Goal: Information Seeking & Learning: Learn about a topic

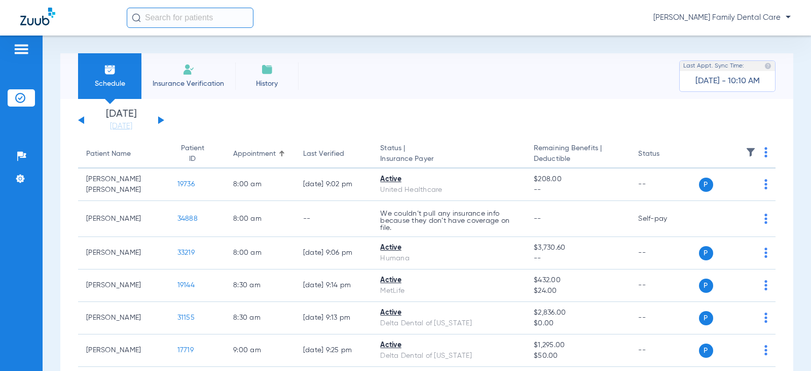
click at [160, 119] on button at bounding box center [161, 120] width 6 height 8
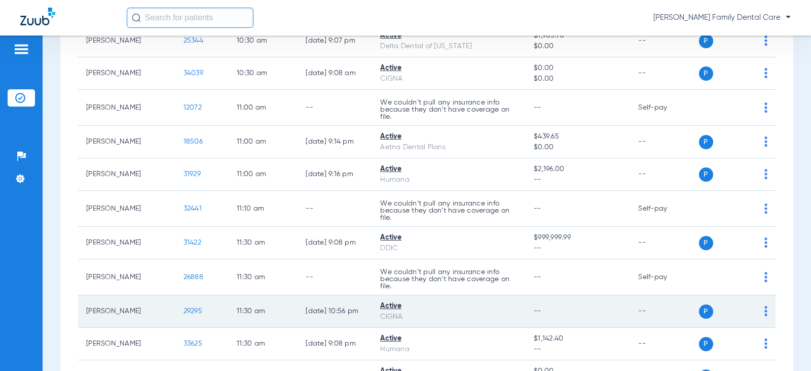
scroll to position [890, 0]
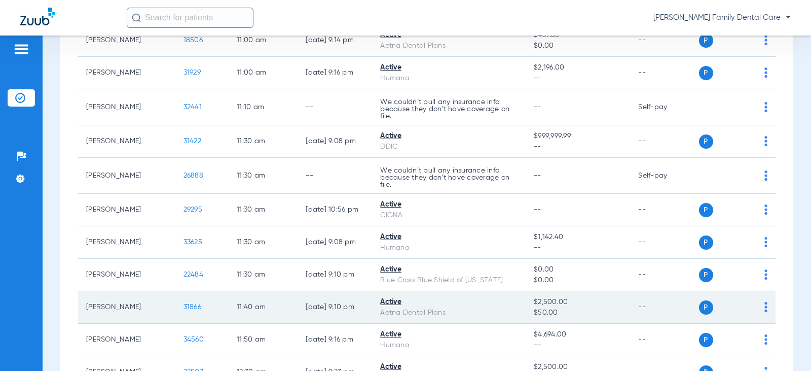
click at [184, 307] on span "31866" at bounding box center [193, 306] width 18 height 7
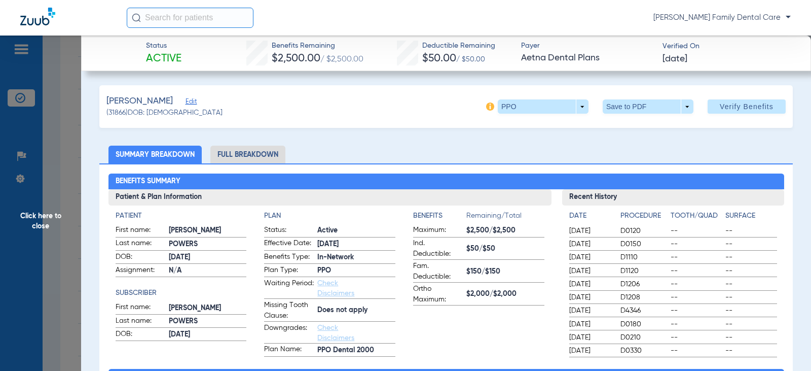
drag, startPoint x: 241, startPoint y: 157, endPoint x: 202, endPoint y: 147, distance: 39.9
click at [241, 157] on li "Full Breakdown" at bounding box center [247, 155] width 75 height 18
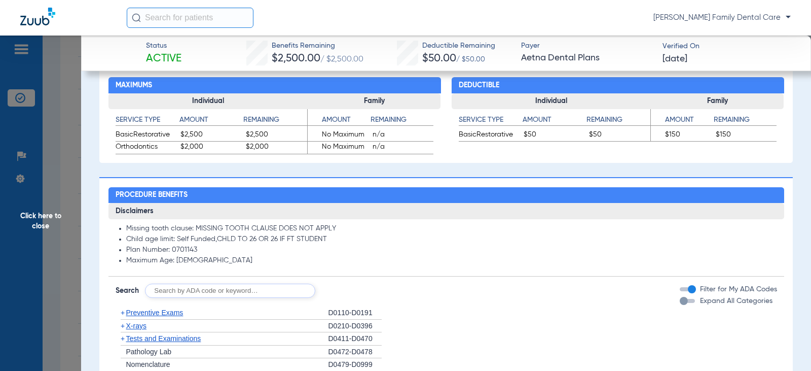
scroll to position [710, 0]
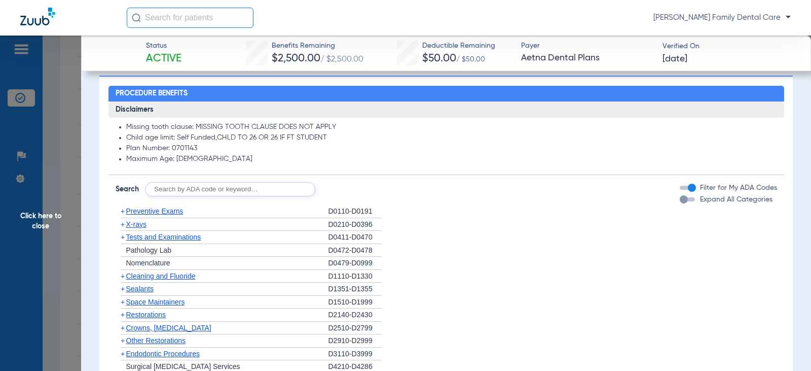
click at [123, 211] on span "+" at bounding box center [123, 211] width 4 height 8
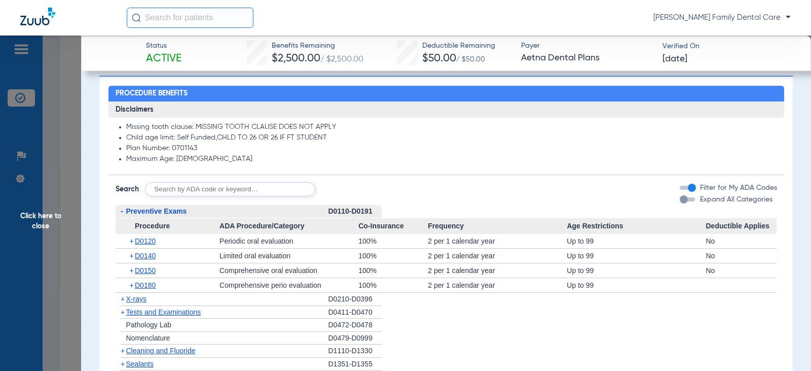
click at [121, 213] on span "-" at bounding box center [122, 211] width 3 height 8
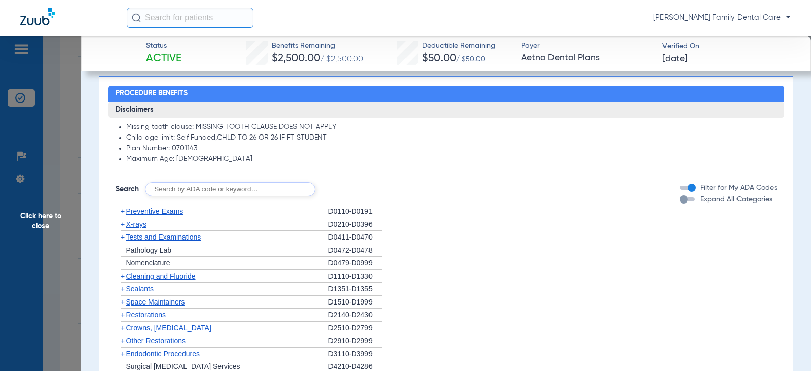
click at [122, 278] on span "+" at bounding box center [123, 276] width 4 height 8
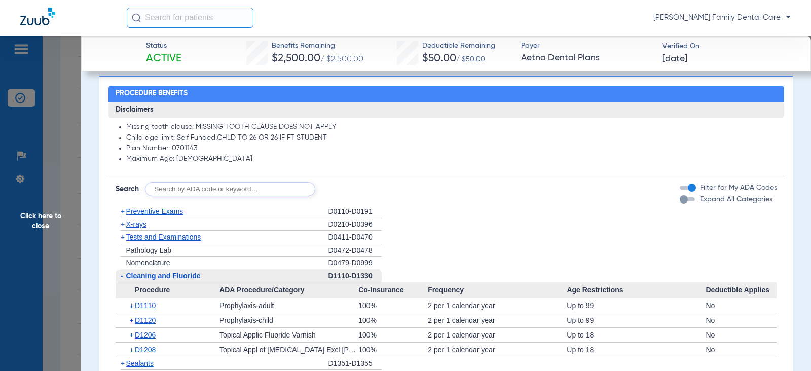
click at [122, 278] on span "-" at bounding box center [122, 275] width 3 height 8
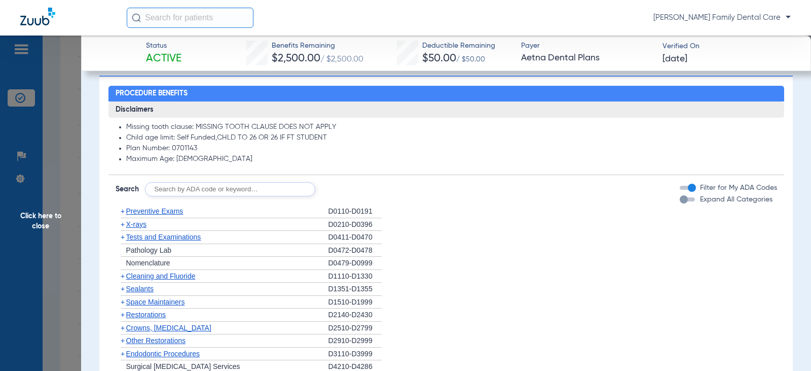
click at [123, 225] on span "+" at bounding box center [123, 224] width 4 height 8
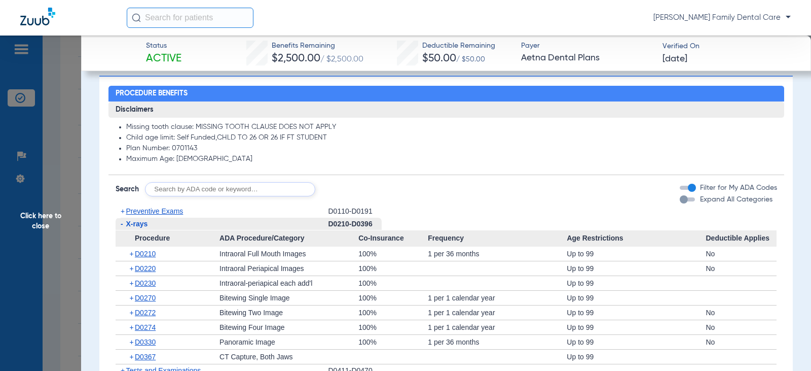
click at [122, 223] on span "-" at bounding box center [122, 224] width 3 height 8
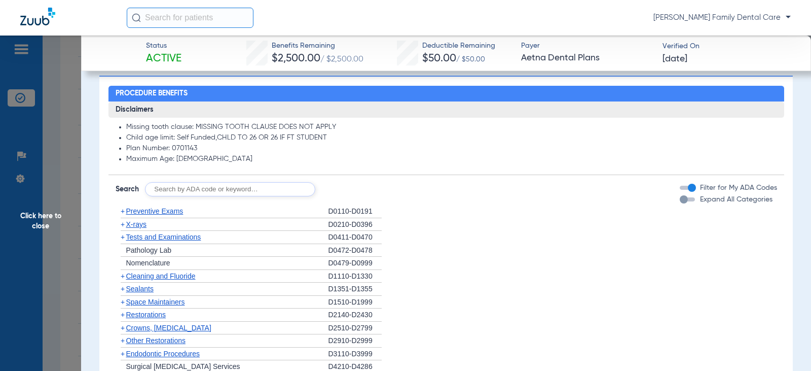
scroll to position [811, 0]
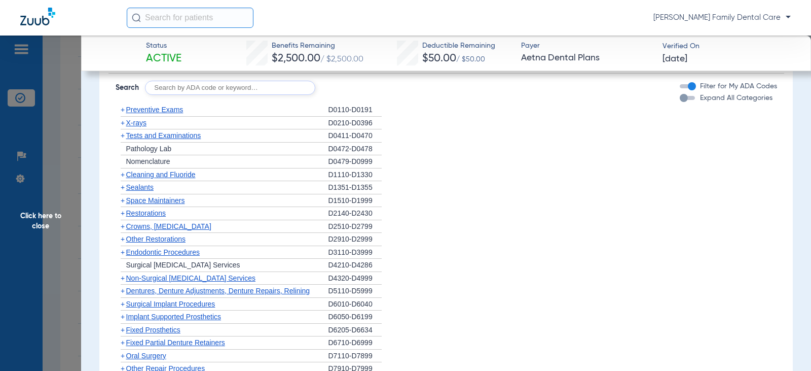
click at [121, 137] on span "+" at bounding box center [123, 135] width 4 height 8
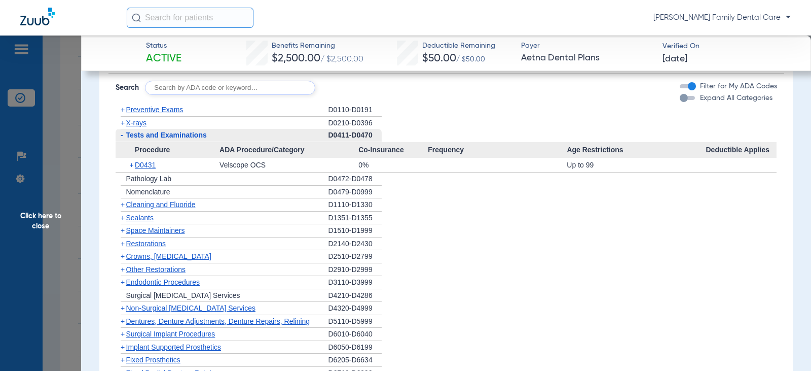
click at [121, 137] on span "-" at bounding box center [122, 135] width 3 height 8
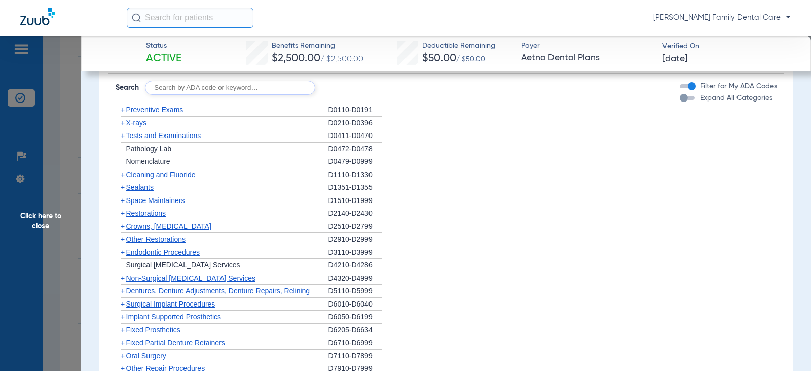
click at [123, 176] on span "+" at bounding box center [123, 174] width 4 height 8
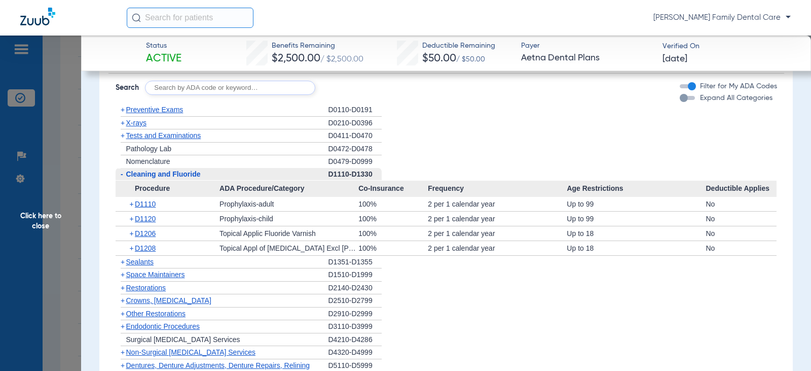
click at [123, 176] on span "-" at bounding box center [122, 174] width 3 height 8
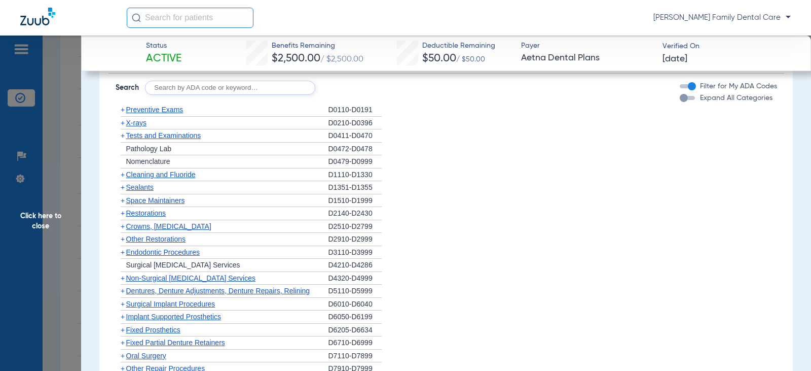
click at [123, 189] on span "+" at bounding box center [123, 187] width 4 height 8
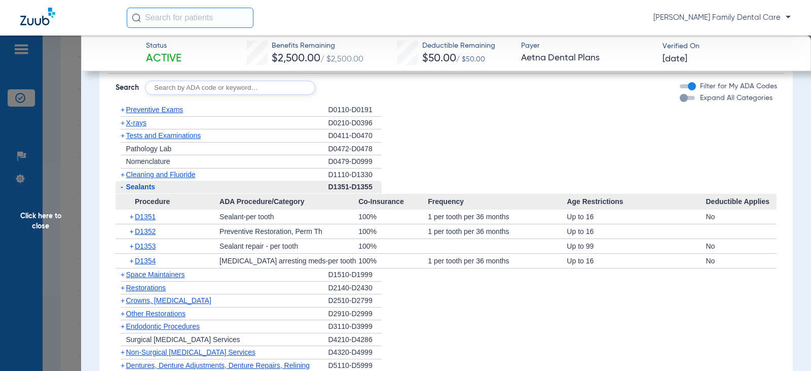
click at [126, 189] on span "Sealants" at bounding box center [140, 187] width 29 height 8
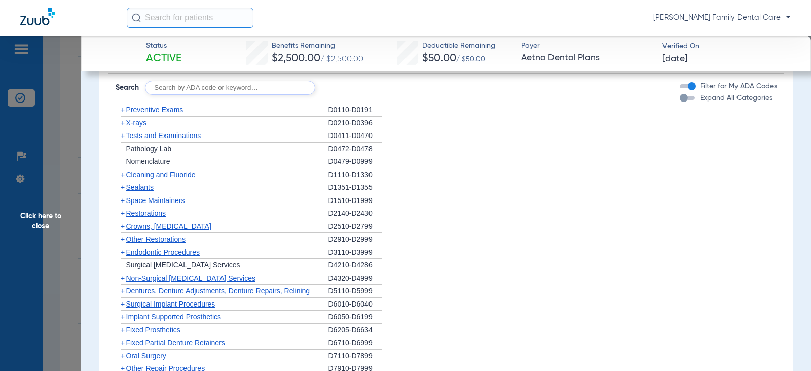
click at [122, 227] on span "+" at bounding box center [123, 226] width 4 height 8
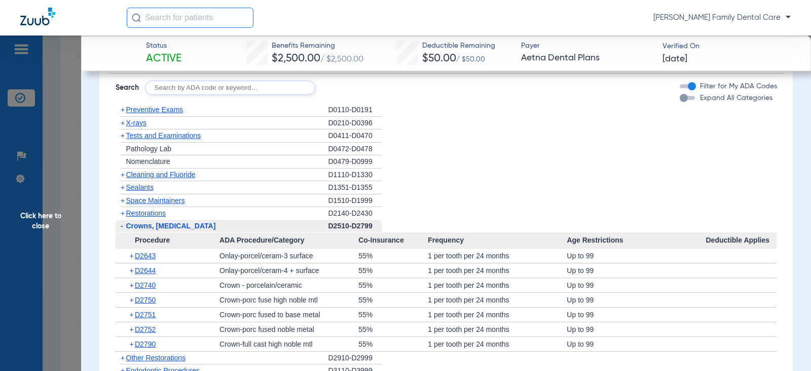
click at [122, 227] on span "-" at bounding box center [122, 226] width 3 height 8
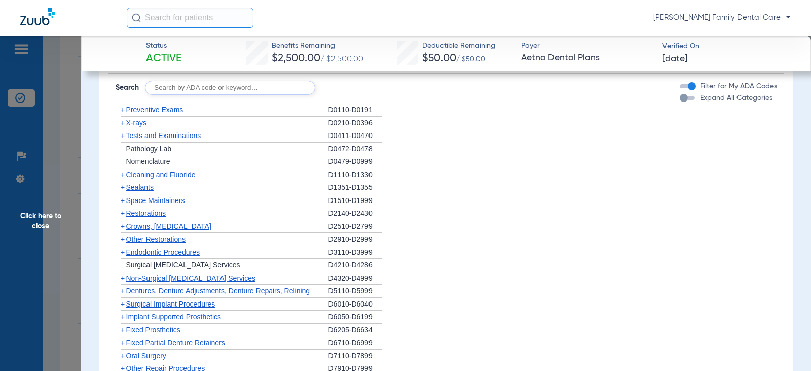
click at [121, 254] on span "+" at bounding box center [123, 252] width 4 height 8
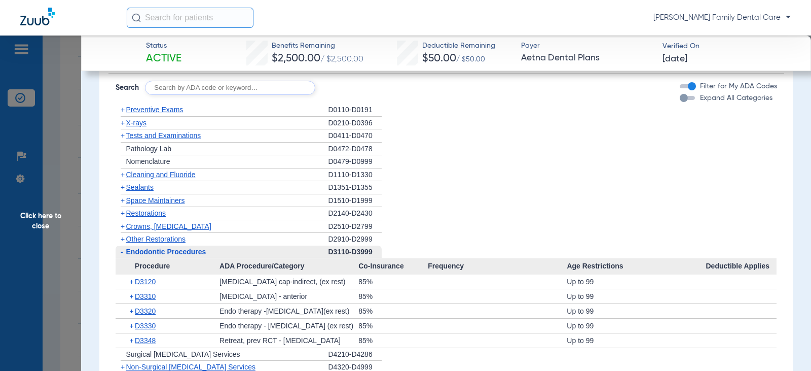
click at [121, 254] on span "-" at bounding box center [122, 251] width 3 height 8
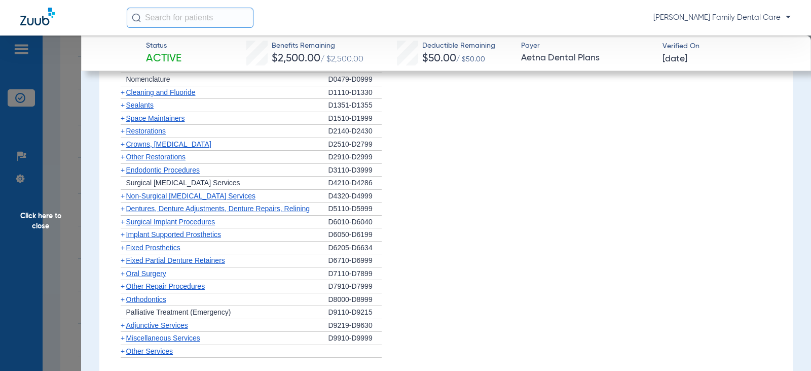
scroll to position [913, 0]
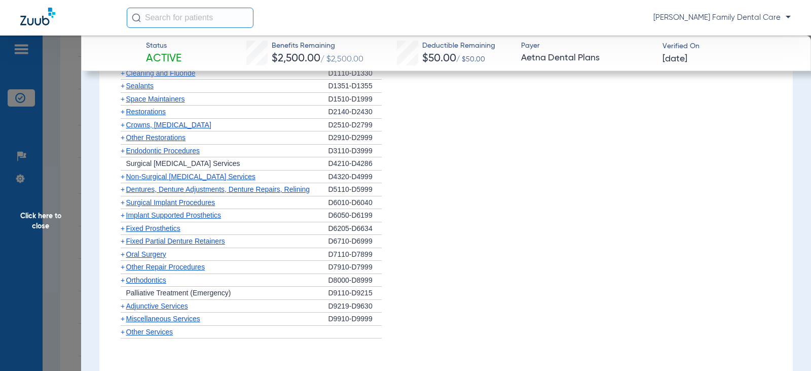
click at [124, 177] on span "+" at bounding box center [123, 176] width 4 height 8
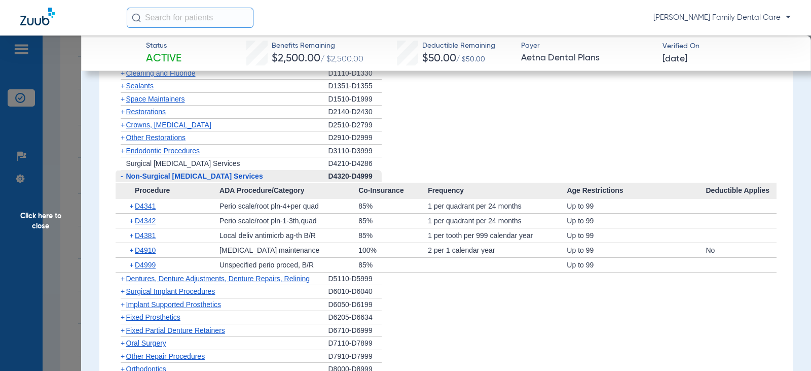
click at [123, 176] on span "-" at bounding box center [122, 176] width 3 height 8
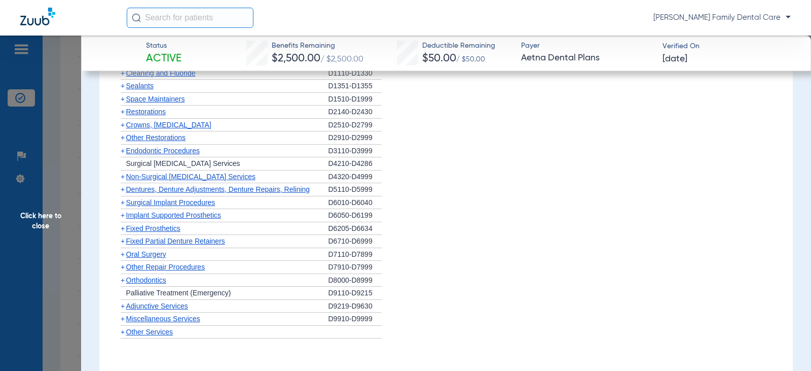
click at [123, 192] on span "+" at bounding box center [123, 189] width 4 height 8
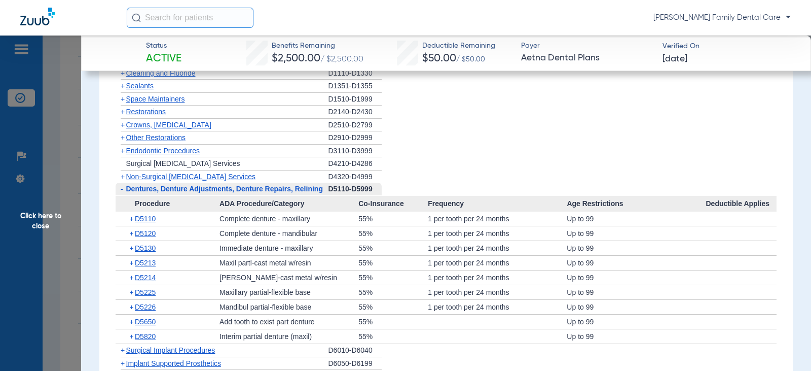
click at [123, 192] on span "-" at bounding box center [122, 189] width 3 height 8
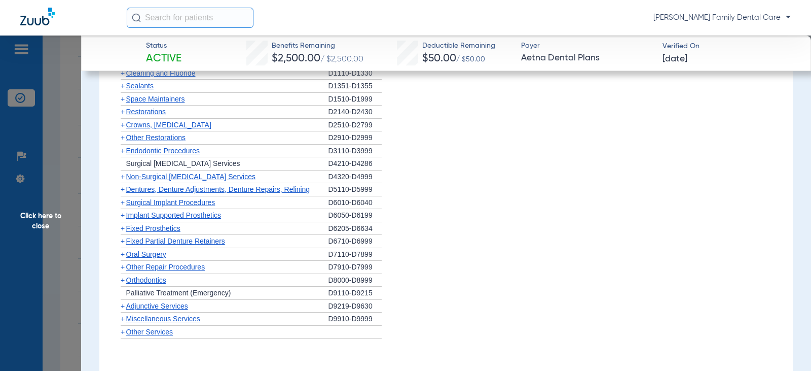
click at [123, 206] on span "+" at bounding box center [123, 202] width 4 height 8
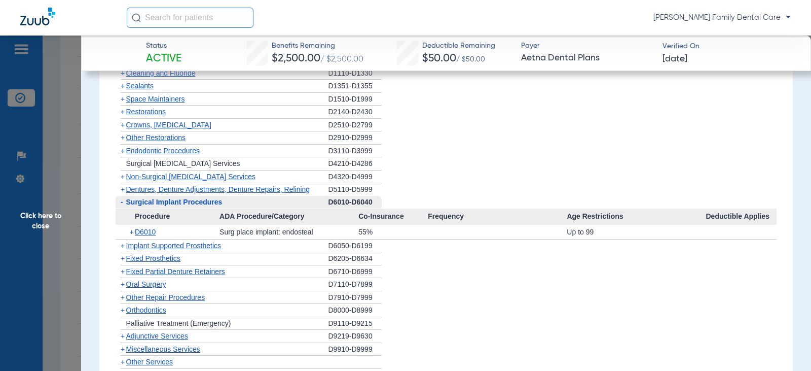
click at [123, 206] on span "-" at bounding box center [122, 202] width 3 height 8
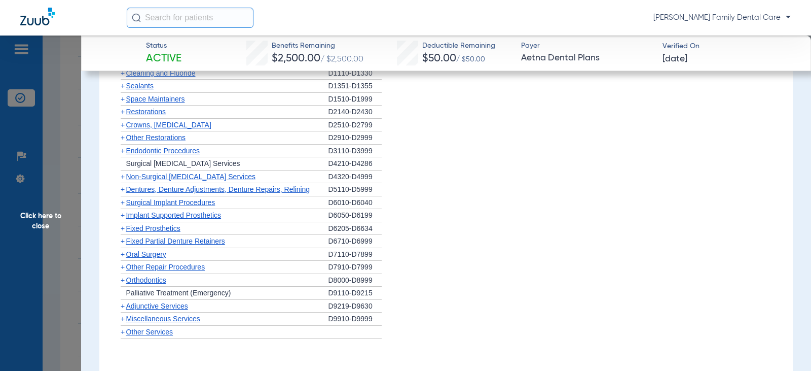
click at [123, 218] on span "+" at bounding box center [123, 215] width 4 height 8
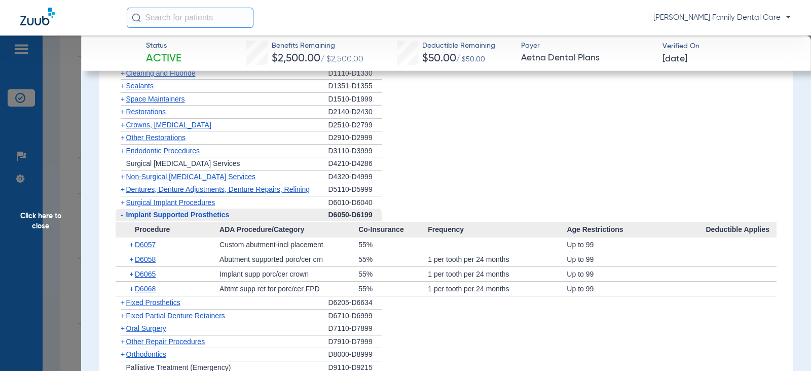
click at [123, 218] on span "-" at bounding box center [122, 214] width 3 height 8
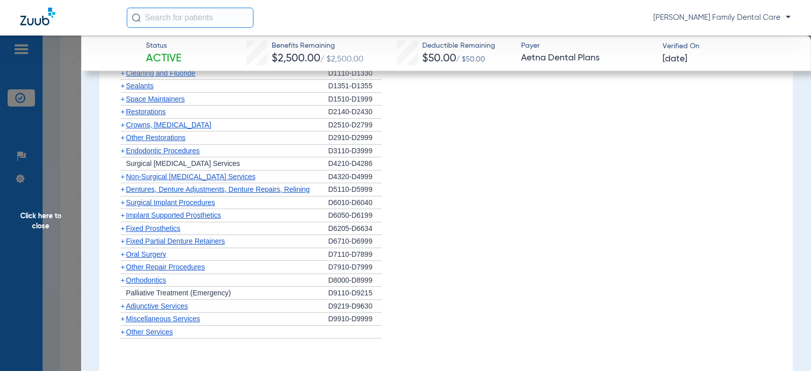
click at [123, 231] on span "+" at bounding box center [123, 228] width 4 height 8
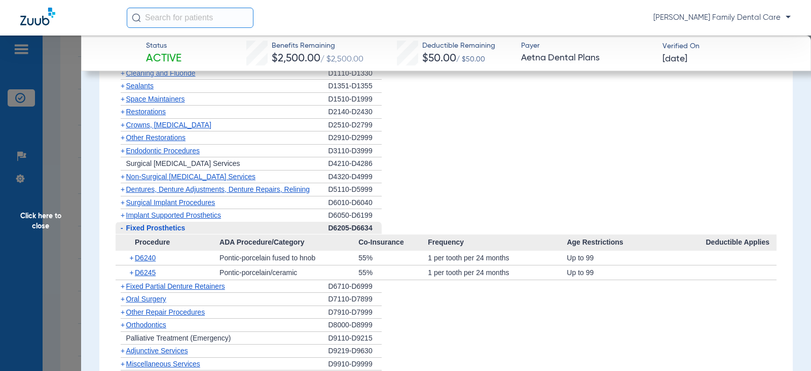
click at [123, 231] on span "-" at bounding box center [122, 228] width 3 height 8
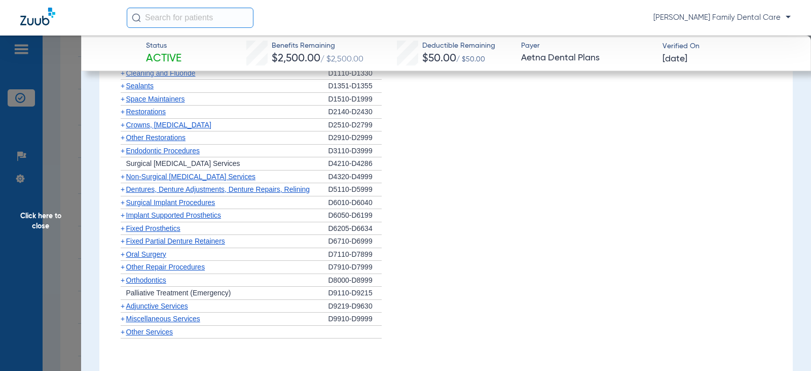
click at [123, 240] on span "+" at bounding box center [123, 241] width 4 height 8
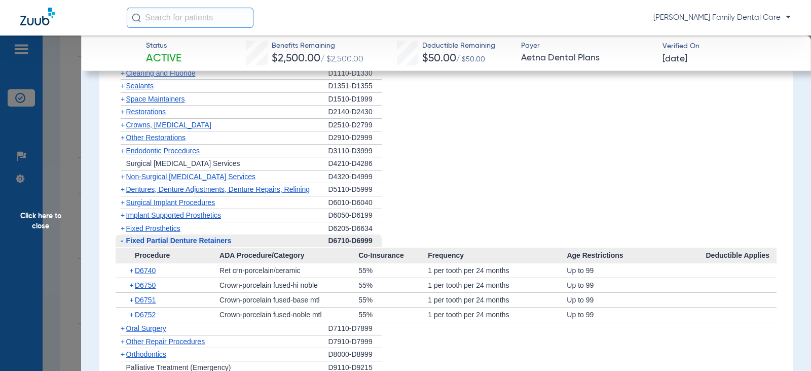
click at [123, 240] on span "-" at bounding box center [121, 240] width 11 height 13
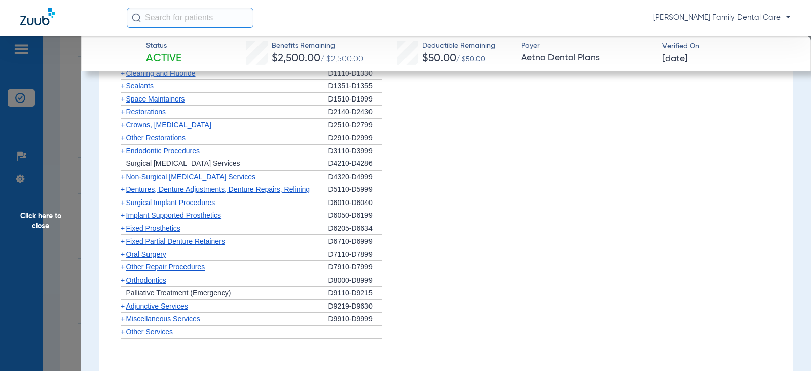
click at [123, 255] on span "+" at bounding box center [123, 254] width 4 height 8
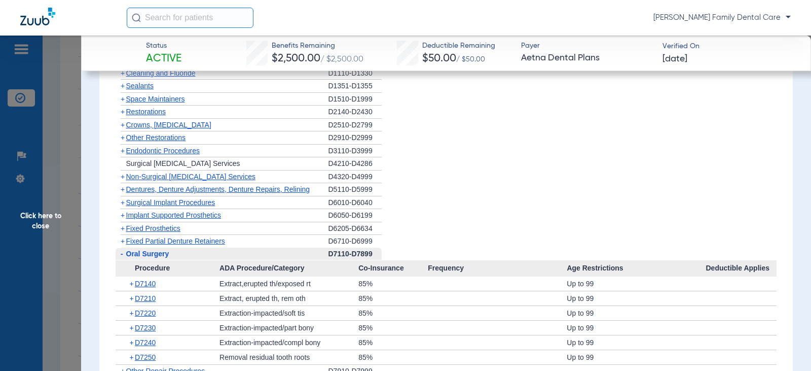
click at [123, 255] on span "-" at bounding box center [121, 253] width 11 height 13
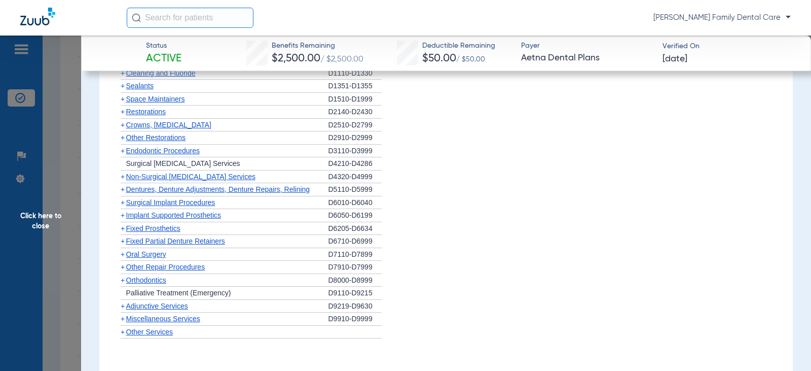
click at [126, 282] on span "Orthodontics" at bounding box center [146, 280] width 40 height 8
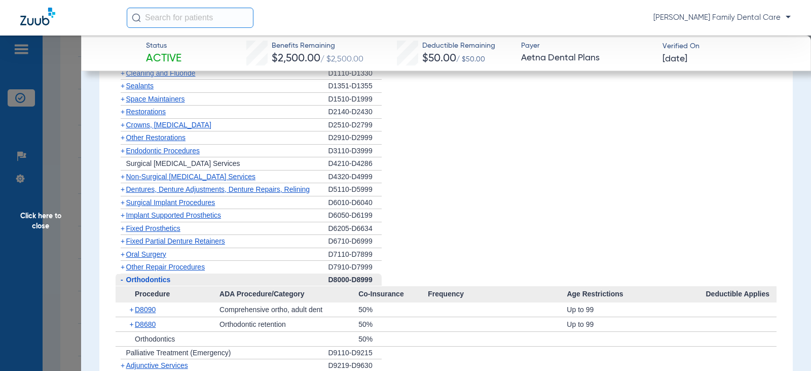
click at [126, 282] on span "Orthodontics" at bounding box center [148, 279] width 45 height 8
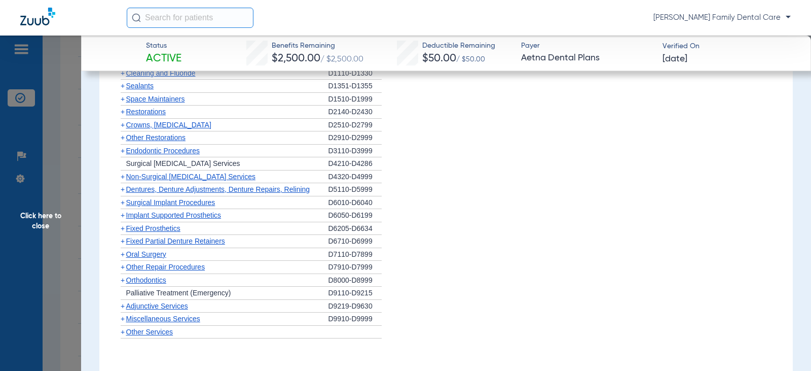
click at [124, 218] on span "+" at bounding box center [123, 215] width 4 height 8
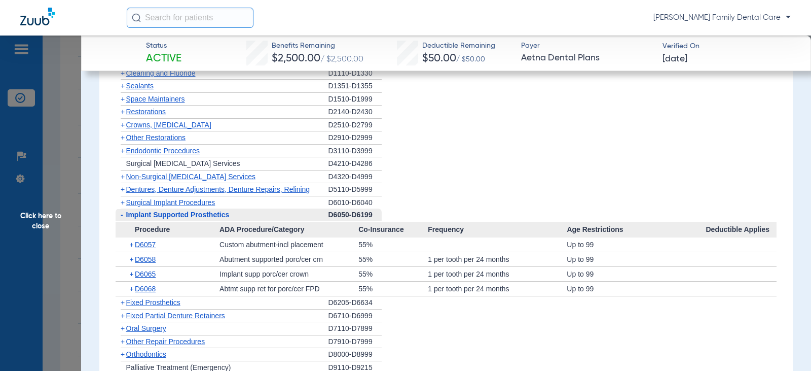
click at [124, 218] on span "-" at bounding box center [121, 214] width 11 height 13
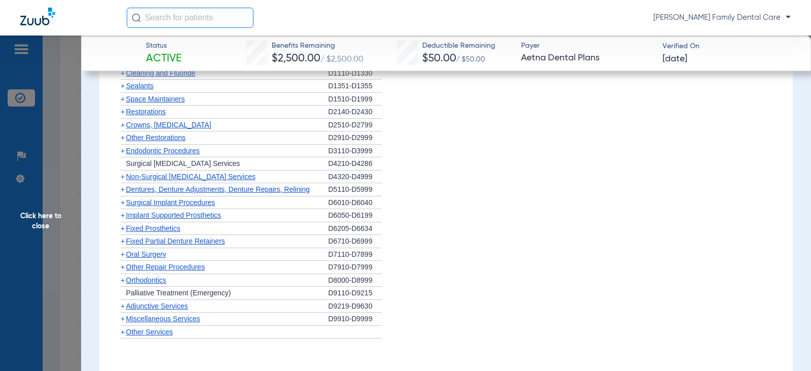
click at [47, 211] on span "Click here to close" at bounding box center [40, 220] width 81 height 371
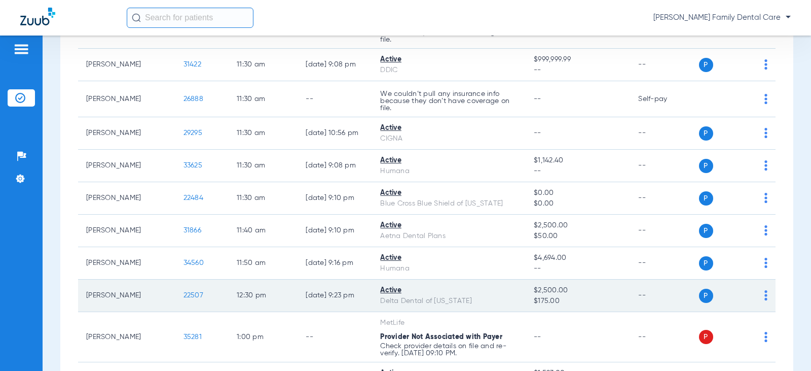
scroll to position [991, 0]
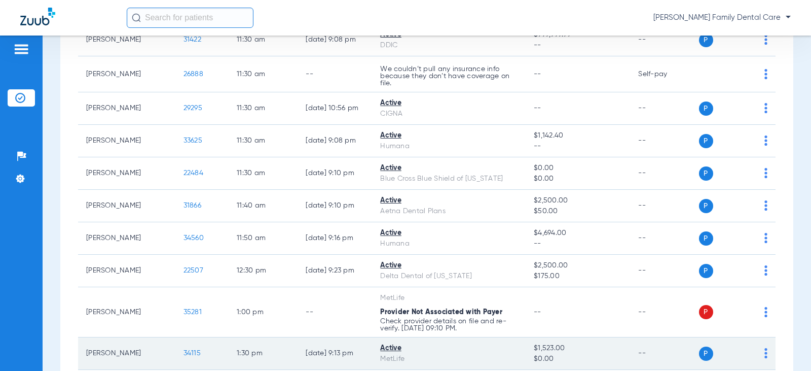
click at [184, 353] on span "34115" at bounding box center [192, 352] width 17 height 7
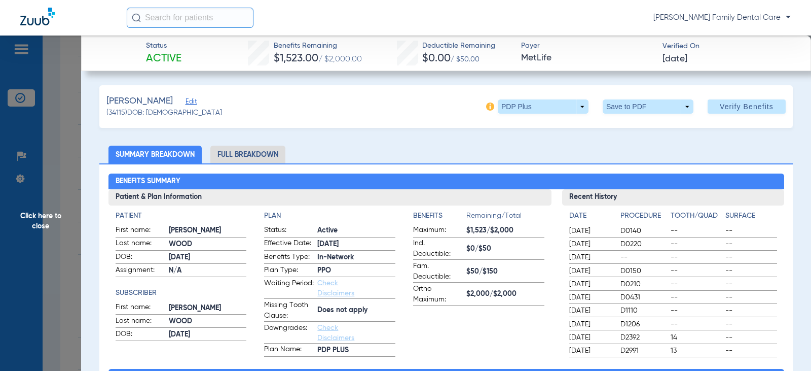
click at [254, 158] on li "Full Breakdown" at bounding box center [247, 155] width 75 height 18
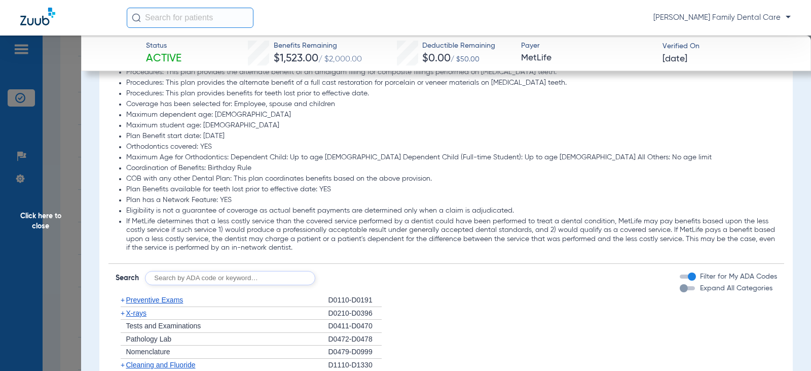
scroll to position [1319, 0]
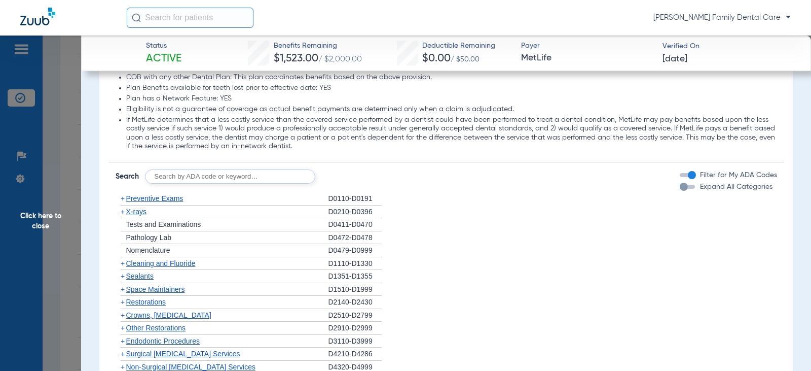
click at [125, 200] on span "+" at bounding box center [121, 198] width 11 height 13
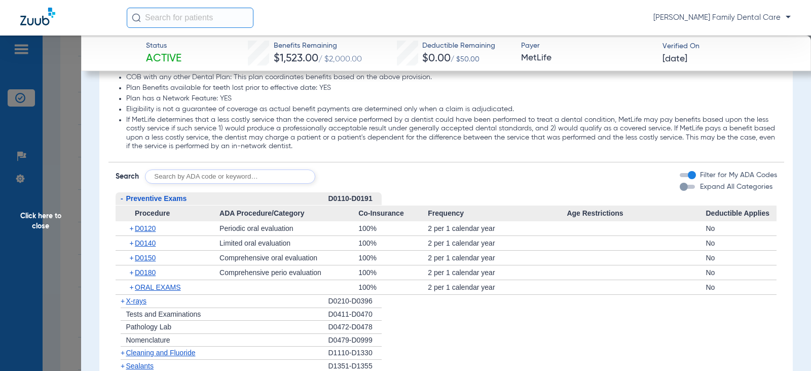
click at [125, 200] on span "-" at bounding box center [121, 198] width 11 height 13
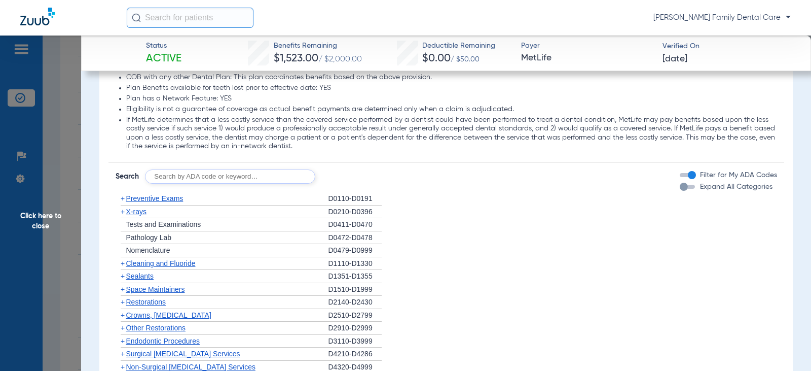
click at [123, 264] on span "+" at bounding box center [123, 263] width 4 height 8
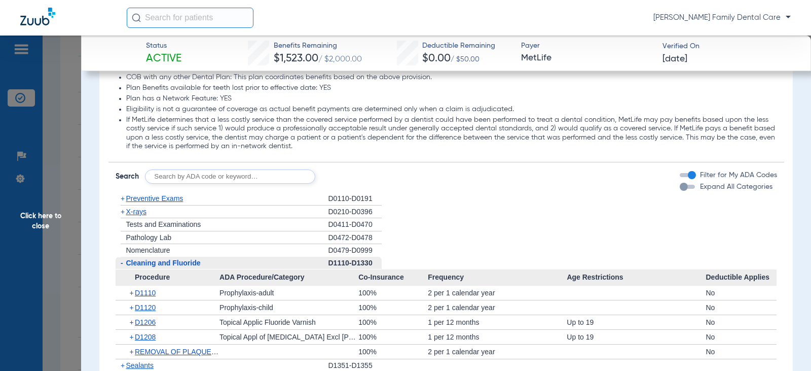
click at [123, 264] on span "-" at bounding box center [121, 263] width 11 height 13
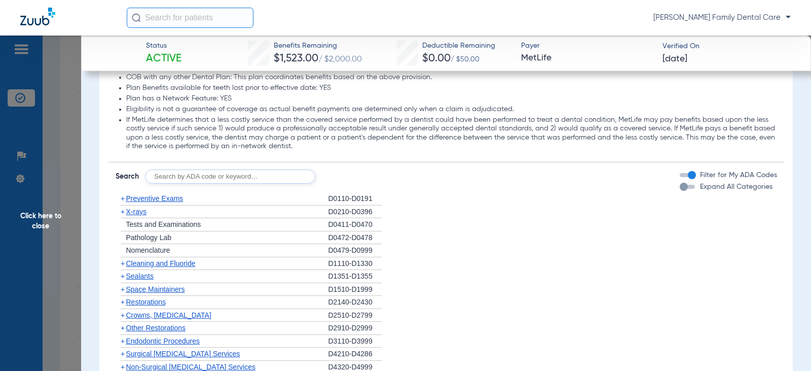
click at [121, 215] on span "+" at bounding box center [123, 211] width 4 height 8
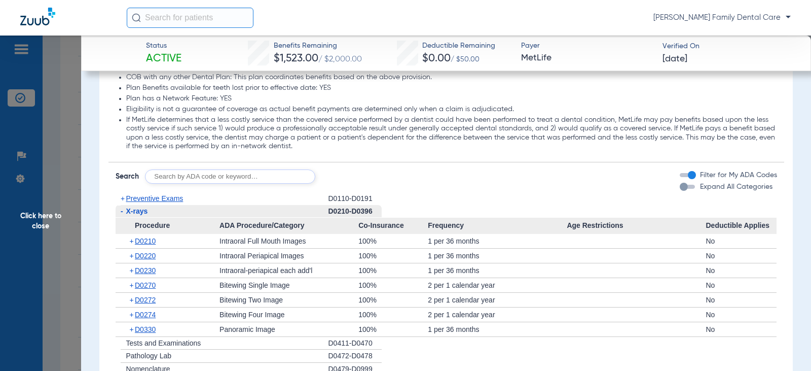
click at [121, 215] on span "-" at bounding box center [122, 211] width 3 height 8
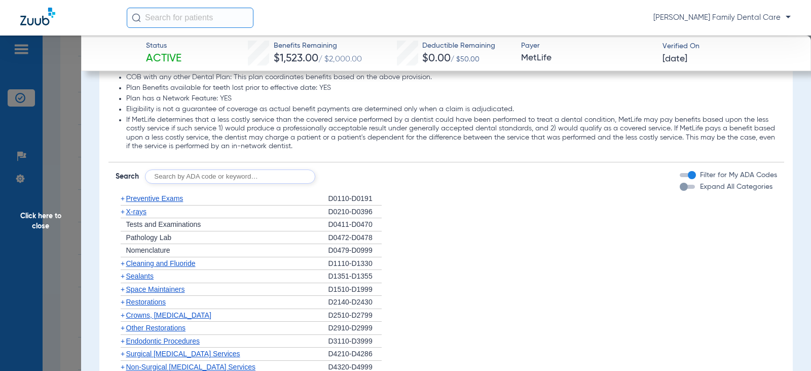
click at [121, 276] on span "+" at bounding box center [123, 276] width 4 height 8
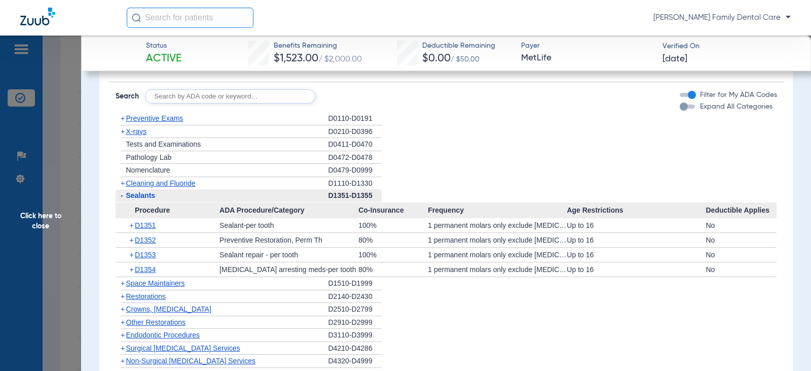
scroll to position [1420, 0]
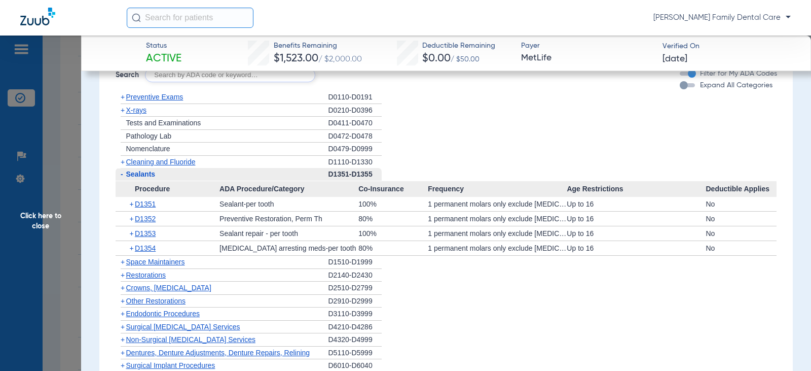
click at [120, 175] on span "-" at bounding box center [121, 174] width 11 height 13
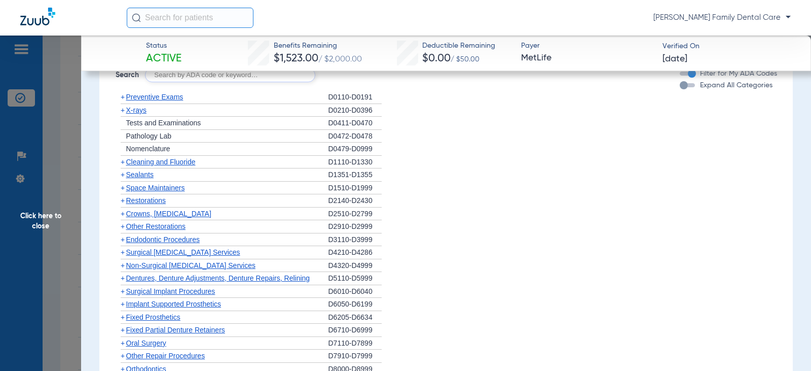
click at [122, 216] on span "+" at bounding box center [123, 213] width 4 height 8
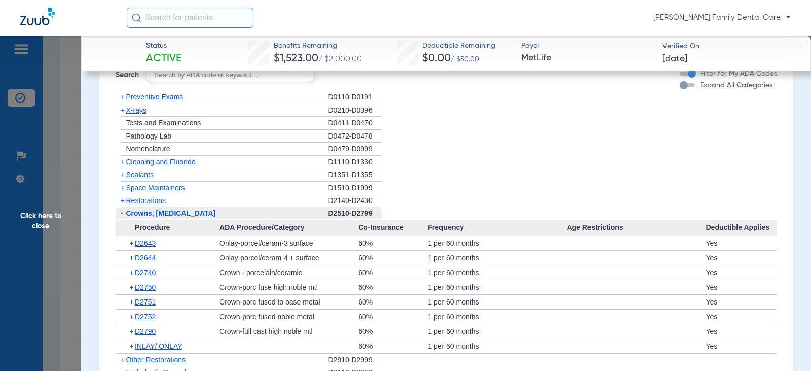
click at [122, 216] on span "-" at bounding box center [122, 213] width 3 height 8
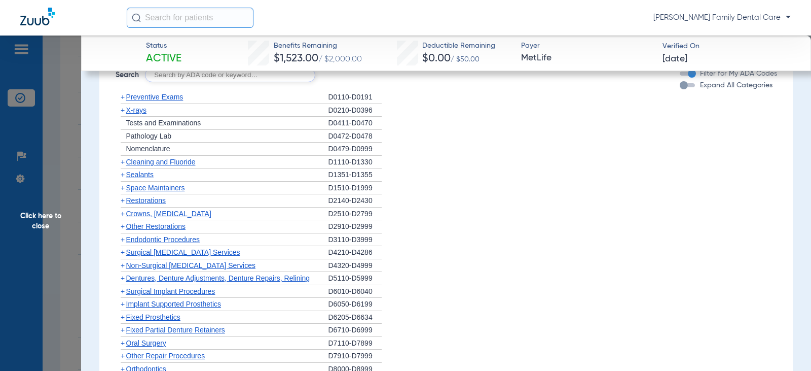
click at [122, 216] on span "+" at bounding box center [123, 213] width 4 height 8
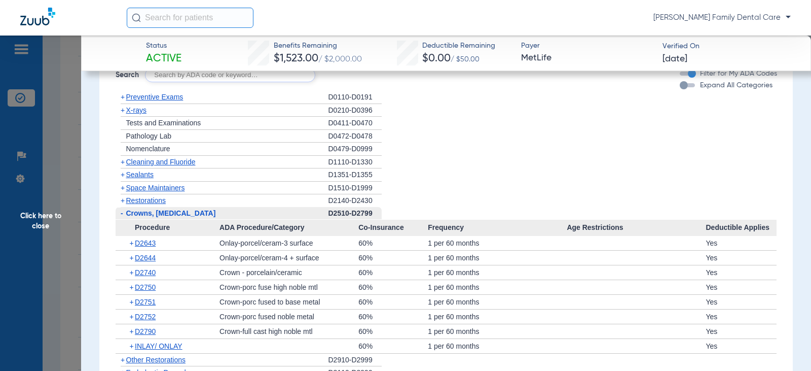
click at [122, 216] on span "-" at bounding box center [122, 213] width 3 height 8
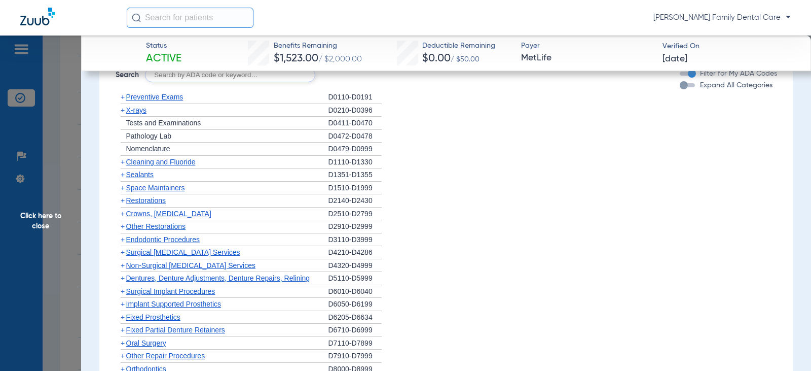
click at [122, 227] on span "+" at bounding box center [123, 226] width 4 height 8
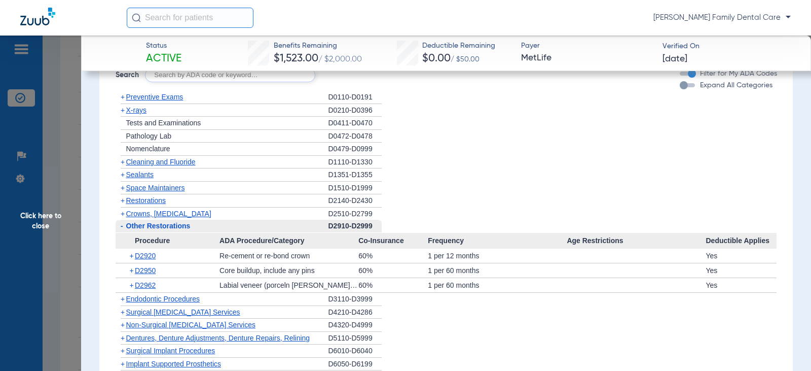
click at [122, 227] on span "-" at bounding box center [122, 226] width 3 height 8
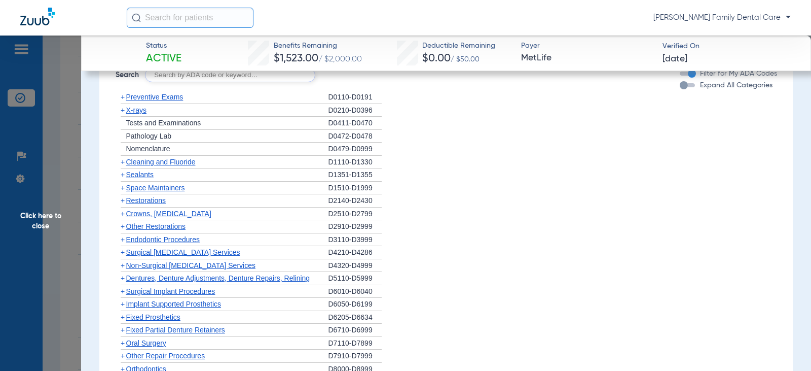
click at [122, 240] on span "+" at bounding box center [123, 239] width 4 height 8
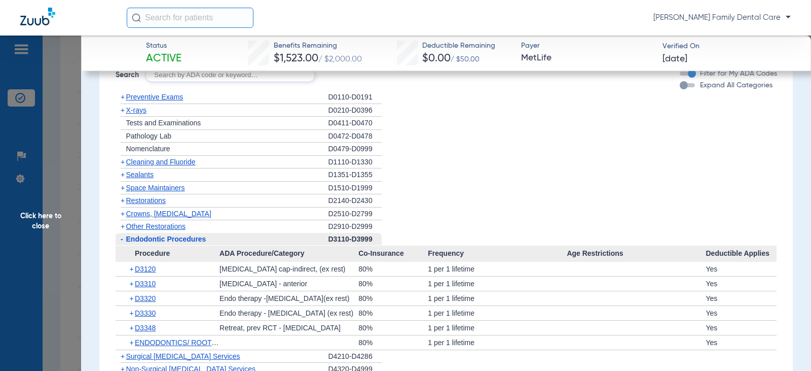
click at [122, 240] on span "-" at bounding box center [122, 239] width 3 height 8
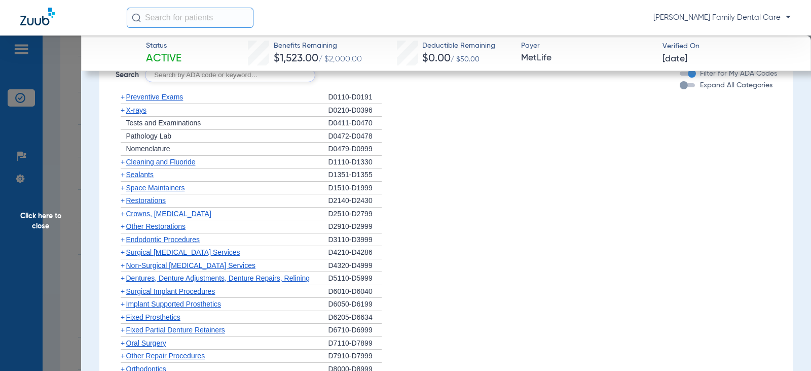
click at [123, 266] on span "+" at bounding box center [123, 265] width 4 height 8
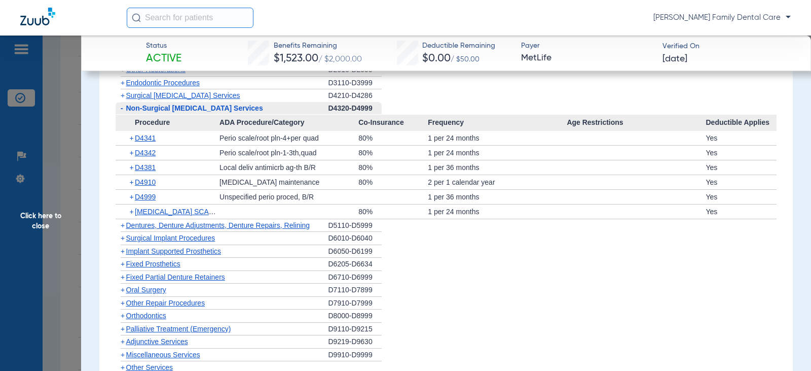
scroll to position [1521, 0]
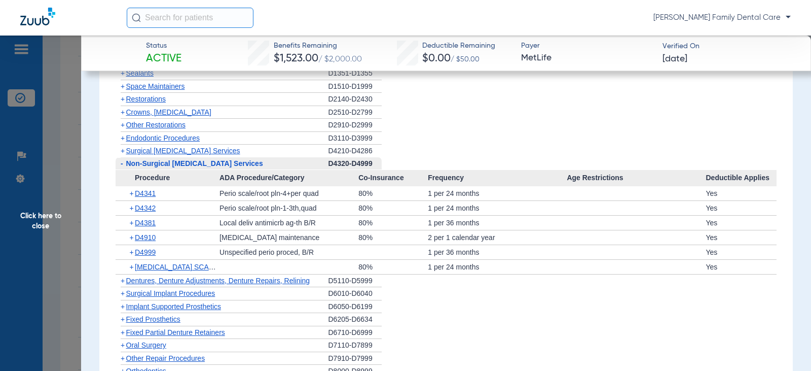
click at [121, 165] on span "-" at bounding box center [122, 163] width 3 height 8
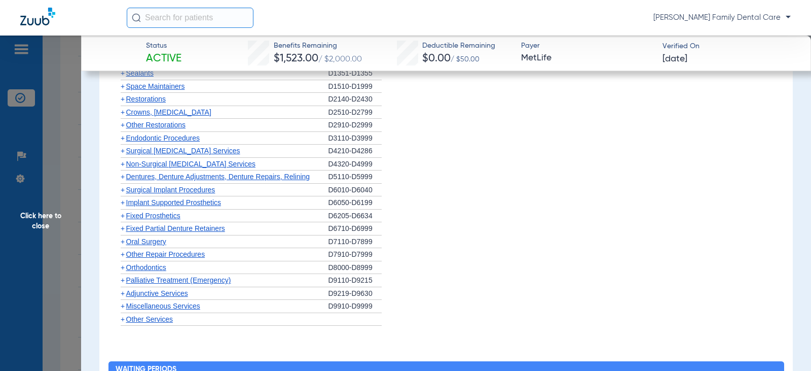
click at [121, 191] on span "+" at bounding box center [123, 190] width 4 height 8
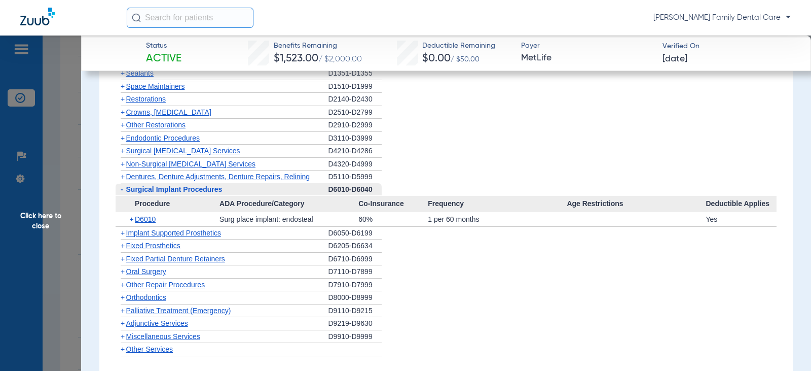
click at [121, 191] on span "-" at bounding box center [122, 189] width 3 height 8
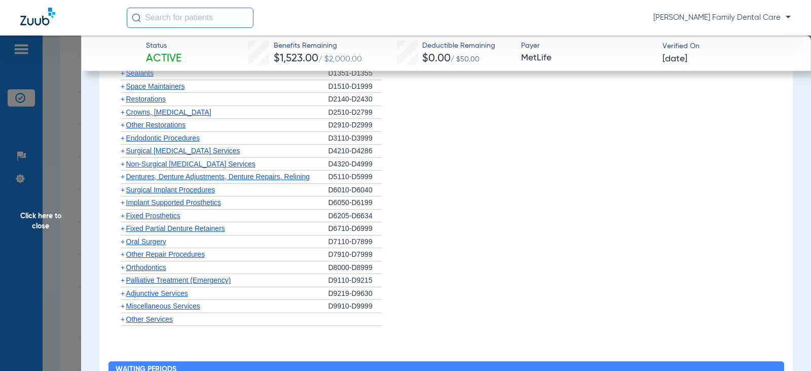
click at [122, 201] on span "+" at bounding box center [123, 202] width 4 height 8
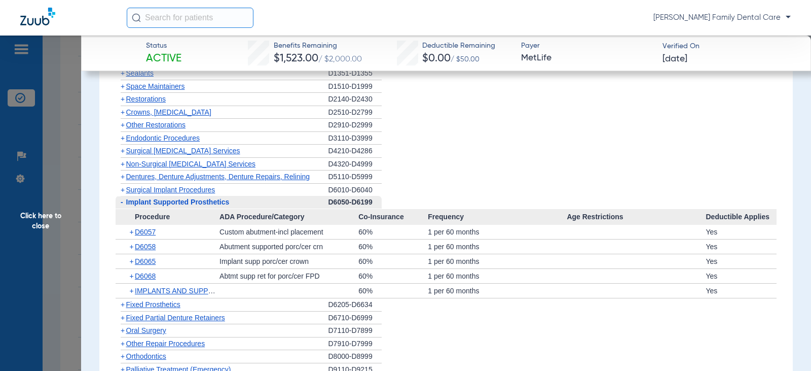
click at [124, 202] on span "-" at bounding box center [121, 202] width 11 height 13
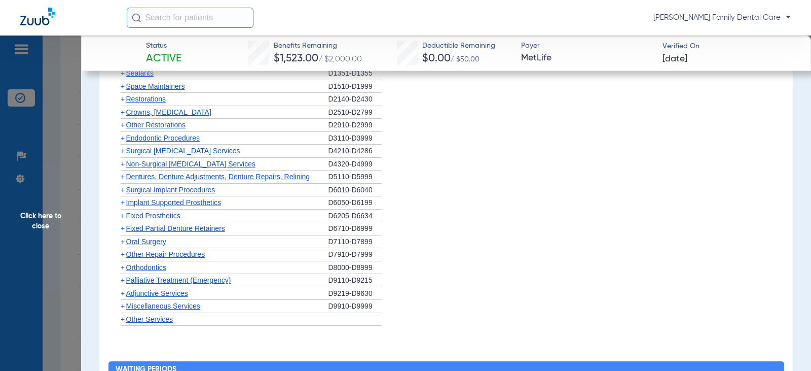
click at [123, 216] on span "+" at bounding box center [123, 215] width 4 height 8
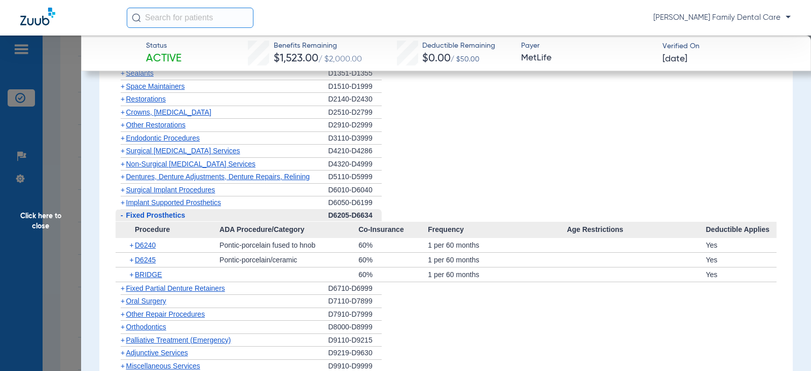
click at [123, 216] on span "-" at bounding box center [121, 215] width 11 height 13
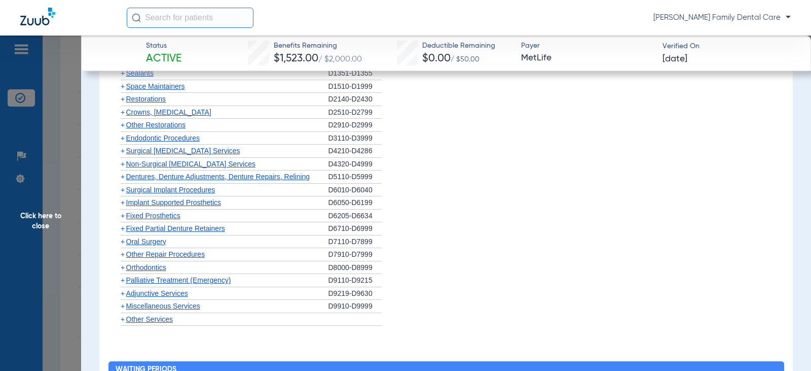
click at [122, 227] on span "+" at bounding box center [123, 228] width 4 height 8
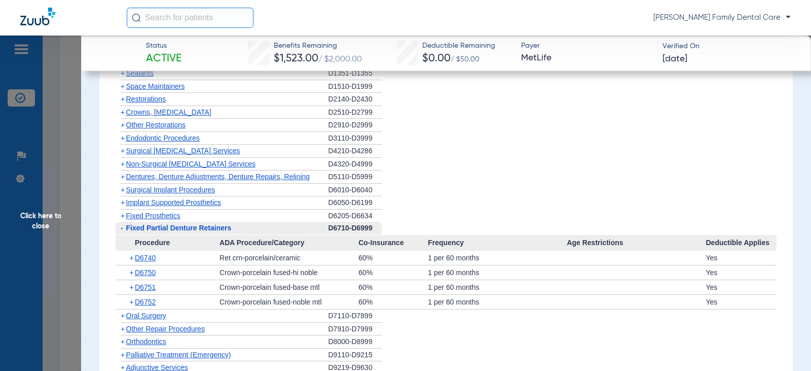
click at [123, 228] on span "-" at bounding box center [121, 228] width 11 height 13
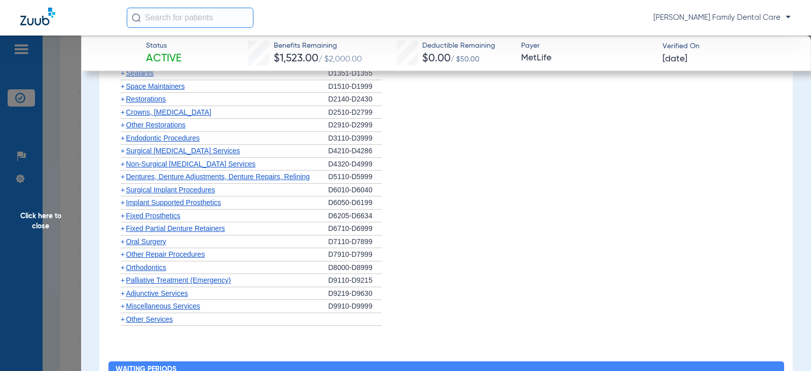
click at [123, 239] on span "+" at bounding box center [123, 241] width 4 height 8
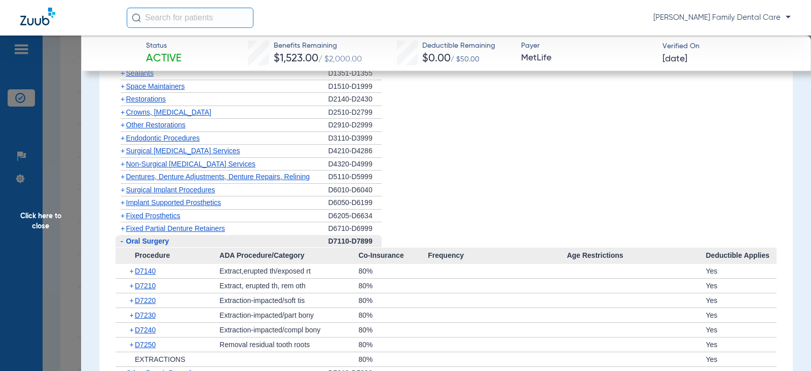
click at [123, 239] on span "-" at bounding box center [121, 241] width 11 height 13
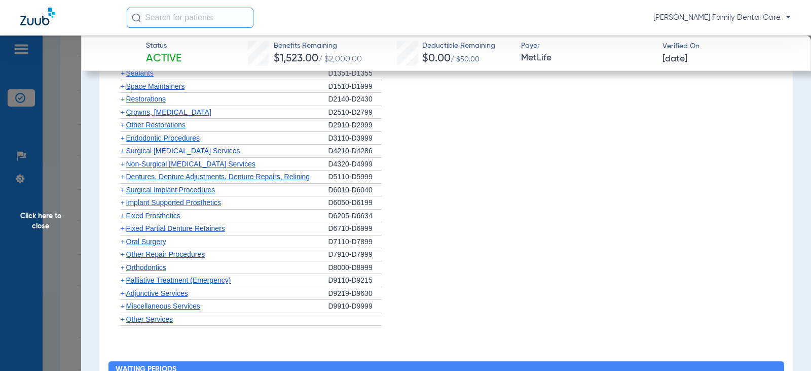
click at [125, 267] on span "+" at bounding box center [121, 267] width 11 height 13
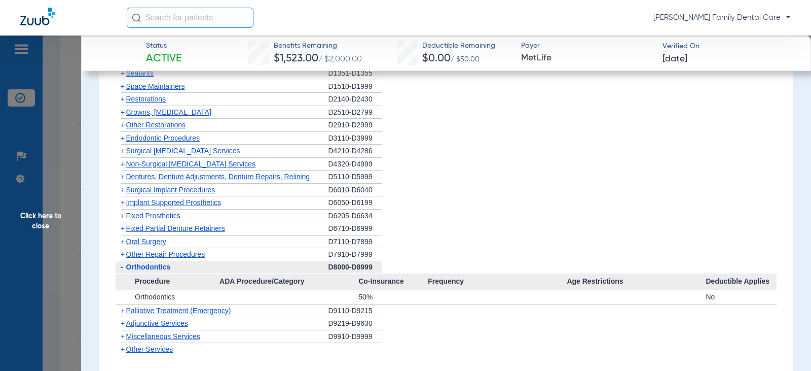
click at [120, 266] on span "-" at bounding box center [121, 267] width 11 height 13
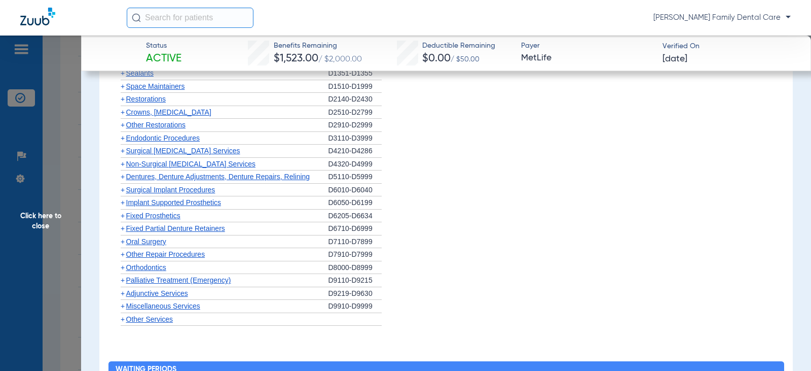
click at [122, 294] on span "+" at bounding box center [123, 293] width 4 height 8
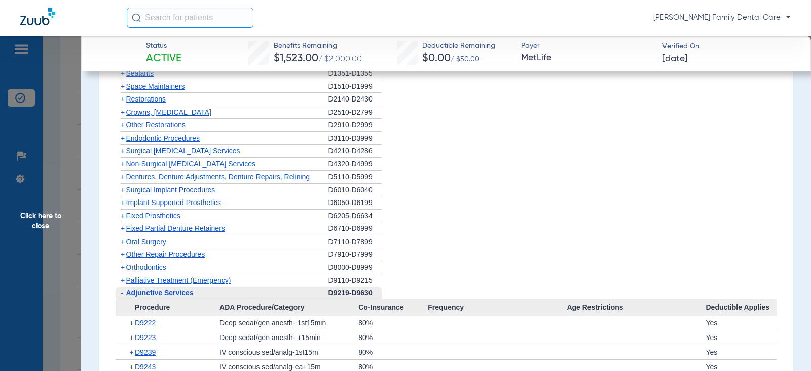
scroll to position [1623, 0]
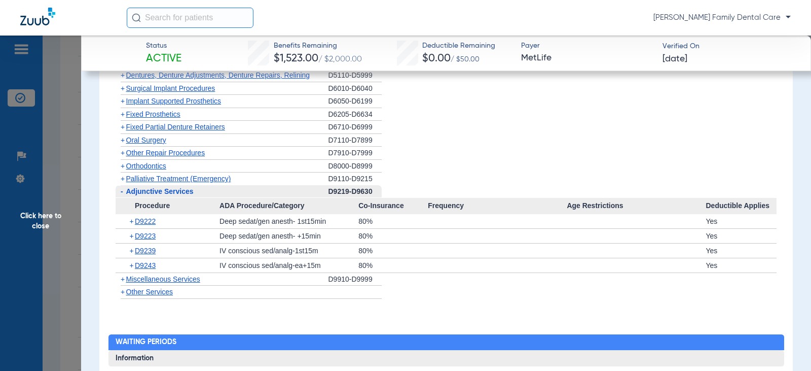
click at [123, 280] on span "+" at bounding box center [123, 279] width 4 height 8
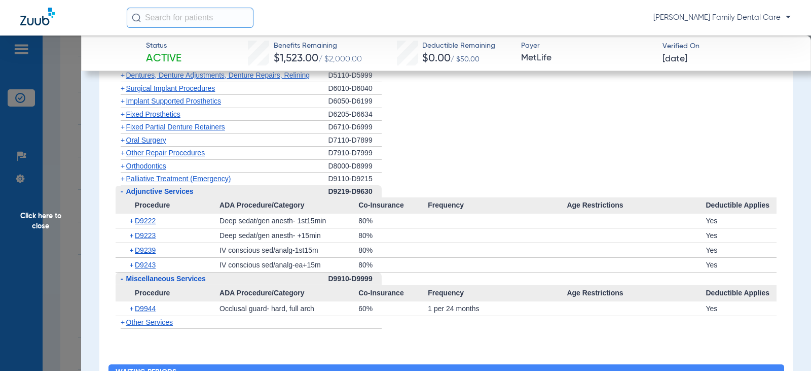
click at [44, 218] on span "Click here to close" at bounding box center [40, 220] width 81 height 371
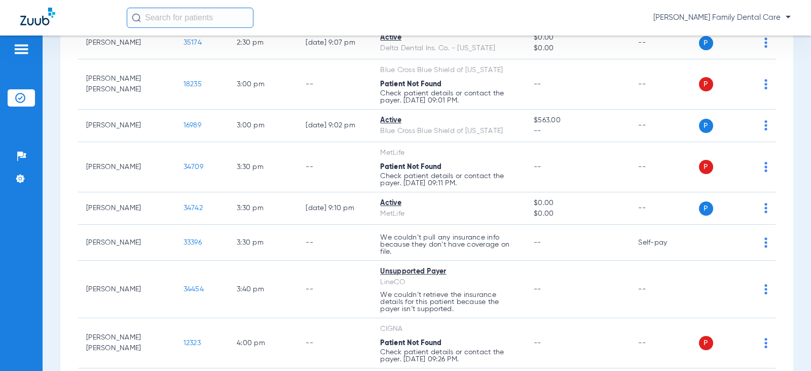
scroll to position [1600, 0]
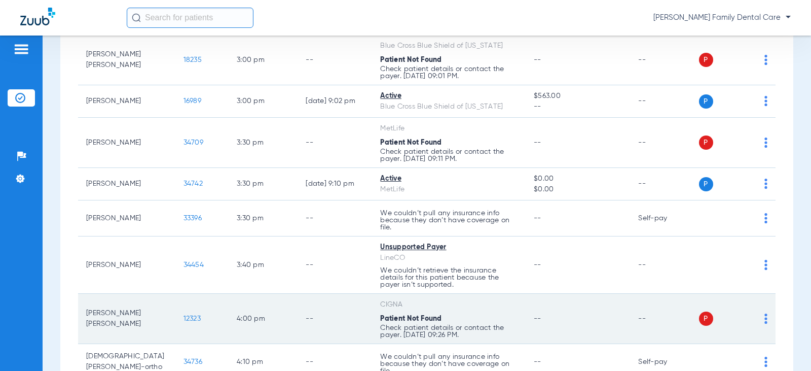
click at [184, 319] on span "12323" at bounding box center [192, 318] width 17 height 7
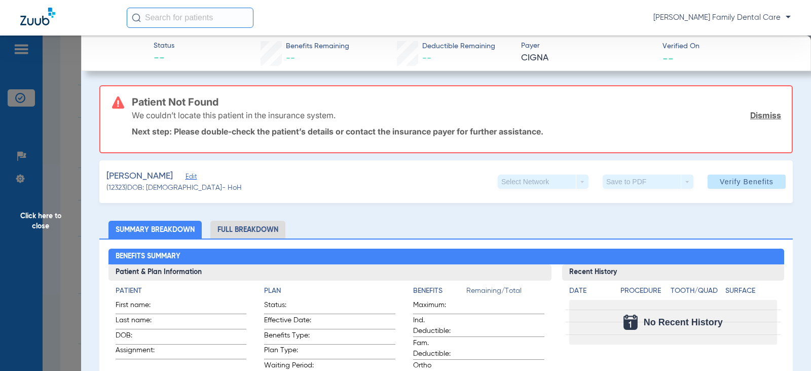
click at [41, 218] on span "Click here to close" at bounding box center [40, 220] width 81 height 371
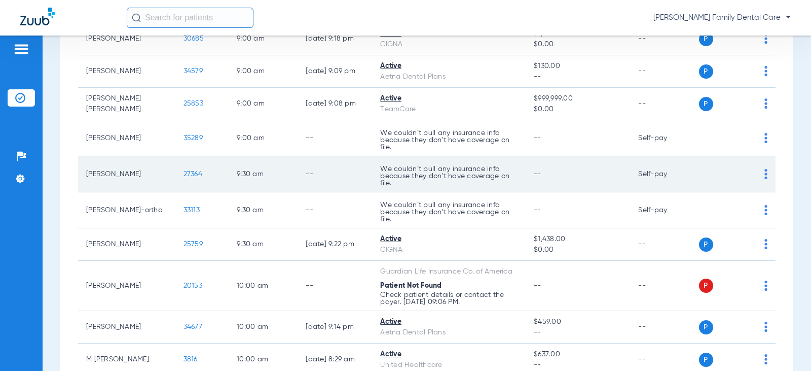
scroll to position [203, 0]
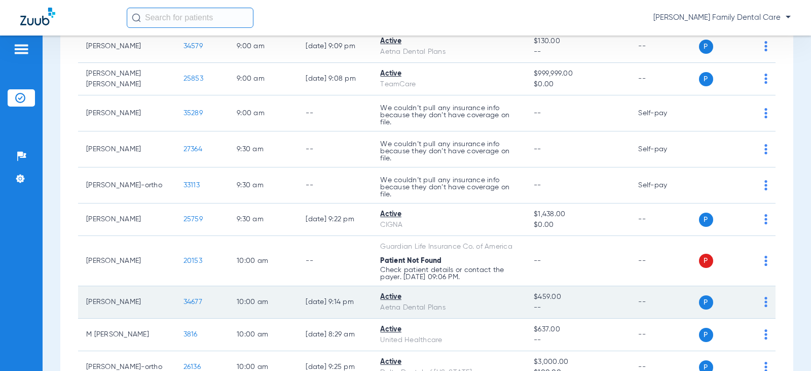
click at [184, 302] on span "34677" at bounding box center [193, 301] width 19 height 7
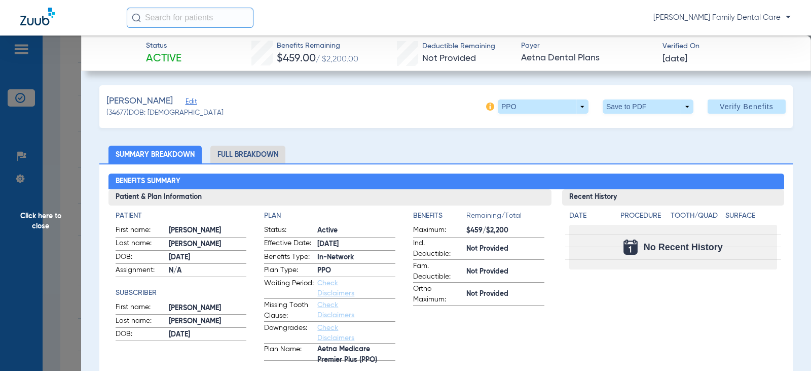
click at [253, 158] on li "Full Breakdown" at bounding box center [247, 155] width 75 height 18
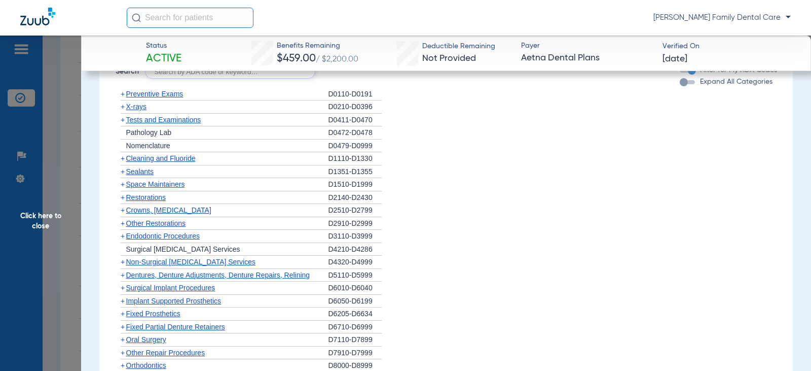
scroll to position [710, 0]
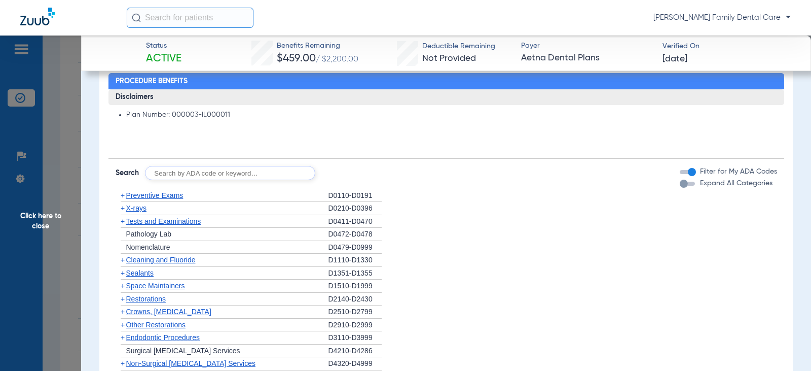
click at [121, 197] on span "+" at bounding box center [123, 195] width 4 height 8
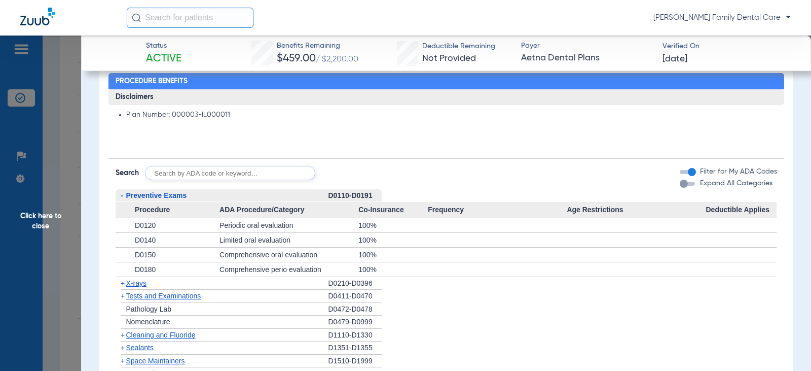
click at [121, 197] on span "-" at bounding box center [122, 195] width 3 height 8
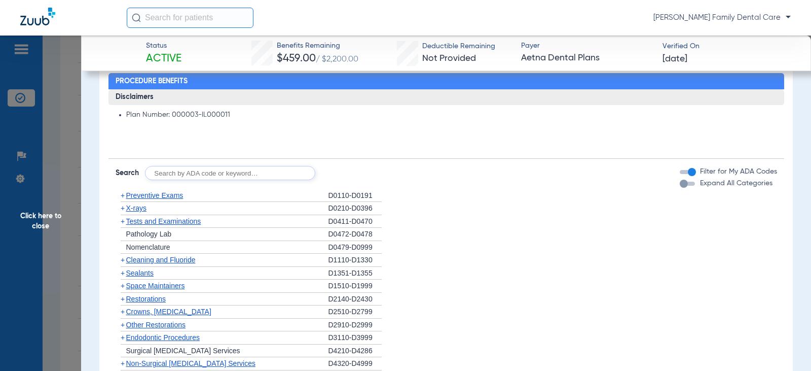
click at [122, 210] on span "+" at bounding box center [123, 208] width 4 height 8
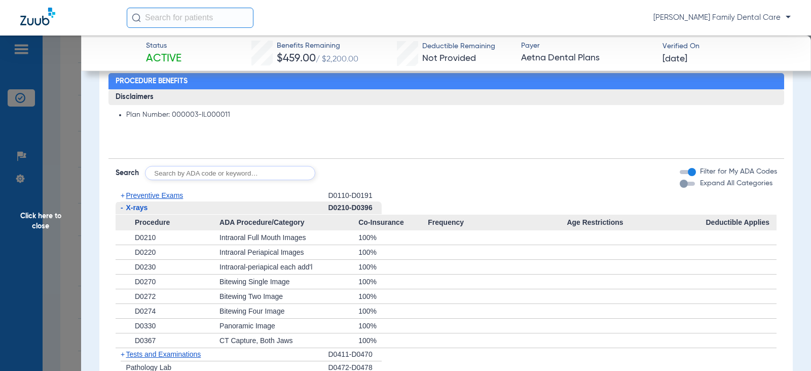
click at [122, 210] on span "-" at bounding box center [122, 207] width 3 height 8
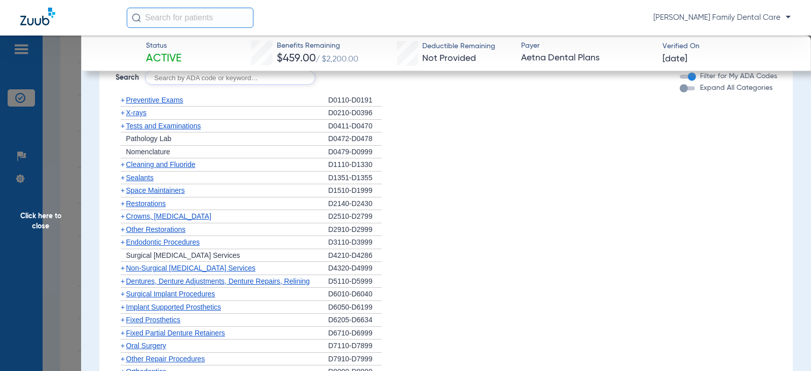
scroll to position [811, 0]
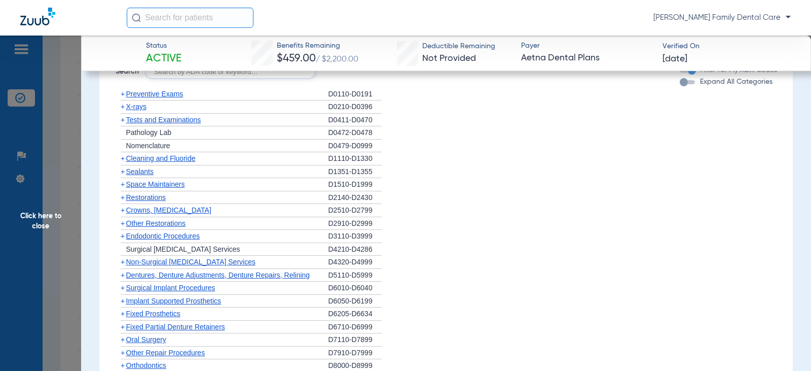
click at [123, 290] on span "+" at bounding box center [123, 287] width 4 height 8
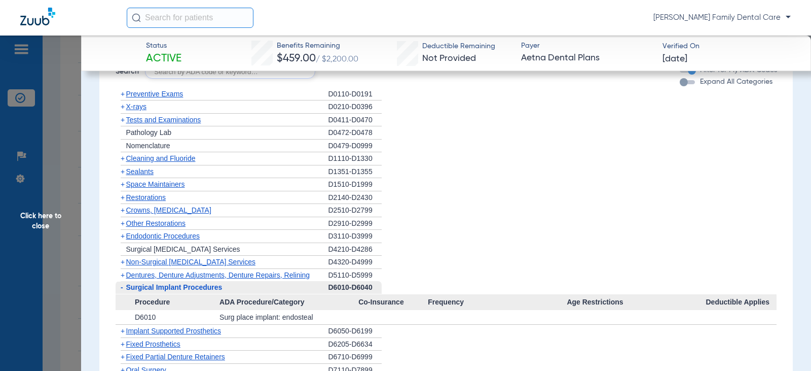
click at [123, 290] on span "-" at bounding box center [121, 287] width 11 height 13
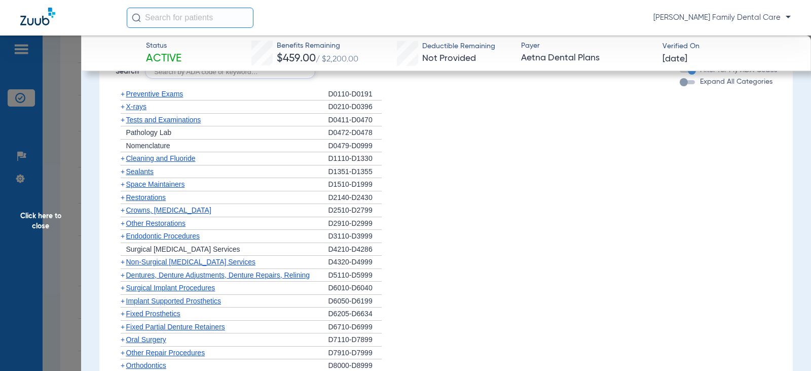
click at [123, 302] on span "+" at bounding box center [123, 301] width 4 height 8
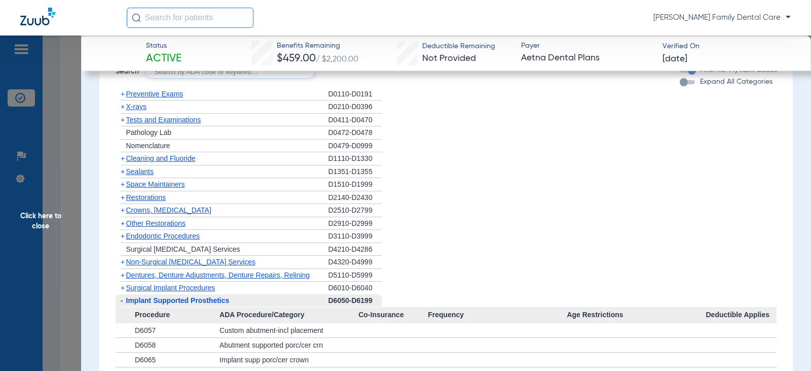
click at [123, 302] on span "-" at bounding box center [121, 300] width 11 height 13
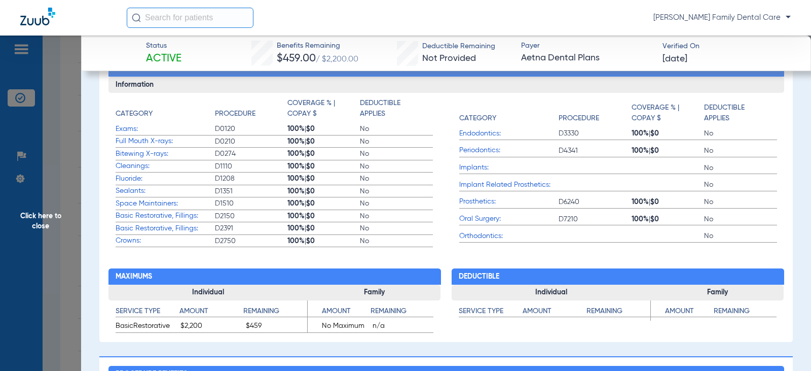
scroll to position [304, 0]
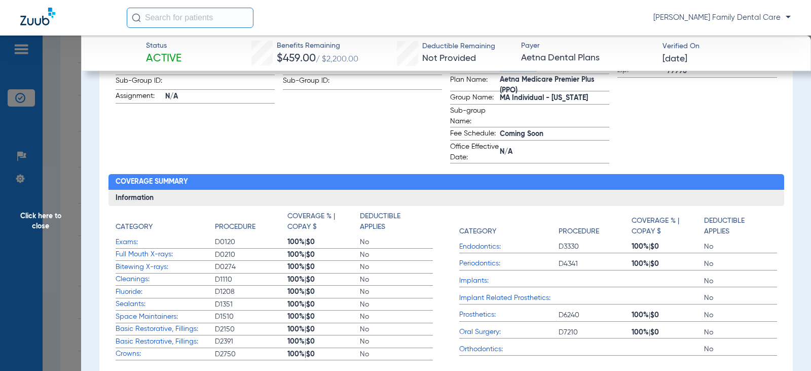
click at [41, 214] on span "Click here to close" at bounding box center [40, 220] width 81 height 371
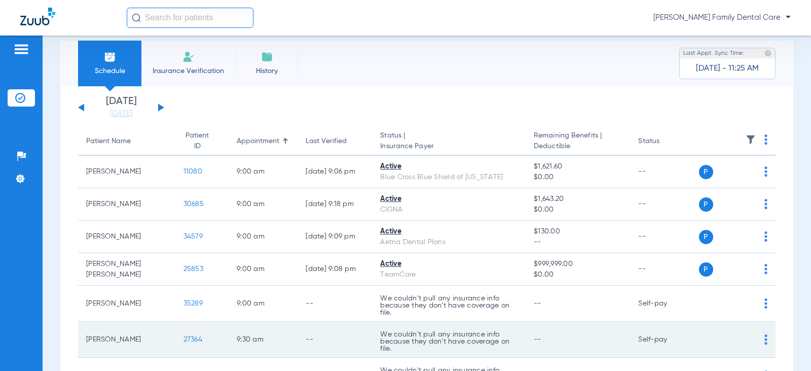
scroll to position [0, 0]
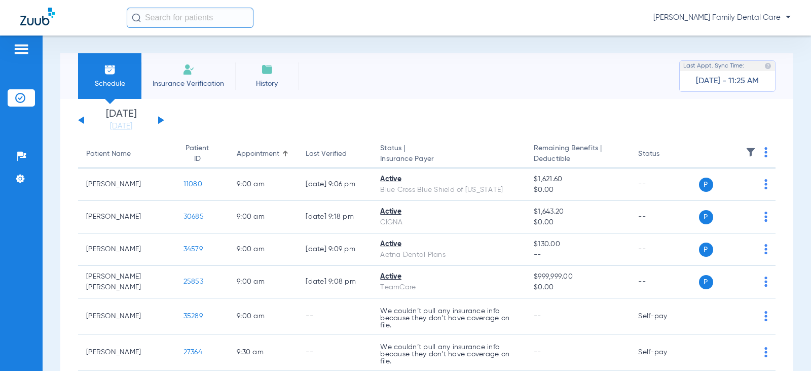
click at [160, 120] on button at bounding box center [161, 120] width 6 height 8
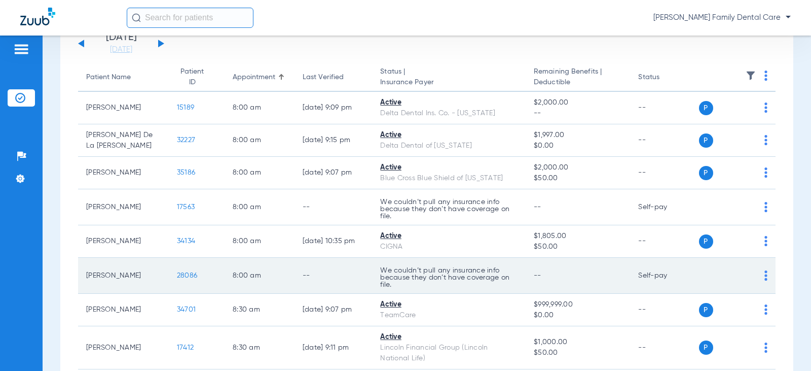
scroll to position [101, 0]
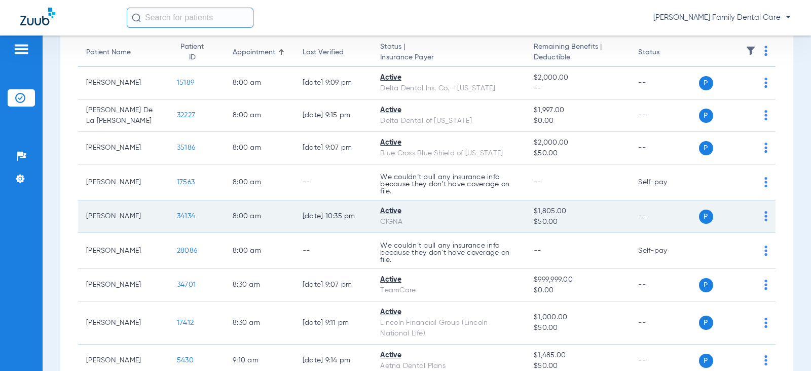
click at [178, 217] on span "34134" at bounding box center [186, 215] width 18 height 7
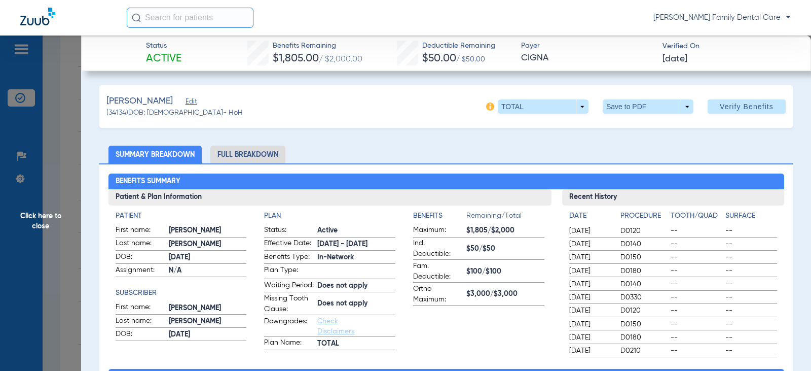
click at [250, 152] on li "Full Breakdown" at bounding box center [247, 155] width 75 height 18
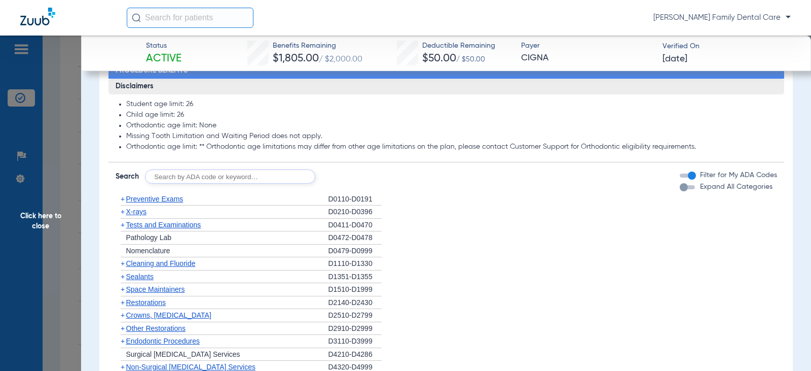
scroll to position [913, 0]
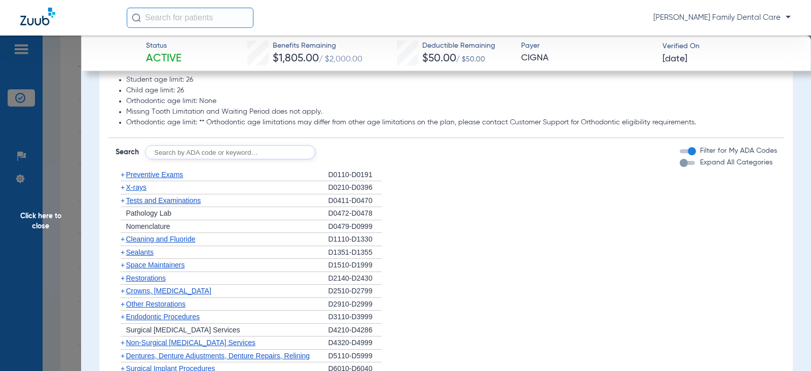
click at [123, 179] on span "+" at bounding box center [123, 174] width 4 height 8
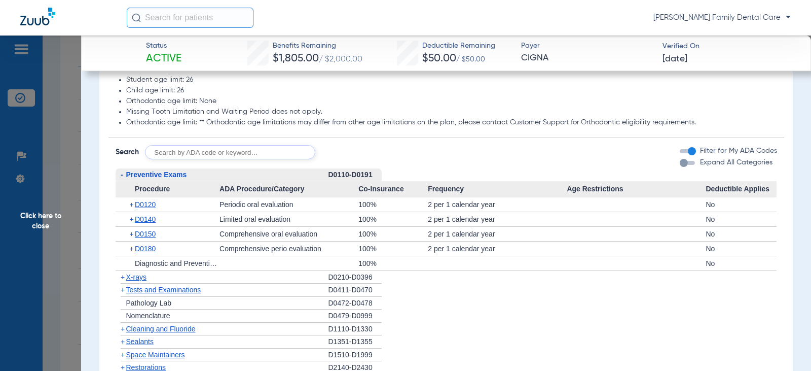
click at [121, 179] on span "-" at bounding box center [122, 174] width 3 height 8
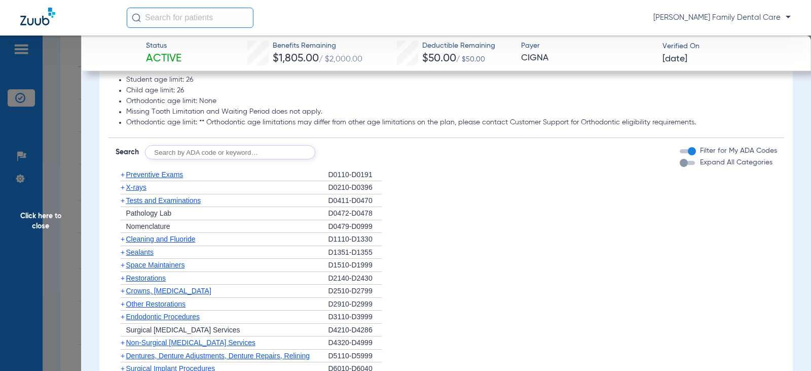
click at [122, 243] on span "+" at bounding box center [123, 239] width 4 height 8
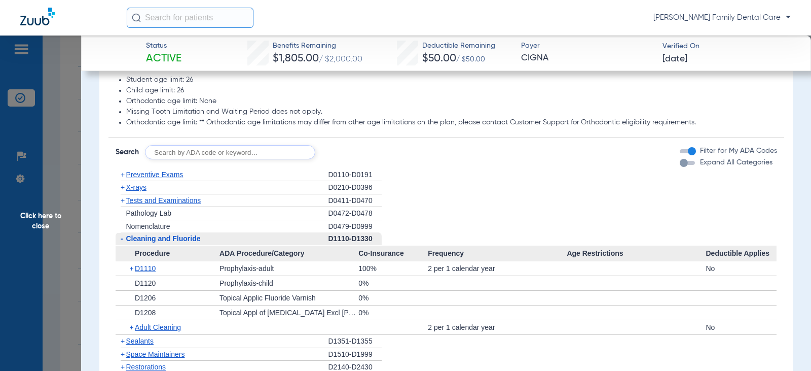
click at [123, 245] on span "-" at bounding box center [121, 238] width 11 height 13
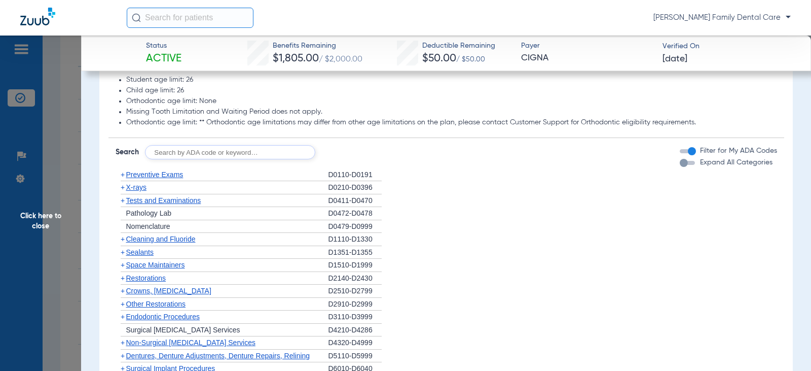
click at [122, 191] on span "+" at bounding box center [123, 187] width 4 height 8
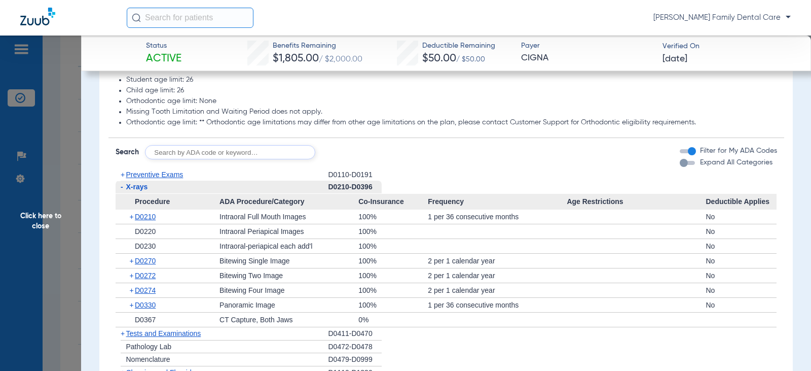
click at [122, 191] on span "-" at bounding box center [122, 187] width 3 height 8
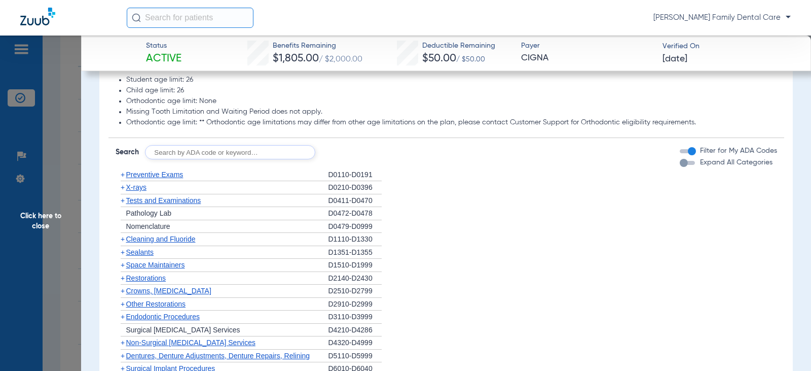
click at [124, 256] on span "+" at bounding box center [123, 252] width 4 height 8
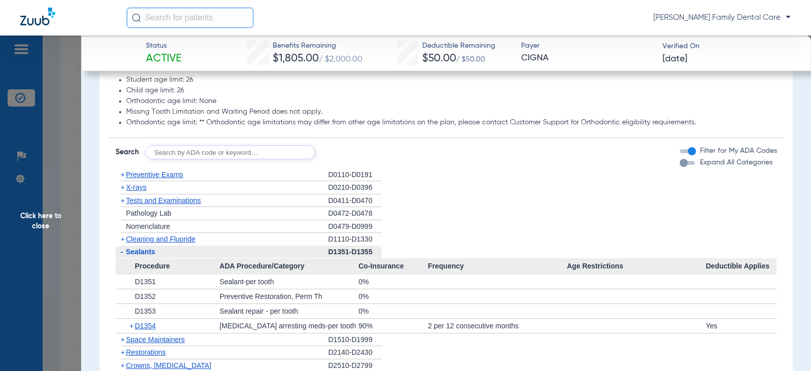
click at [124, 258] on span "-" at bounding box center [121, 251] width 11 height 13
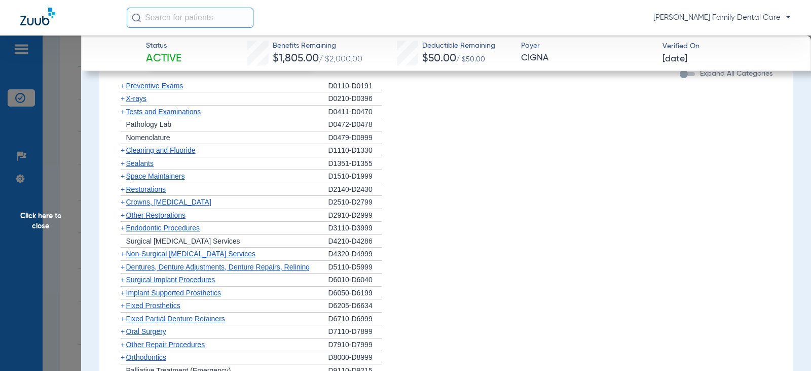
scroll to position [1014, 0]
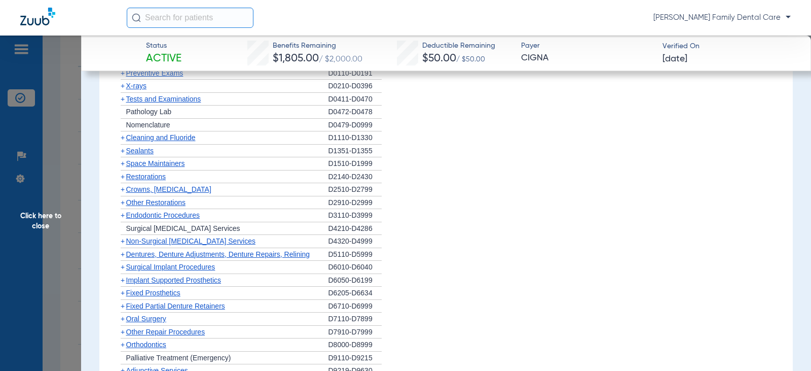
click at [123, 193] on span "+" at bounding box center [123, 189] width 4 height 8
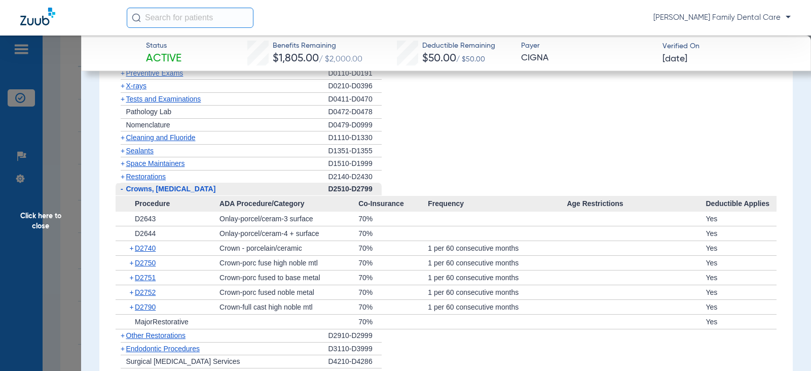
click at [123, 195] on span "-" at bounding box center [121, 189] width 11 height 13
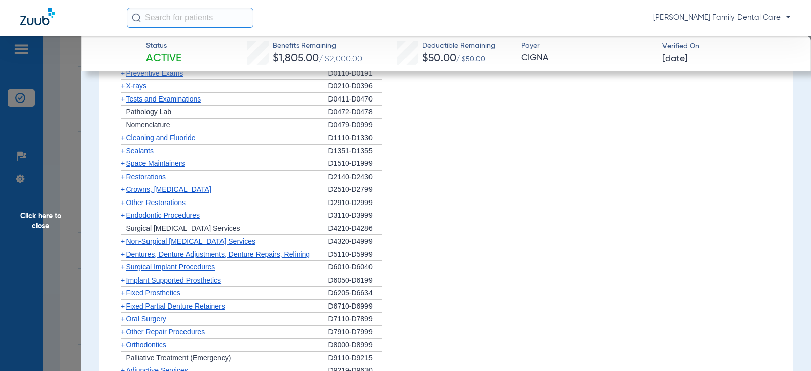
click at [121, 219] on span "+" at bounding box center [123, 215] width 4 height 8
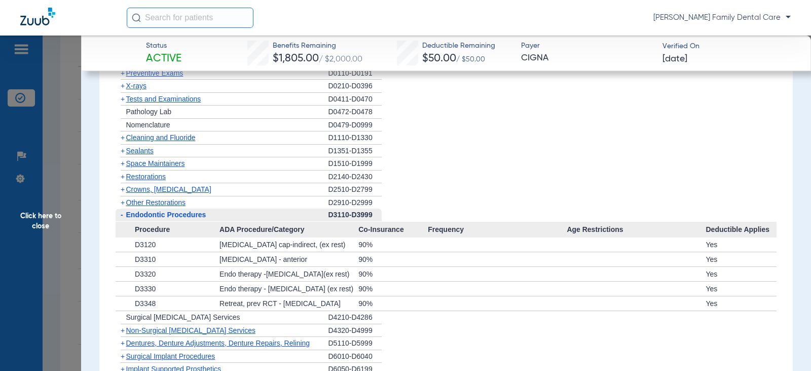
click at [121, 219] on span "-" at bounding box center [122, 214] width 3 height 8
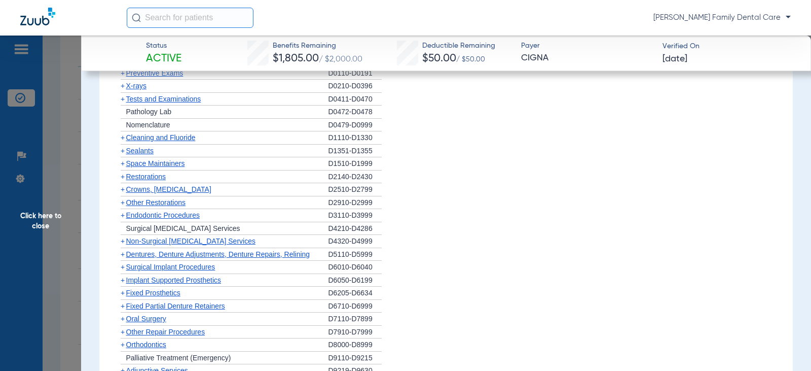
click at [123, 245] on span "+" at bounding box center [123, 241] width 4 height 8
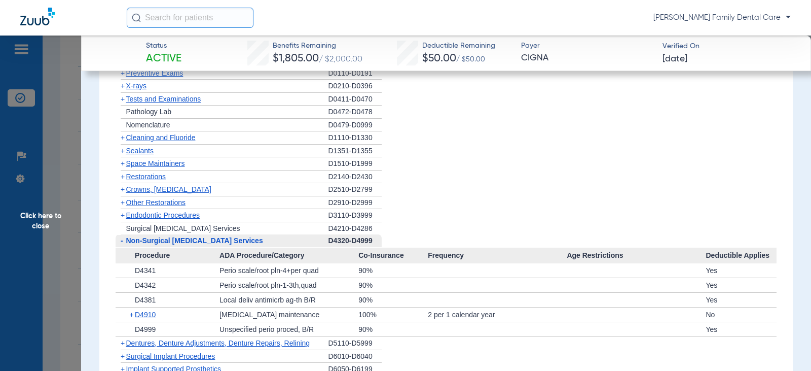
click at [122, 244] on span "-" at bounding box center [122, 240] width 3 height 8
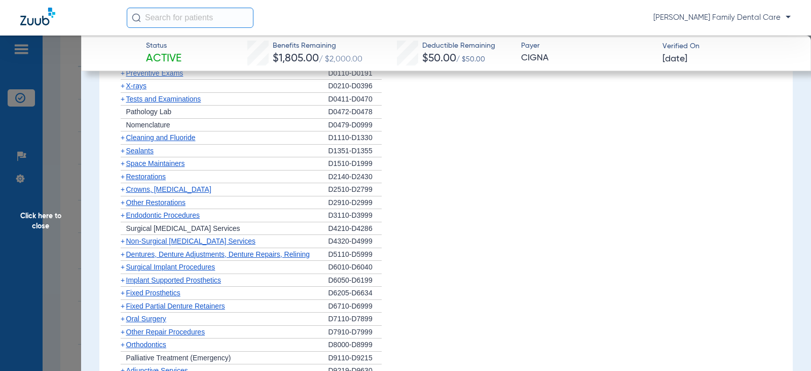
click at [121, 258] on span "+" at bounding box center [123, 254] width 4 height 8
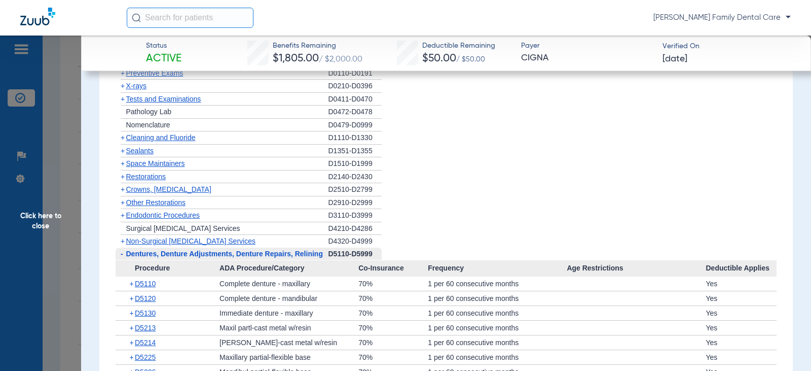
click at [122, 258] on span "-" at bounding box center [122, 254] width 3 height 8
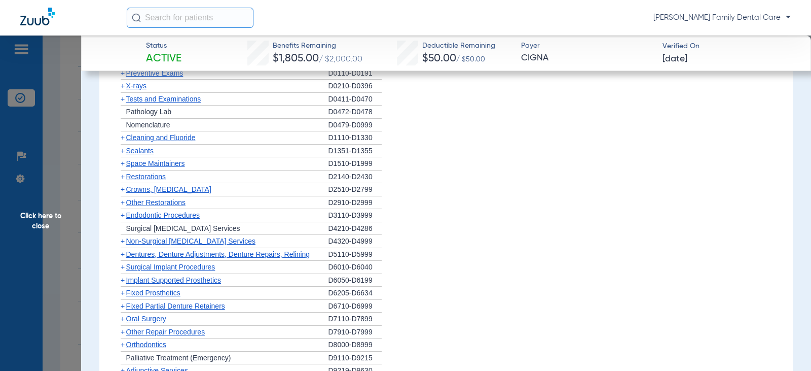
click at [123, 271] on span "+" at bounding box center [123, 267] width 4 height 8
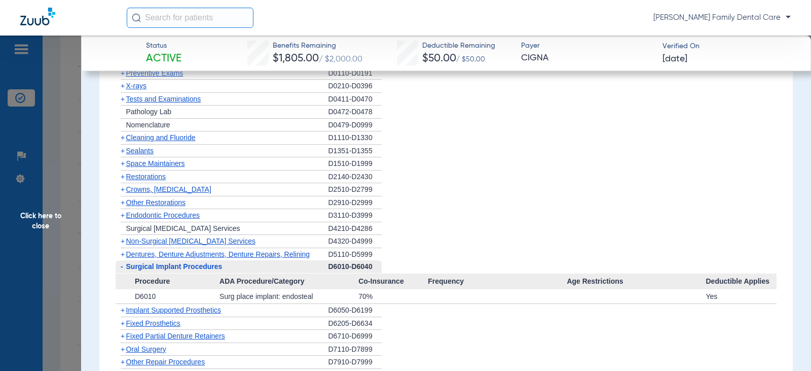
click at [123, 273] on span "-" at bounding box center [121, 266] width 11 height 13
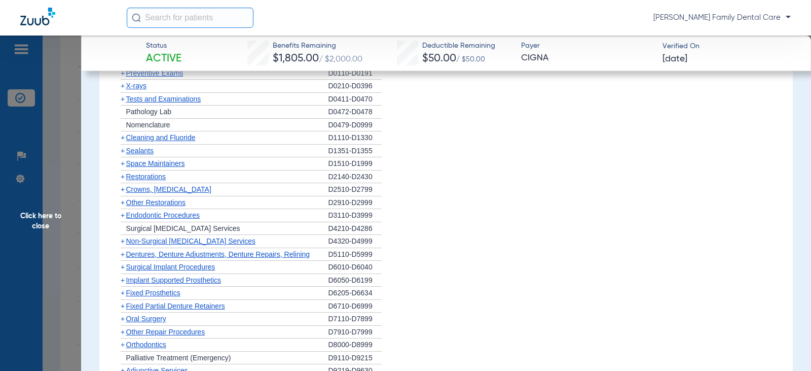
click at [122, 284] on span "+" at bounding box center [123, 280] width 4 height 8
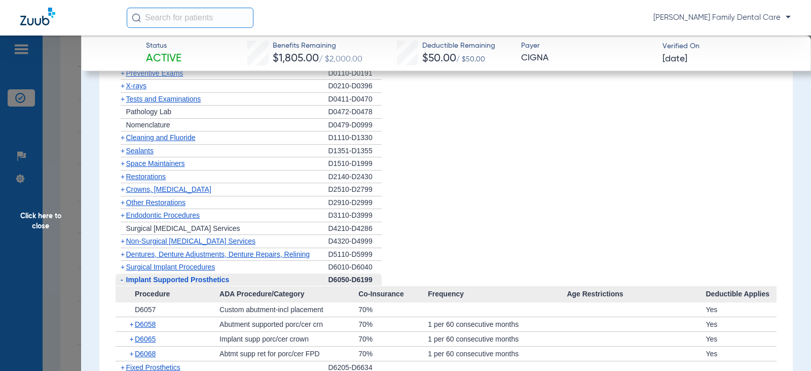
click at [121, 283] on span "-" at bounding box center [122, 279] width 3 height 8
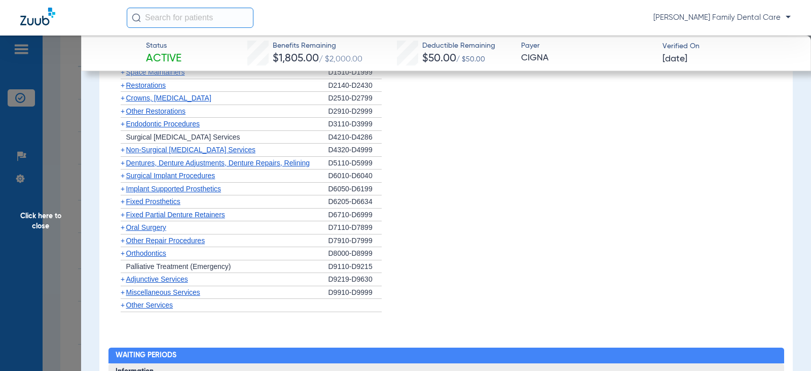
scroll to position [1116, 0]
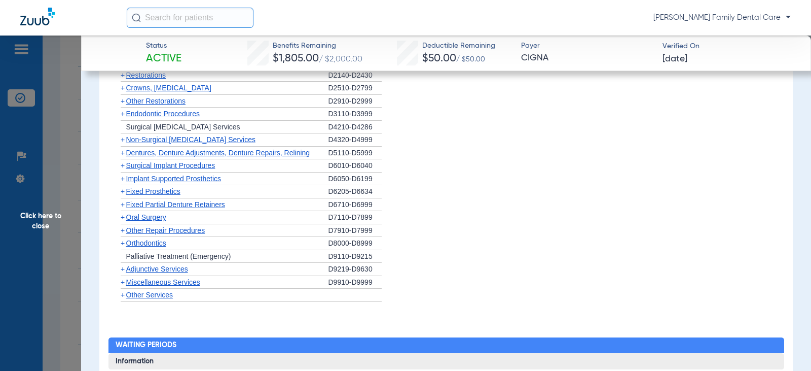
click at [124, 195] on span "+" at bounding box center [123, 191] width 4 height 8
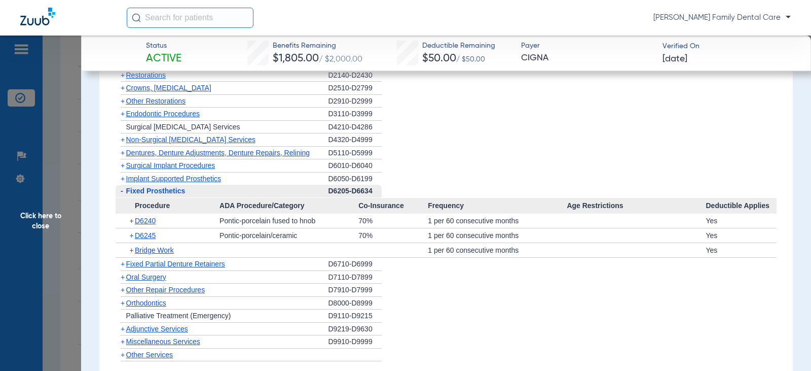
click at [123, 197] on span "-" at bounding box center [121, 191] width 11 height 13
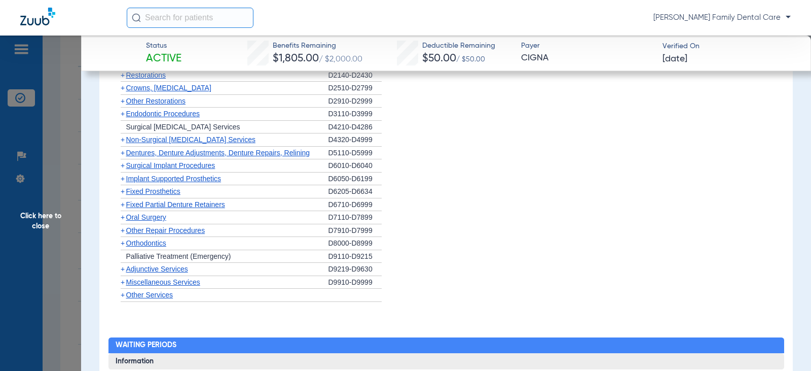
click at [121, 208] on span "+" at bounding box center [123, 204] width 4 height 8
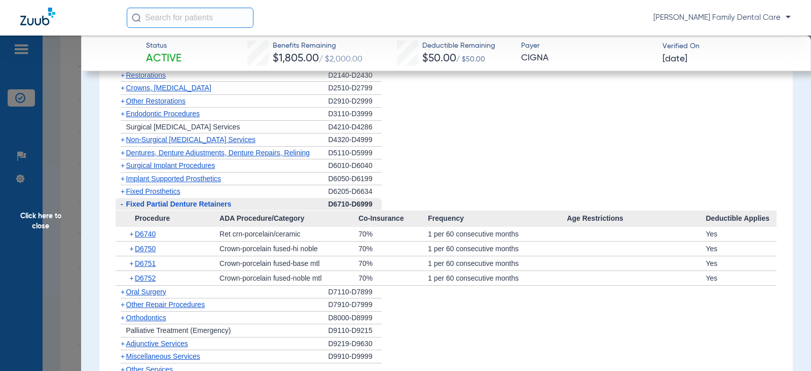
click at [121, 208] on span "-" at bounding box center [122, 204] width 3 height 8
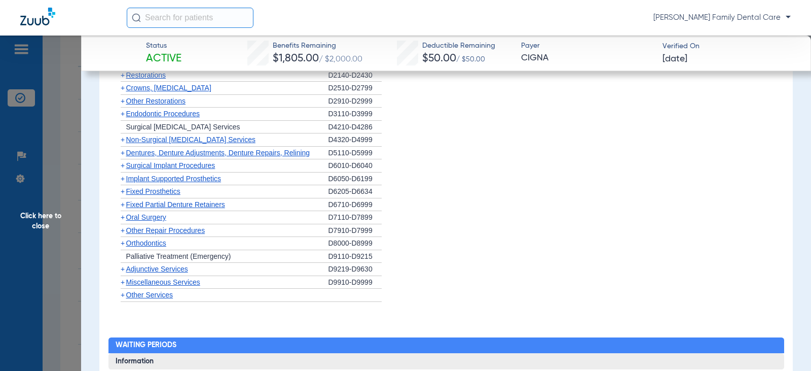
click at [122, 221] on span "+" at bounding box center [123, 217] width 4 height 8
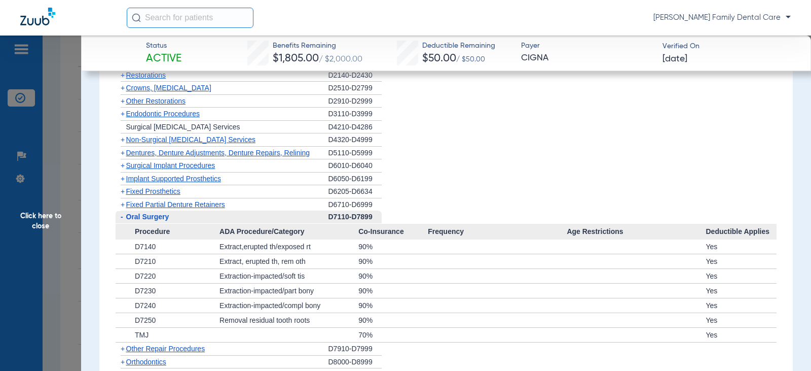
click at [122, 221] on span "-" at bounding box center [122, 216] width 3 height 8
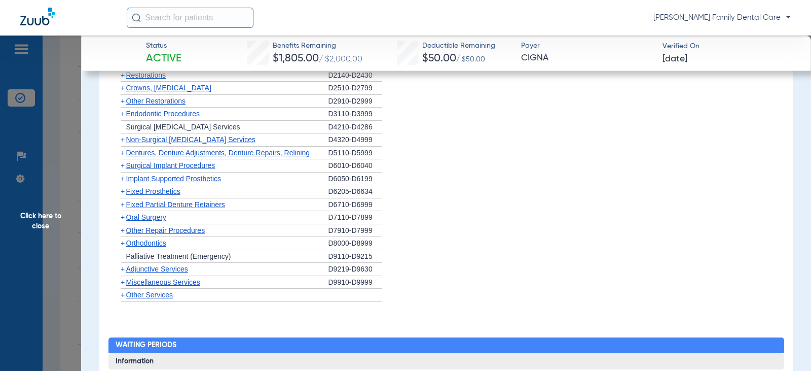
click at [124, 247] on span "+" at bounding box center [123, 243] width 4 height 8
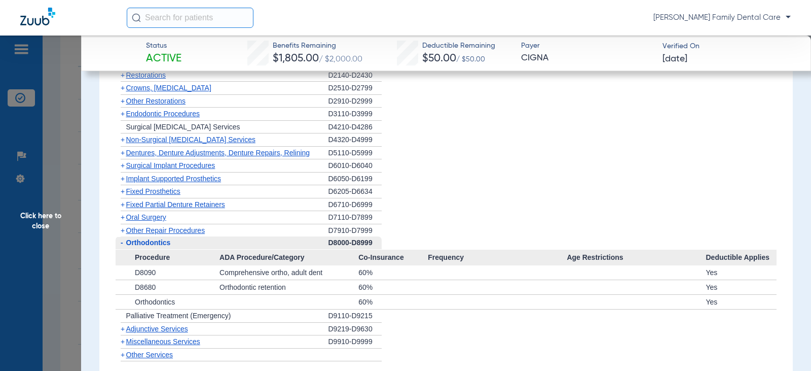
click at [124, 249] on span "-" at bounding box center [121, 242] width 11 height 13
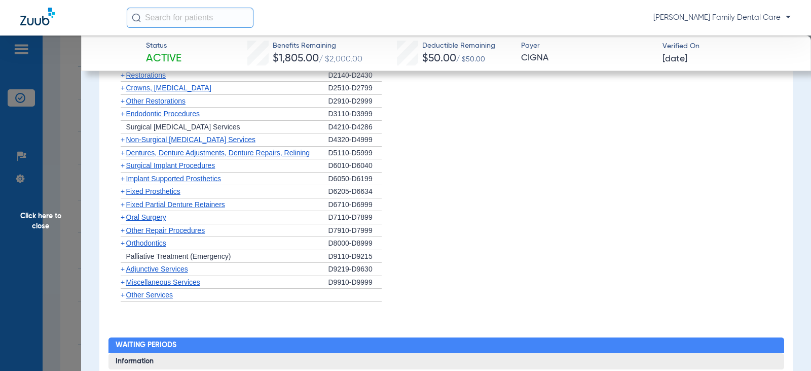
click at [124, 273] on span "+" at bounding box center [123, 269] width 4 height 8
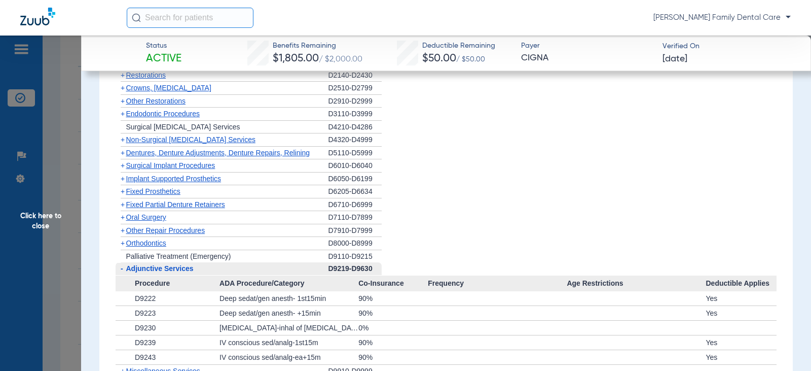
click at [124, 275] on span "-" at bounding box center [121, 268] width 11 height 13
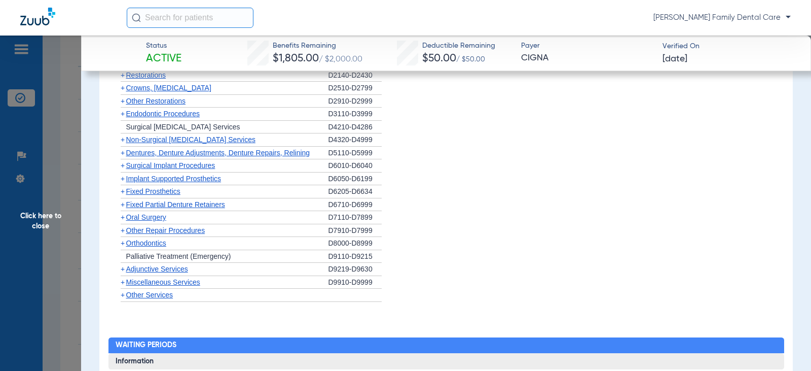
click at [123, 286] on span "+" at bounding box center [123, 282] width 4 height 8
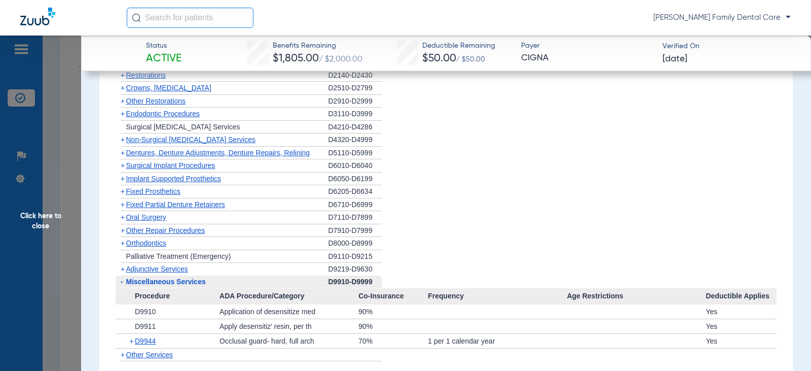
click at [48, 223] on span "Click here to close" at bounding box center [40, 220] width 81 height 371
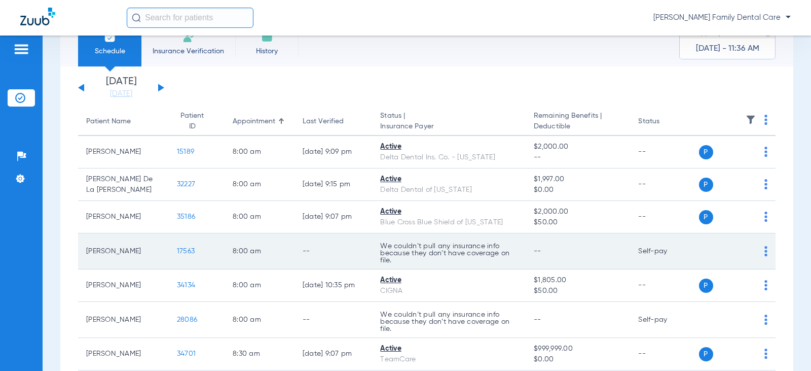
scroll to position [101, 0]
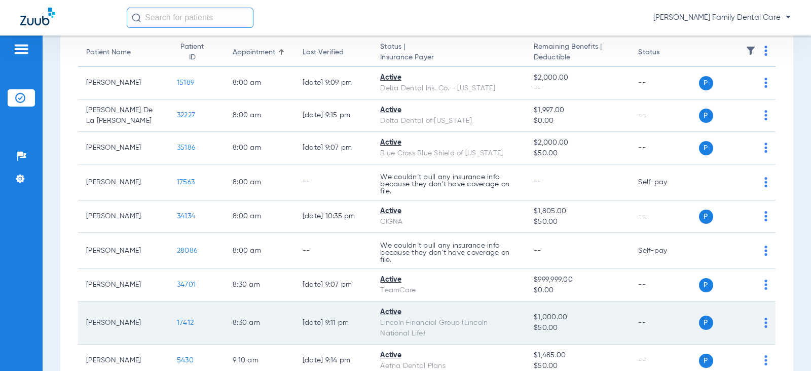
click at [177, 322] on span "17412" at bounding box center [185, 322] width 17 height 7
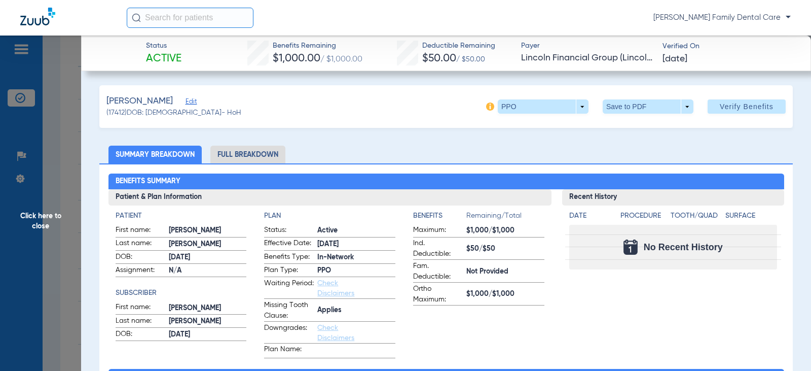
click at [254, 150] on li "Full Breakdown" at bounding box center [247, 155] width 75 height 18
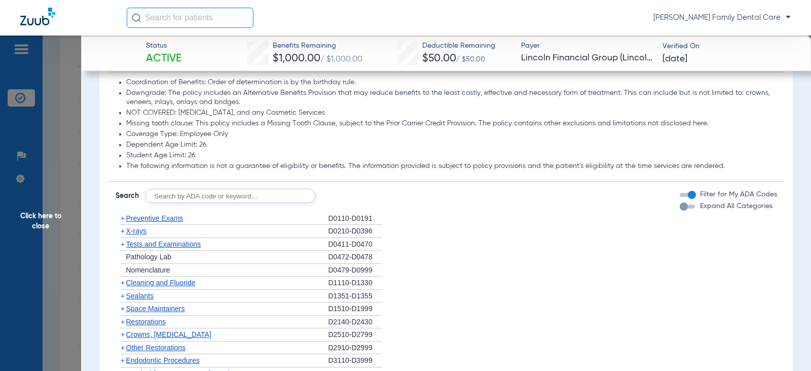
scroll to position [913, 0]
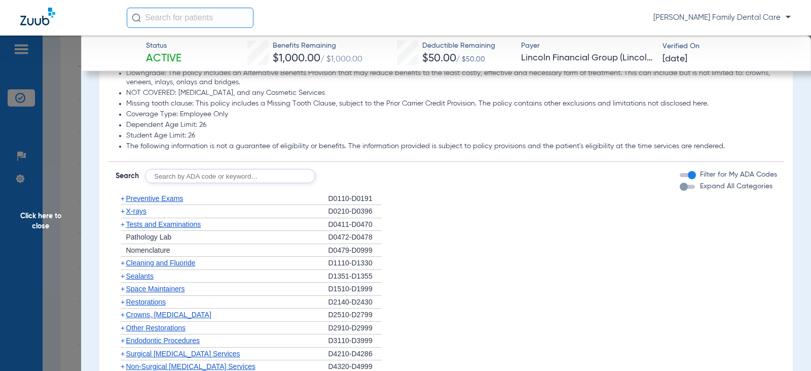
click at [122, 198] on span "+" at bounding box center [123, 198] width 4 height 8
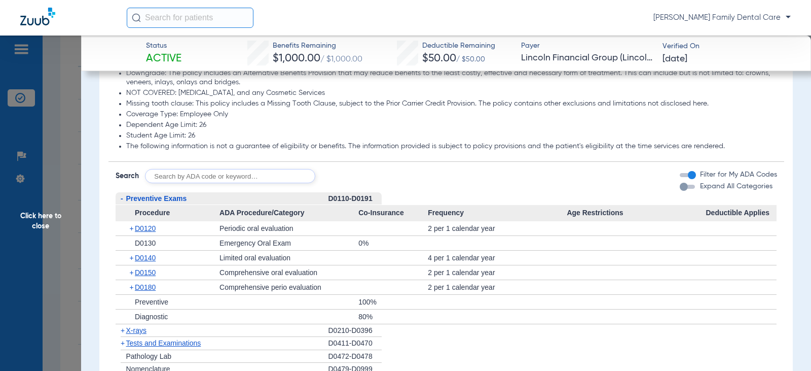
click at [122, 198] on span "-" at bounding box center [122, 198] width 3 height 8
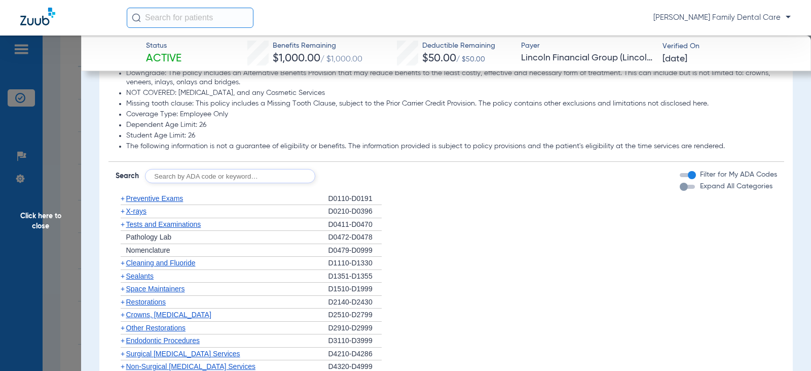
click at [124, 266] on span "+" at bounding box center [123, 263] width 4 height 8
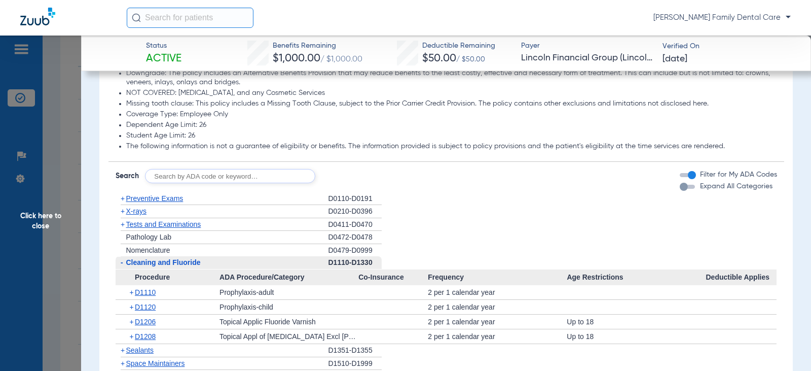
click at [124, 266] on span "-" at bounding box center [121, 262] width 11 height 13
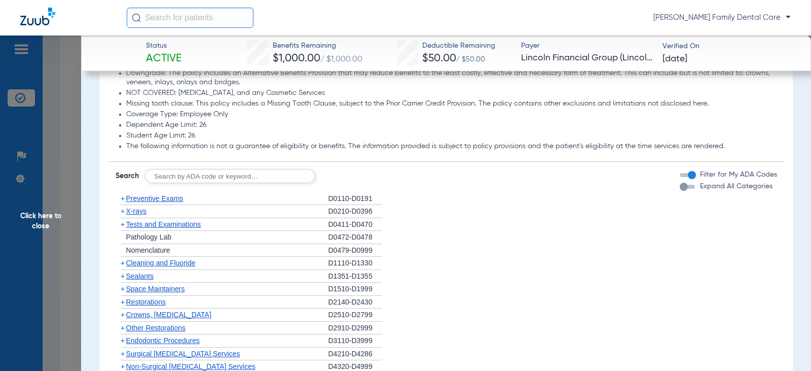
click at [123, 212] on span "+" at bounding box center [123, 211] width 4 height 8
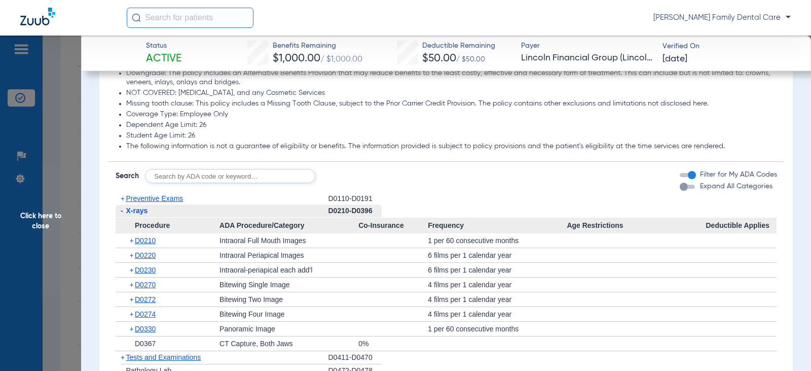
click at [121, 210] on span "-" at bounding box center [122, 210] width 3 height 8
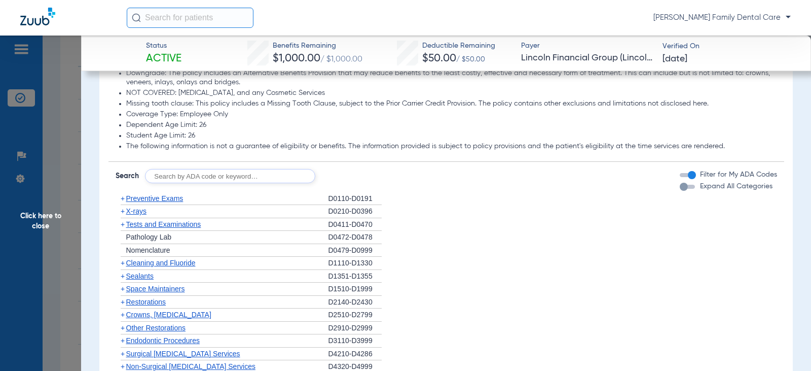
click at [124, 226] on span "+" at bounding box center [123, 224] width 4 height 8
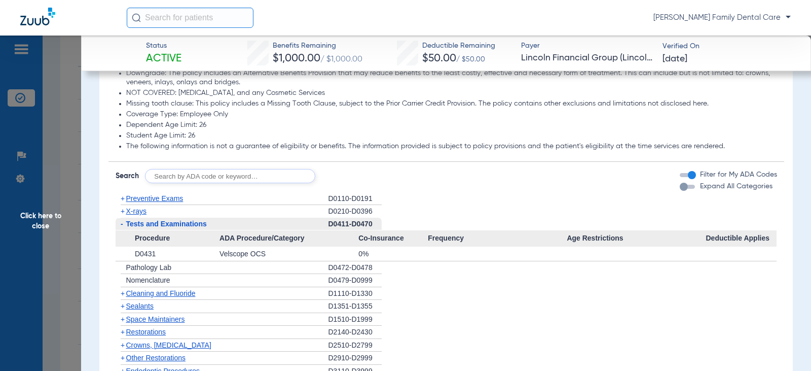
click at [124, 226] on span "-" at bounding box center [121, 224] width 11 height 13
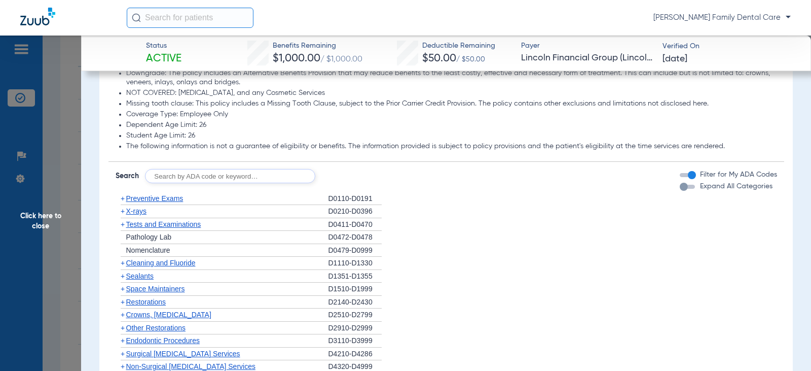
click at [123, 278] on span "+" at bounding box center [123, 276] width 4 height 8
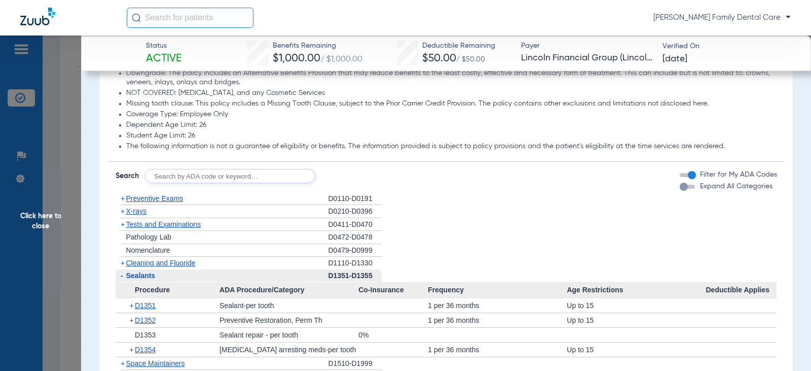
click at [123, 278] on span "-" at bounding box center [122, 275] width 3 height 8
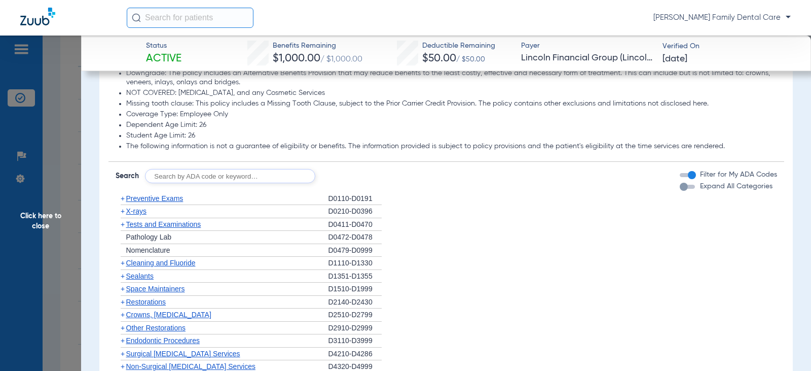
scroll to position [1014, 0]
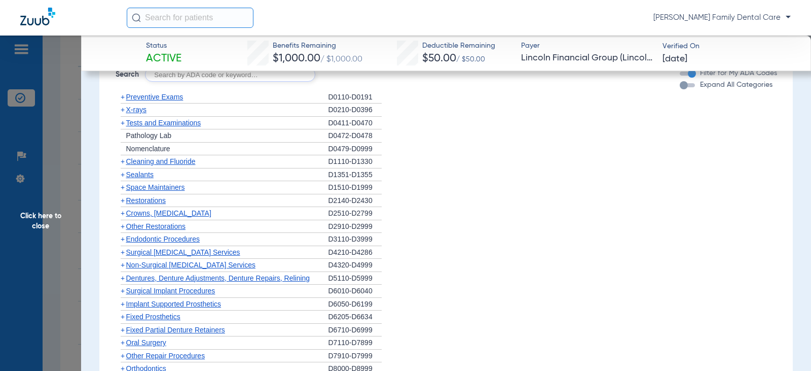
click at [122, 215] on span "+" at bounding box center [123, 213] width 4 height 8
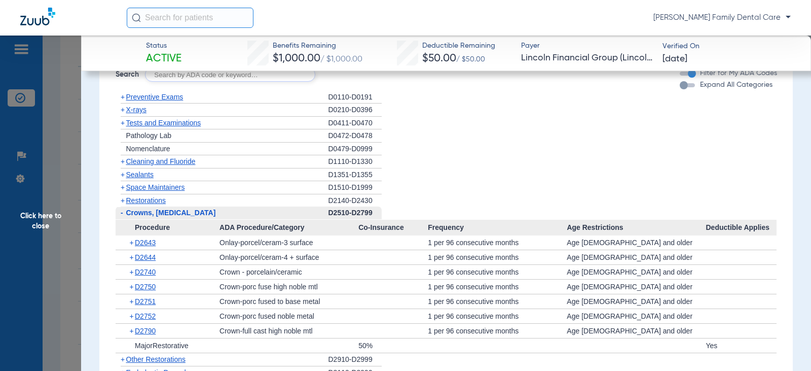
click at [122, 201] on span "+" at bounding box center [123, 200] width 4 height 8
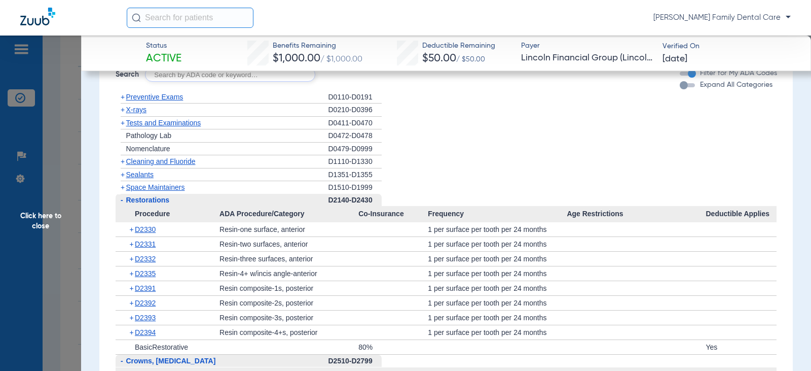
click at [122, 200] on span "-" at bounding box center [122, 200] width 3 height 8
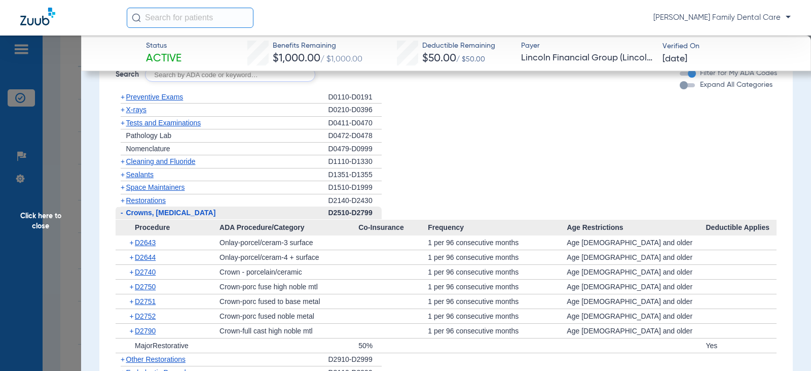
click at [119, 214] on span "-" at bounding box center [121, 212] width 11 height 13
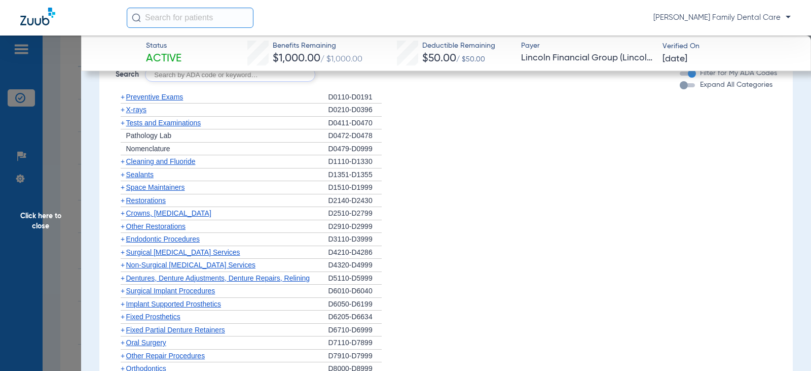
click at [124, 227] on span "+" at bounding box center [123, 226] width 4 height 8
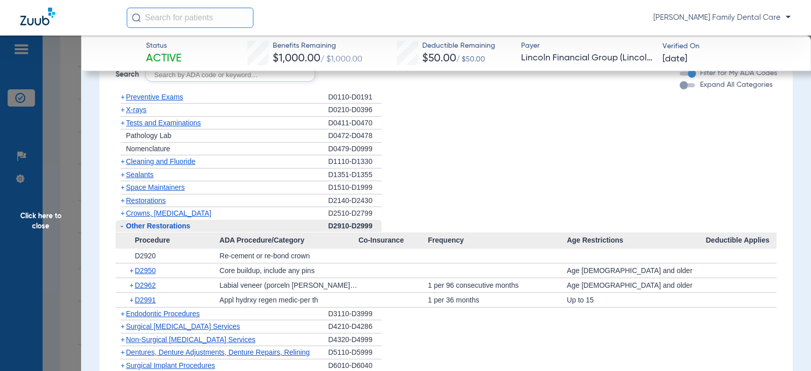
click at [121, 226] on span "-" at bounding box center [122, 226] width 3 height 8
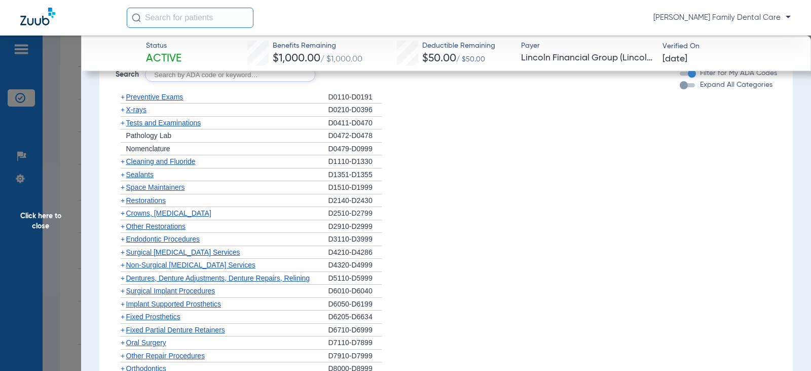
click at [121, 238] on span "+" at bounding box center [123, 239] width 4 height 8
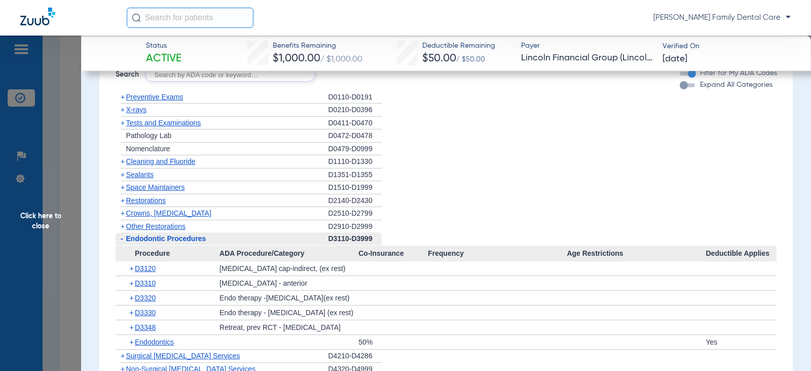
click at [121, 238] on span "-" at bounding box center [122, 238] width 3 height 8
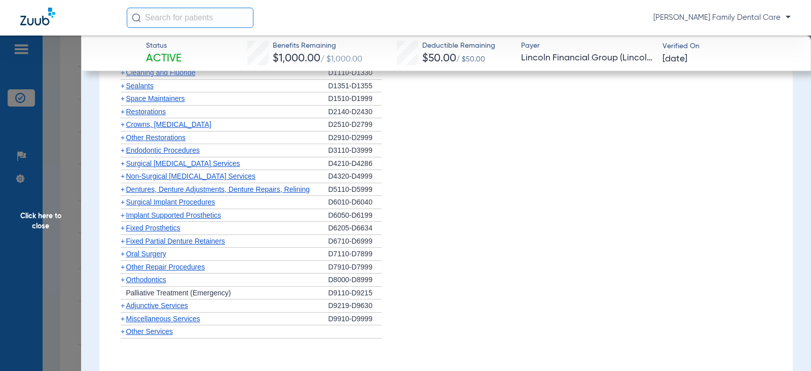
scroll to position [1116, 0]
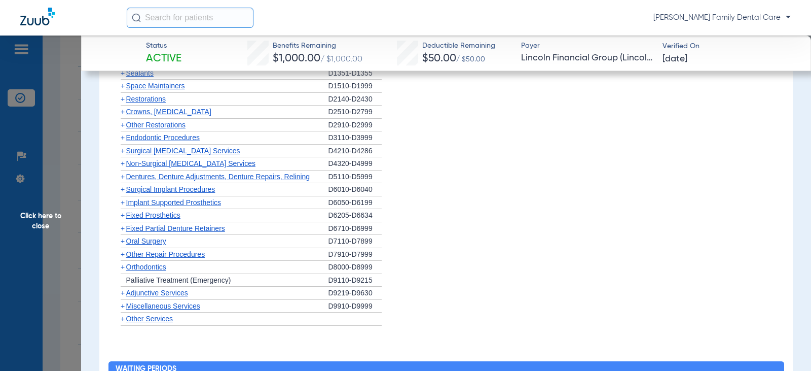
click at [123, 204] on span "+" at bounding box center [123, 202] width 4 height 8
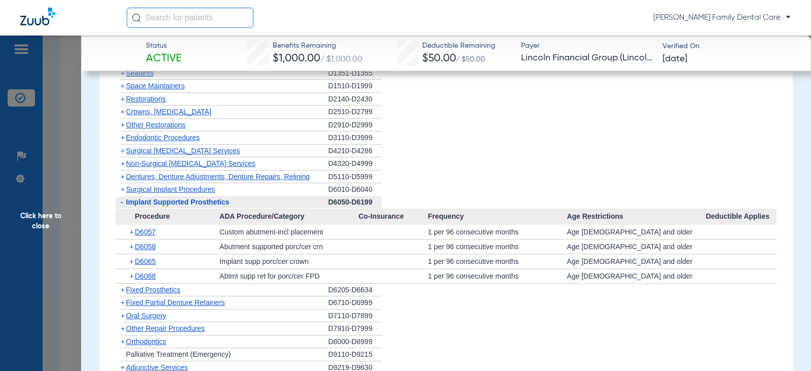
click at [123, 204] on span "-" at bounding box center [122, 202] width 3 height 8
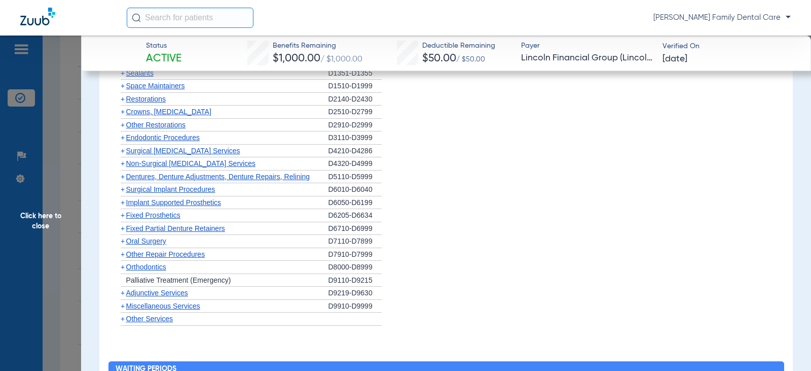
click at [122, 191] on span "+" at bounding box center [123, 189] width 4 height 8
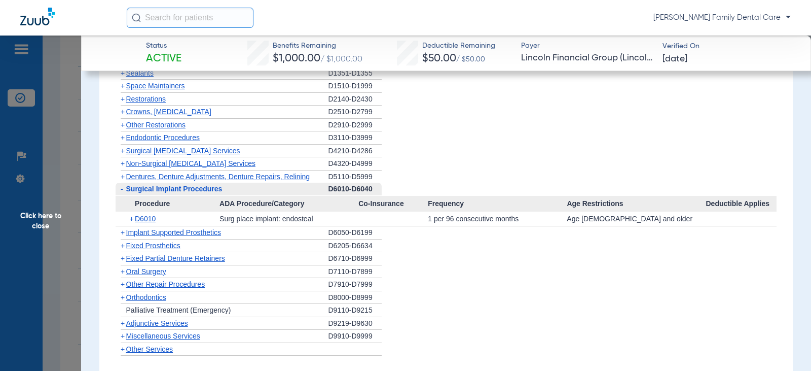
click at [122, 191] on span "-" at bounding box center [122, 189] width 3 height 8
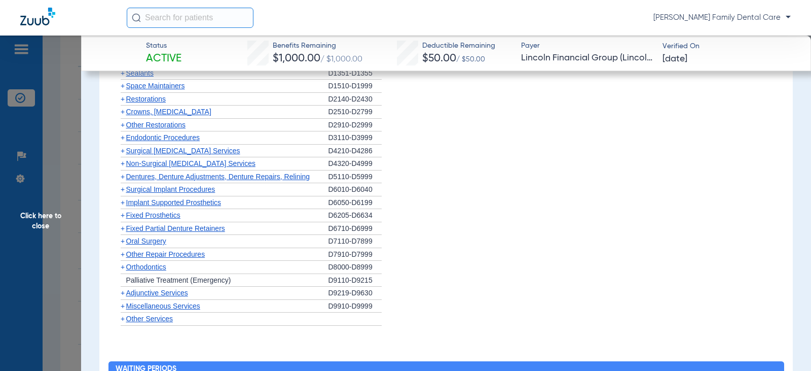
click at [123, 215] on span "+" at bounding box center [123, 215] width 4 height 8
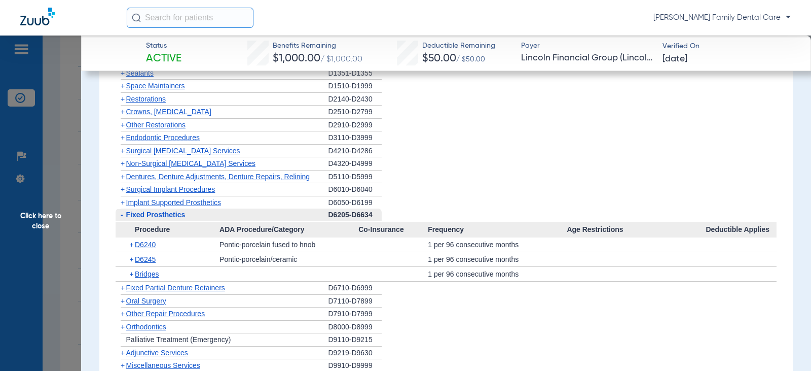
click at [123, 215] on span "-" at bounding box center [121, 214] width 11 height 13
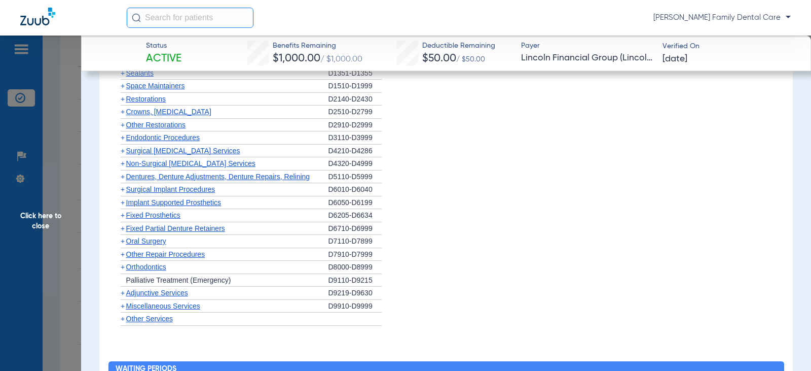
click at [124, 241] on span "+" at bounding box center [123, 241] width 4 height 8
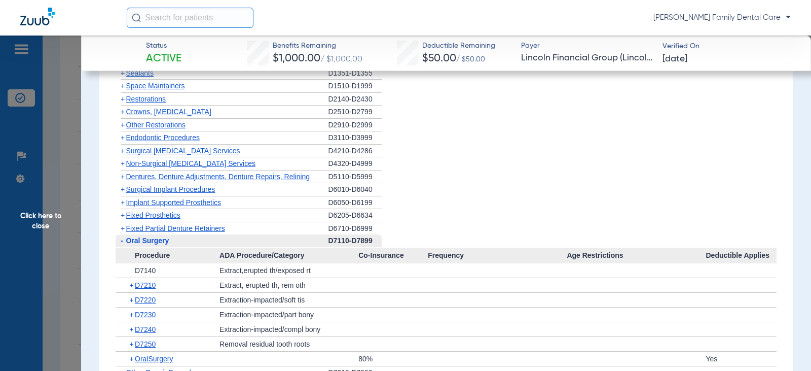
click at [124, 241] on span "-" at bounding box center [121, 240] width 11 height 13
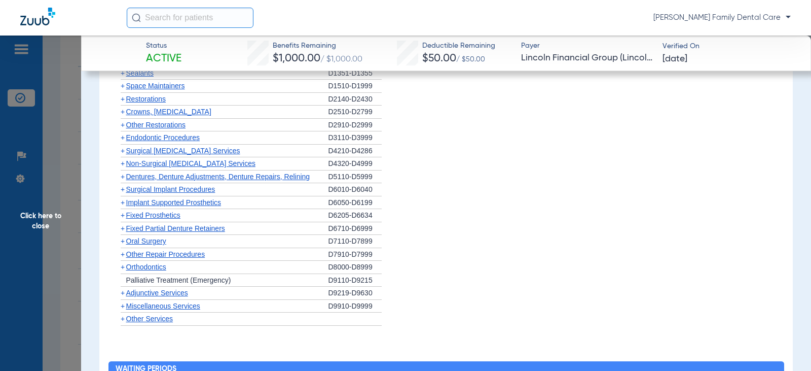
click at [37, 214] on span "Click here to close" at bounding box center [40, 220] width 81 height 371
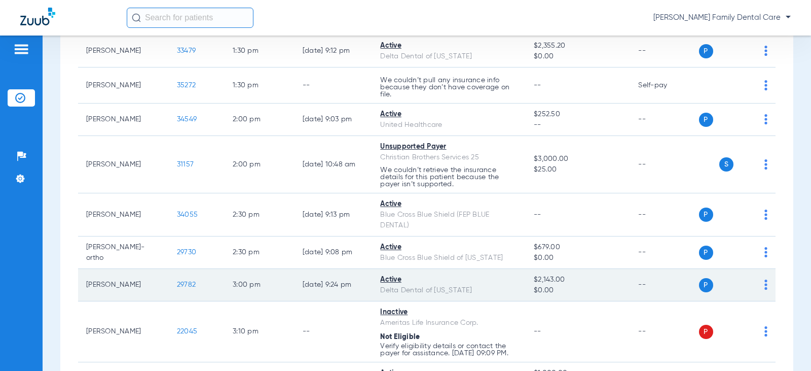
scroll to position [1319, 0]
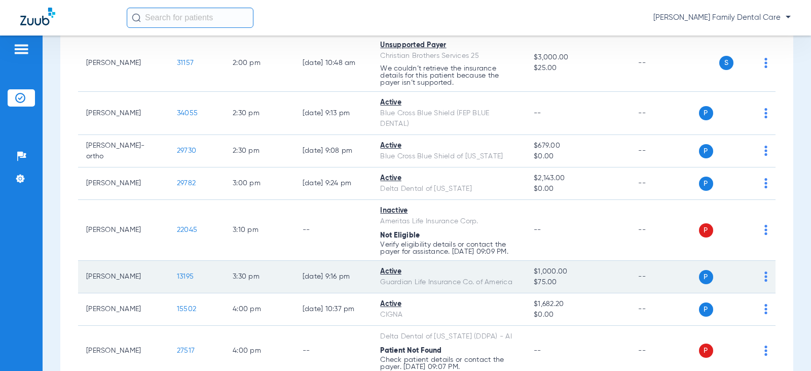
click at [179, 280] on span "13195" at bounding box center [185, 276] width 17 height 7
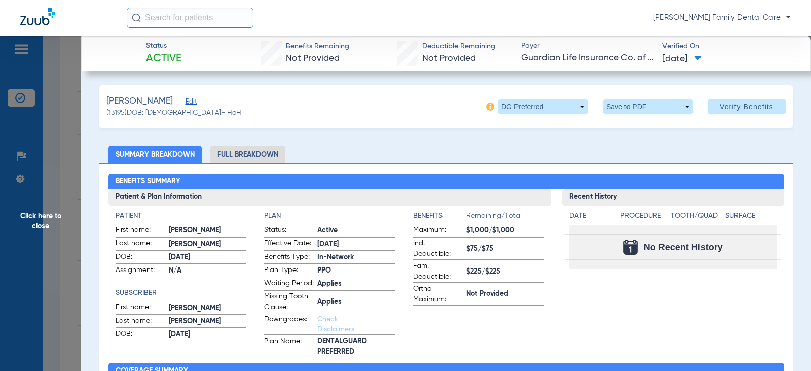
drag, startPoint x: 260, startPoint y: 156, endPoint x: 126, endPoint y: 162, distance: 134.0
click at [260, 156] on li "Full Breakdown" at bounding box center [247, 155] width 75 height 18
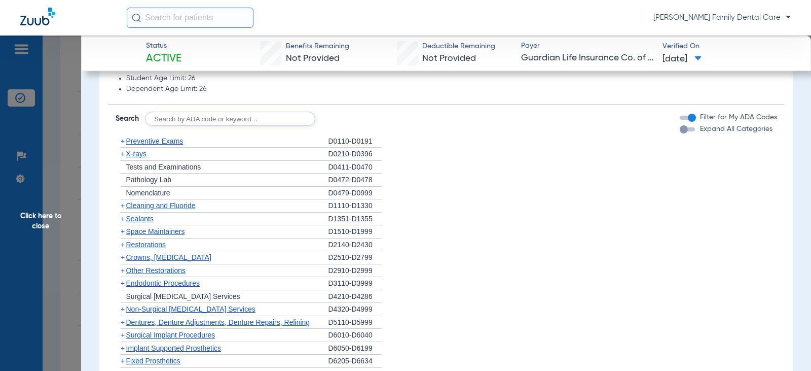
scroll to position [1420, 0]
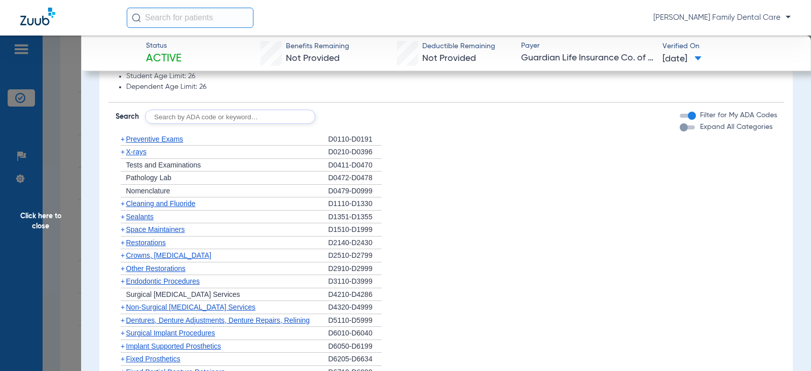
click at [124, 140] on span "+" at bounding box center [123, 139] width 4 height 8
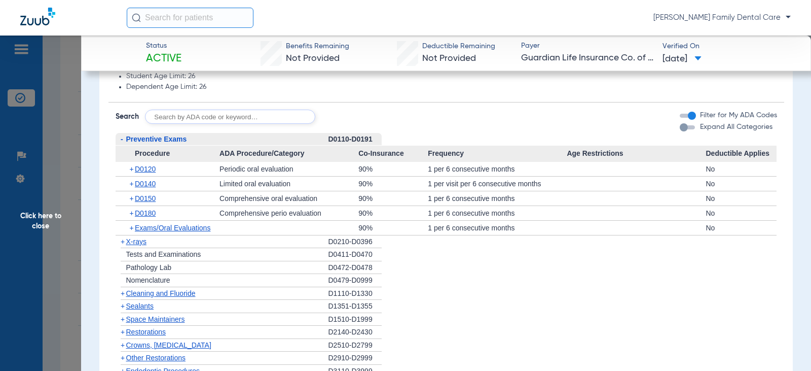
click at [124, 140] on span "-" at bounding box center [121, 139] width 11 height 13
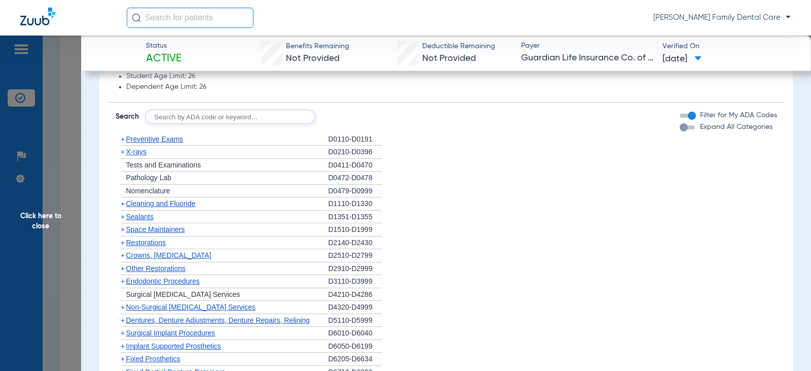
click at [125, 205] on span "+" at bounding box center [121, 203] width 11 height 13
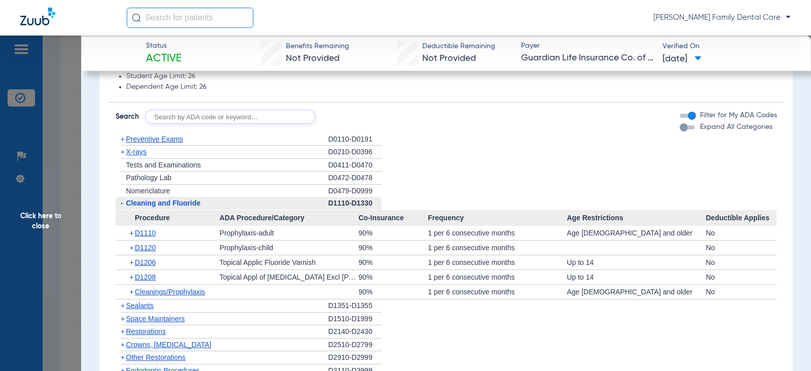
click at [124, 204] on span "-" at bounding box center [121, 203] width 11 height 13
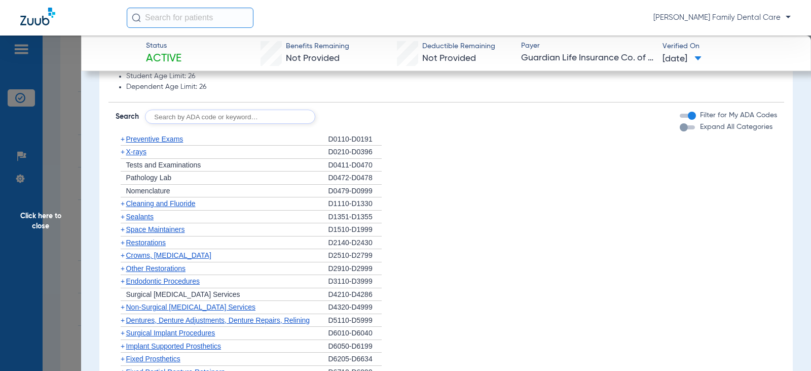
click at [123, 155] on span "+" at bounding box center [123, 152] width 4 height 8
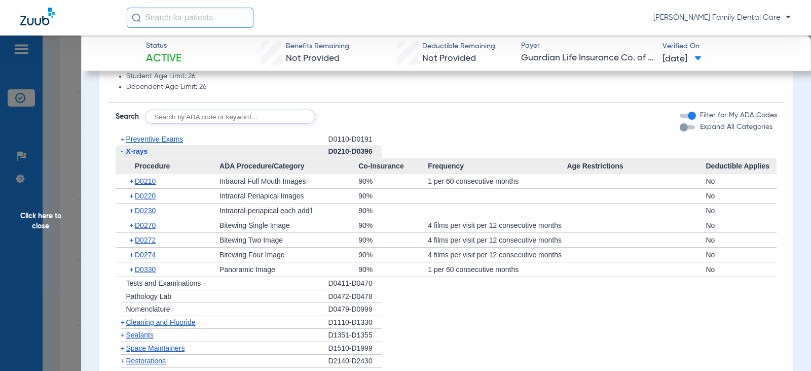
click at [123, 151] on span "-" at bounding box center [122, 151] width 3 height 8
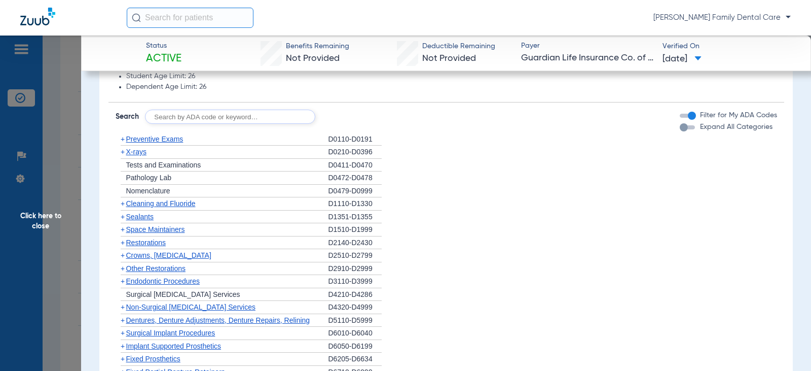
click at [121, 219] on span "+" at bounding box center [123, 216] width 4 height 8
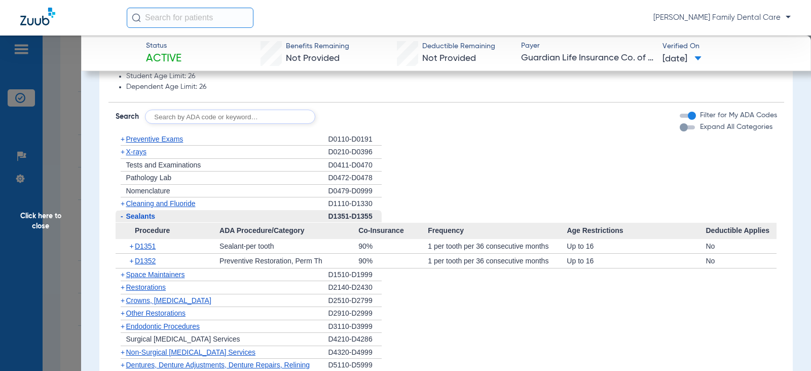
click at [121, 219] on span "-" at bounding box center [122, 216] width 3 height 8
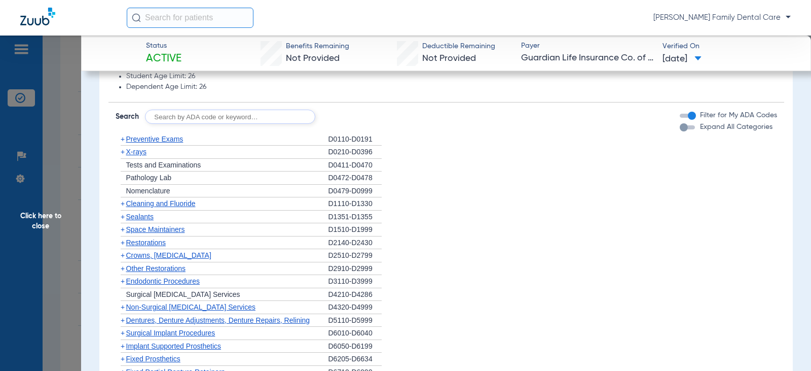
click at [124, 256] on span "+" at bounding box center [123, 255] width 4 height 8
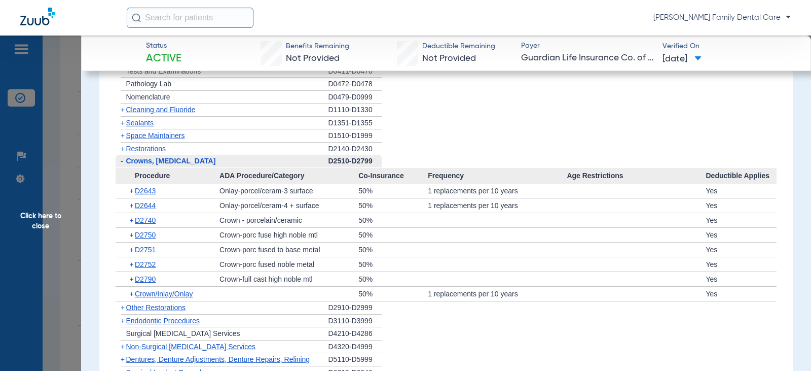
scroll to position [1521, 0]
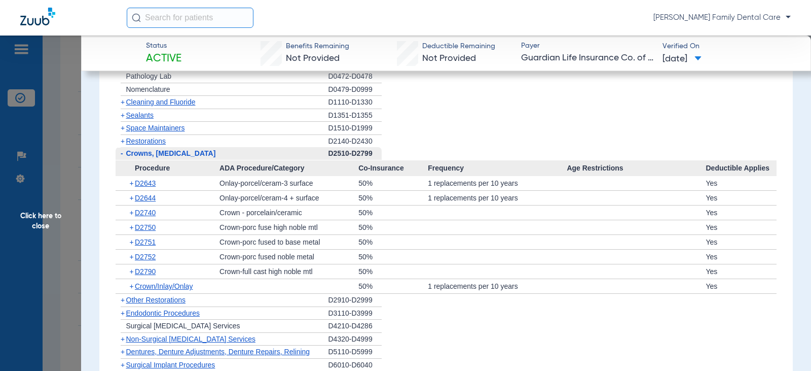
click at [122, 139] on span "+" at bounding box center [123, 141] width 4 height 8
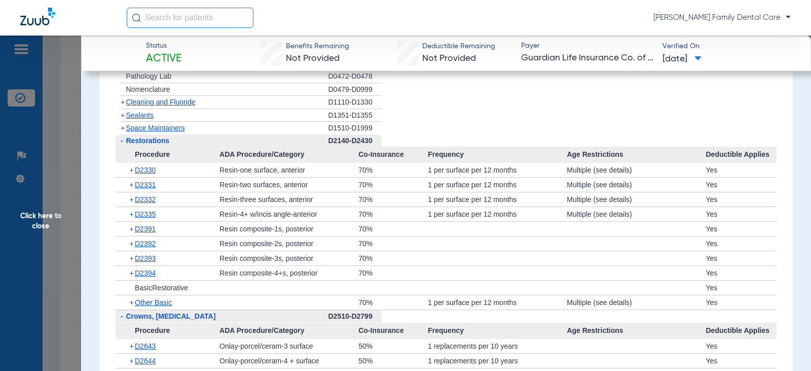
click at [122, 140] on span "-" at bounding box center [122, 140] width 3 height 8
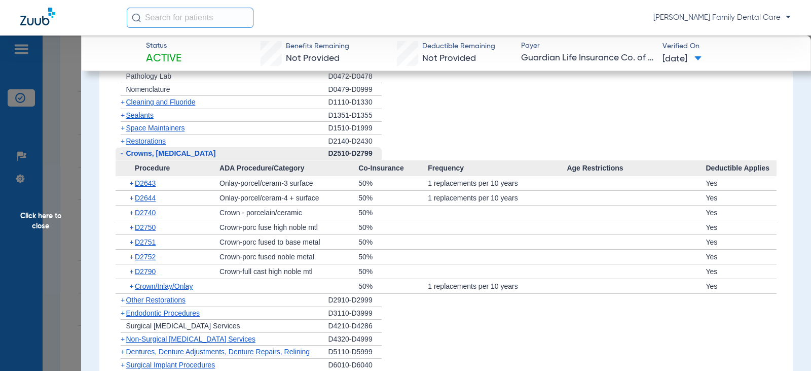
click at [122, 155] on span "-" at bounding box center [122, 153] width 3 height 8
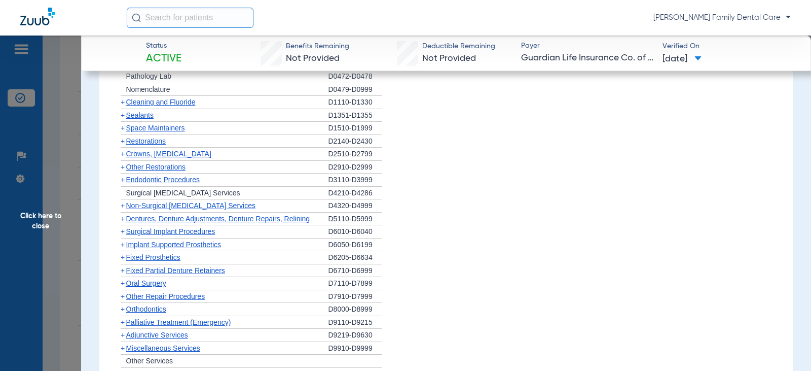
click at [123, 167] on span "+" at bounding box center [123, 167] width 4 height 8
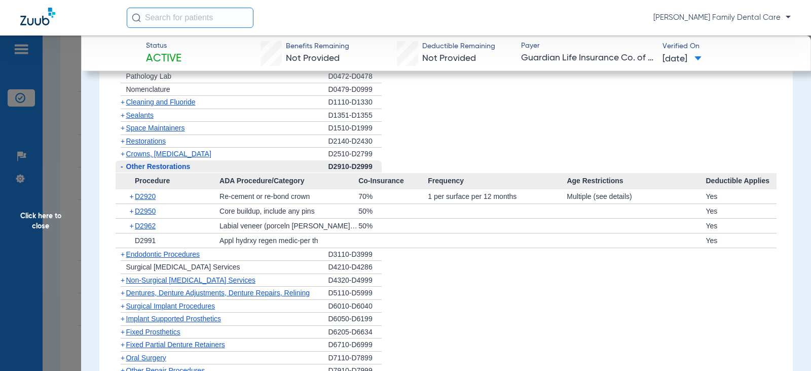
click at [123, 167] on span "-" at bounding box center [122, 166] width 3 height 8
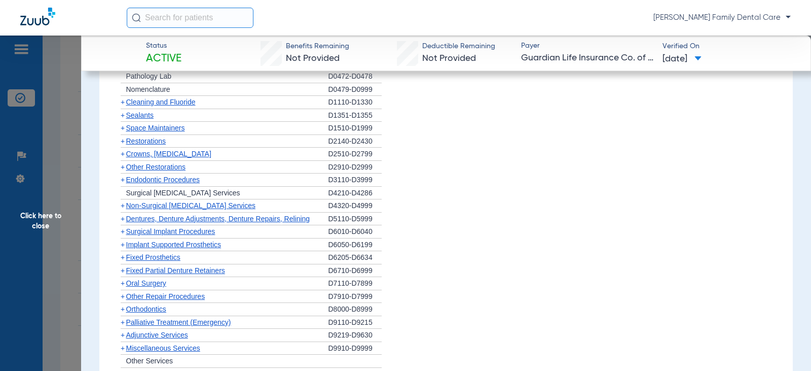
click at [125, 179] on span "+" at bounding box center [121, 179] width 11 height 13
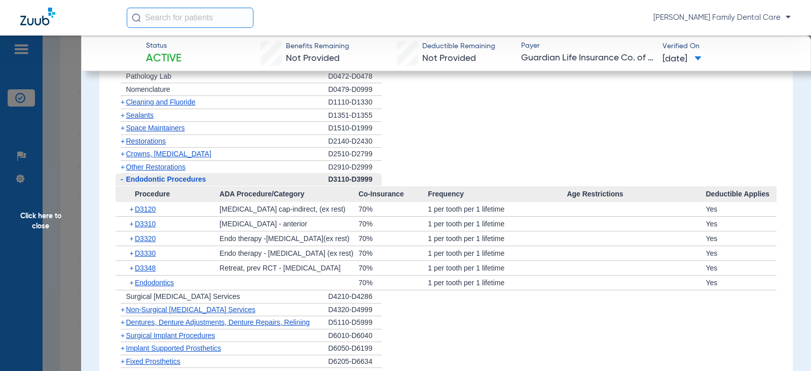
click at [125, 179] on span "-" at bounding box center [121, 179] width 11 height 13
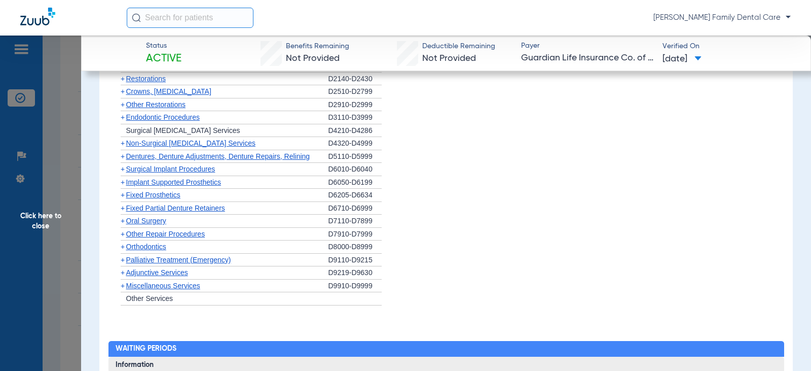
scroll to position [1623, 0]
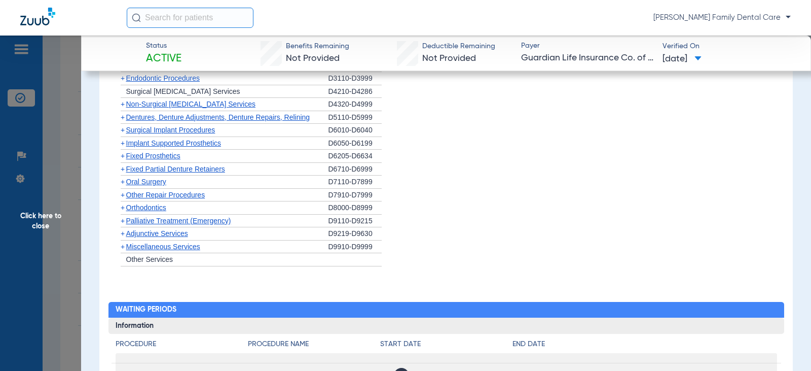
click at [124, 105] on span "+" at bounding box center [123, 104] width 4 height 8
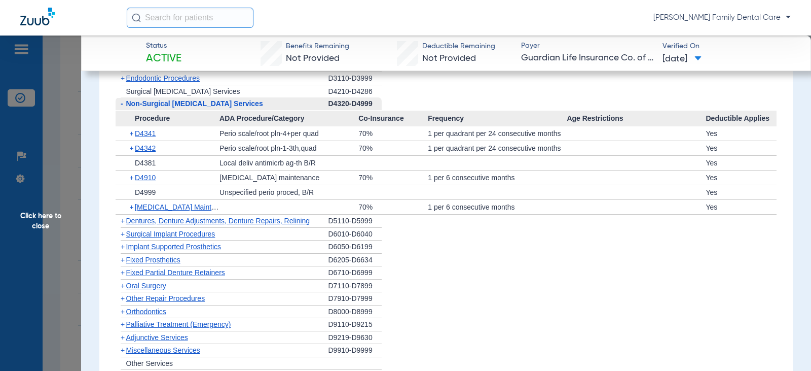
click at [127, 106] on span "Non-Surgical [MEDICAL_DATA] Services" at bounding box center [194, 103] width 137 height 8
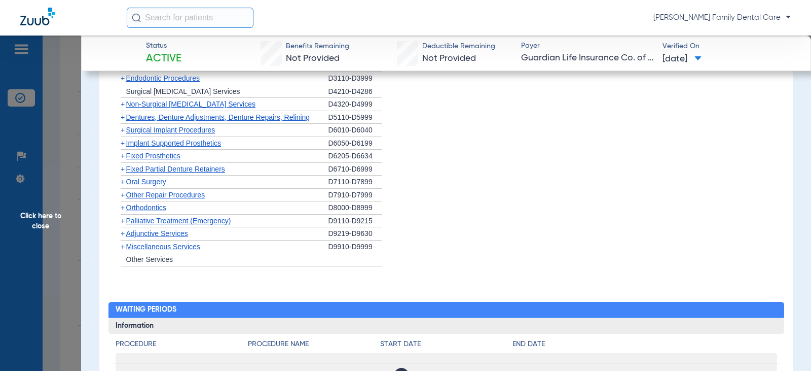
click at [124, 104] on span "+" at bounding box center [123, 104] width 4 height 8
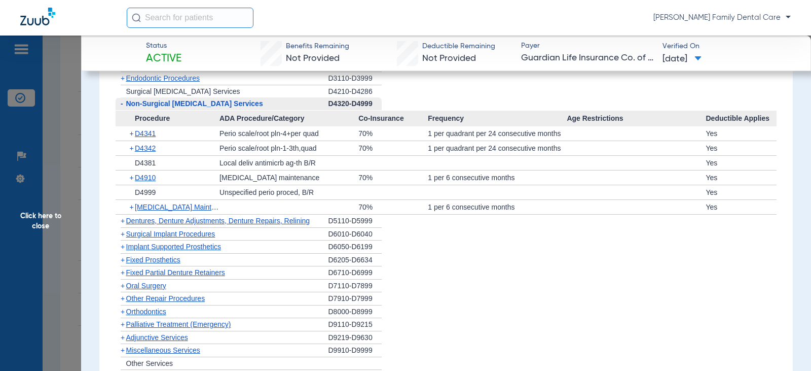
click at [126, 105] on span "Non-Surgical [MEDICAL_DATA] Services" at bounding box center [194, 103] width 137 height 8
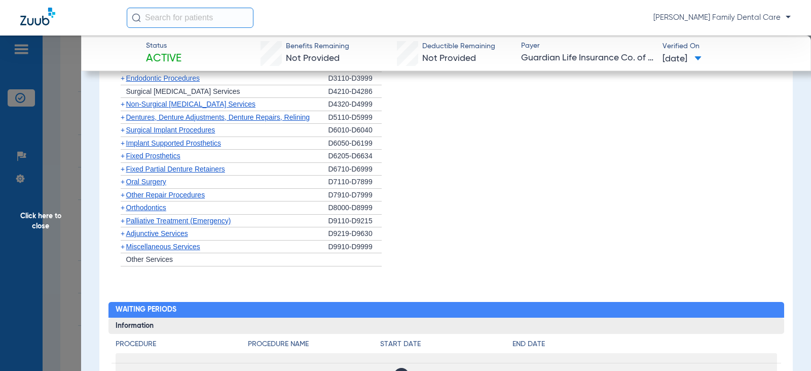
click at [127, 118] on span "Dentures, Denture Adjustments, Denture Repairs, Relining" at bounding box center [218, 117] width 184 height 8
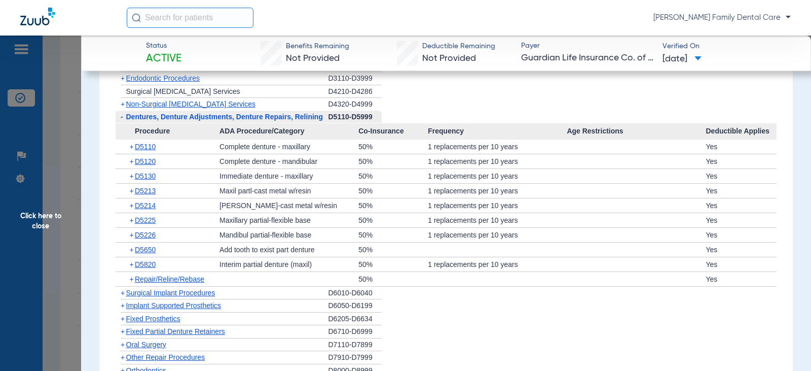
click at [127, 118] on span "Dentures, Denture Adjustments, Denture Repairs, Relining" at bounding box center [224, 117] width 197 height 8
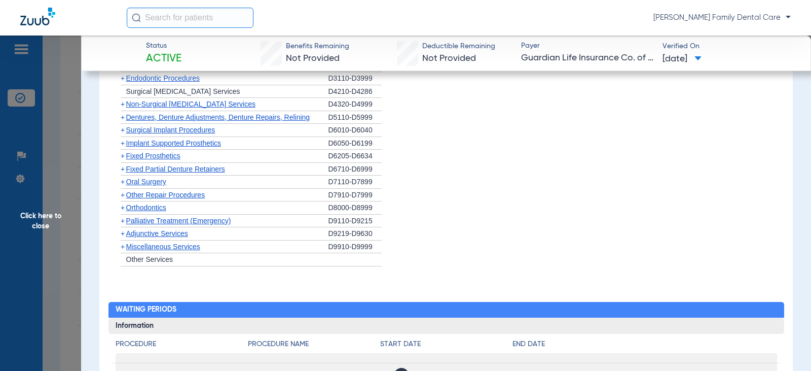
click at [125, 131] on span "+" at bounding box center [121, 130] width 11 height 13
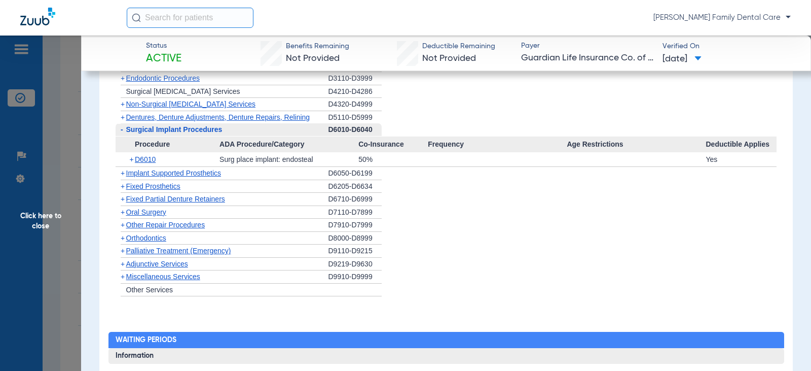
click at [125, 131] on span "-" at bounding box center [121, 129] width 11 height 13
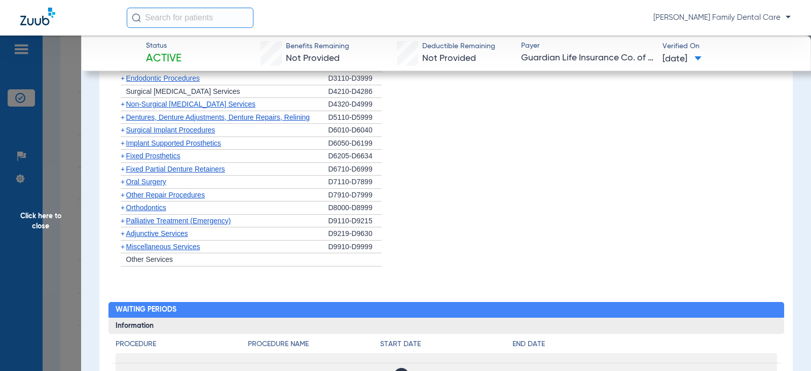
click at [124, 141] on span "+" at bounding box center [123, 143] width 4 height 8
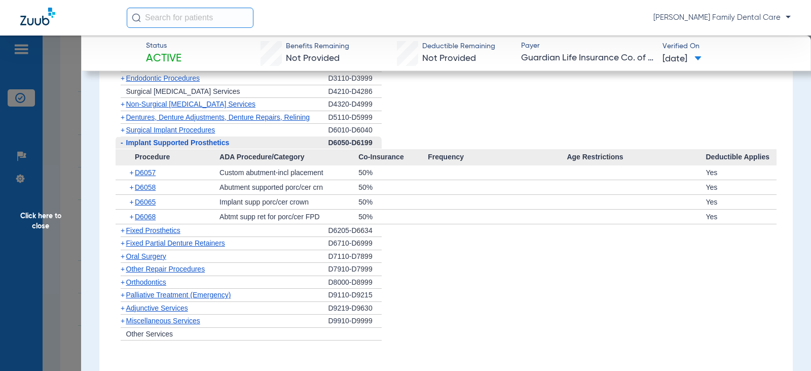
click at [124, 141] on span "-" at bounding box center [121, 142] width 11 height 13
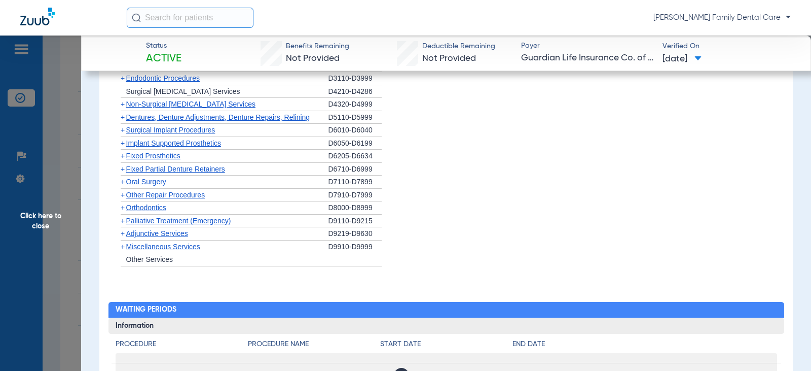
click at [124, 153] on span "+" at bounding box center [123, 156] width 4 height 8
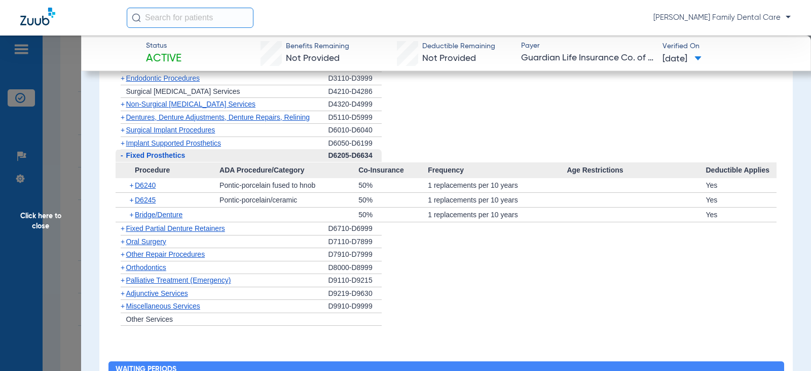
click at [124, 153] on span "-" at bounding box center [121, 155] width 11 height 13
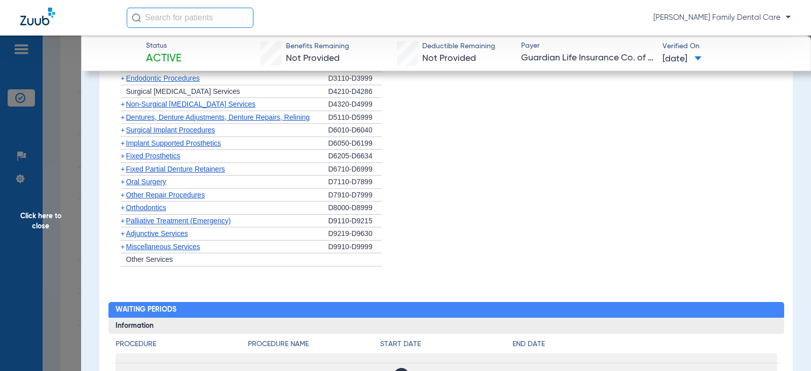
click at [123, 168] on span "+" at bounding box center [123, 169] width 4 height 8
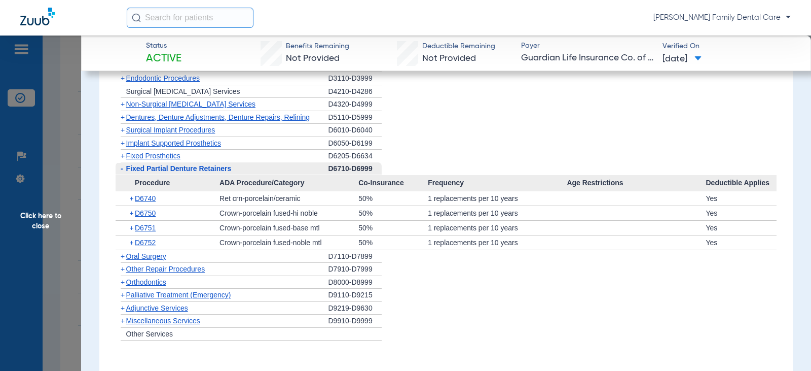
click at [123, 168] on span "-" at bounding box center [121, 168] width 11 height 13
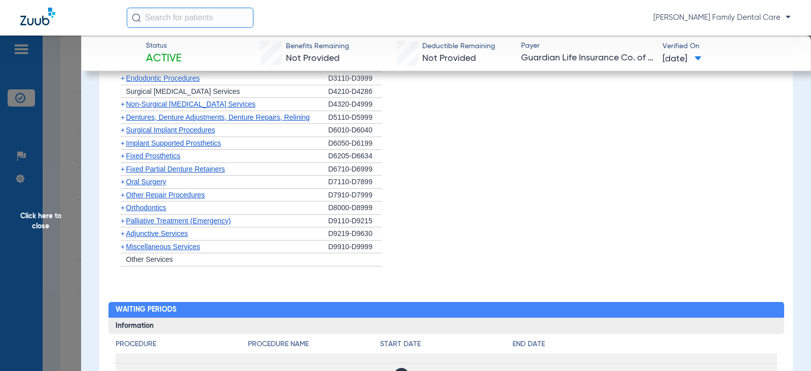
click at [123, 182] on span "+" at bounding box center [123, 181] width 4 height 8
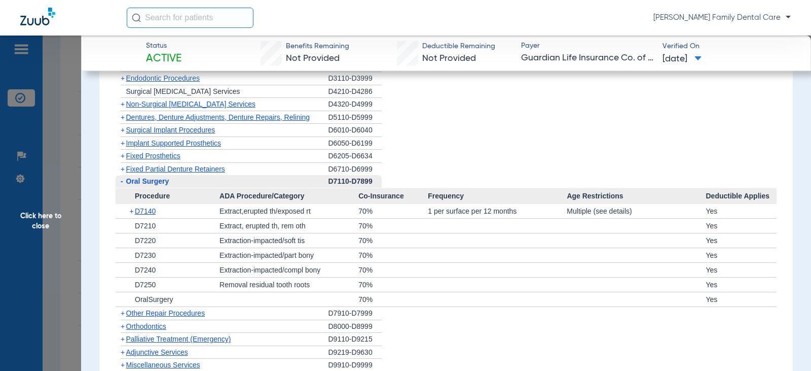
click at [123, 182] on span "-" at bounding box center [121, 181] width 11 height 13
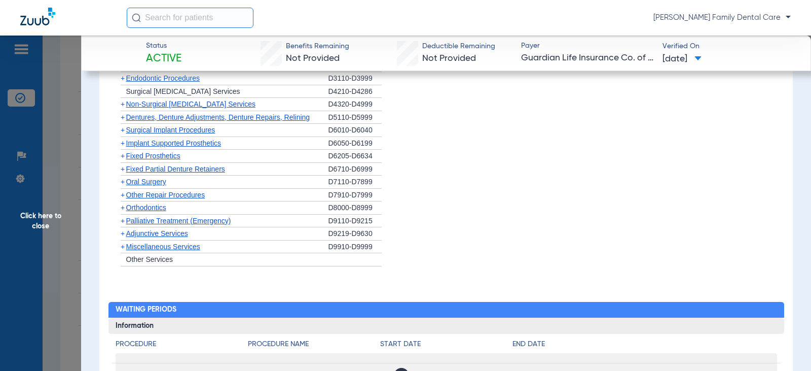
click at [122, 206] on span "+" at bounding box center [123, 207] width 4 height 8
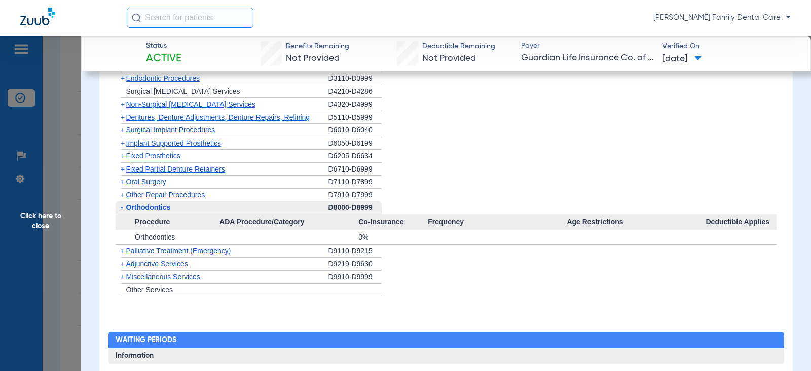
click at [122, 206] on span "-" at bounding box center [122, 207] width 3 height 8
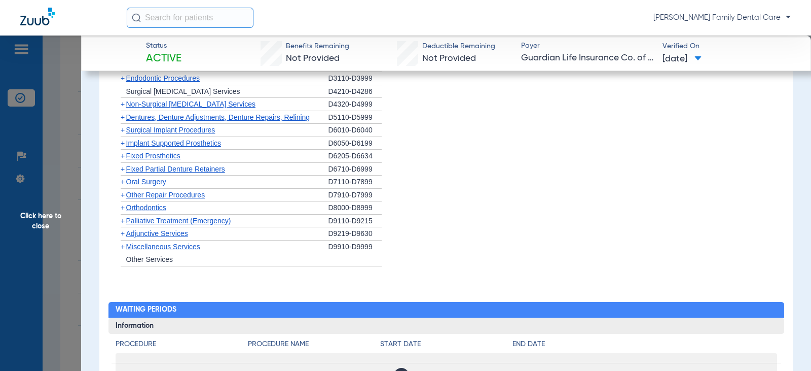
click at [124, 232] on span "+" at bounding box center [123, 233] width 4 height 8
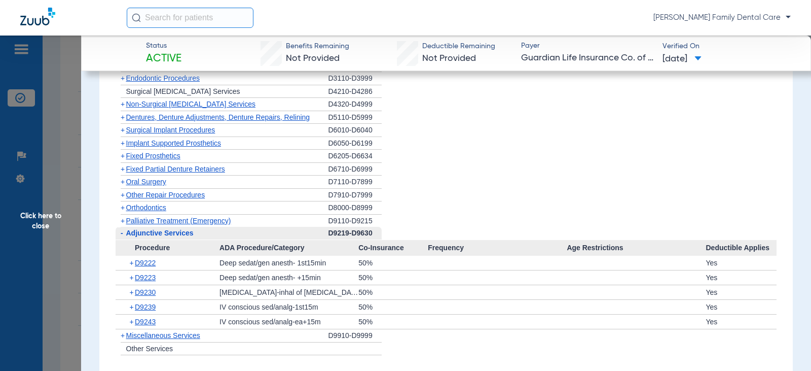
click at [124, 232] on span "-" at bounding box center [121, 233] width 11 height 13
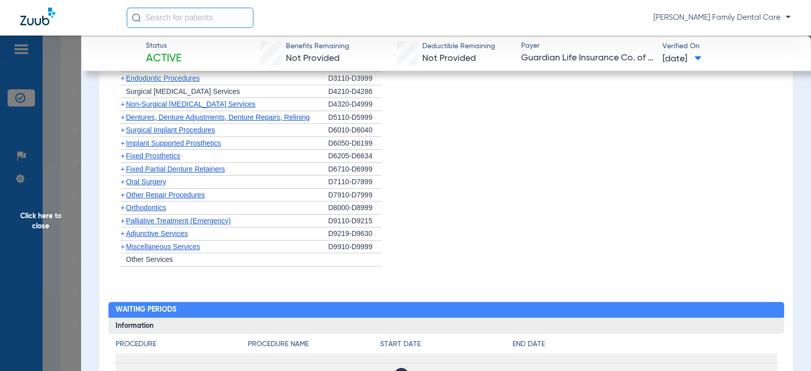
click at [124, 232] on span "+" at bounding box center [123, 233] width 4 height 8
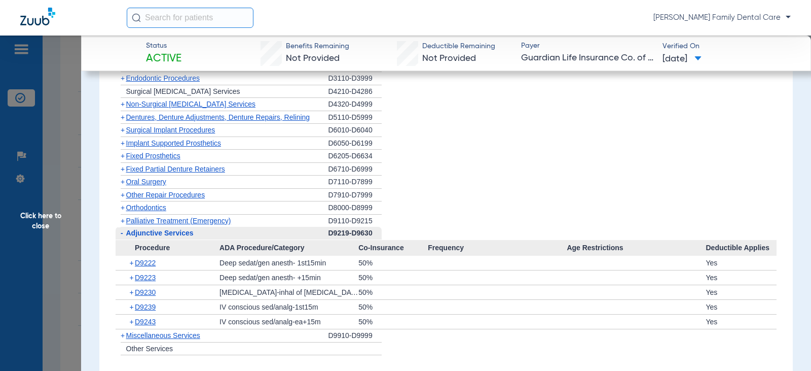
click at [121, 232] on span "-" at bounding box center [122, 233] width 3 height 8
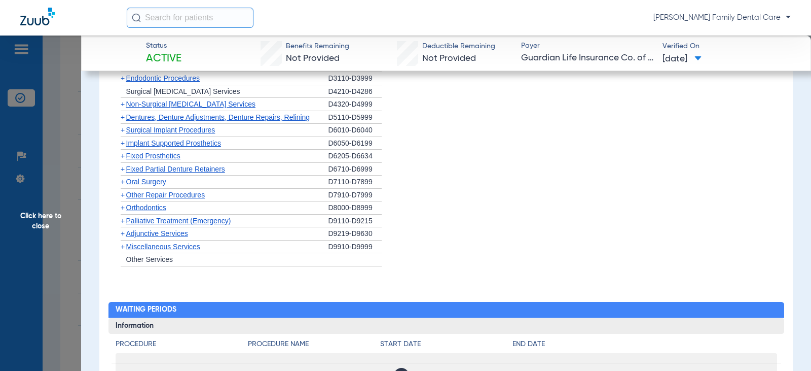
click at [122, 247] on span "+" at bounding box center [123, 246] width 4 height 8
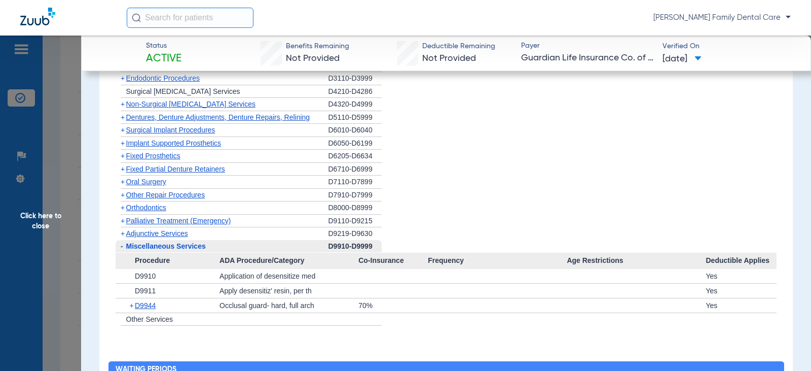
click at [47, 217] on span "Click here to close" at bounding box center [40, 220] width 81 height 371
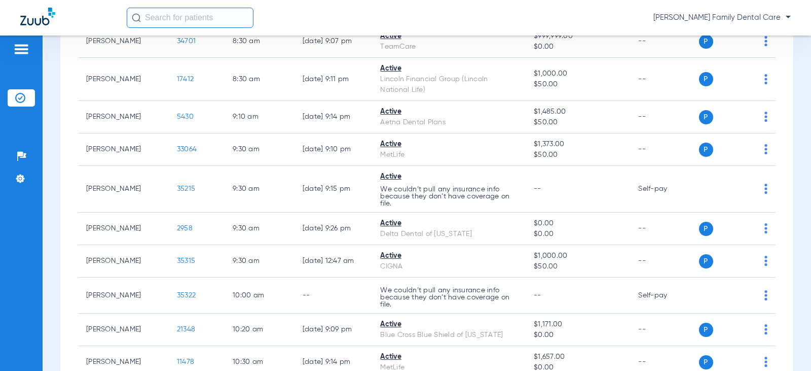
scroll to position [0, 0]
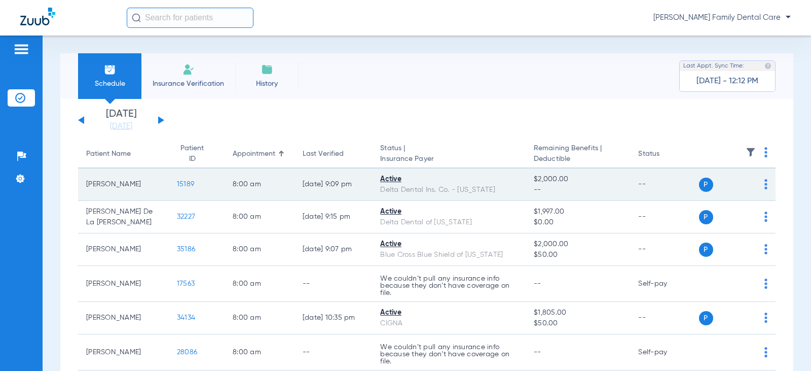
click at [177, 181] on span "15189" at bounding box center [185, 184] width 17 height 7
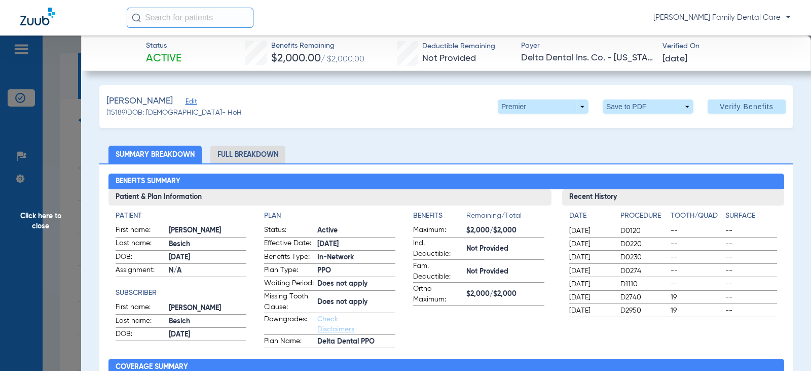
click at [261, 152] on li "Full Breakdown" at bounding box center [247, 155] width 75 height 18
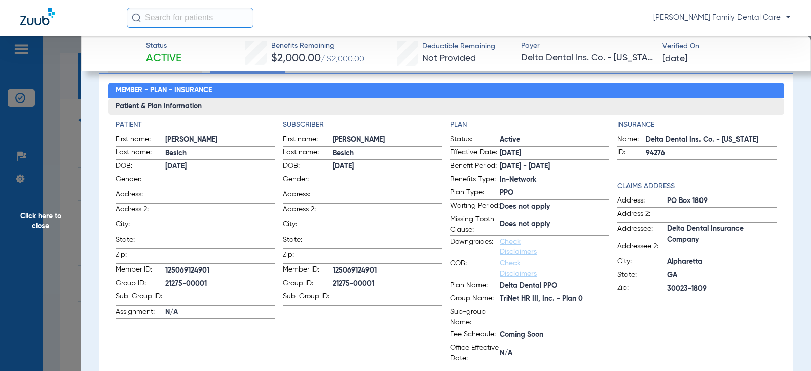
scroll to position [101, 0]
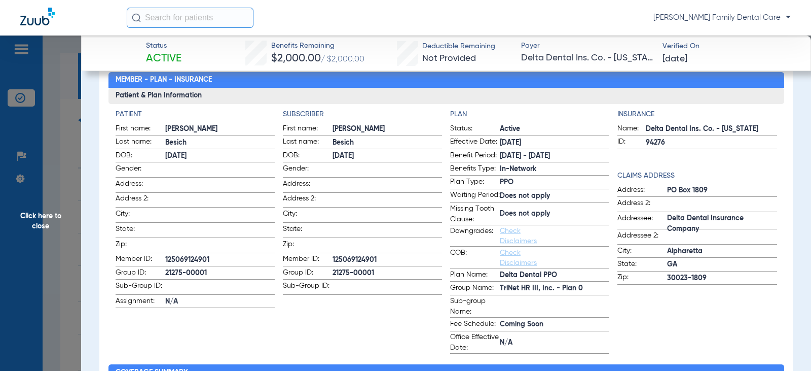
click at [35, 218] on span "Click here to close" at bounding box center [40, 220] width 81 height 371
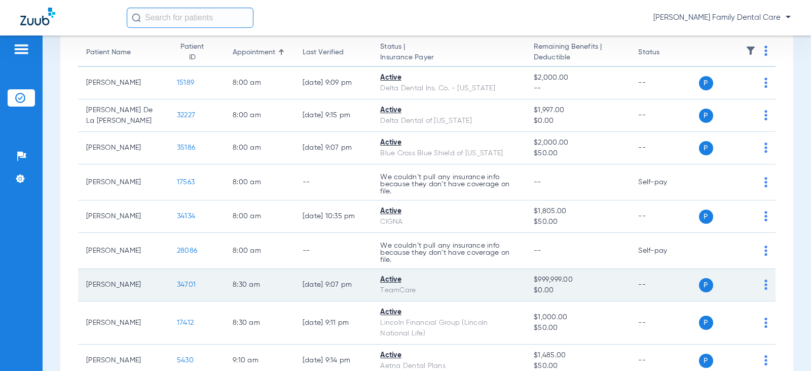
scroll to position [203, 0]
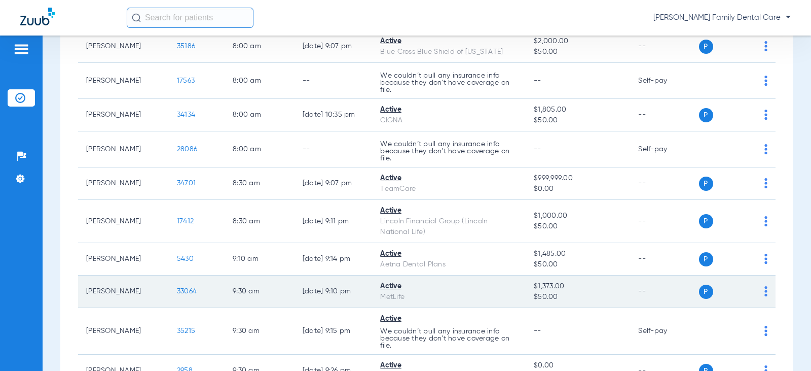
click at [177, 288] on span "33064" at bounding box center [187, 291] width 20 height 7
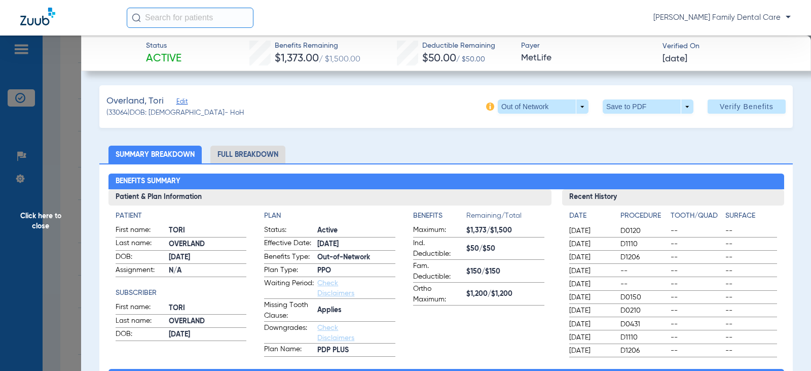
click at [272, 154] on li "Full Breakdown" at bounding box center [247, 155] width 75 height 18
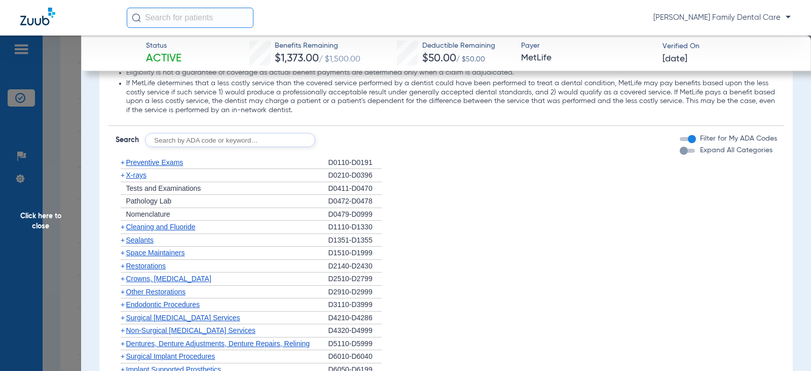
scroll to position [1319, 0]
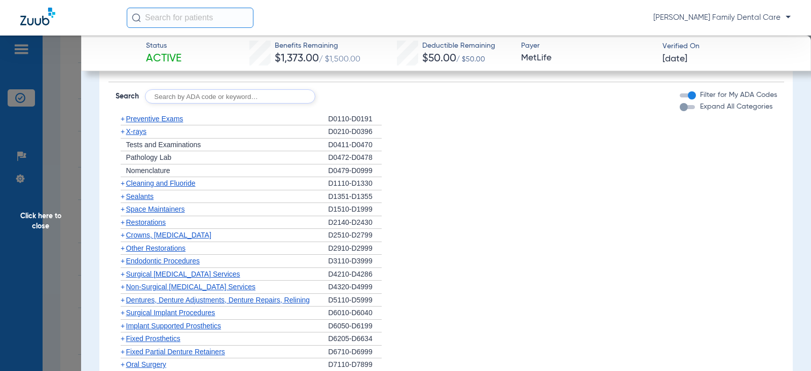
click at [121, 121] on span "+" at bounding box center [123, 119] width 4 height 8
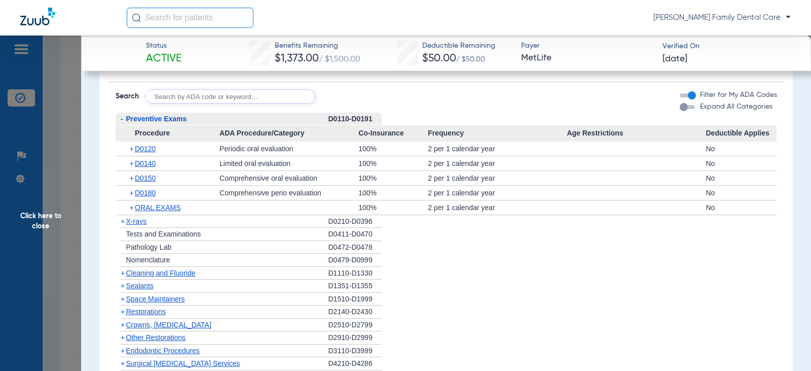
click at [121, 120] on span "-" at bounding box center [122, 119] width 3 height 8
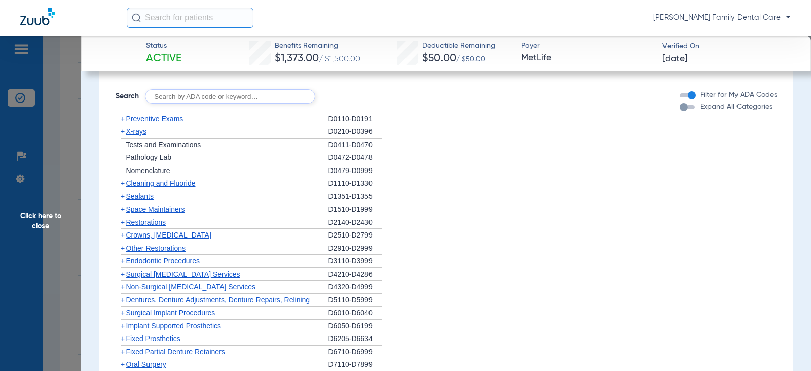
click at [122, 183] on span "+" at bounding box center [123, 183] width 4 height 8
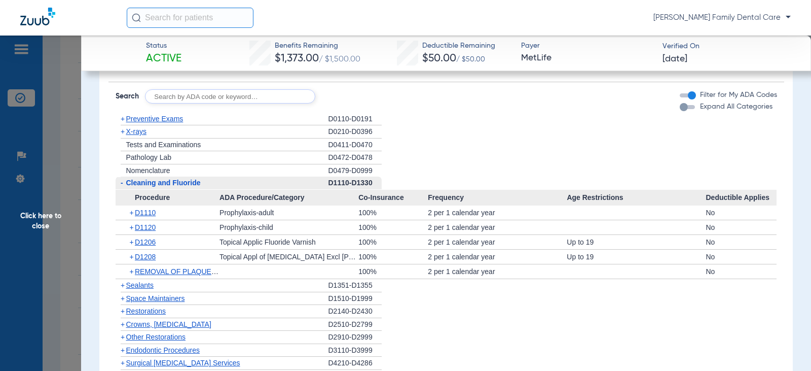
click at [122, 183] on span "-" at bounding box center [122, 183] width 3 height 8
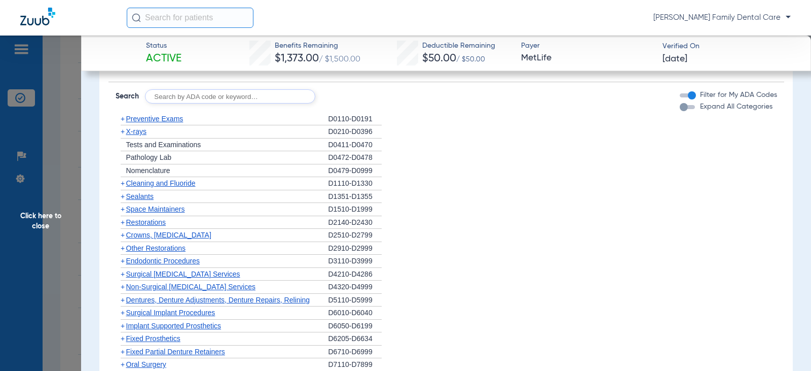
click at [123, 132] on span "+" at bounding box center [123, 131] width 4 height 8
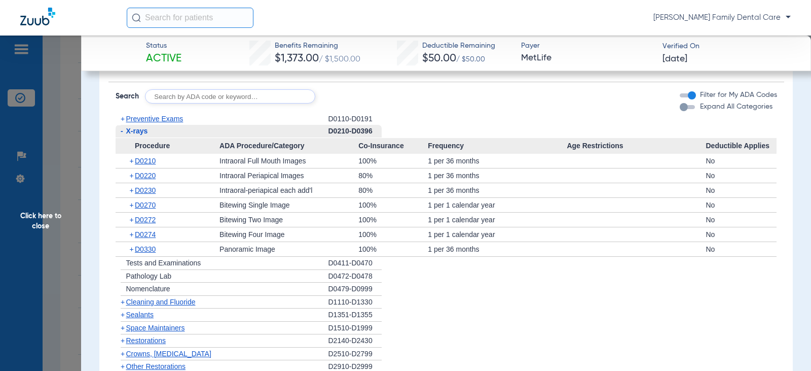
click at [123, 132] on span "-" at bounding box center [122, 131] width 3 height 8
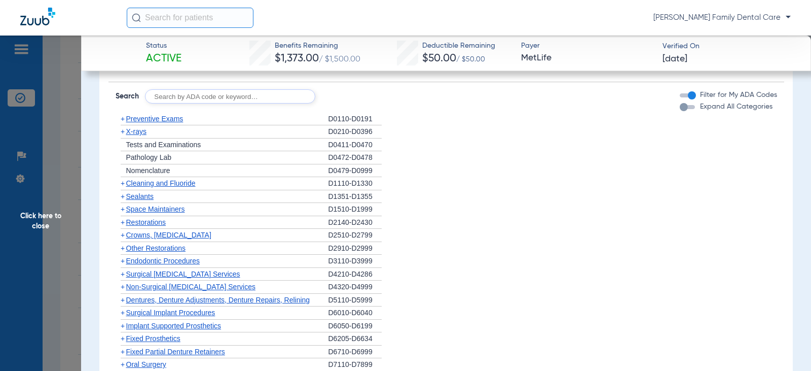
click at [121, 198] on span "+" at bounding box center [123, 196] width 4 height 8
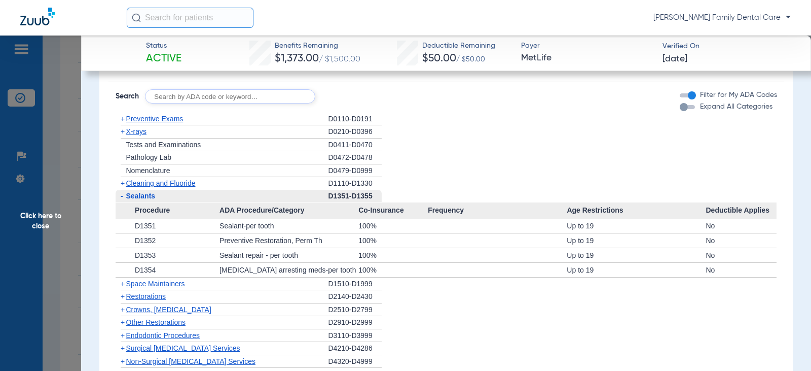
click at [121, 198] on span "-" at bounding box center [122, 196] width 3 height 8
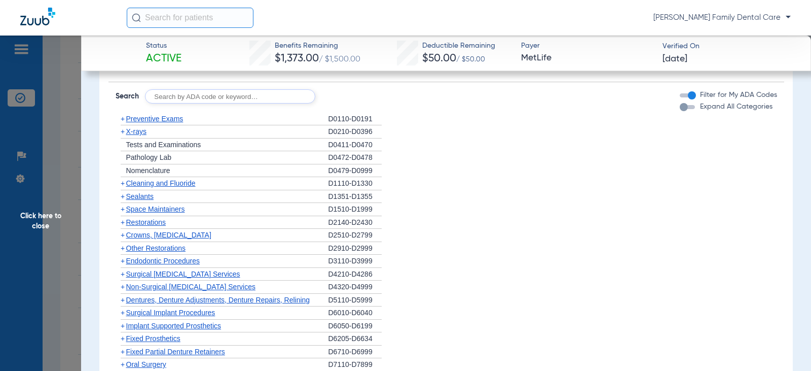
click at [124, 235] on span "+" at bounding box center [123, 235] width 4 height 8
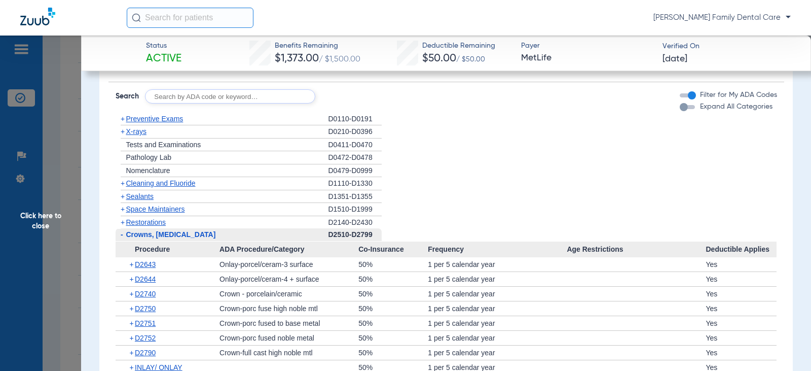
click at [124, 235] on span "-" at bounding box center [121, 234] width 11 height 13
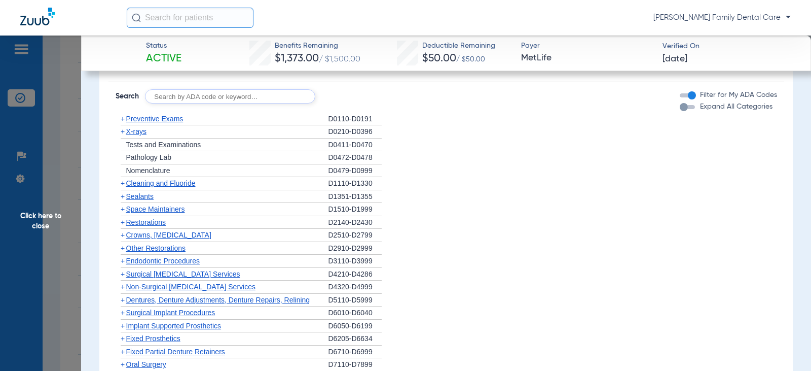
click at [121, 262] on span "+" at bounding box center [123, 261] width 4 height 8
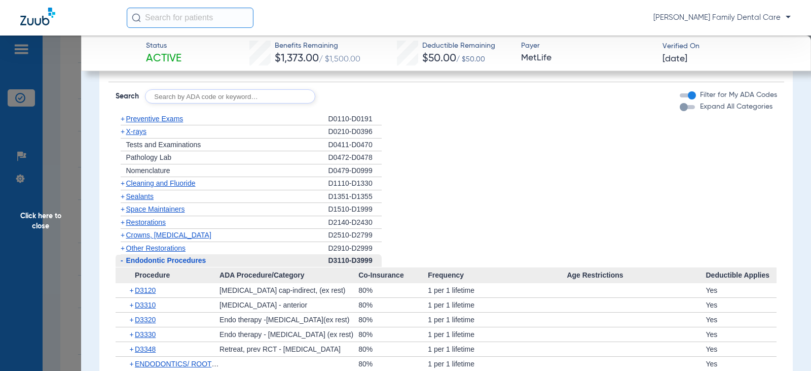
click at [121, 263] on span "-" at bounding box center [122, 260] width 3 height 8
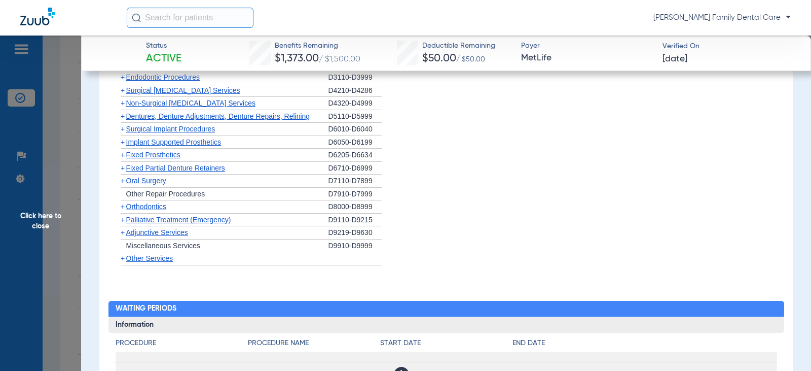
scroll to position [1521, 0]
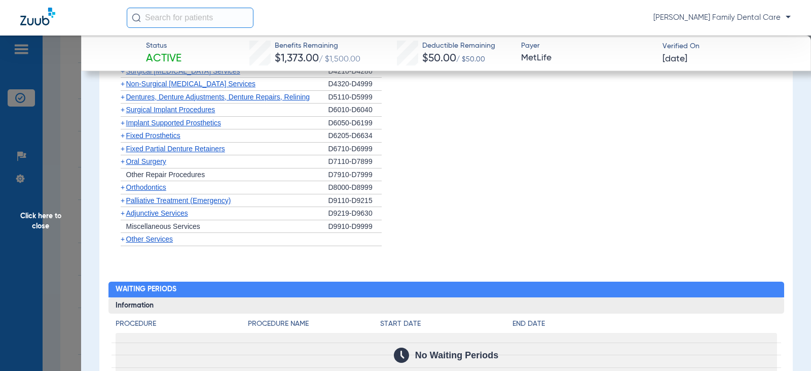
click at [122, 84] on span "+" at bounding box center [123, 84] width 4 height 8
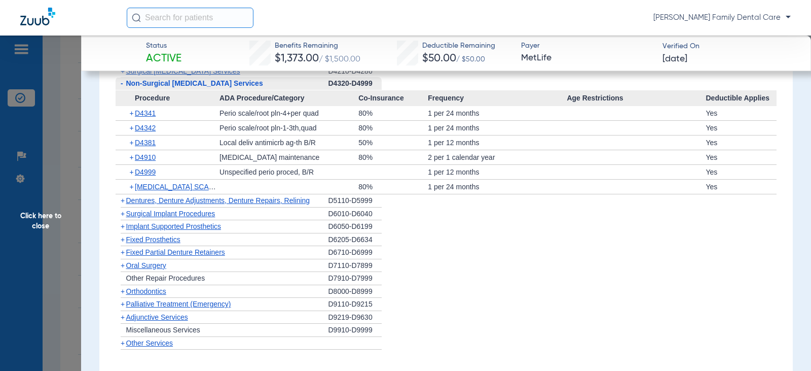
click at [123, 267] on span "+" at bounding box center [123, 265] width 4 height 8
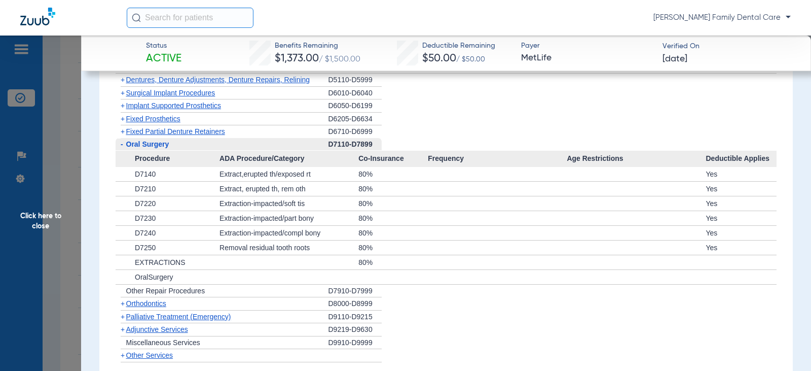
scroll to position [1724, 0]
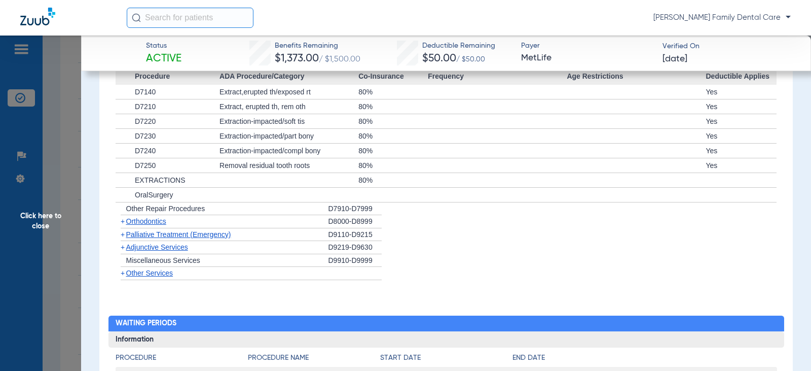
click at [121, 248] on span "+" at bounding box center [123, 247] width 4 height 8
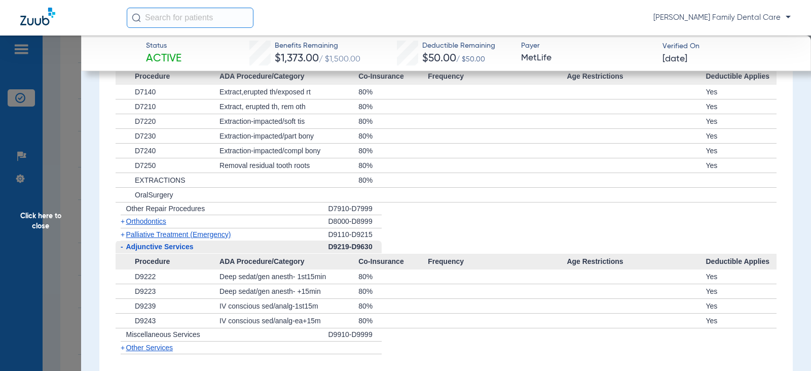
click at [45, 212] on span "Click here to close" at bounding box center [40, 220] width 81 height 371
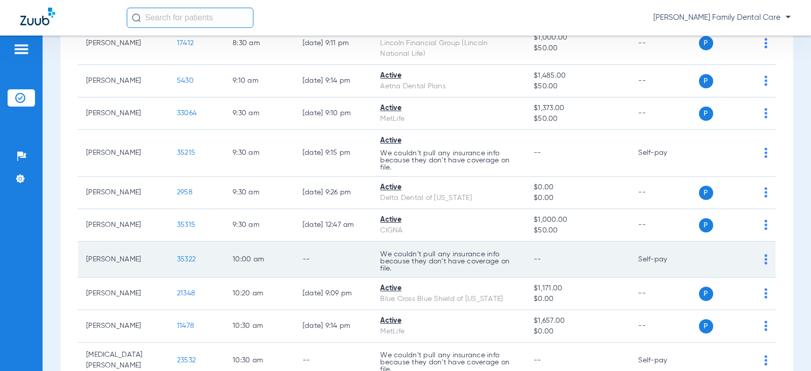
scroll to position [406, 0]
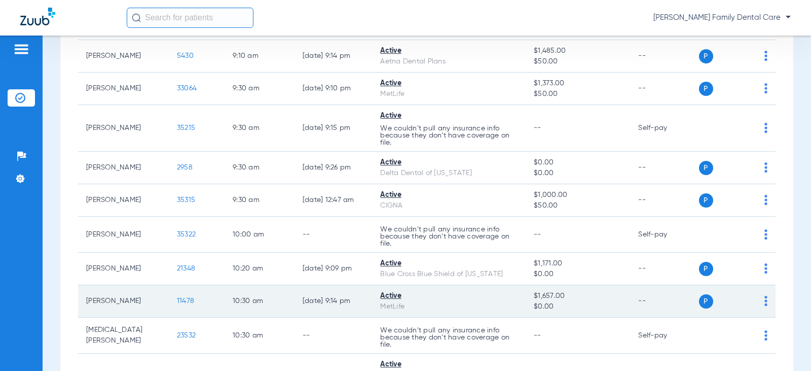
click at [180, 299] on span "11478" at bounding box center [185, 300] width 17 height 7
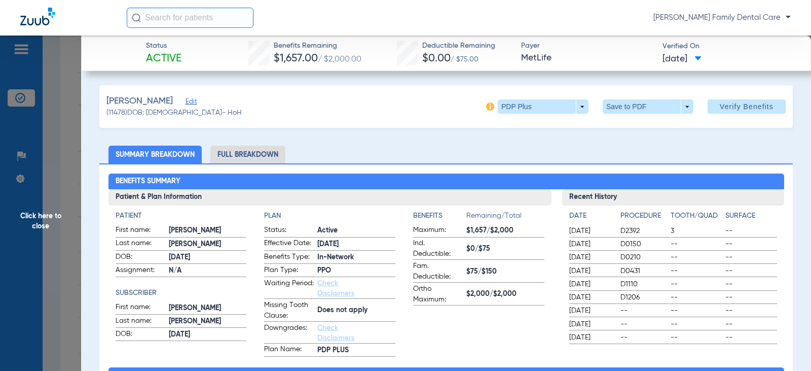
click at [257, 154] on li "Full Breakdown" at bounding box center [247, 155] width 75 height 18
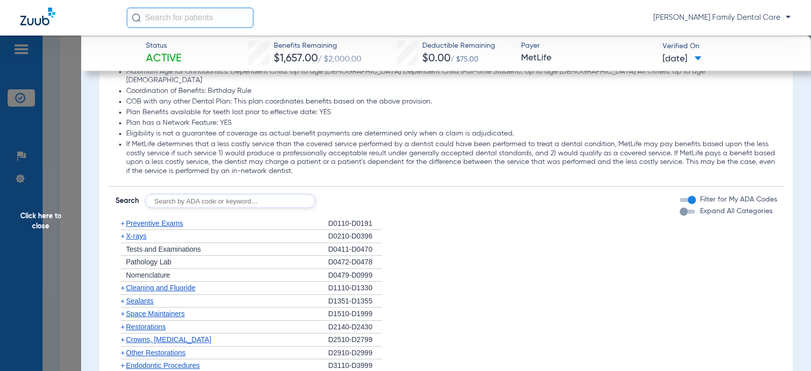
scroll to position [1319, 0]
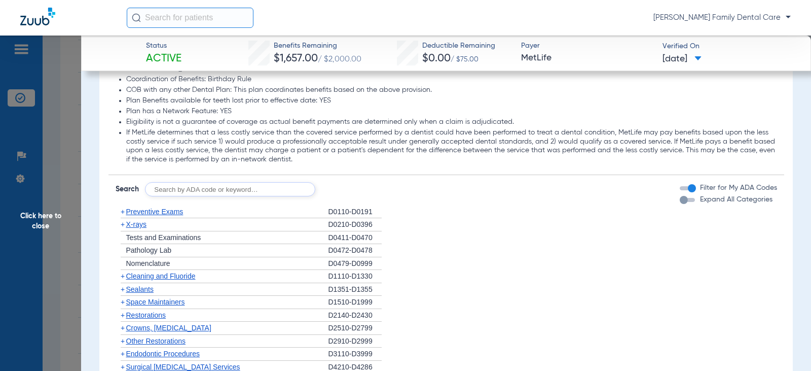
click at [122, 207] on span "+" at bounding box center [123, 211] width 4 height 8
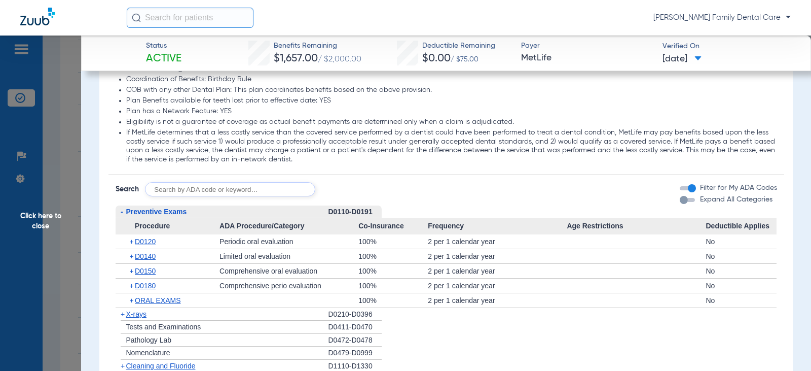
click at [122, 207] on span "-" at bounding box center [122, 211] width 3 height 8
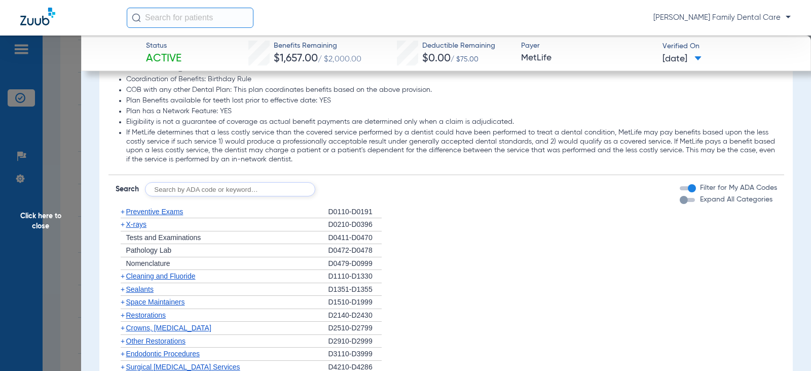
click at [123, 272] on span "+" at bounding box center [123, 276] width 4 height 8
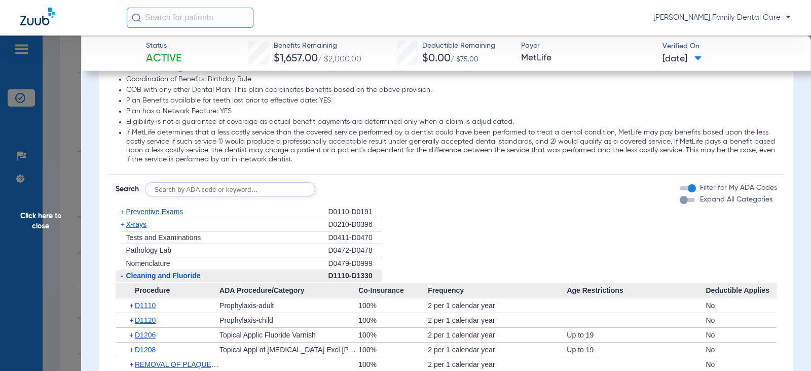
click at [123, 271] on span "-" at bounding box center [122, 275] width 3 height 8
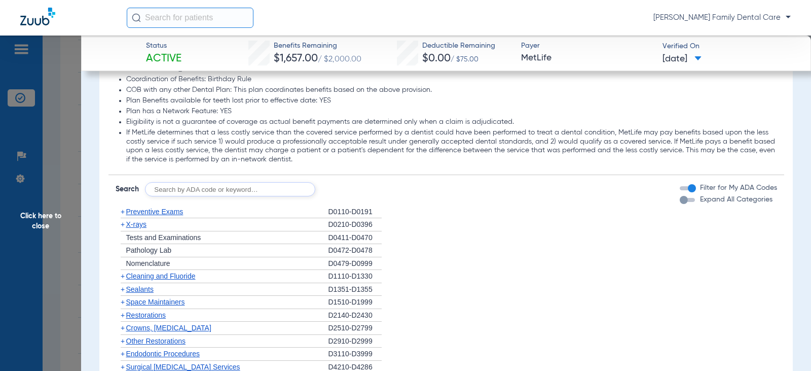
click at [122, 220] on span "+" at bounding box center [123, 224] width 4 height 8
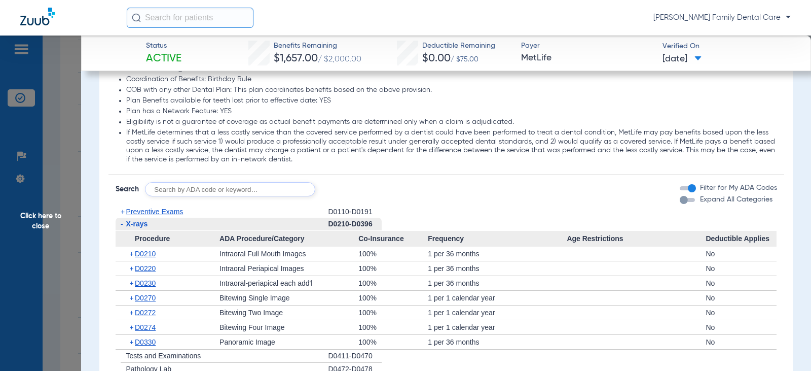
click at [122, 220] on span "-" at bounding box center [122, 224] width 3 height 8
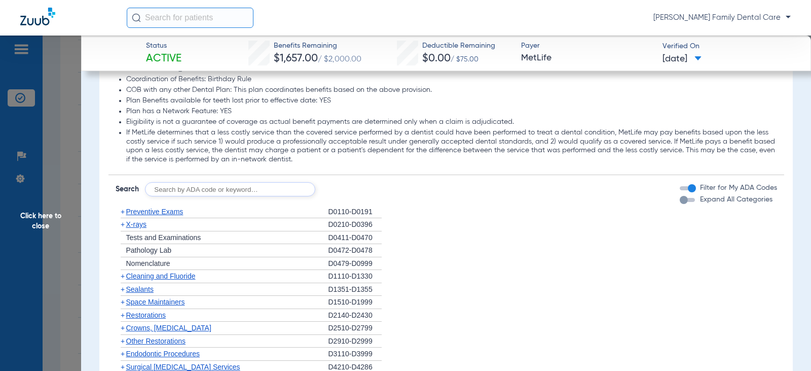
click at [121, 285] on span "+" at bounding box center [123, 289] width 4 height 8
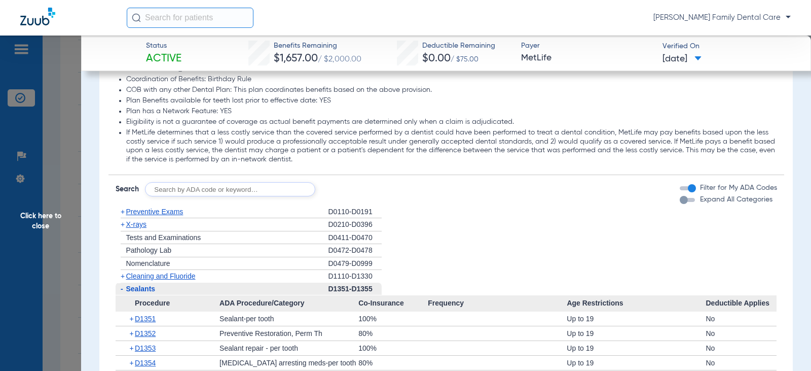
click at [121, 285] on span "-" at bounding box center [122, 289] width 3 height 8
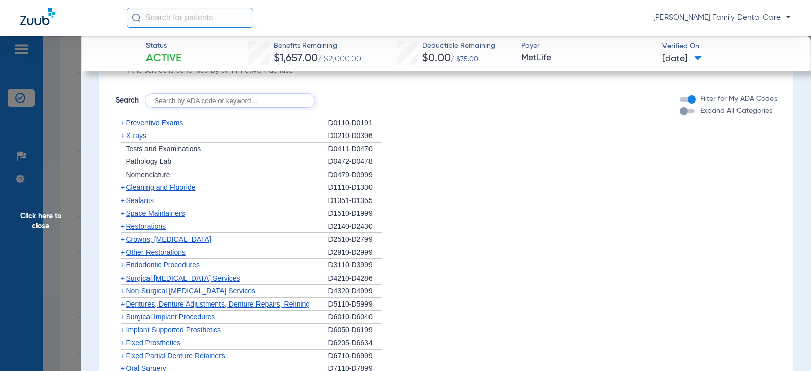
scroll to position [1420, 0]
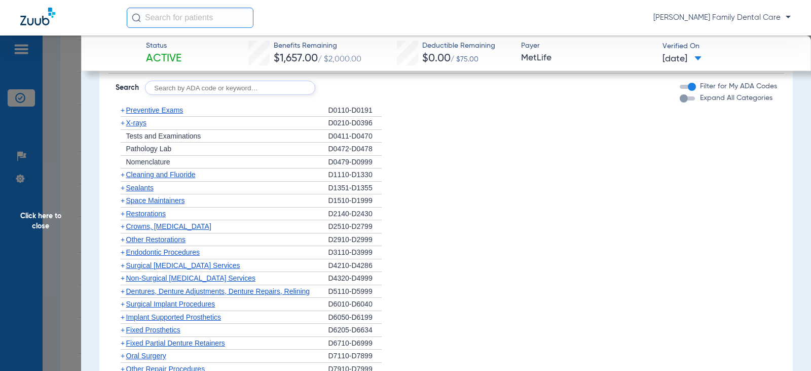
click at [121, 222] on span "+" at bounding box center [123, 226] width 4 height 8
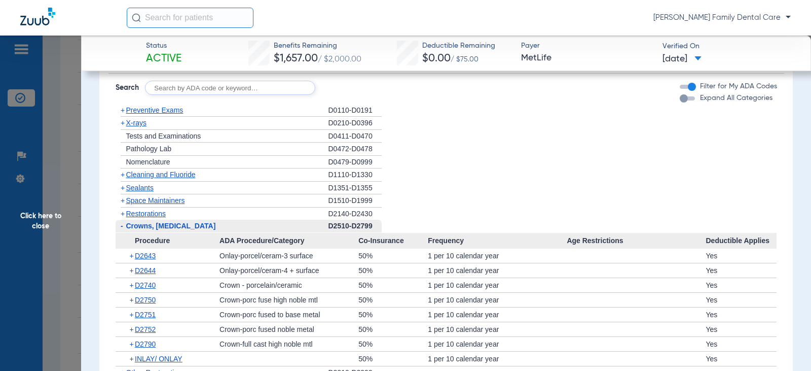
click at [121, 222] on span "-" at bounding box center [122, 226] width 3 height 8
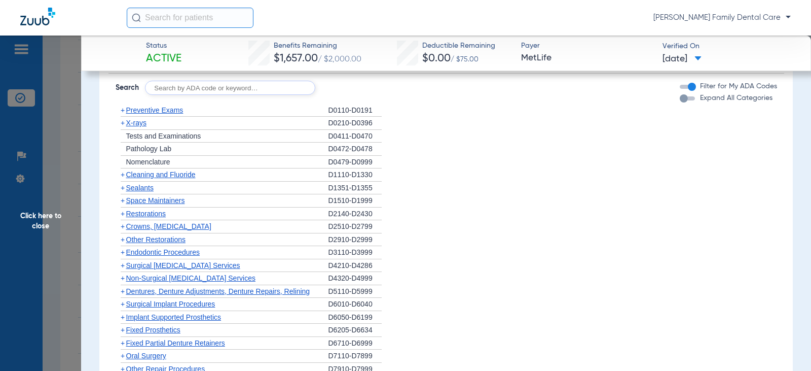
click at [122, 235] on span "+" at bounding box center [123, 239] width 4 height 8
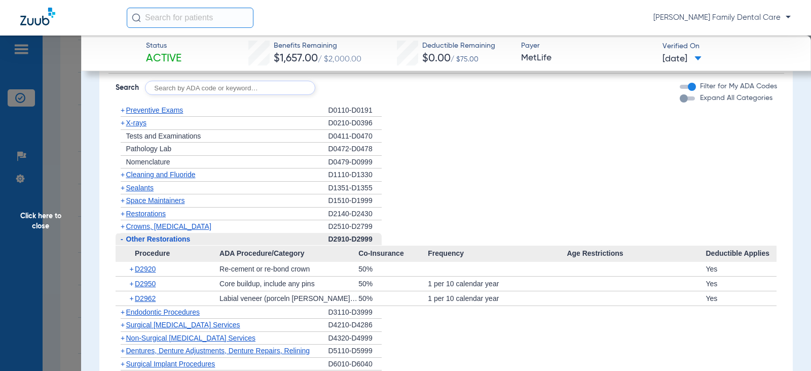
click at [122, 235] on span "-" at bounding box center [122, 239] width 3 height 8
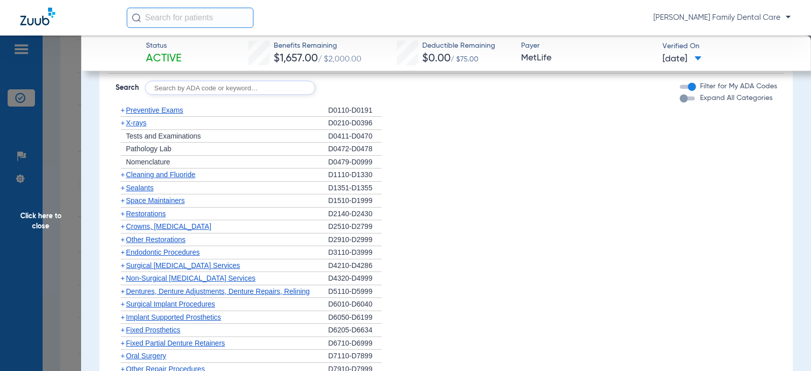
click at [119, 246] on span "+" at bounding box center [121, 252] width 11 height 13
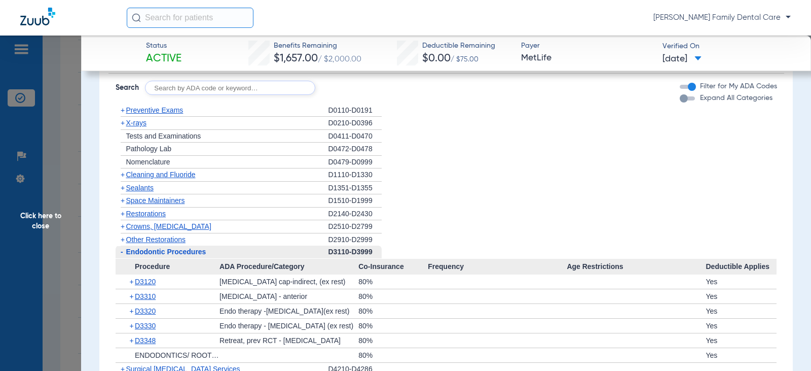
click at [121, 247] on span "-" at bounding box center [122, 251] width 3 height 8
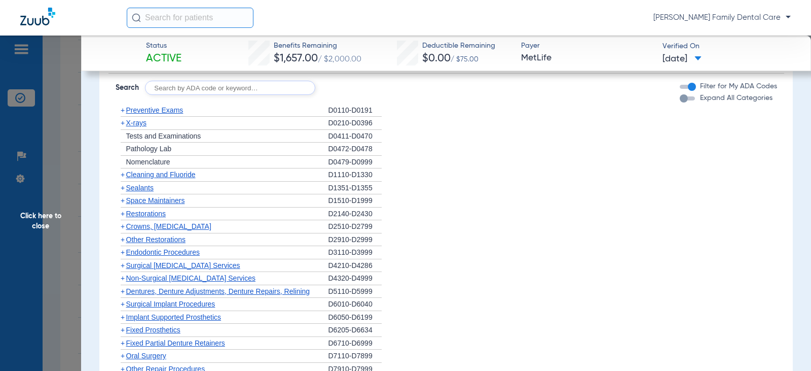
click at [121, 274] on span "+" at bounding box center [123, 278] width 4 height 8
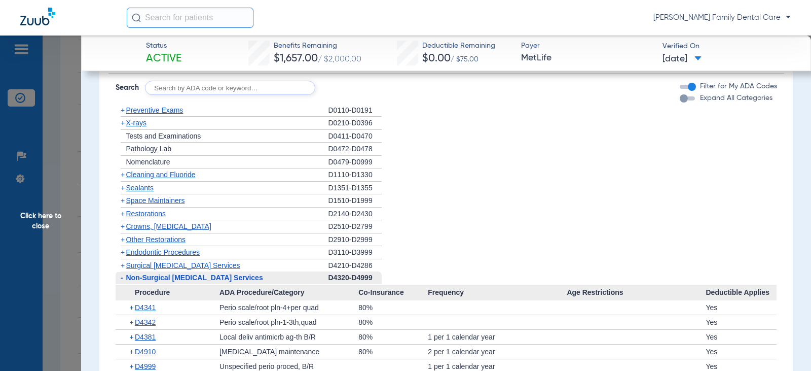
scroll to position [1521, 0]
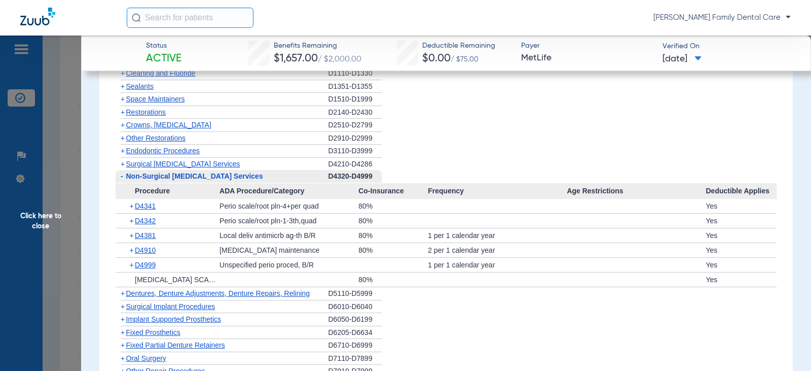
click at [122, 172] on span "-" at bounding box center [122, 176] width 3 height 8
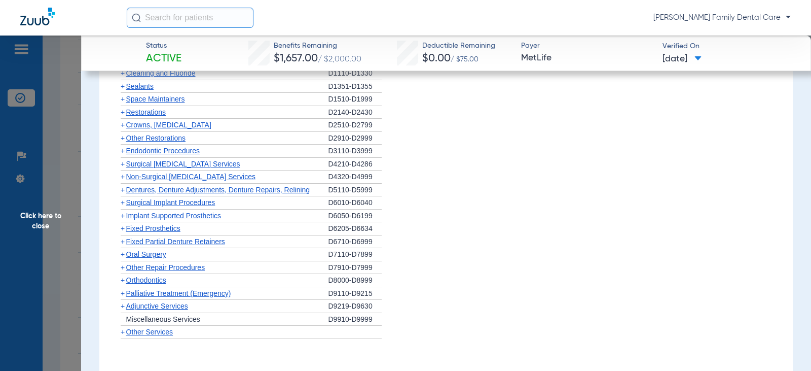
click at [123, 186] on span "+" at bounding box center [123, 190] width 4 height 8
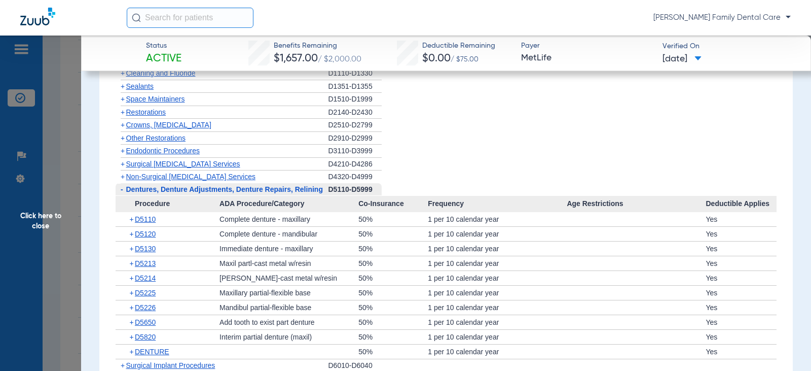
click at [123, 183] on span "-" at bounding box center [121, 189] width 11 height 13
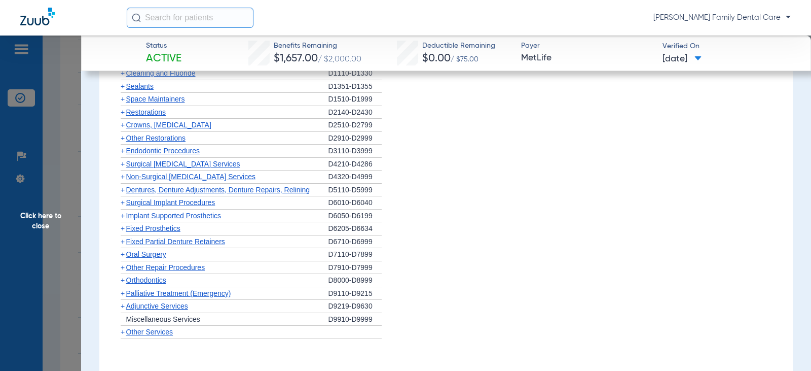
click at [123, 198] on span "+" at bounding box center [123, 202] width 4 height 8
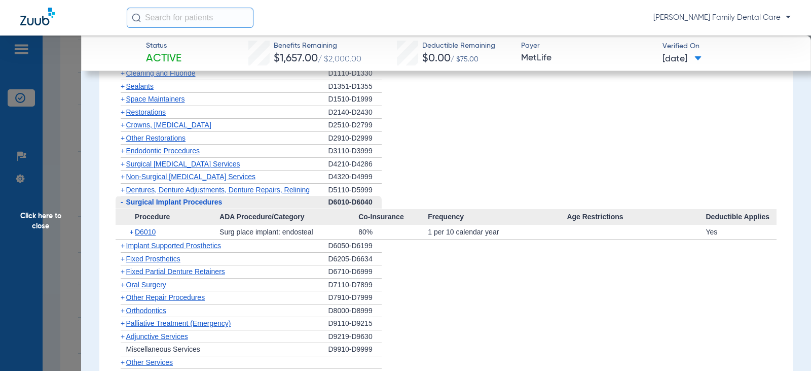
click at [123, 198] on span "-" at bounding box center [122, 202] width 3 height 8
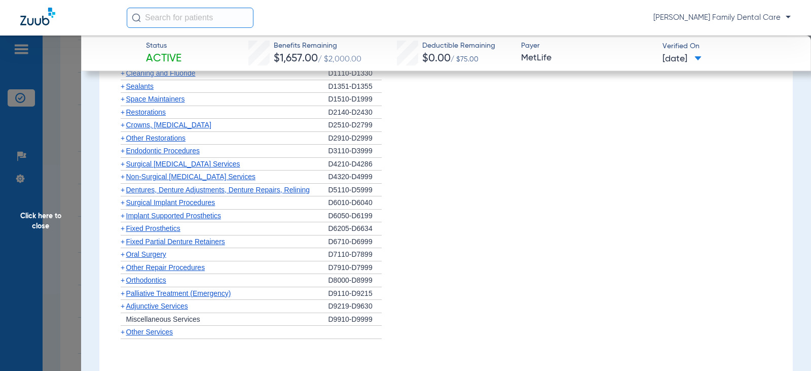
click at [122, 211] on span "+" at bounding box center [123, 215] width 4 height 8
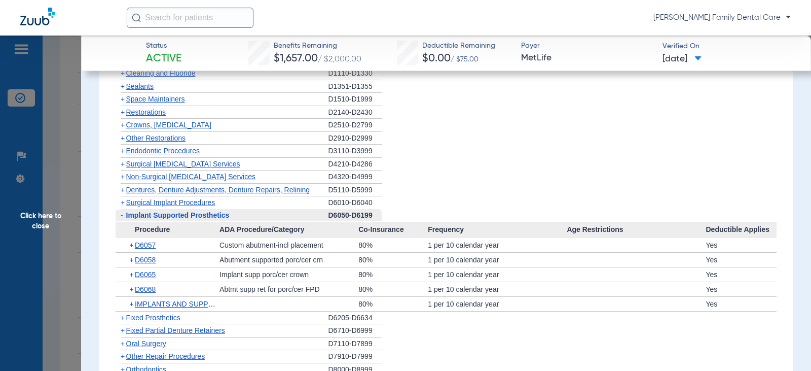
click at [123, 211] on span "-" at bounding box center [122, 215] width 3 height 8
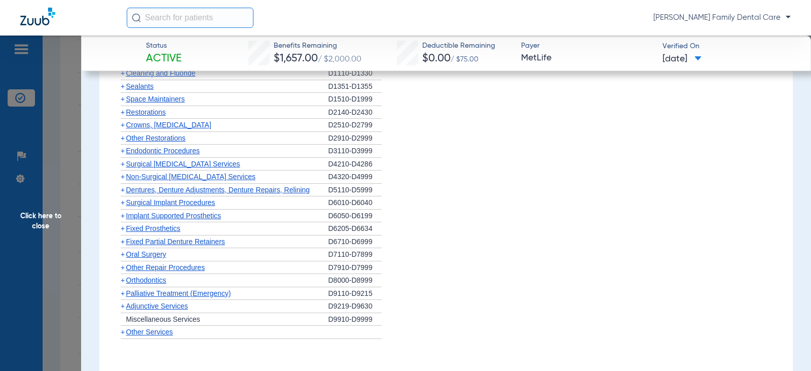
click at [121, 224] on span "+" at bounding box center [123, 228] width 4 height 8
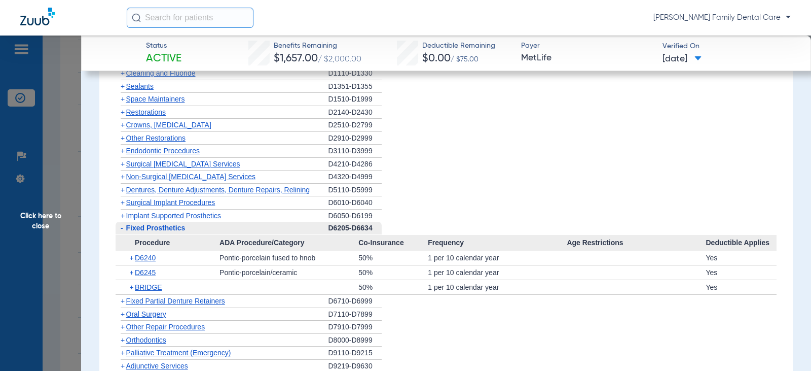
click at [121, 224] on span "-" at bounding box center [122, 228] width 3 height 8
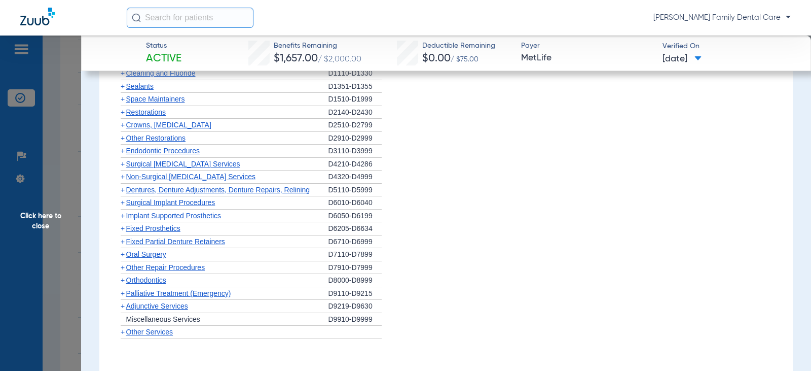
click at [123, 237] on span "+" at bounding box center [123, 241] width 4 height 8
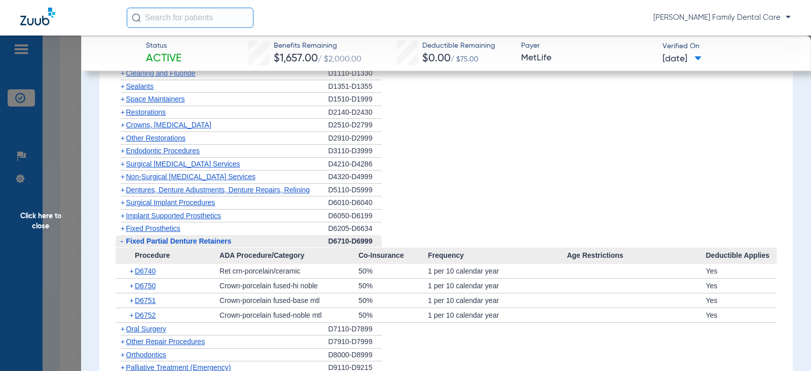
click at [123, 235] on span "-" at bounding box center [121, 241] width 11 height 13
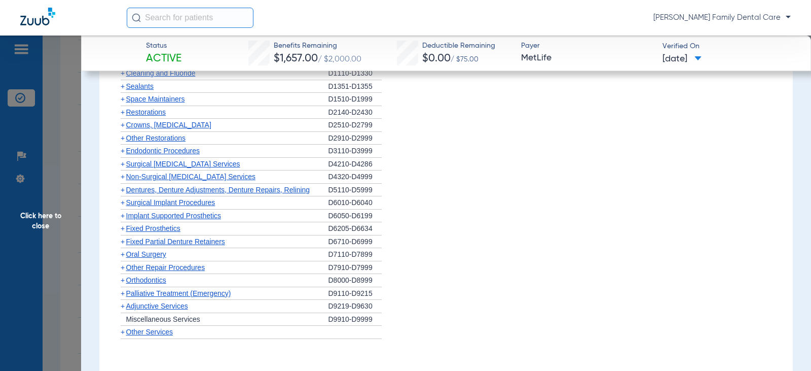
click at [123, 250] on span "+" at bounding box center [123, 254] width 4 height 8
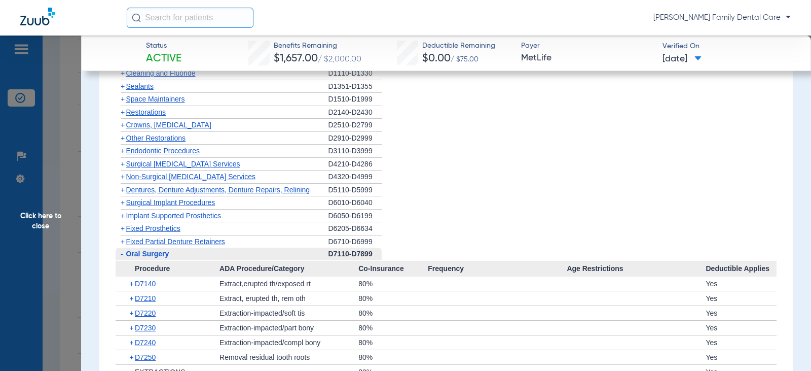
click at [123, 247] on span "-" at bounding box center [121, 253] width 11 height 13
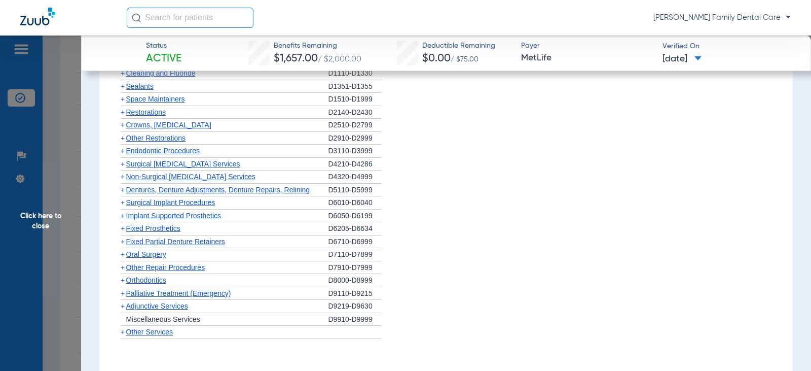
click at [123, 276] on span "+" at bounding box center [123, 280] width 4 height 8
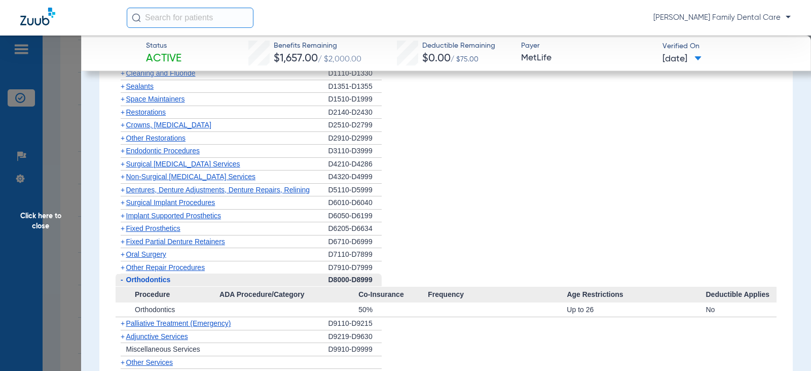
click at [123, 273] on span "-" at bounding box center [121, 279] width 11 height 13
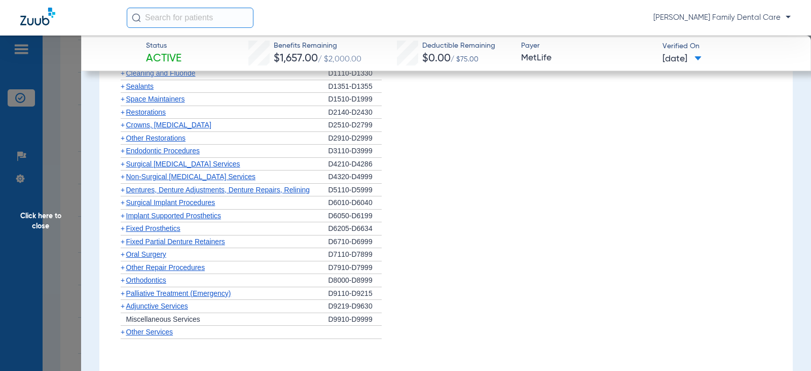
click at [124, 302] on span "+" at bounding box center [123, 306] width 4 height 8
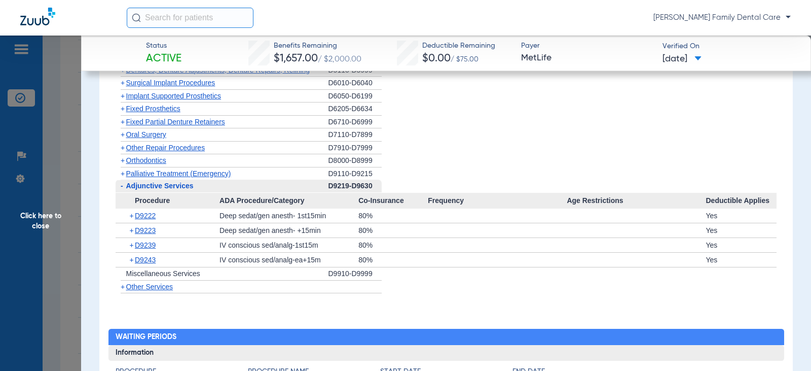
scroll to position [1724, 0]
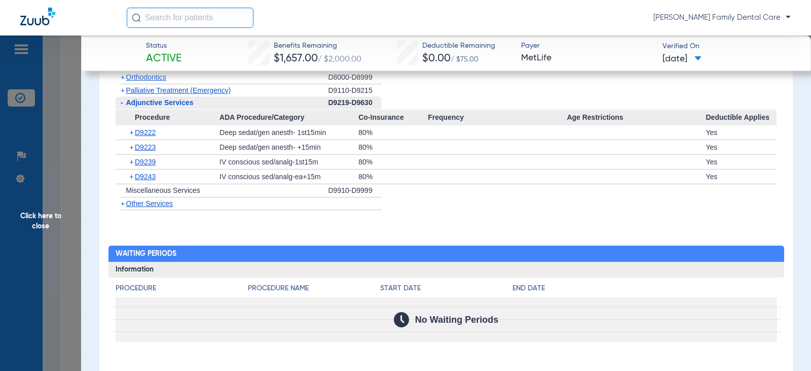
click at [123, 199] on span "+" at bounding box center [123, 203] width 4 height 8
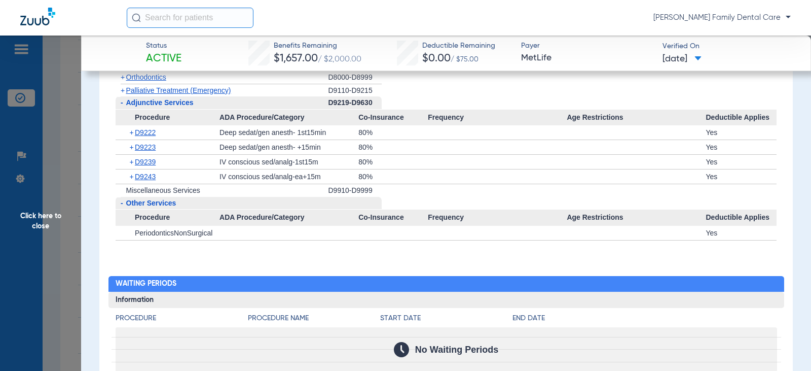
click at [26, 216] on span "Click here to close" at bounding box center [40, 220] width 81 height 371
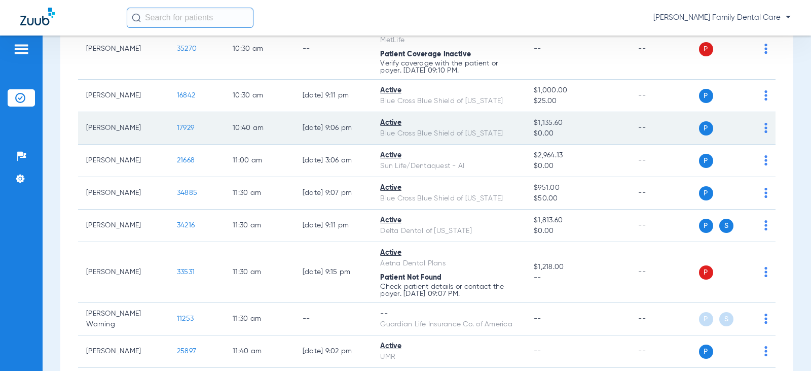
scroll to position [811, 0]
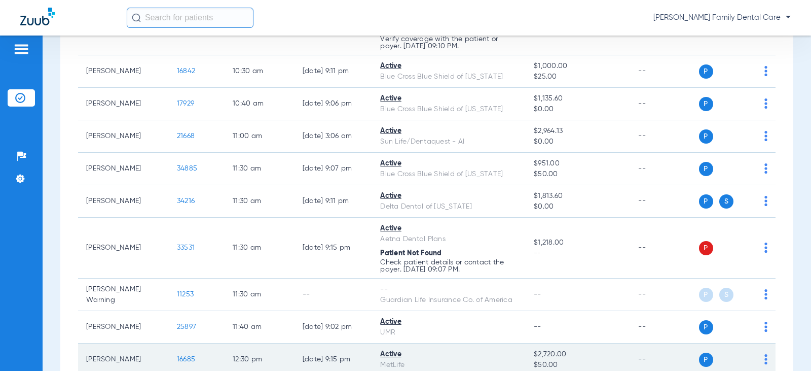
click at [180, 358] on span "16685" at bounding box center [186, 359] width 18 height 7
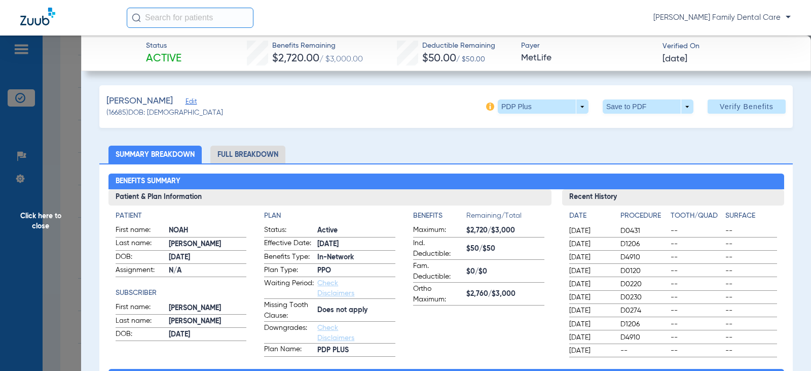
click at [253, 151] on li "Full Breakdown" at bounding box center [247, 155] width 75 height 18
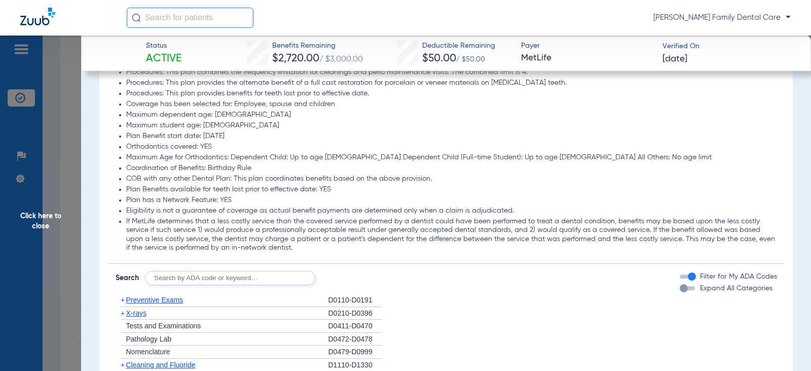
scroll to position [1521, 0]
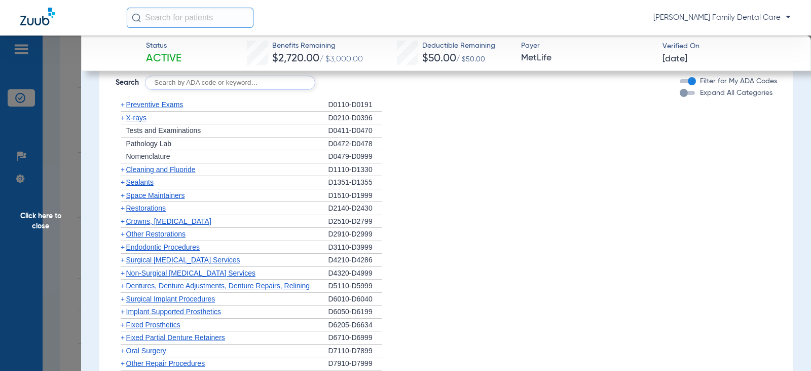
click at [121, 106] on span "+" at bounding box center [123, 104] width 4 height 8
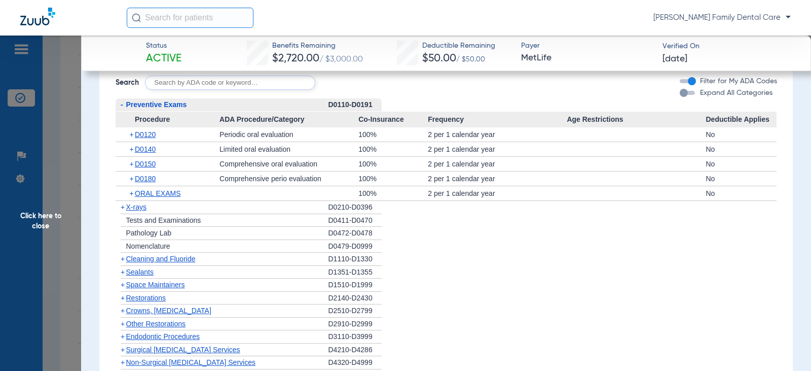
click at [121, 106] on span "-" at bounding box center [122, 104] width 3 height 8
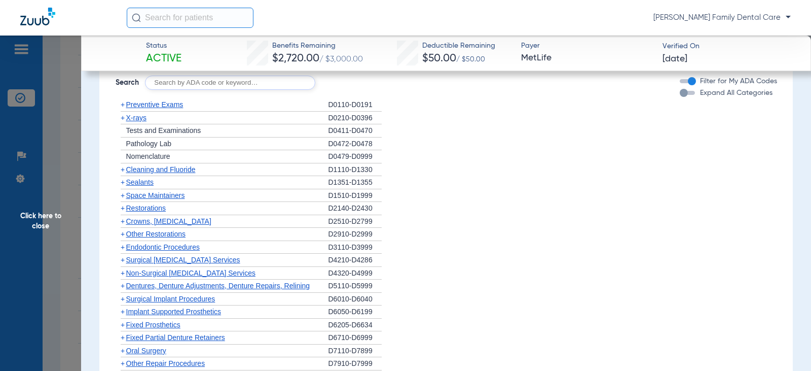
click at [122, 170] on span "+" at bounding box center [123, 169] width 4 height 8
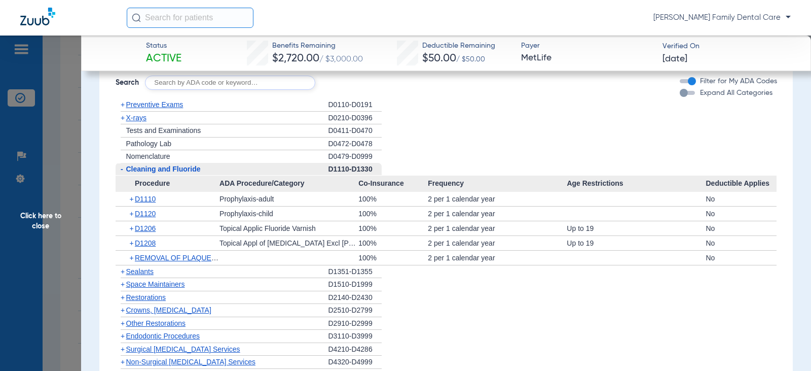
click at [122, 170] on span "-" at bounding box center [122, 169] width 3 height 8
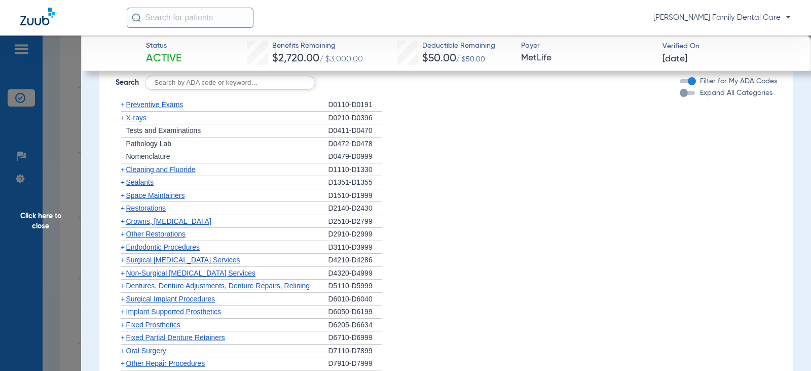
click at [124, 182] on span "+" at bounding box center [123, 182] width 4 height 8
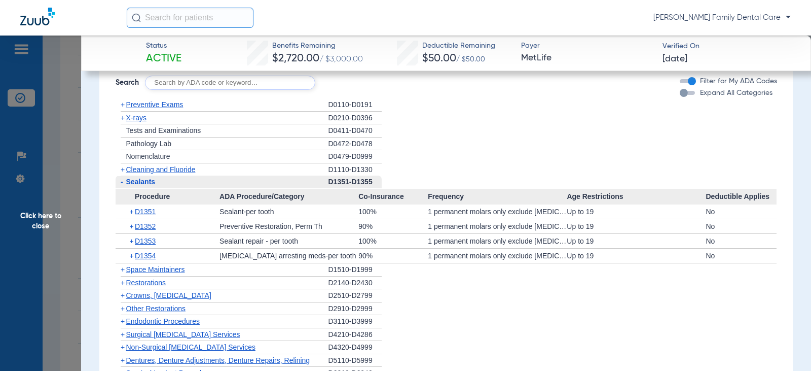
click at [124, 182] on span "-" at bounding box center [121, 181] width 11 height 13
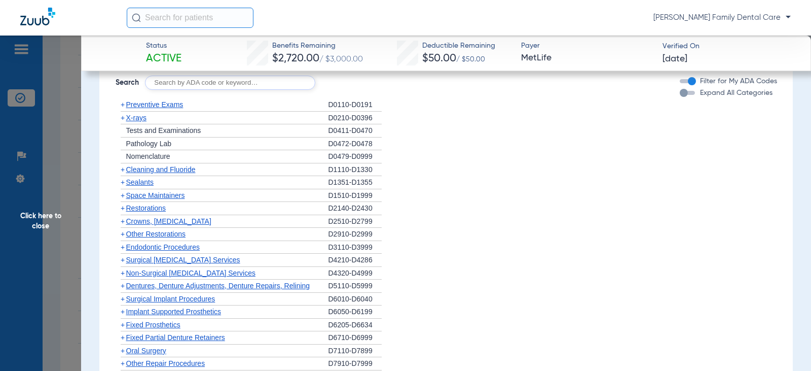
click at [124, 118] on span "+" at bounding box center [123, 118] width 4 height 8
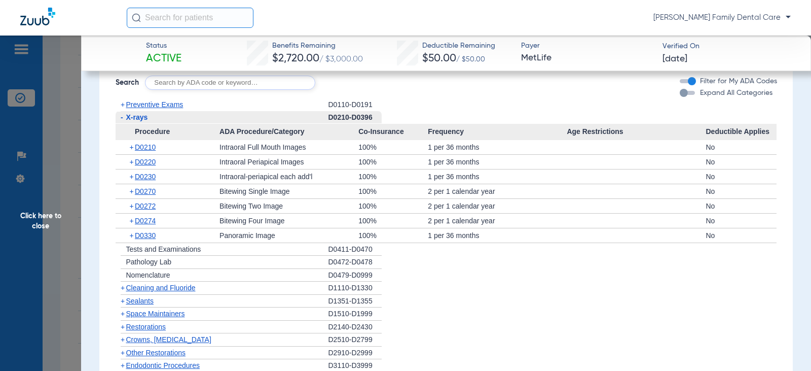
click at [124, 118] on span "-" at bounding box center [121, 117] width 11 height 13
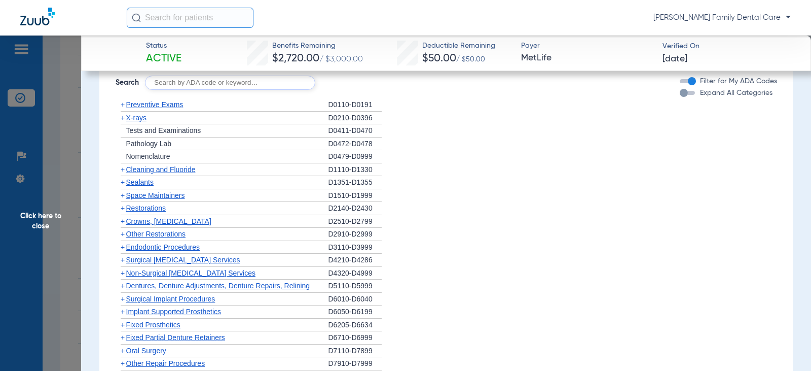
click at [121, 224] on span "+" at bounding box center [123, 221] width 4 height 8
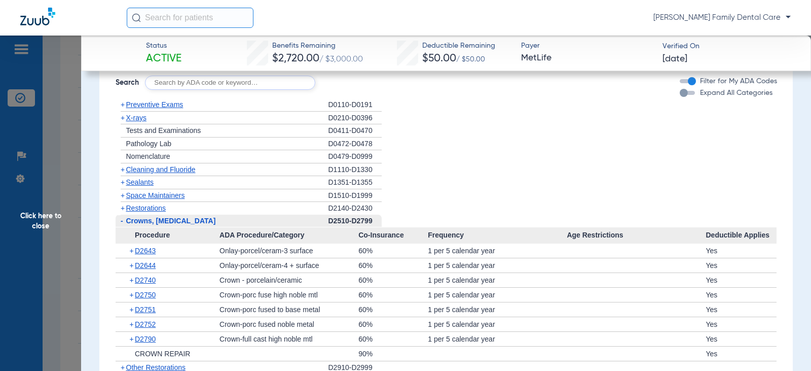
click at [121, 224] on span "-" at bounding box center [122, 221] width 3 height 8
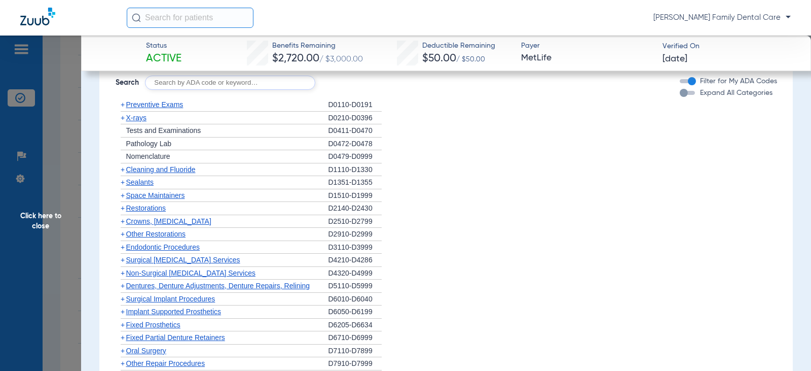
click at [123, 247] on span "+" at bounding box center [123, 247] width 4 height 8
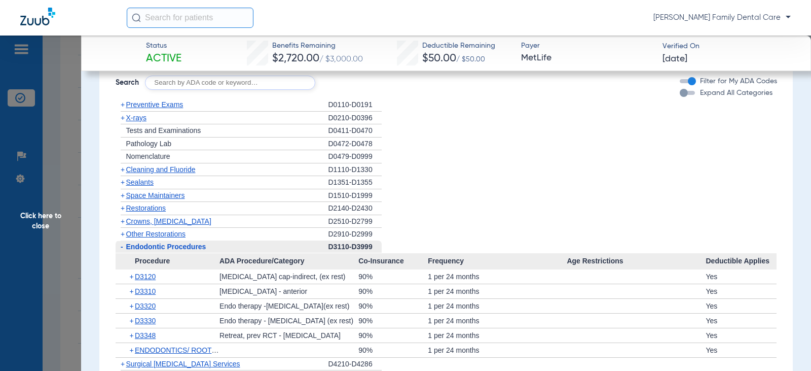
click at [123, 247] on span "-" at bounding box center [122, 246] width 3 height 8
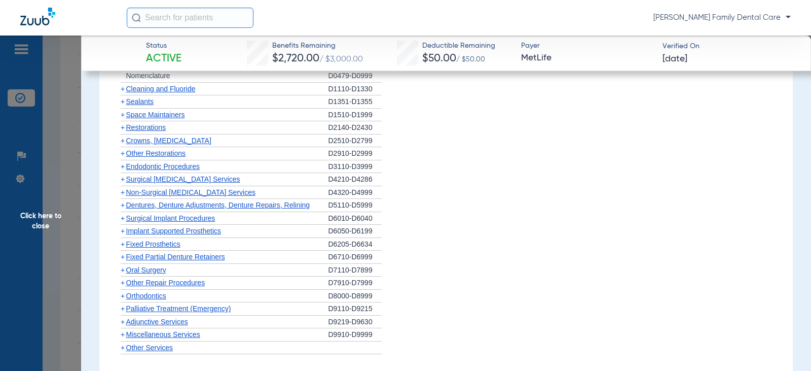
scroll to position [1623, 0]
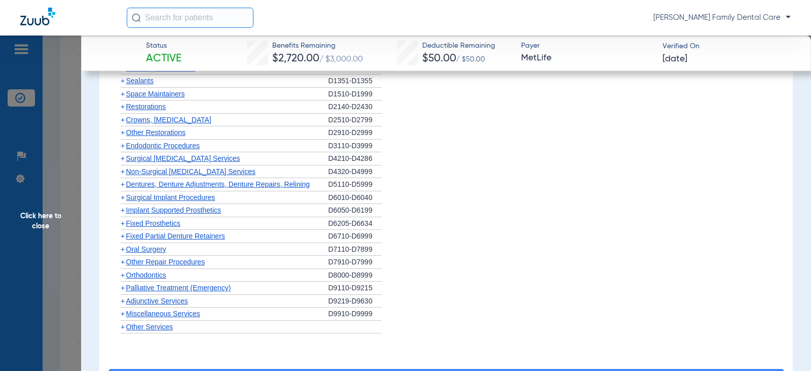
click at [121, 174] on span "+" at bounding box center [123, 171] width 4 height 8
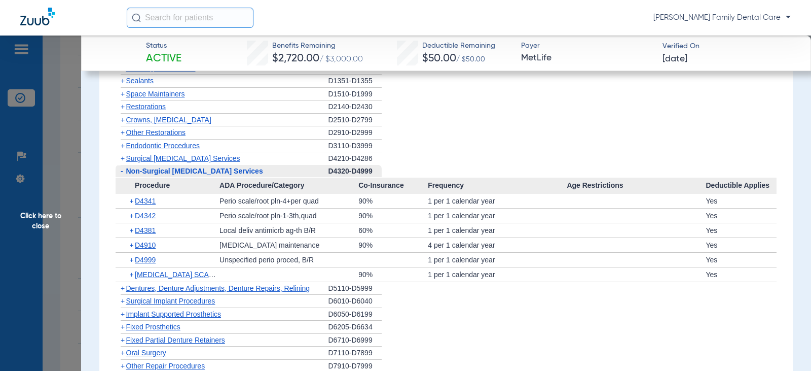
click at [121, 171] on span "-" at bounding box center [122, 171] width 3 height 8
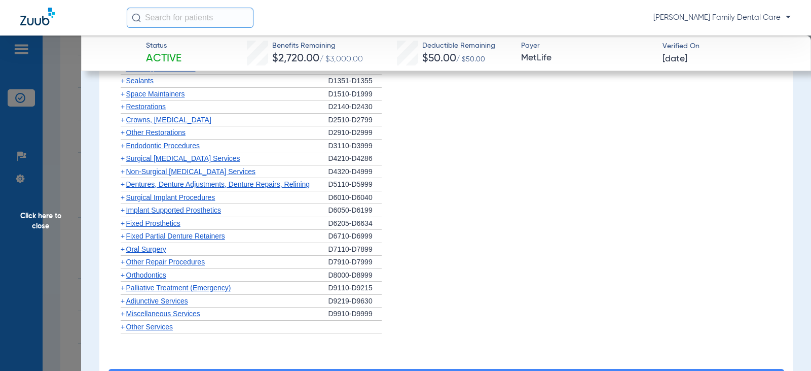
click at [122, 185] on span "+" at bounding box center [123, 184] width 4 height 8
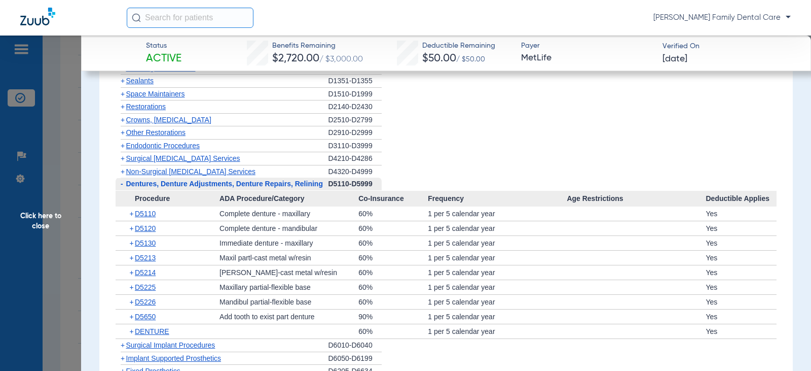
click at [122, 185] on span "-" at bounding box center [122, 184] width 3 height 8
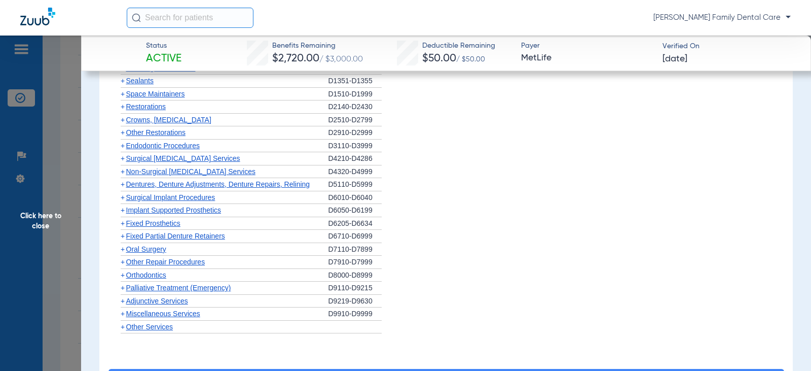
click at [124, 201] on span "+" at bounding box center [123, 197] width 4 height 8
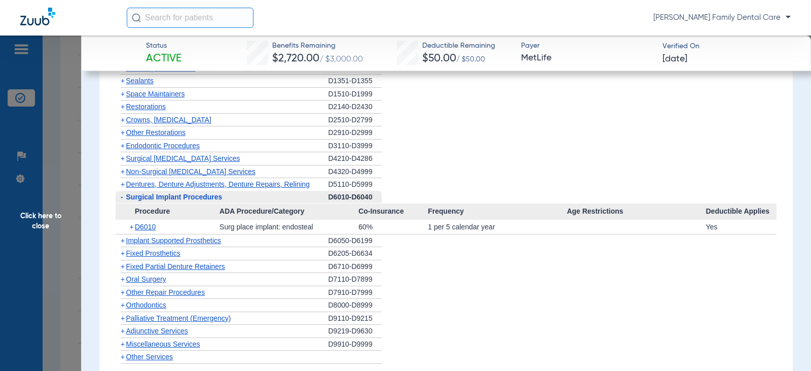
click at [124, 201] on span "-" at bounding box center [121, 197] width 11 height 13
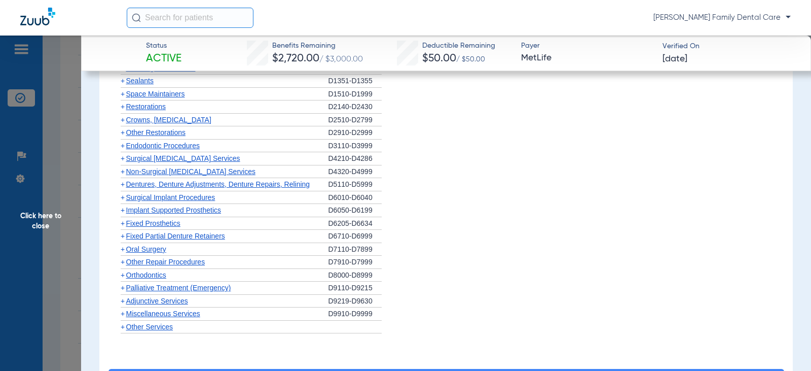
click at [123, 210] on span "+" at bounding box center [123, 210] width 4 height 8
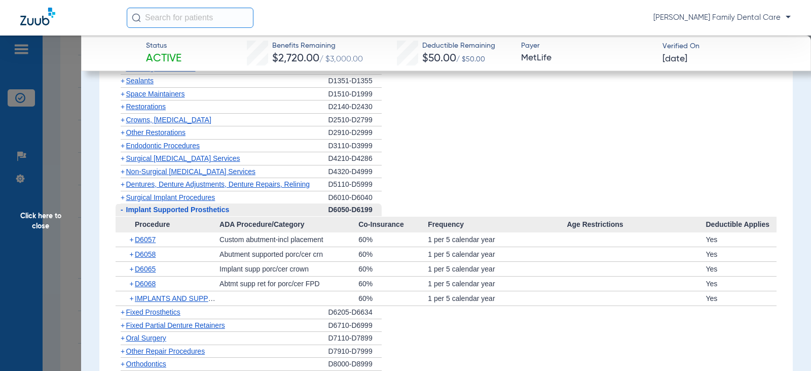
click at [123, 210] on span "-" at bounding box center [122, 209] width 3 height 8
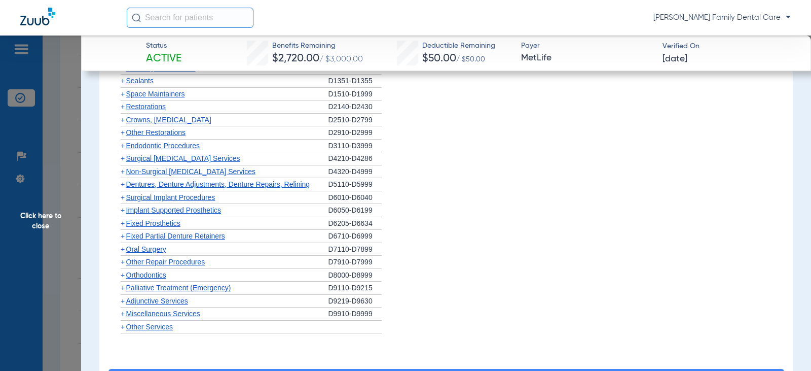
click at [122, 227] on span "+" at bounding box center [123, 223] width 4 height 8
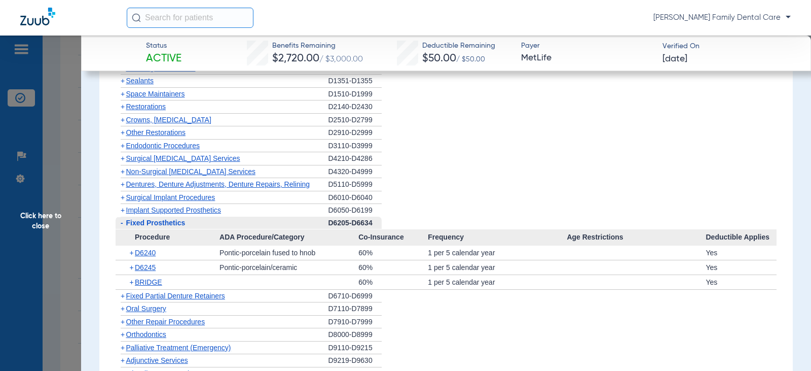
click at [122, 228] on span "-" at bounding box center [121, 223] width 11 height 13
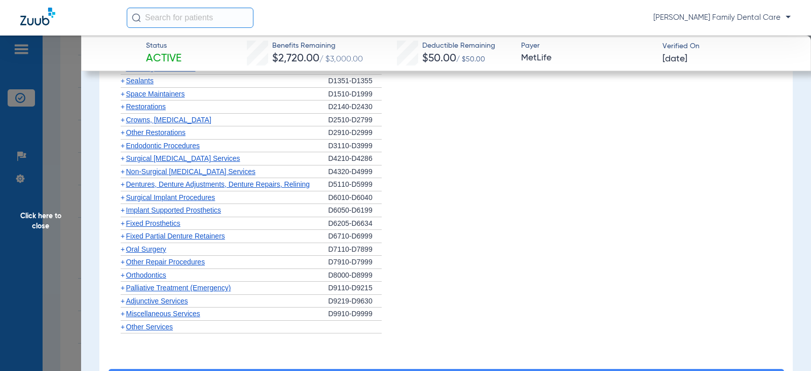
click at [123, 239] on span "+" at bounding box center [123, 236] width 4 height 8
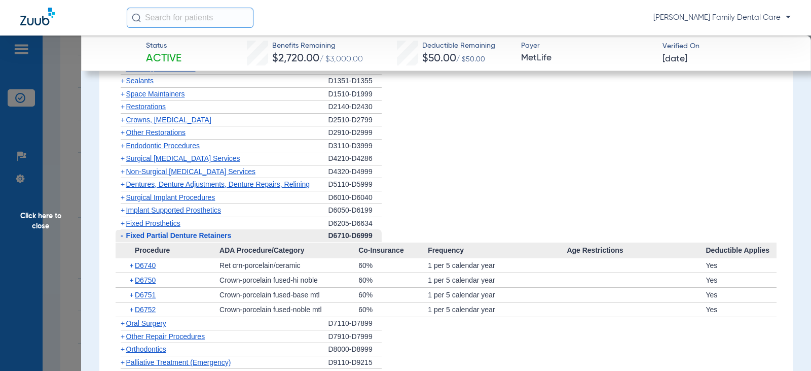
click at [123, 239] on span "-" at bounding box center [121, 235] width 11 height 13
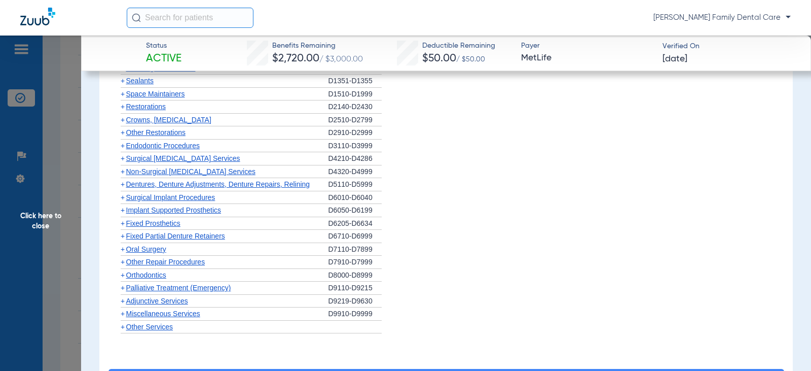
click at [123, 248] on span "+" at bounding box center [123, 249] width 4 height 8
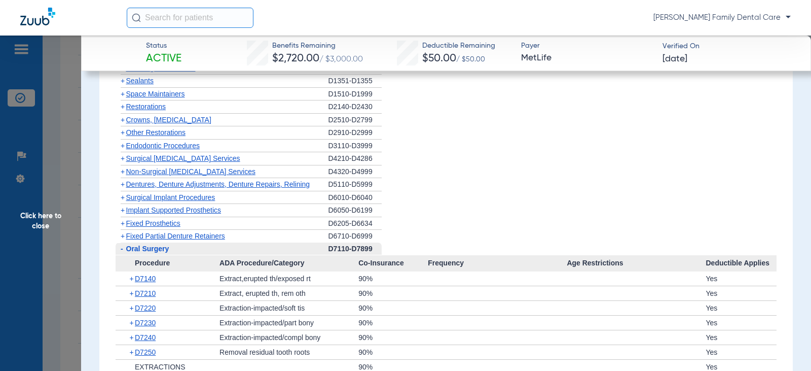
click at [123, 248] on span "-" at bounding box center [121, 248] width 11 height 13
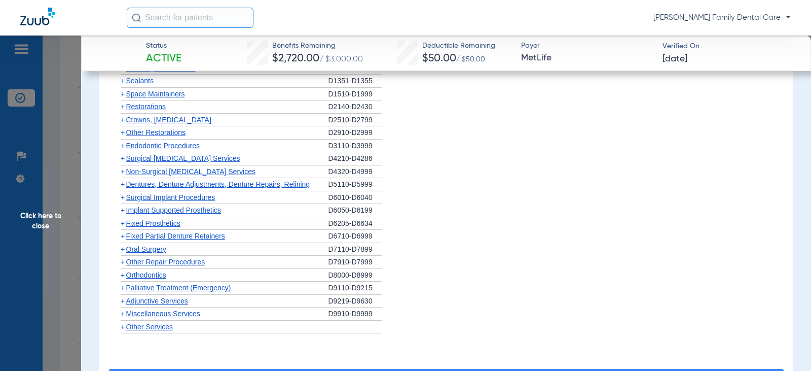
click at [123, 277] on span "+" at bounding box center [123, 275] width 4 height 8
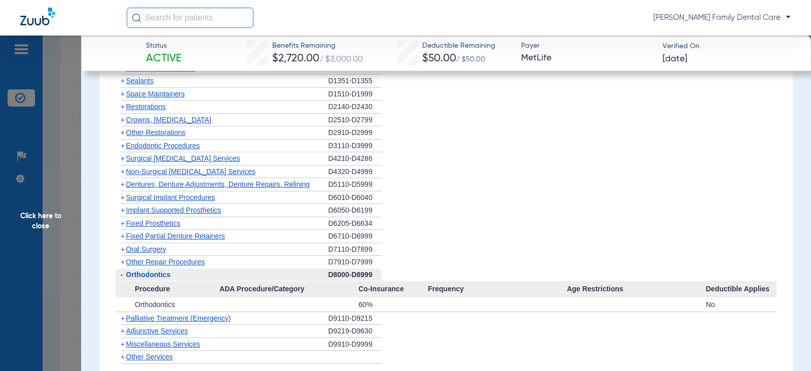
click at [121, 277] on span "-" at bounding box center [122, 274] width 3 height 8
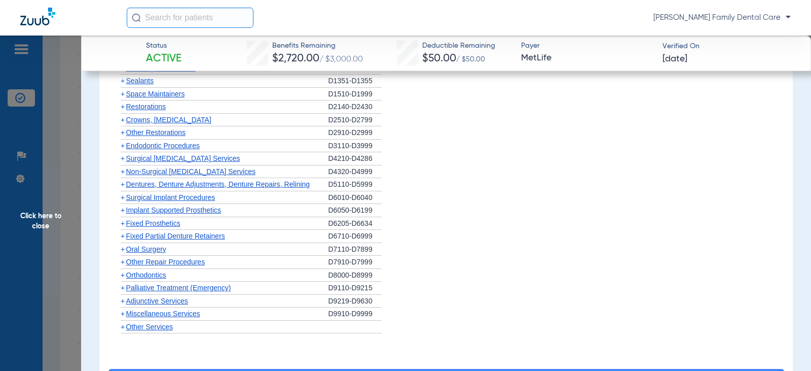
click at [121, 302] on span "+" at bounding box center [123, 301] width 4 height 8
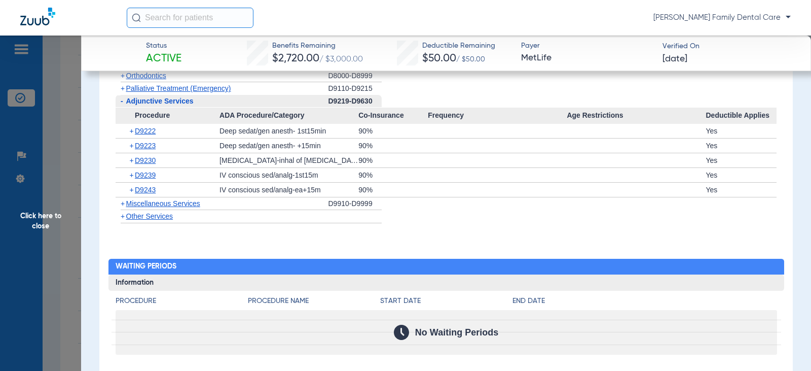
scroll to position [1826, 0]
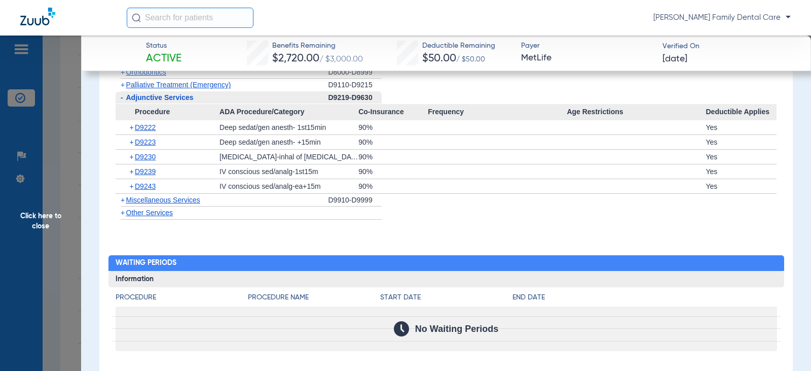
click at [122, 99] on span "-" at bounding box center [122, 97] width 3 height 8
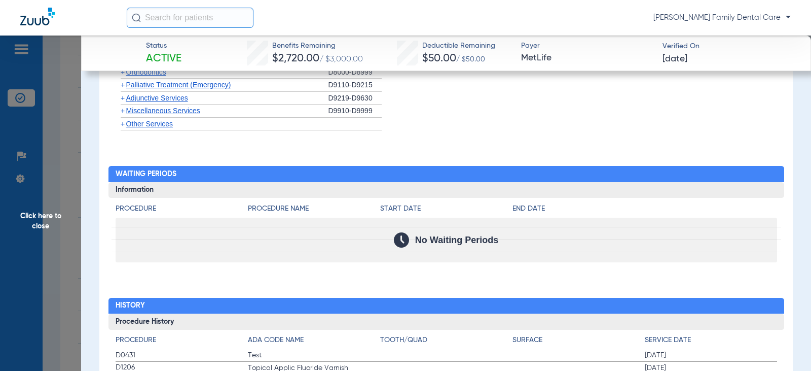
click at [121, 113] on span "+" at bounding box center [123, 110] width 4 height 8
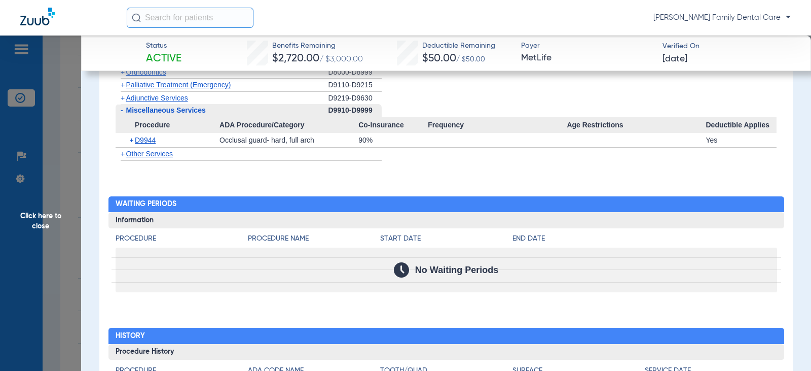
click at [122, 113] on span "-" at bounding box center [122, 110] width 3 height 8
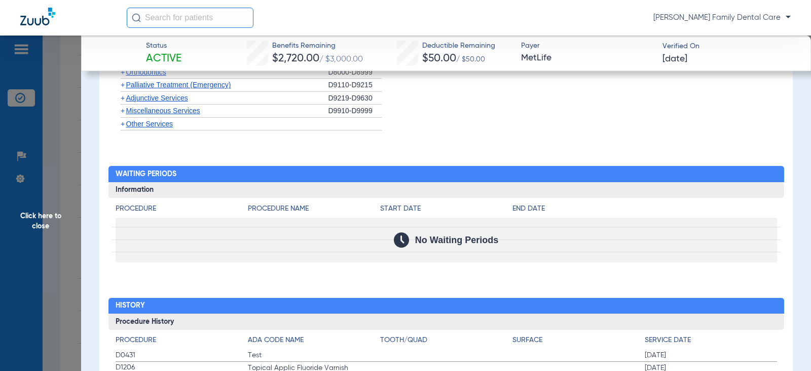
click at [41, 215] on span "Click here to close" at bounding box center [40, 220] width 81 height 371
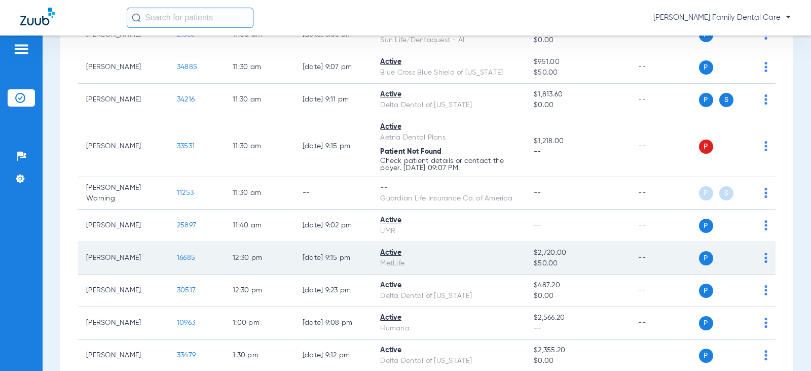
scroll to position [1014, 0]
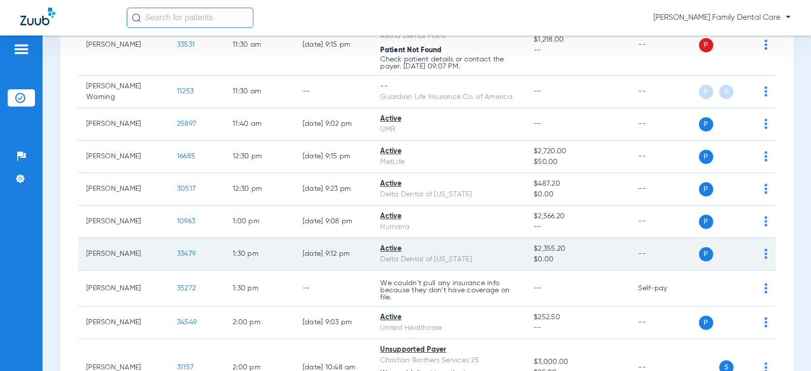
click at [180, 254] on span "33479" at bounding box center [186, 253] width 19 height 7
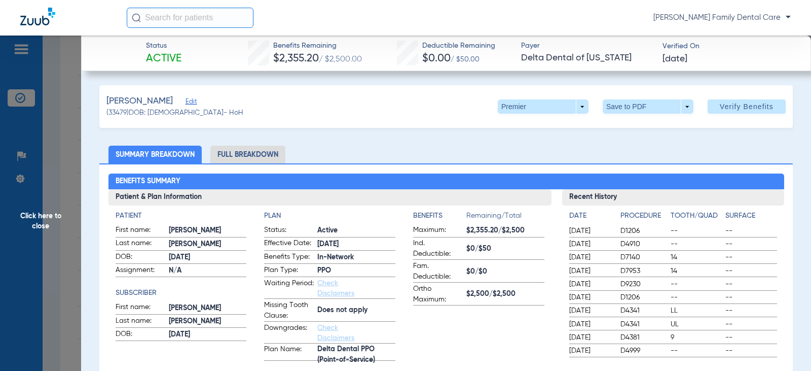
click at [238, 154] on li "Full Breakdown" at bounding box center [247, 155] width 75 height 18
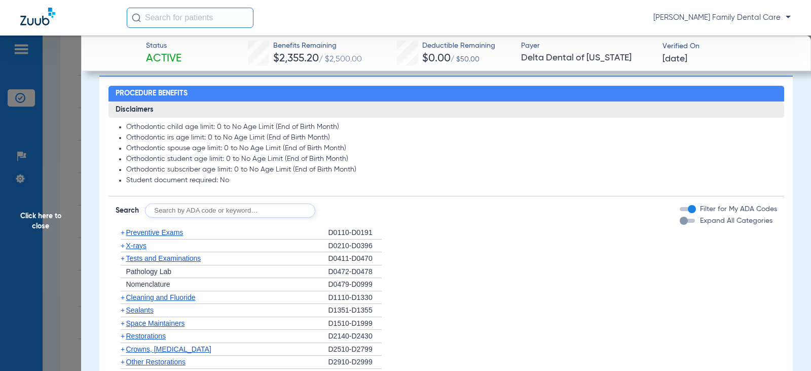
scroll to position [811, 0]
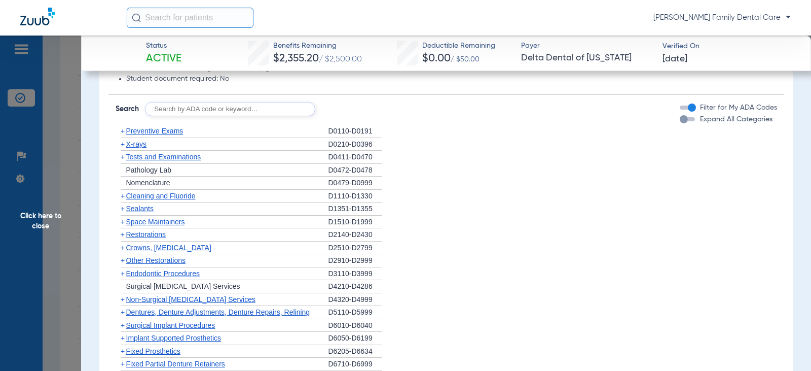
click at [122, 131] on span "+" at bounding box center [123, 131] width 4 height 8
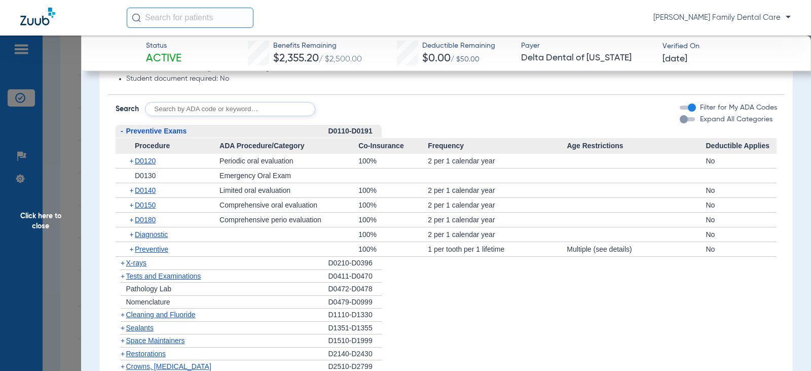
click at [122, 131] on span "-" at bounding box center [122, 131] width 3 height 8
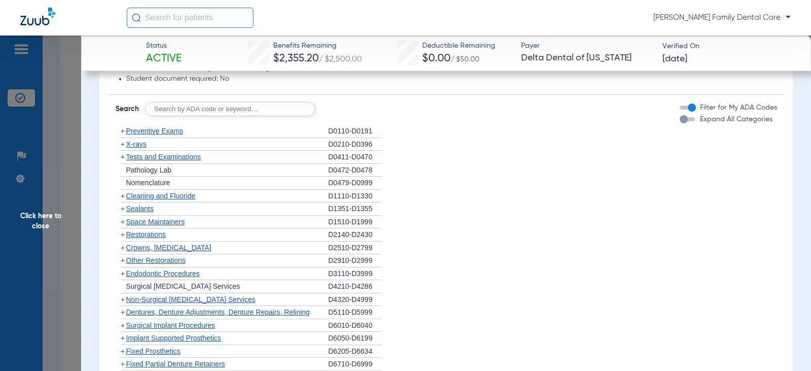
click at [122, 197] on span "+" at bounding box center [123, 196] width 4 height 8
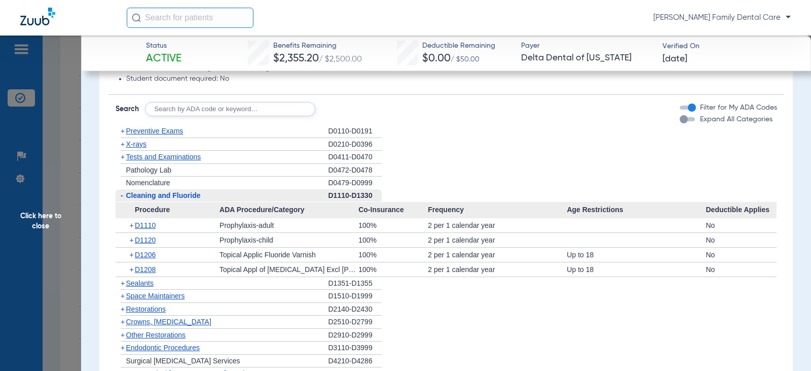
click at [122, 197] on span "-" at bounding box center [122, 195] width 3 height 8
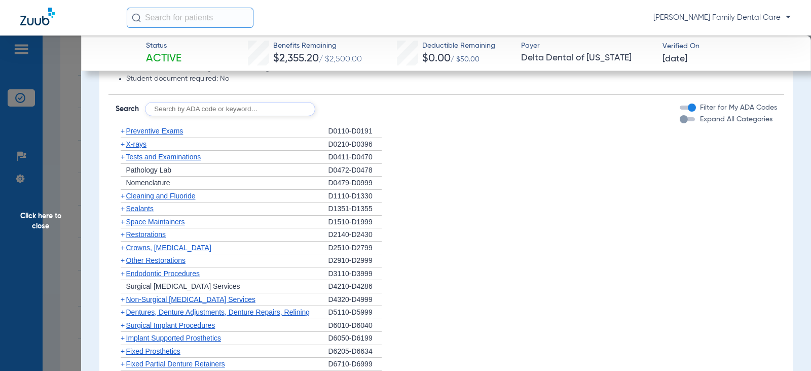
click at [121, 147] on span "+" at bounding box center [123, 144] width 4 height 8
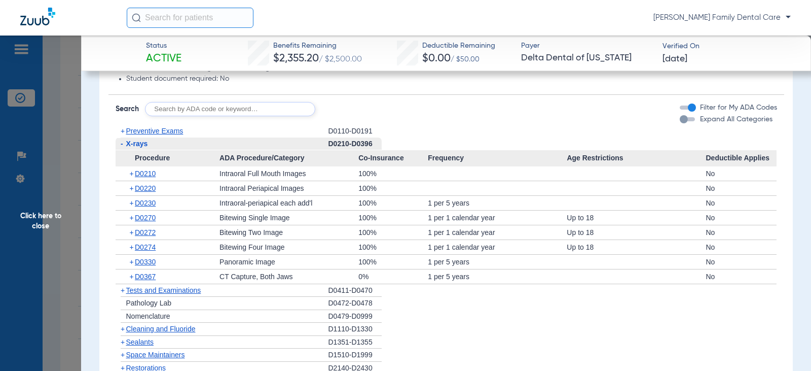
click at [121, 147] on span "-" at bounding box center [122, 143] width 3 height 8
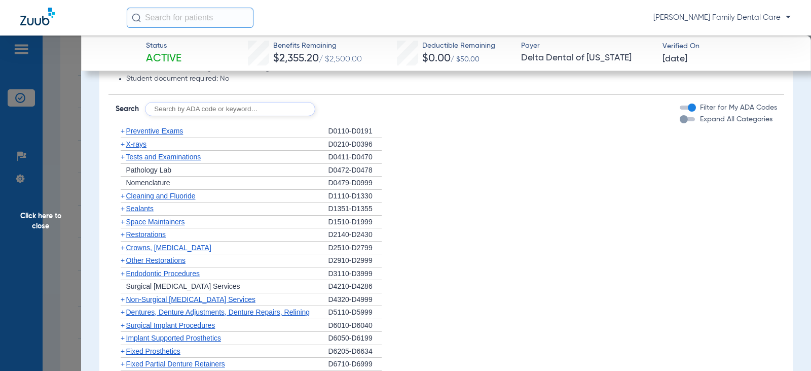
click at [122, 159] on span "+" at bounding box center [123, 157] width 4 height 8
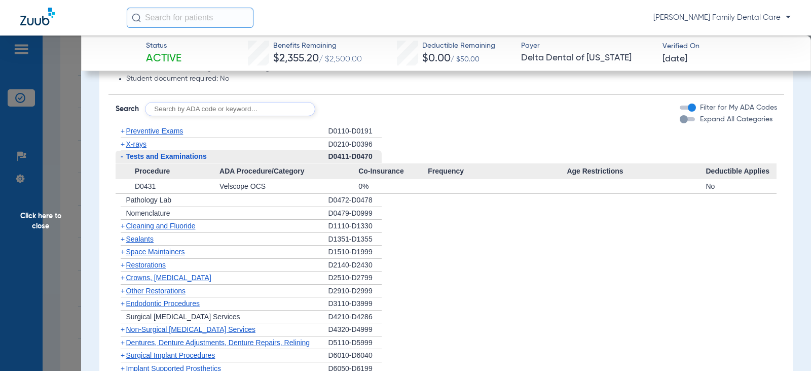
click at [122, 159] on span "-" at bounding box center [122, 156] width 3 height 8
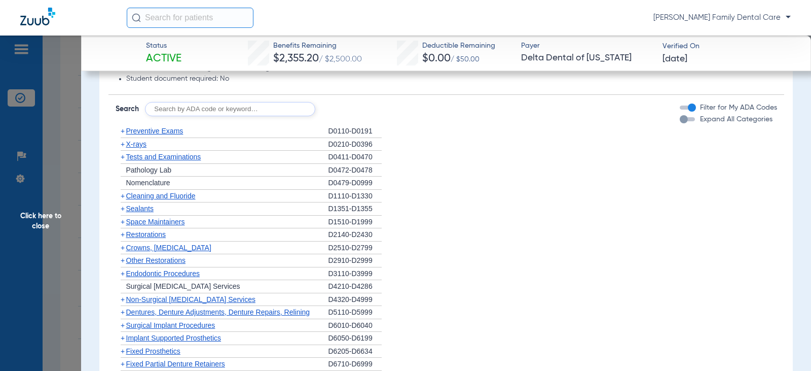
click at [124, 210] on span "+" at bounding box center [123, 208] width 4 height 8
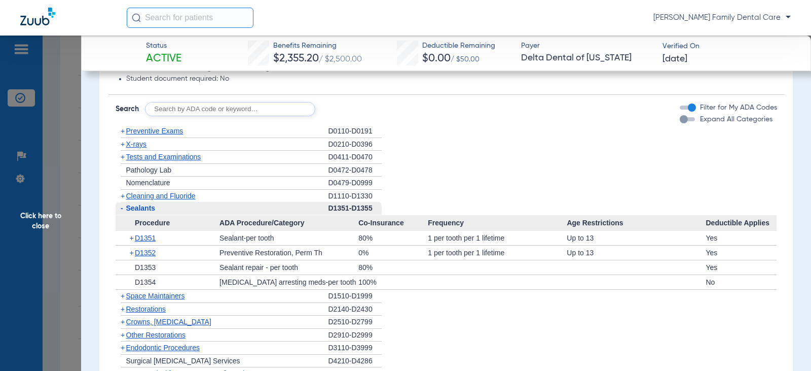
click at [124, 210] on span "-" at bounding box center [121, 208] width 11 height 13
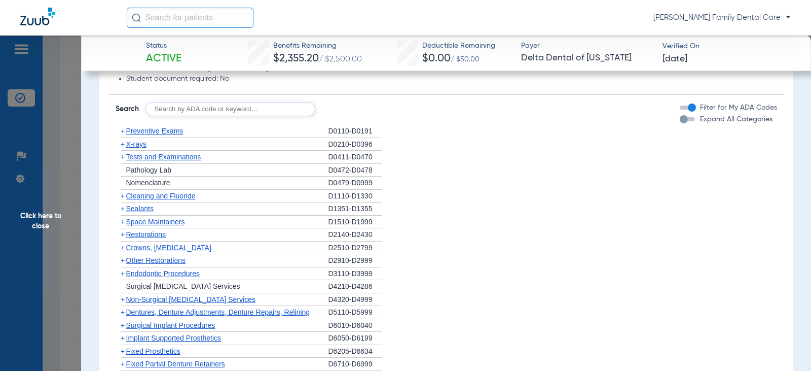
click at [127, 246] on span "Crowns, [MEDICAL_DATA]" at bounding box center [168, 247] width 85 height 8
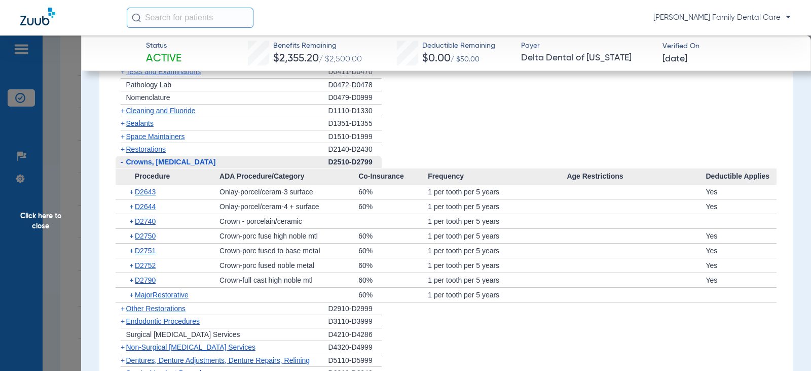
scroll to position [913, 0]
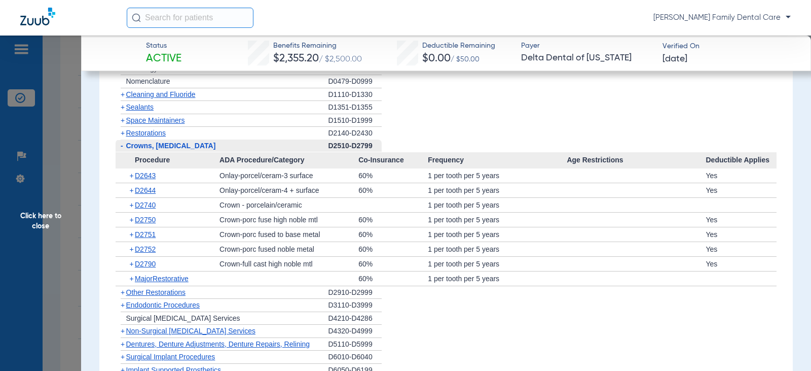
click at [120, 149] on span "-" at bounding box center [121, 145] width 11 height 13
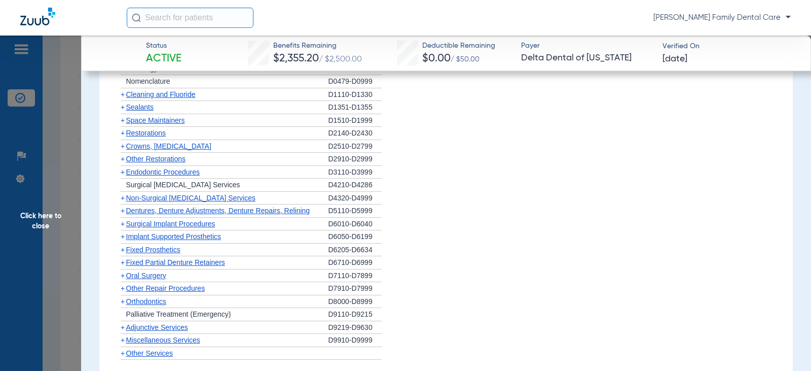
click at [122, 173] on span "+" at bounding box center [123, 172] width 4 height 8
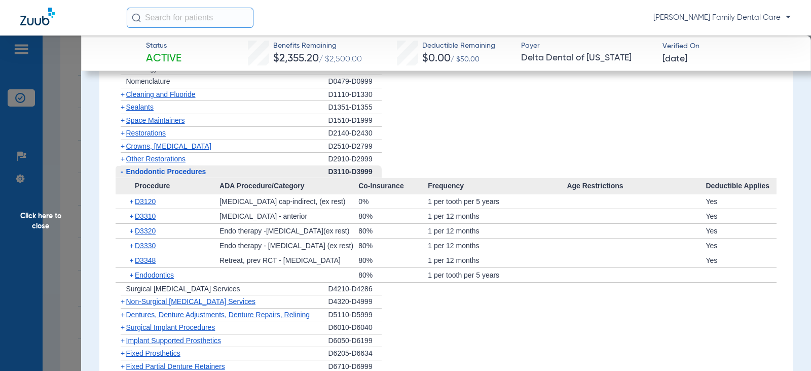
click at [122, 173] on span "-" at bounding box center [122, 171] width 3 height 8
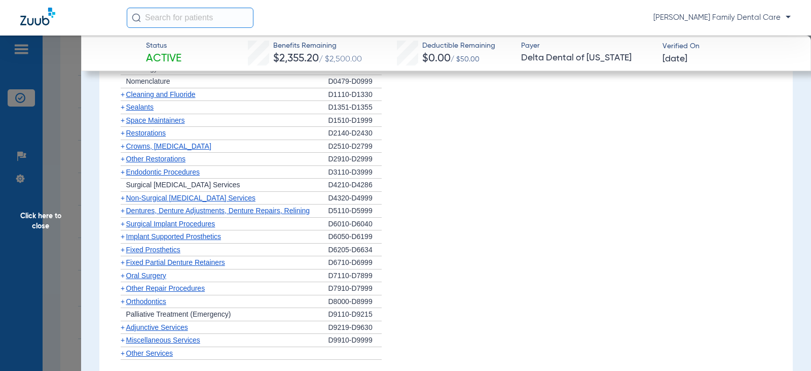
click at [122, 199] on span "+" at bounding box center [123, 198] width 4 height 8
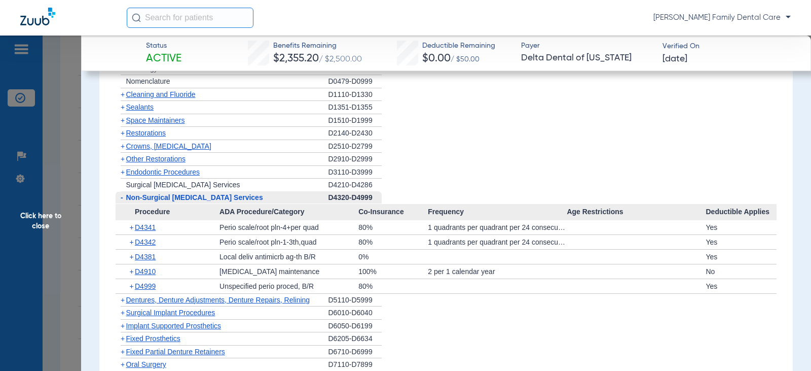
click at [121, 198] on span "-" at bounding box center [122, 197] width 3 height 8
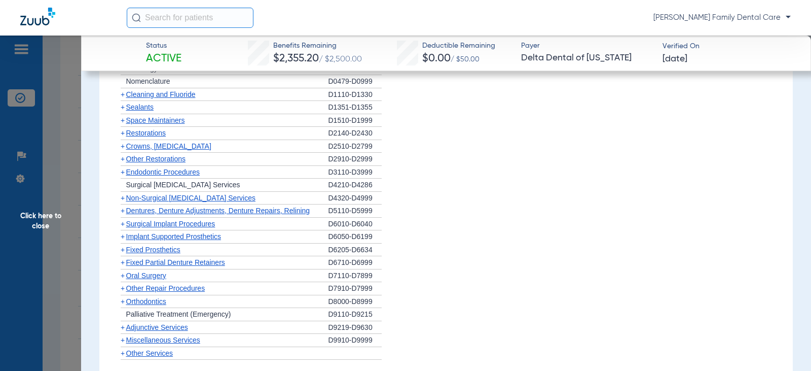
click at [122, 212] on span "+" at bounding box center [123, 210] width 4 height 8
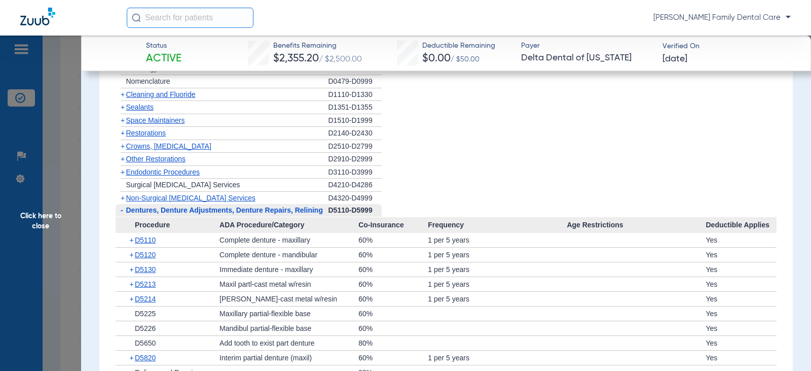
click at [122, 212] on span "-" at bounding box center [122, 210] width 3 height 8
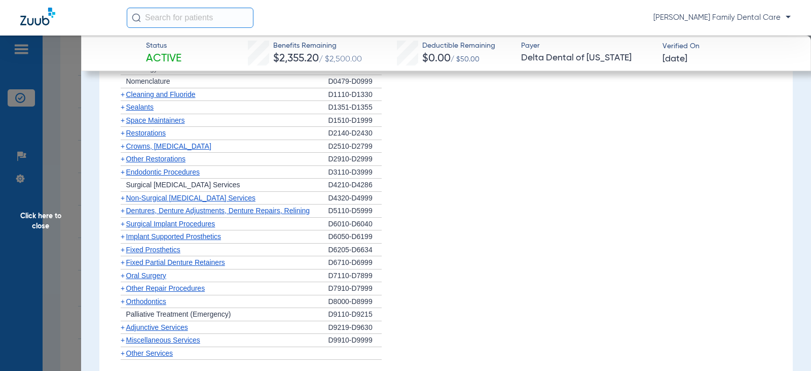
click at [123, 222] on span "+" at bounding box center [123, 224] width 4 height 8
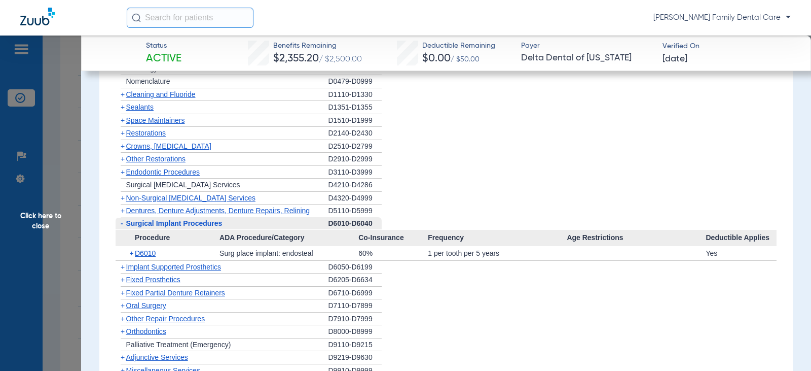
click at [123, 222] on span "-" at bounding box center [121, 223] width 11 height 13
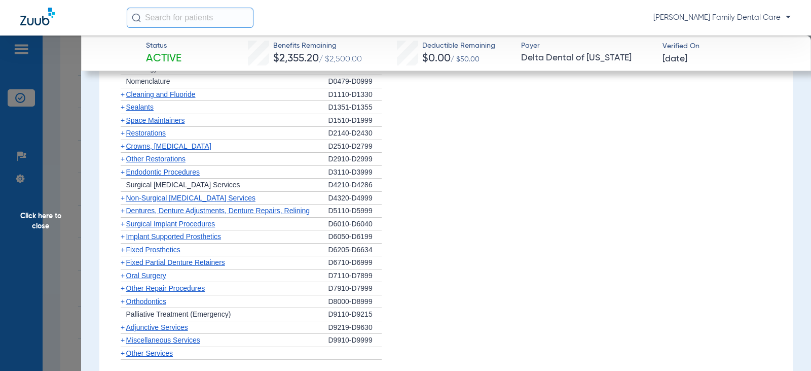
click at [123, 235] on span "+" at bounding box center [123, 236] width 4 height 8
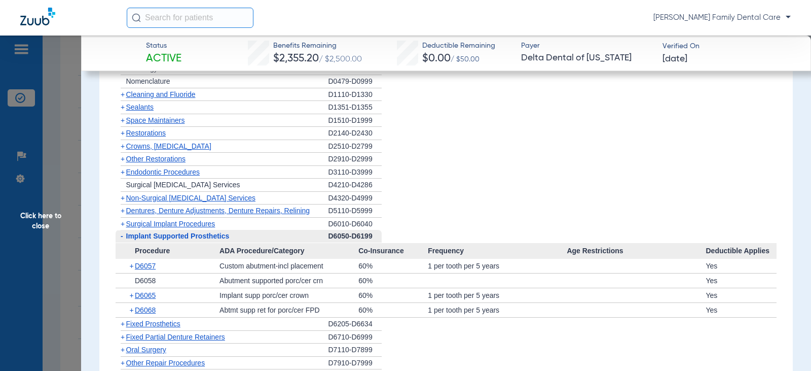
click at [123, 235] on span "-" at bounding box center [121, 236] width 11 height 13
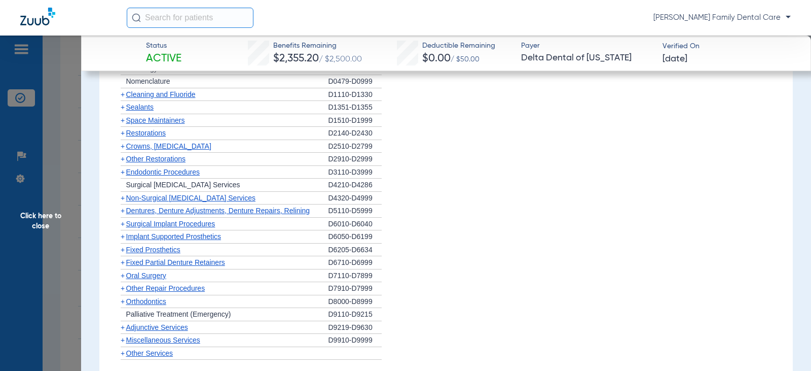
click at [122, 252] on span "+" at bounding box center [123, 249] width 4 height 8
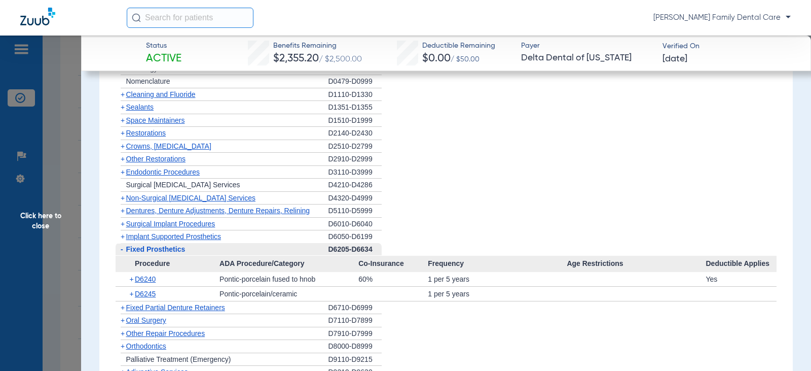
click at [122, 252] on span "-" at bounding box center [122, 249] width 3 height 8
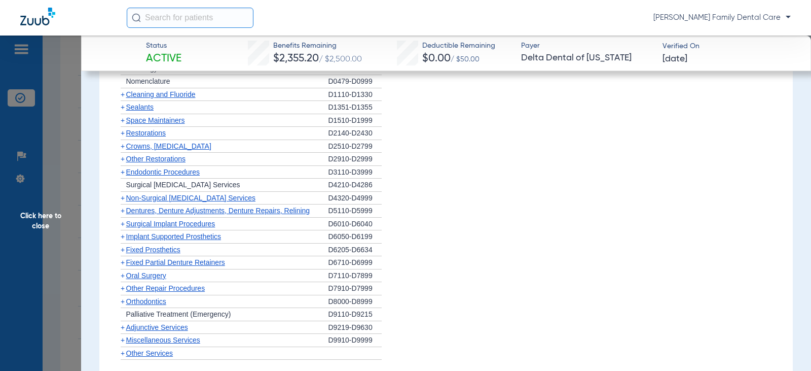
click at [122, 263] on span "+" at bounding box center [123, 262] width 4 height 8
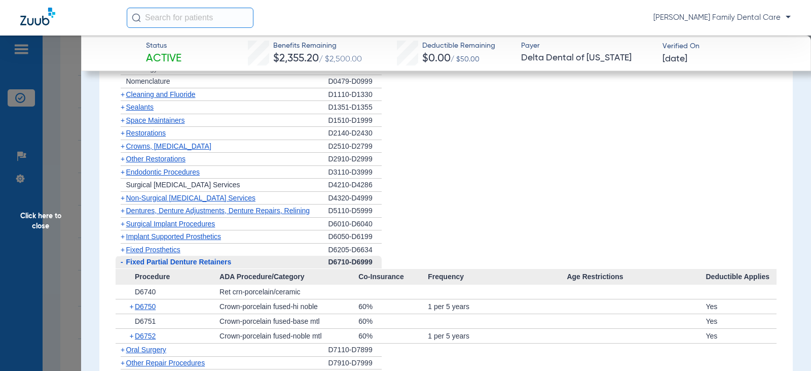
click at [122, 263] on span "-" at bounding box center [122, 262] width 3 height 8
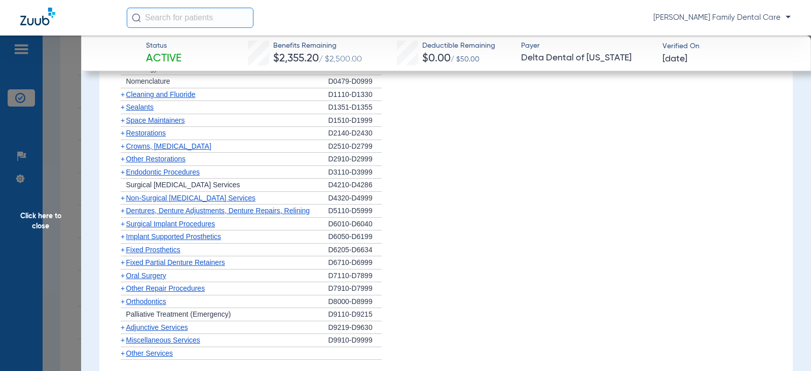
click at [122, 279] on span "+" at bounding box center [123, 275] width 4 height 8
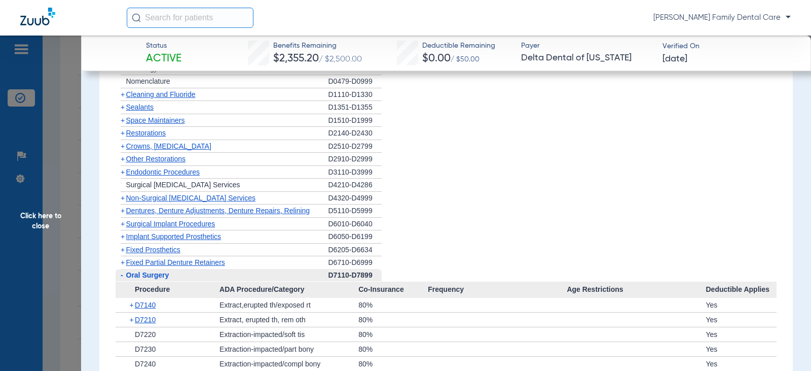
click at [122, 279] on span "-" at bounding box center [122, 275] width 3 height 8
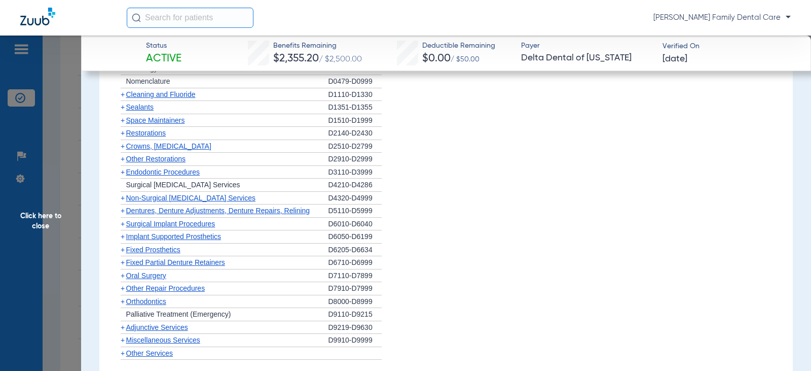
click at [123, 305] on span "+" at bounding box center [123, 301] width 4 height 8
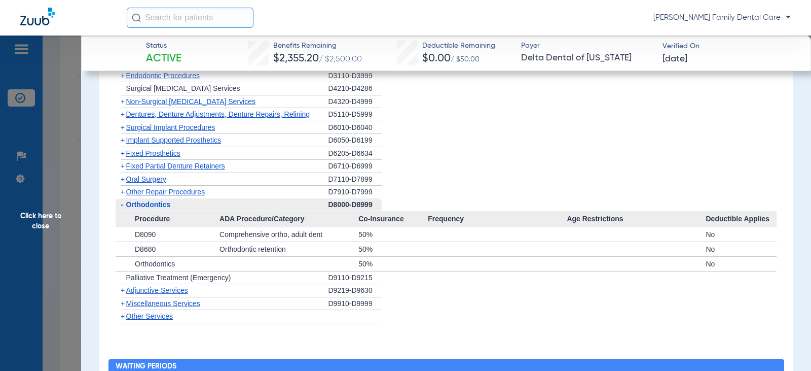
scroll to position [1014, 0]
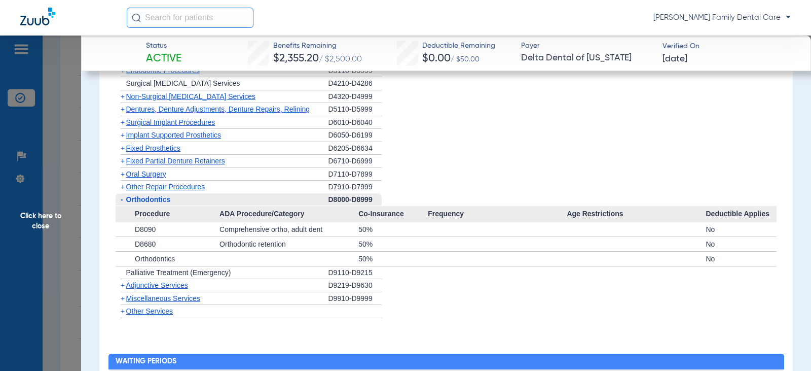
click at [121, 201] on span "-" at bounding box center [122, 199] width 3 height 8
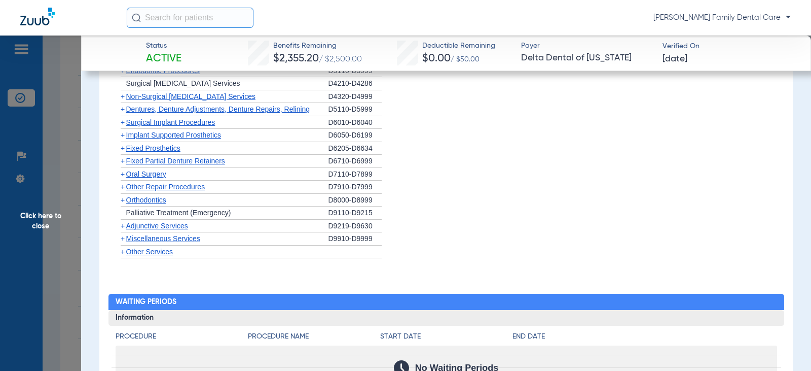
click at [121, 228] on span "+" at bounding box center [123, 226] width 4 height 8
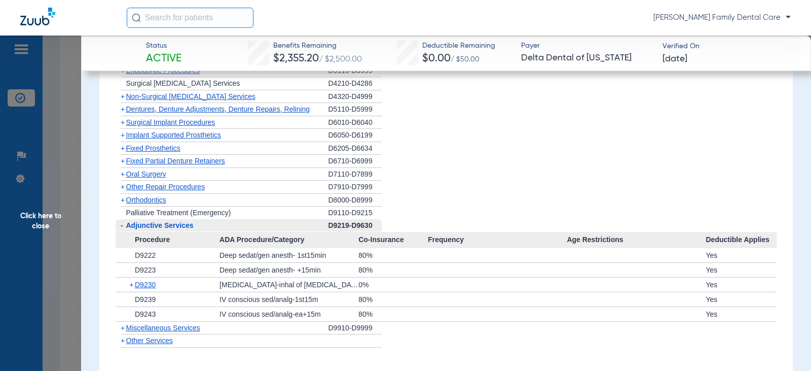
click at [121, 228] on span "-" at bounding box center [122, 225] width 3 height 8
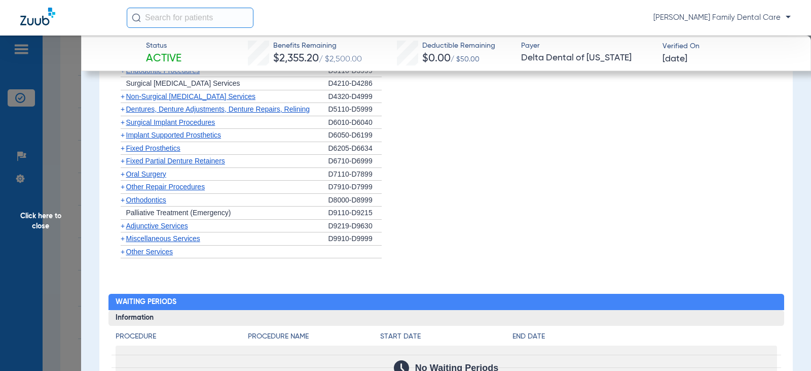
click at [122, 240] on span "+" at bounding box center [123, 238] width 4 height 8
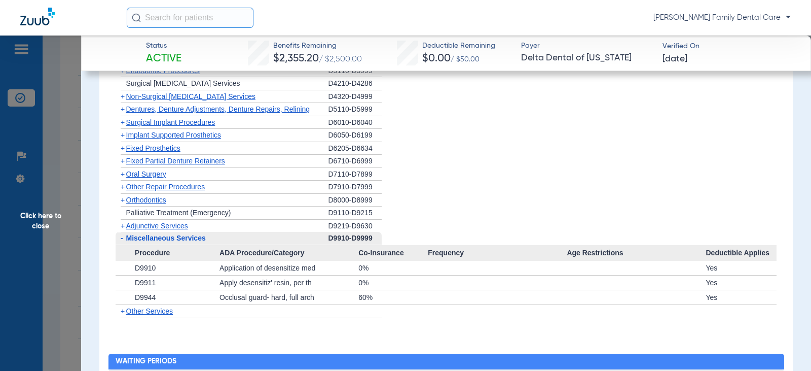
click at [121, 227] on span "+" at bounding box center [123, 226] width 4 height 8
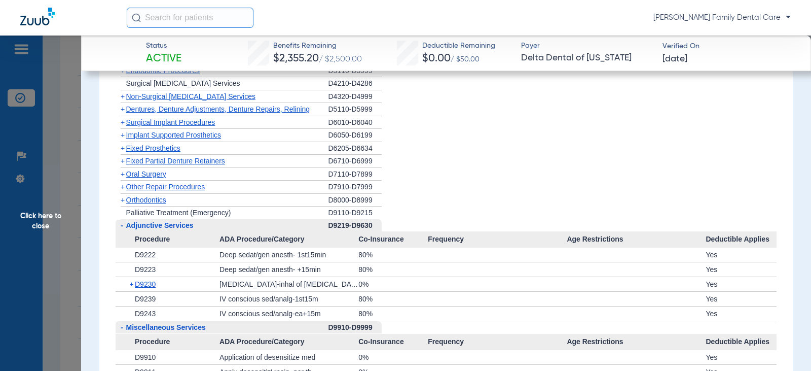
click at [34, 212] on span "Click here to close" at bounding box center [40, 220] width 81 height 371
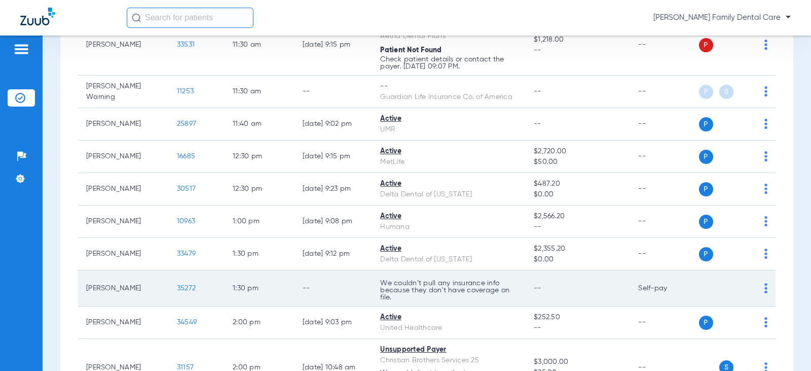
scroll to position [1116, 0]
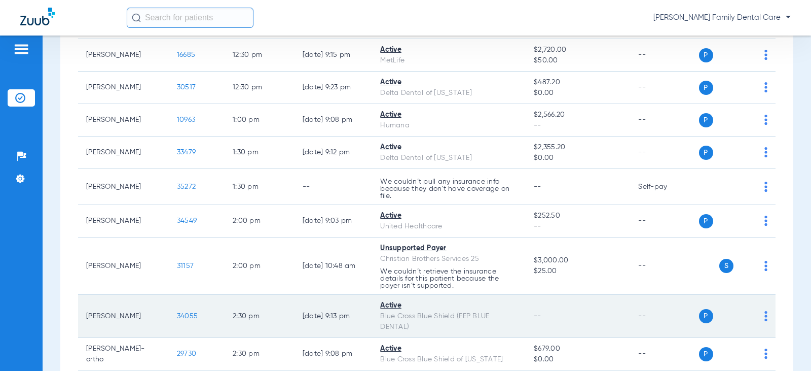
click at [181, 313] on span "34055" at bounding box center [187, 315] width 21 height 7
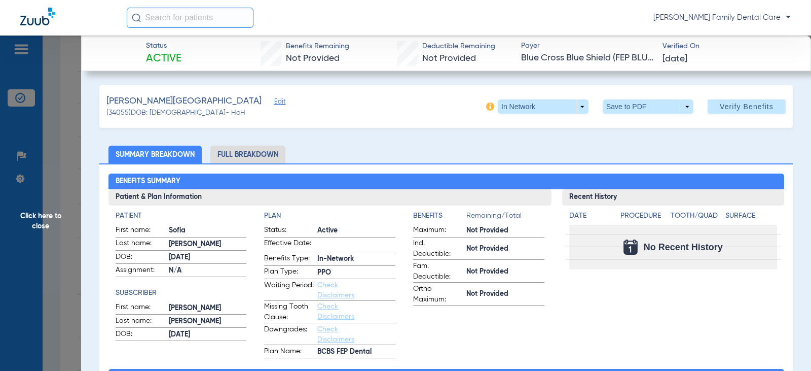
click at [263, 154] on li "Full Breakdown" at bounding box center [247, 155] width 75 height 18
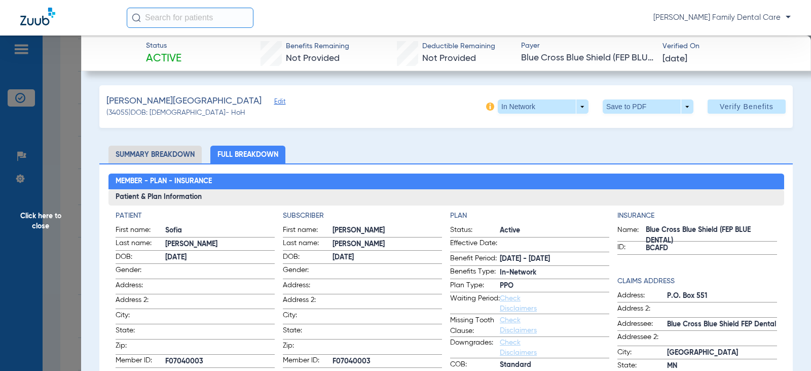
click at [44, 223] on span "Click here to close" at bounding box center [40, 220] width 81 height 371
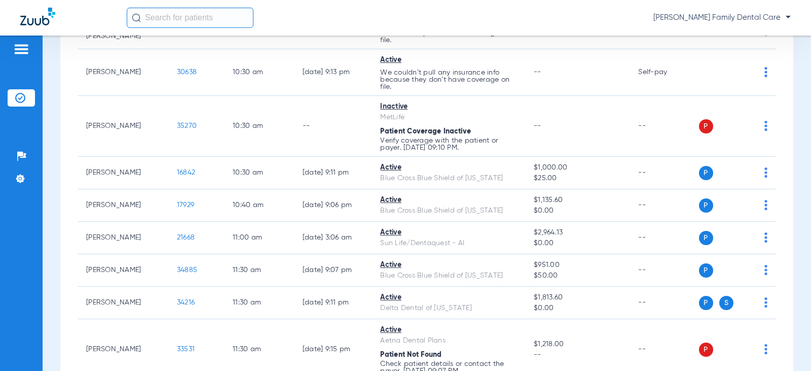
scroll to position [811, 0]
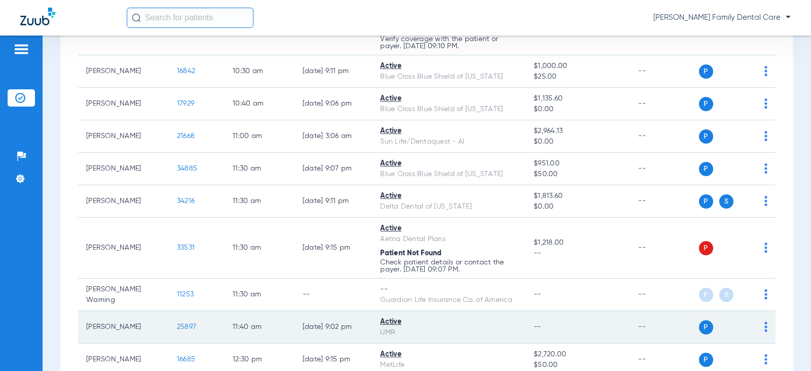
click at [177, 327] on span "25897" at bounding box center [186, 326] width 19 height 7
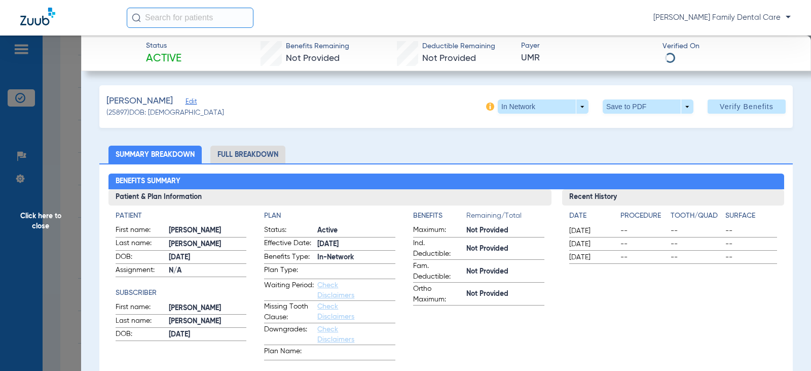
click at [266, 150] on li "Full Breakdown" at bounding box center [247, 155] width 75 height 18
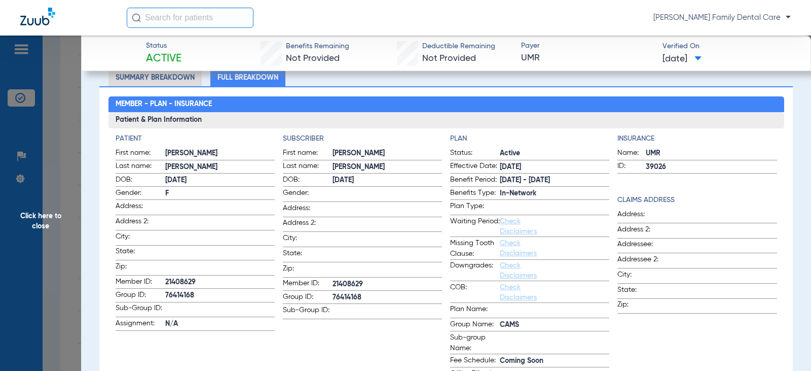
scroll to position [101, 0]
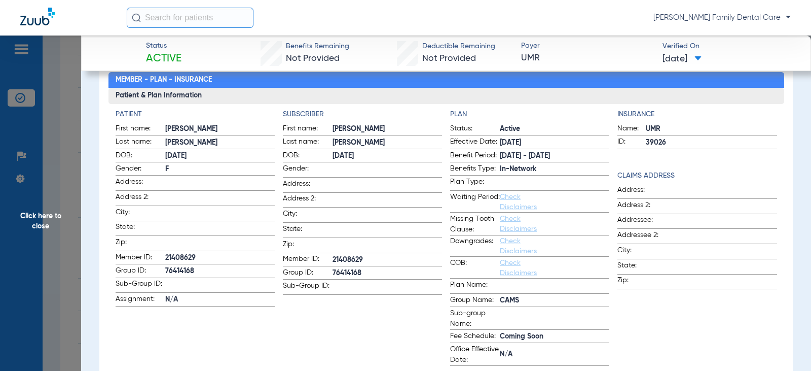
click at [37, 230] on span "Click here to close" at bounding box center [40, 220] width 81 height 371
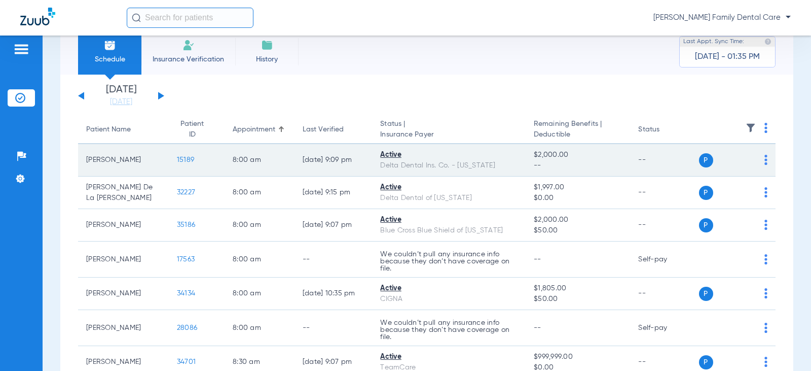
scroll to position [0, 0]
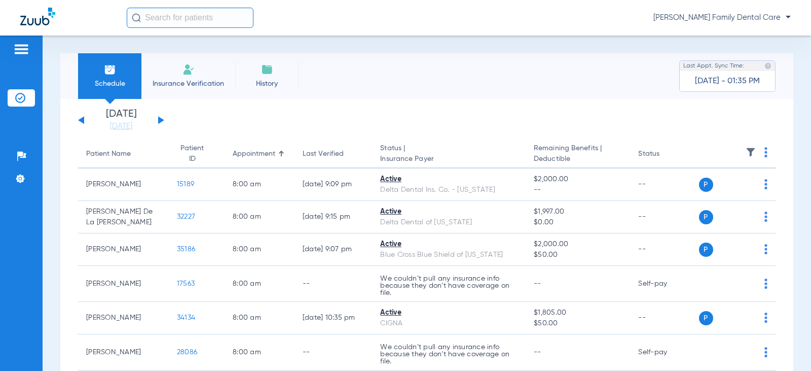
click at [158, 118] on button at bounding box center [161, 120] width 6 height 8
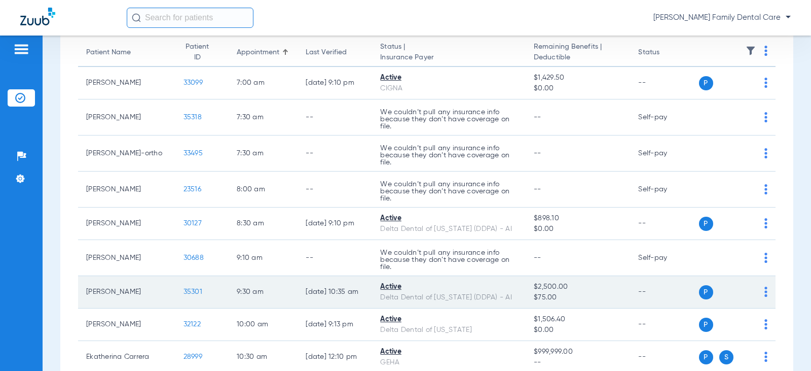
scroll to position [203, 0]
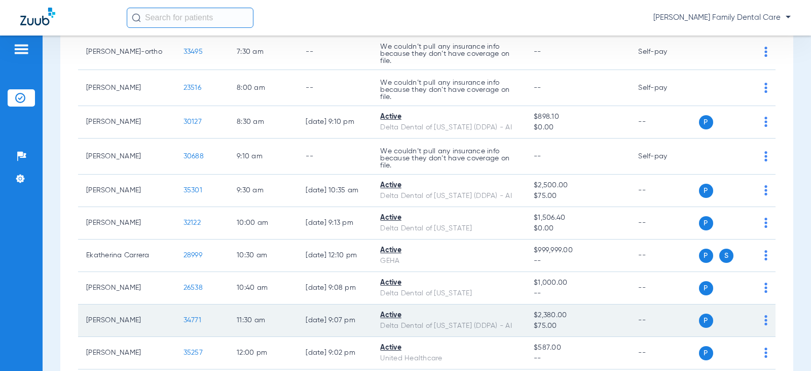
click at [184, 320] on span "34771" at bounding box center [193, 319] width 18 height 7
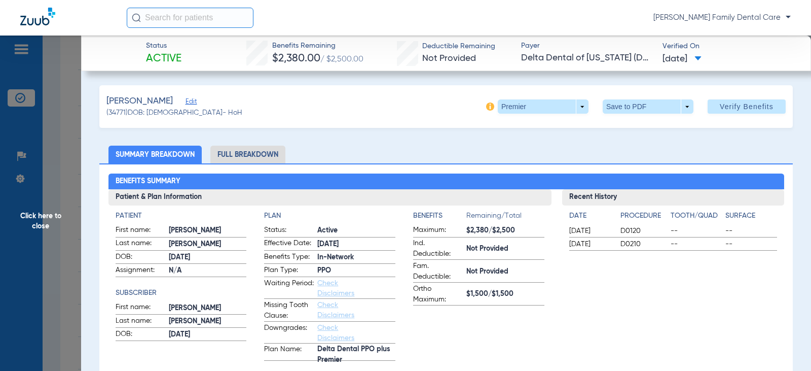
click at [250, 153] on li "Full Breakdown" at bounding box center [247, 155] width 75 height 18
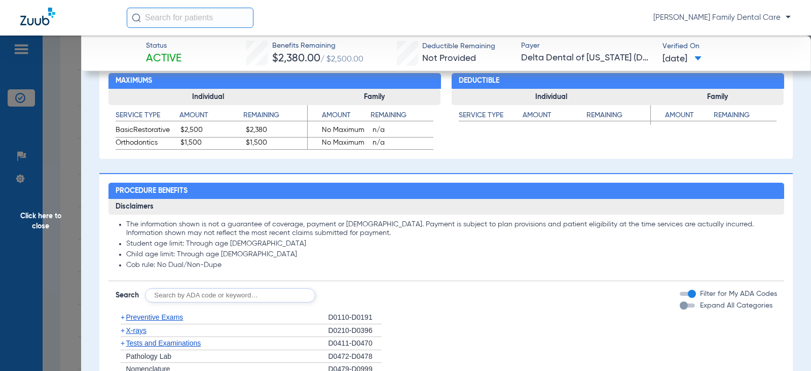
scroll to position [710, 0]
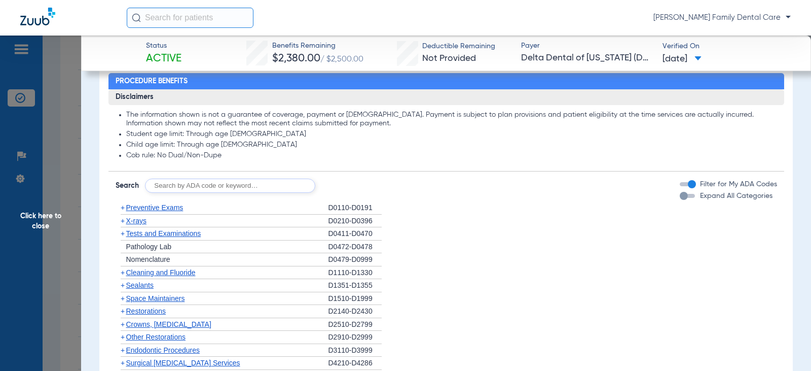
click at [122, 209] on span "+" at bounding box center [123, 207] width 4 height 8
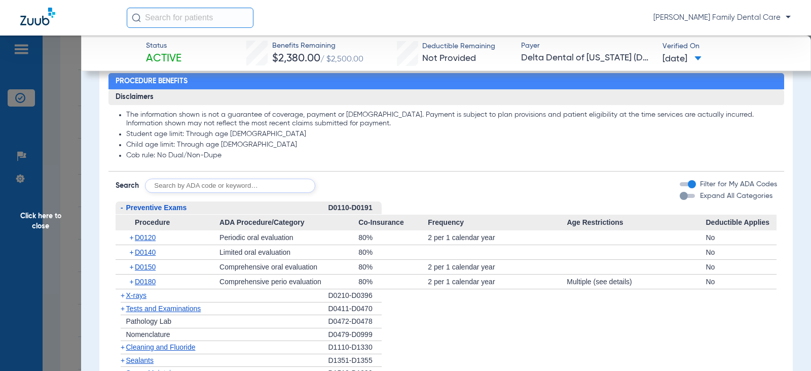
click at [122, 207] on span "-" at bounding box center [122, 207] width 3 height 8
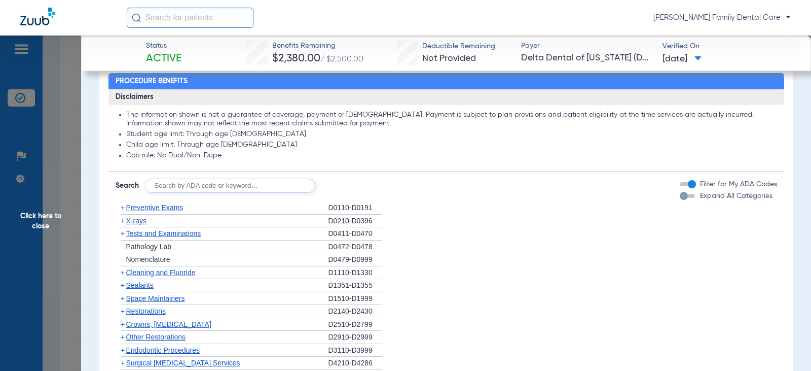
click at [126, 273] on span "Cleaning and Fluoride" at bounding box center [160, 272] width 69 height 8
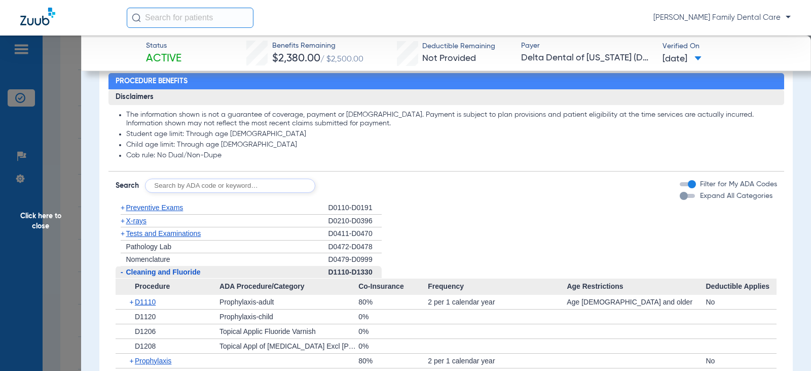
click at [125, 273] on span "-" at bounding box center [121, 272] width 11 height 13
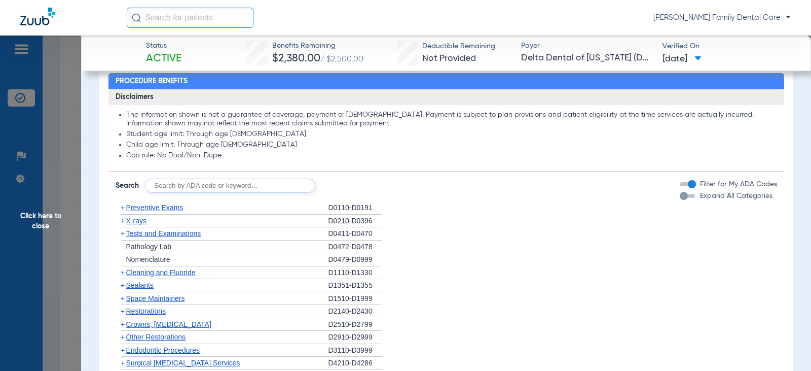
click at [122, 224] on span "+" at bounding box center [123, 221] width 4 height 8
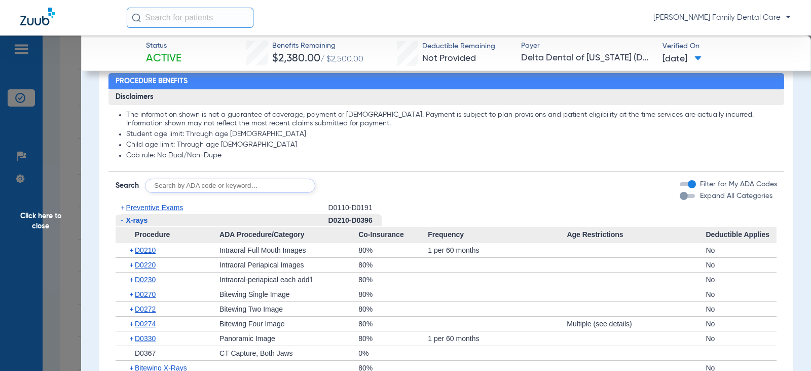
click at [122, 224] on span "-" at bounding box center [122, 220] width 3 height 8
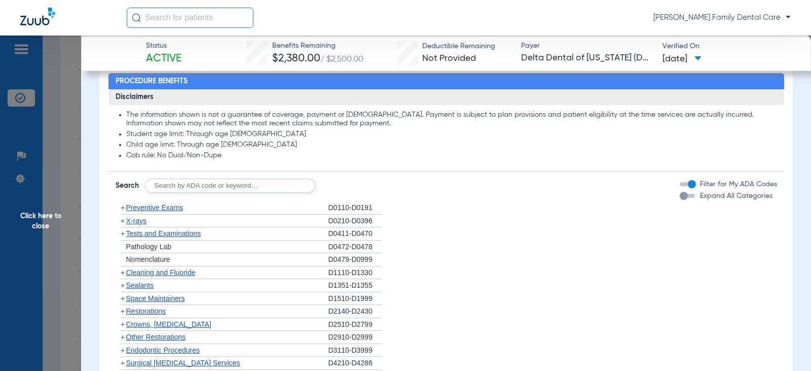
click at [122, 287] on span "+" at bounding box center [123, 285] width 4 height 8
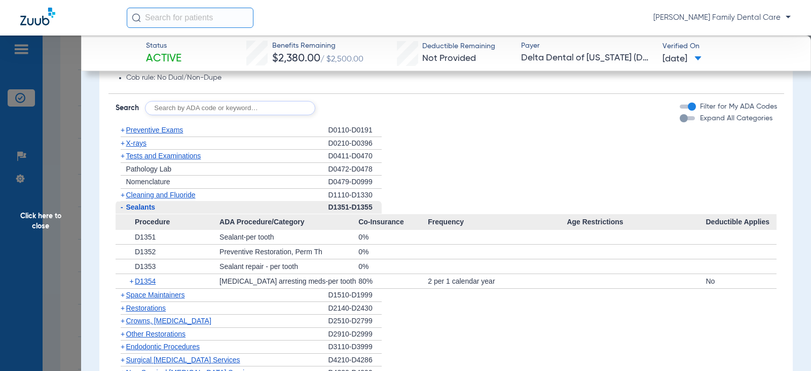
scroll to position [811, 0]
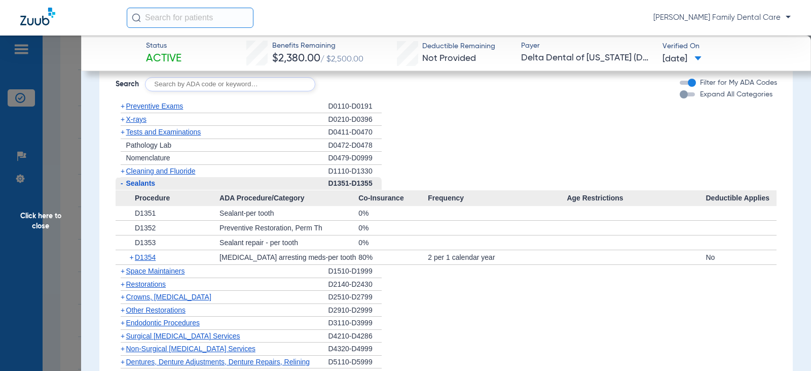
click at [122, 171] on span "+" at bounding box center [123, 171] width 4 height 8
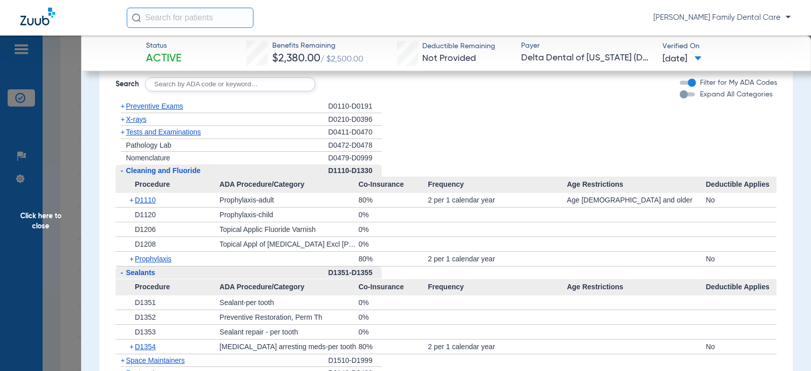
click at [122, 172] on span "-" at bounding box center [122, 170] width 3 height 8
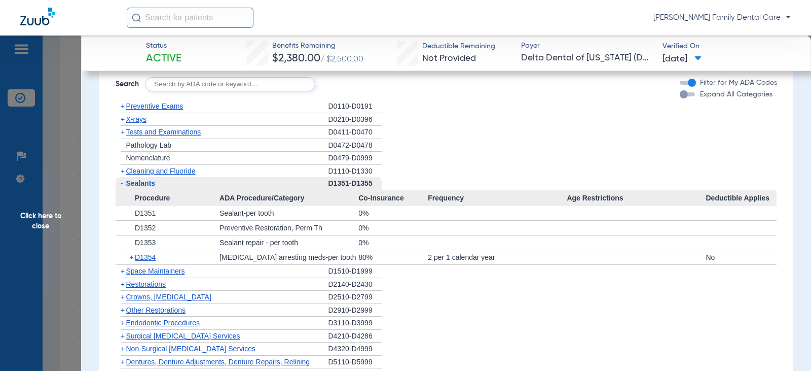
click at [121, 183] on span "-" at bounding box center [122, 183] width 3 height 8
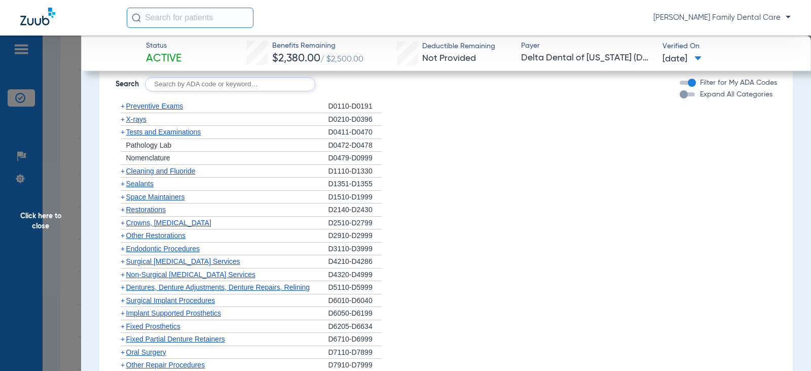
click at [123, 223] on span "+" at bounding box center [123, 223] width 4 height 8
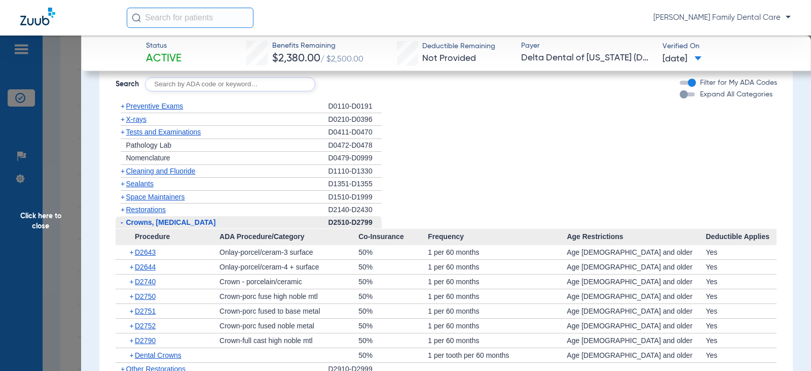
click at [123, 223] on span "-" at bounding box center [122, 222] width 3 height 8
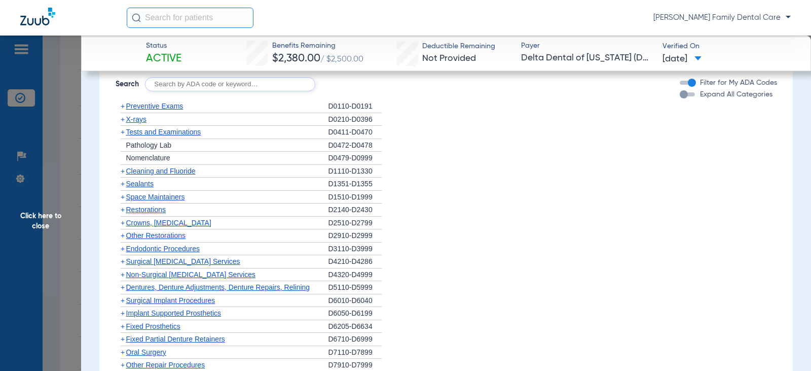
click at [124, 246] on span "+" at bounding box center [123, 248] width 4 height 8
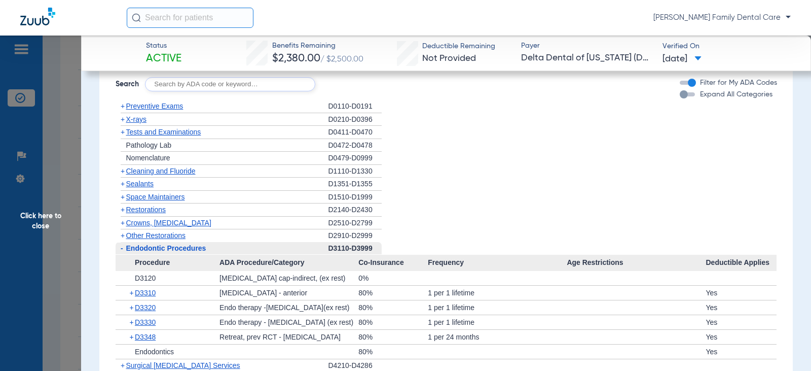
click at [124, 246] on span "-" at bounding box center [121, 248] width 11 height 13
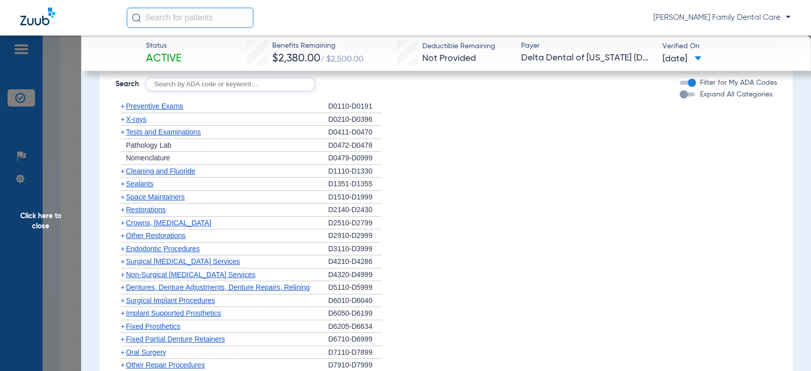
click at [123, 236] on span "+" at bounding box center [123, 235] width 4 height 8
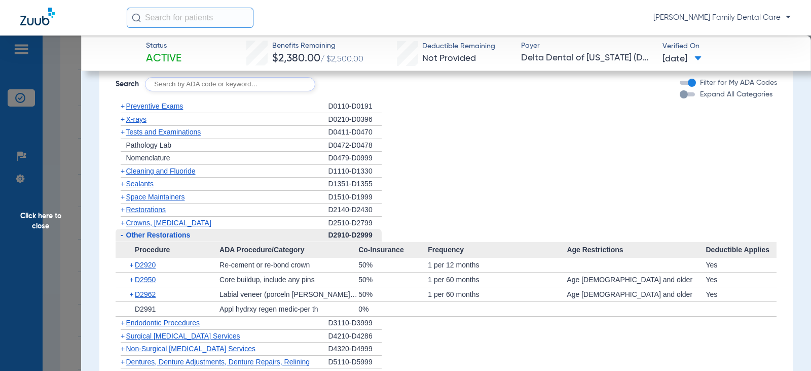
click at [123, 237] on span "-" at bounding box center [121, 235] width 11 height 13
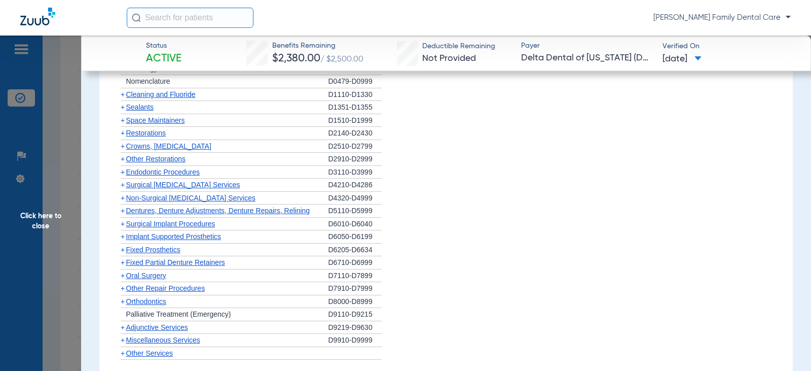
scroll to position [913, 0]
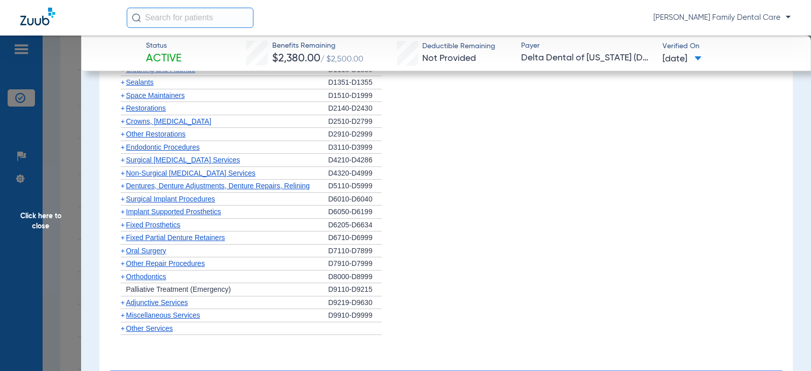
click at [124, 174] on span "+" at bounding box center [123, 173] width 4 height 8
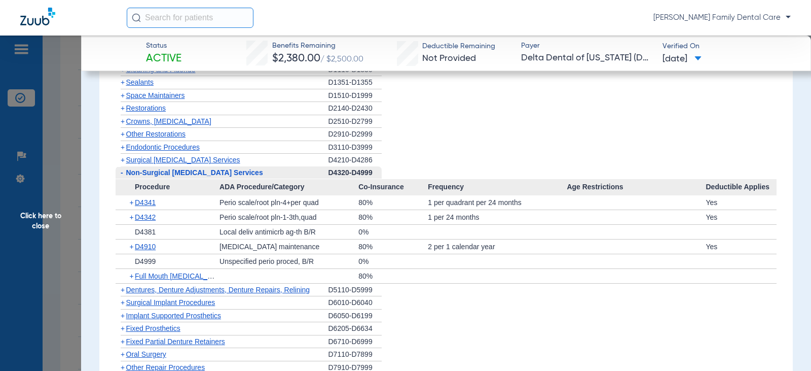
click at [122, 172] on span "-" at bounding box center [122, 172] width 3 height 8
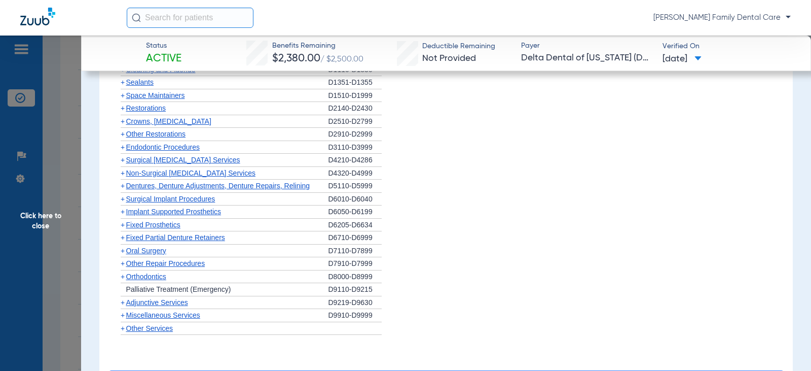
click at [126, 188] on span "Dentures, Denture Adjustments, Denture Repairs, Relining" at bounding box center [218, 186] width 184 height 8
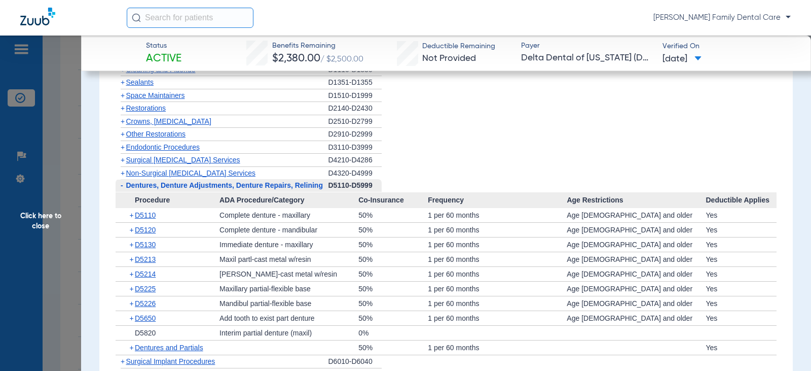
click at [126, 188] on span "Dentures, Denture Adjustments, Denture Repairs, Relining" at bounding box center [224, 185] width 197 height 8
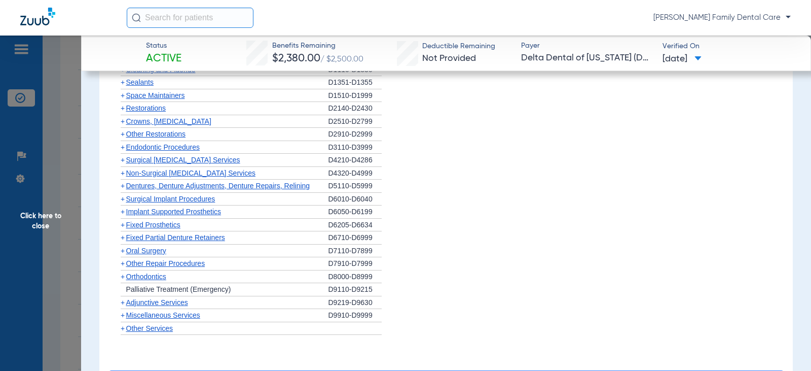
click at [124, 201] on span "+" at bounding box center [123, 199] width 4 height 8
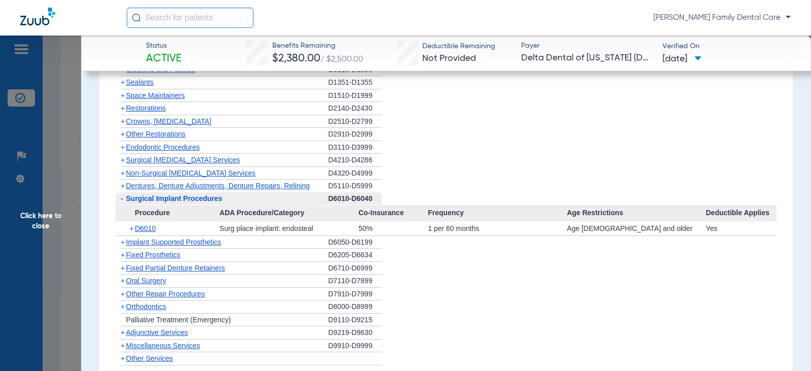
click at [124, 201] on span "-" at bounding box center [121, 198] width 11 height 13
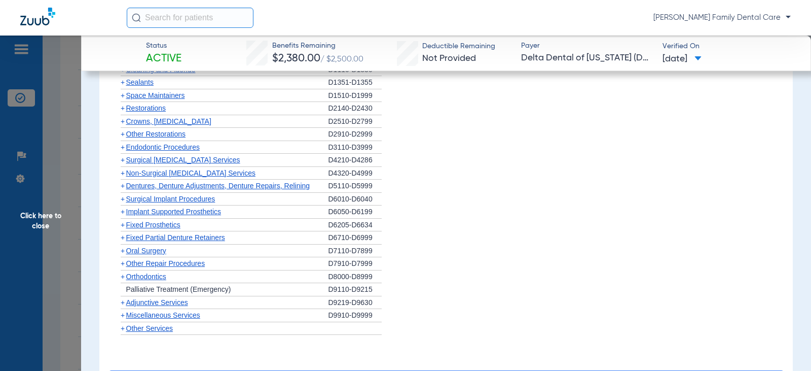
click at [122, 216] on span "+" at bounding box center [123, 211] width 4 height 8
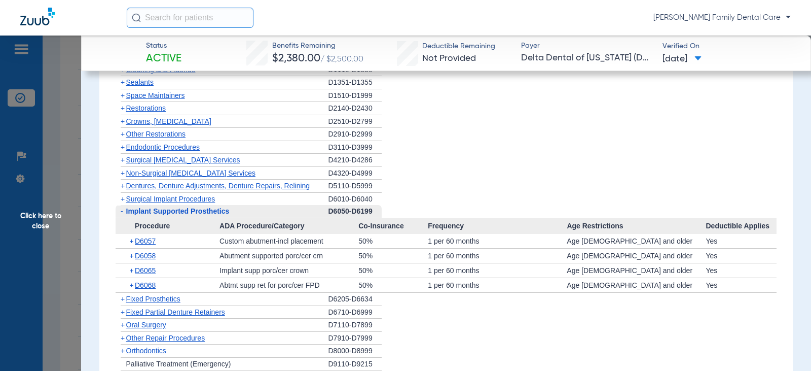
click at [122, 215] on span "-" at bounding box center [122, 211] width 3 height 8
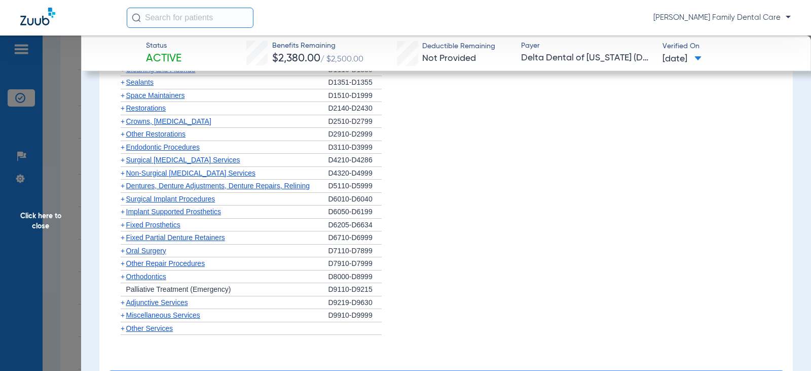
click at [122, 226] on span "+" at bounding box center [123, 225] width 4 height 8
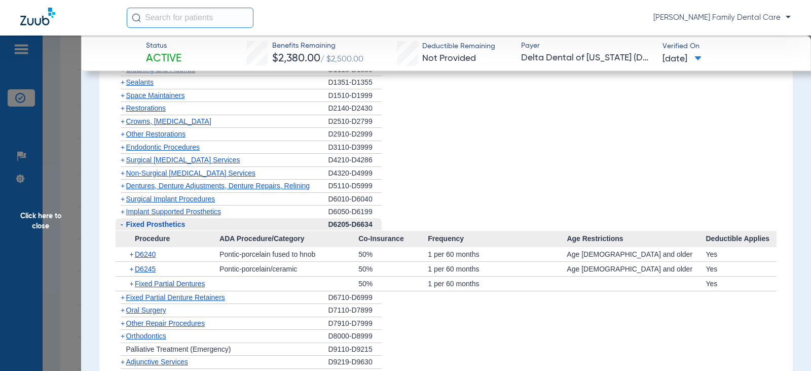
click at [123, 228] on span "-" at bounding box center [122, 224] width 3 height 8
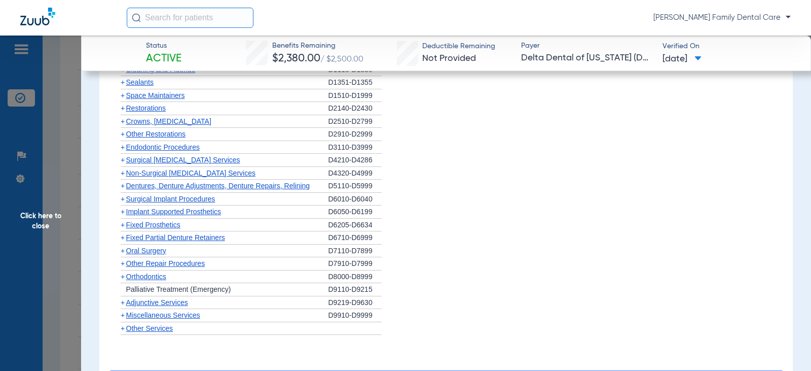
click at [123, 238] on span "+" at bounding box center [123, 237] width 4 height 8
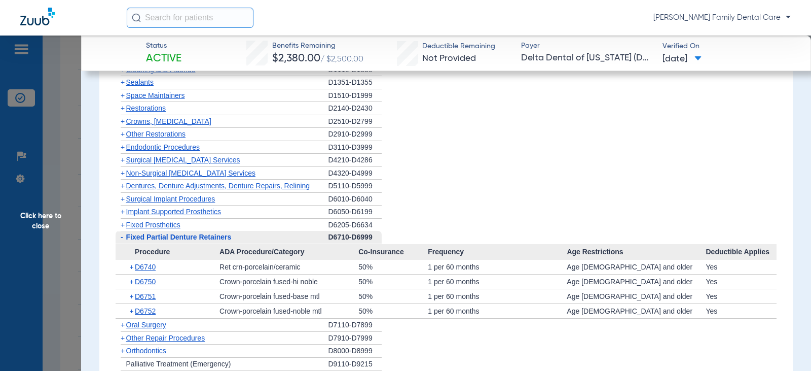
click at [122, 237] on span "-" at bounding box center [122, 237] width 3 height 8
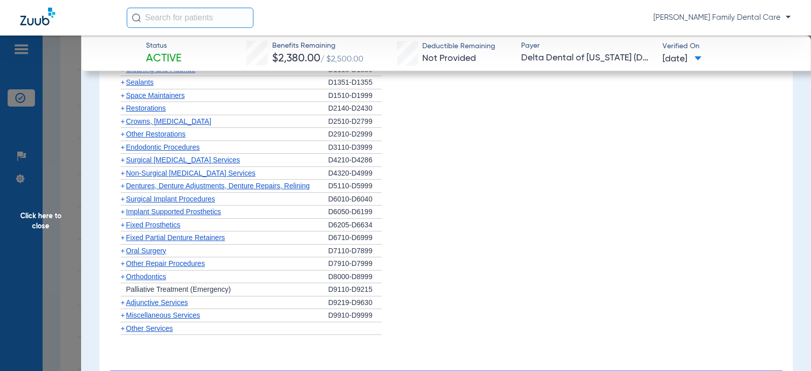
click at [128, 252] on span "Oral Surgery" at bounding box center [146, 250] width 40 height 8
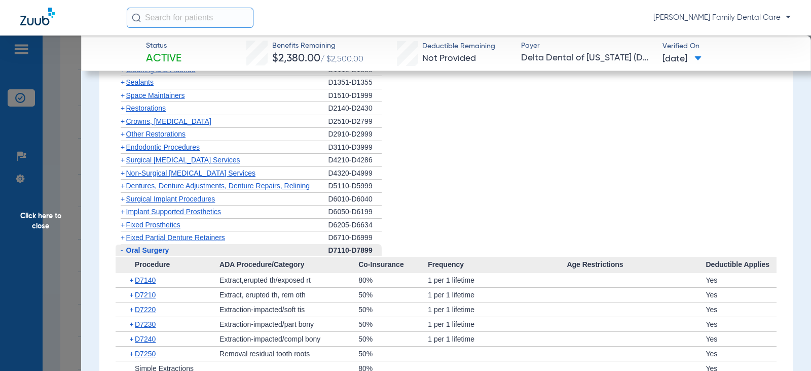
click at [122, 252] on span "-" at bounding box center [122, 250] width 3 height 8
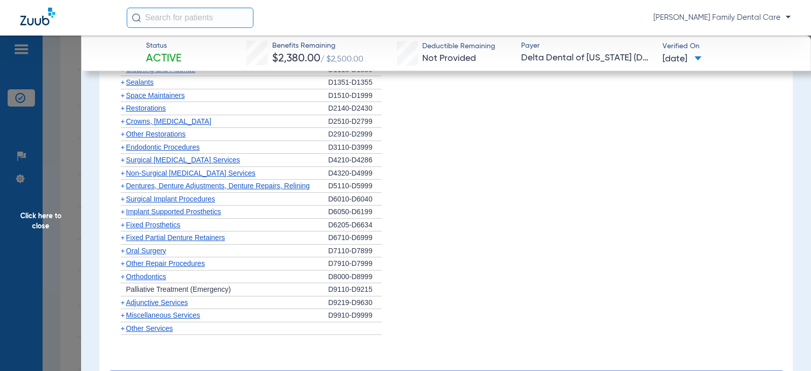
click at [122, 278] on span "+" at bounding box center [123, 276] width 4 height 8
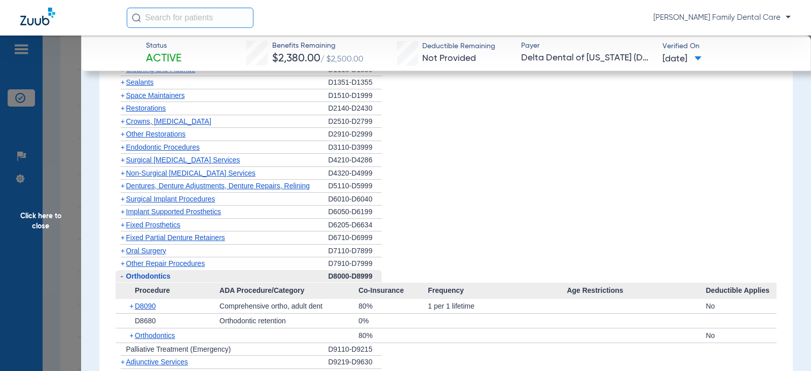
click at [121, 278] on span "-" at bounding box center [122, 276] width 3 height 8
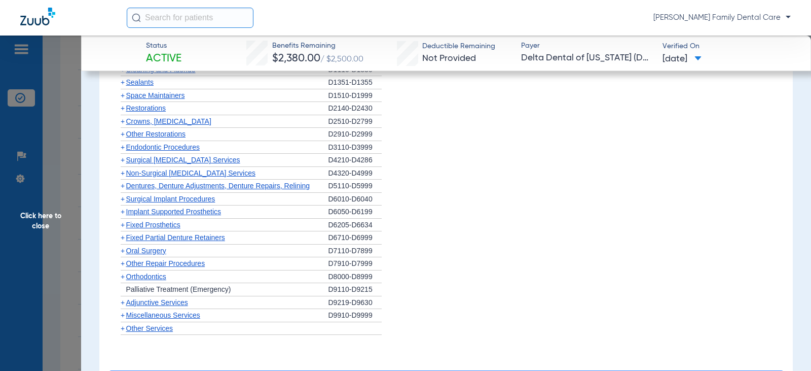
scroll to position [1014, 0]
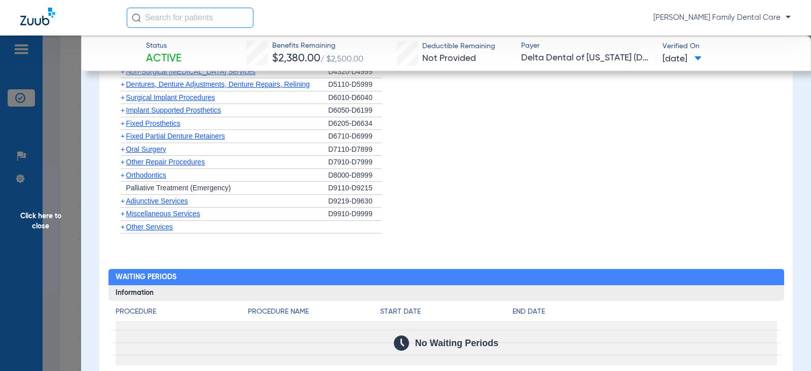
click at [121, 201] on span "+" at bounding box center [123, 201] width 4 height 8
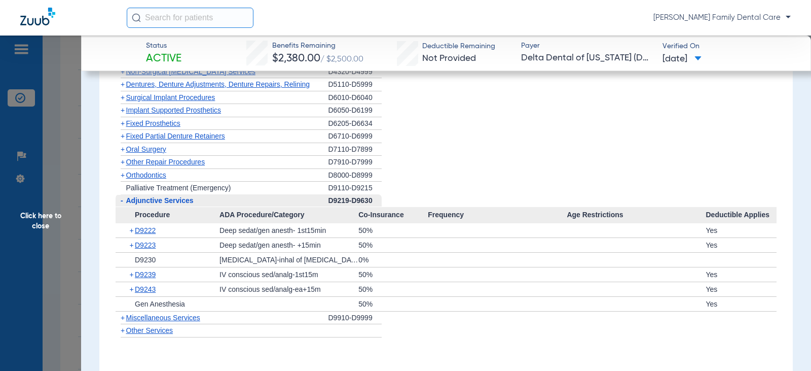
click at [121, 201] on span "-" at bounding box center [122, 200] width 3 height 8
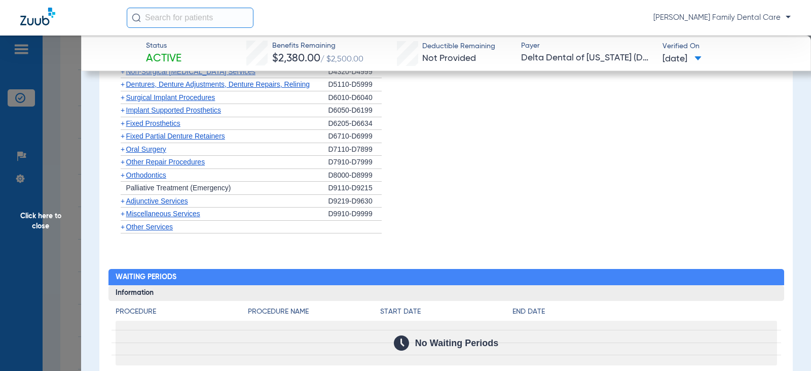
click at [123, 217] on span "+" at bounding box center [123, 213] width 4 height 8
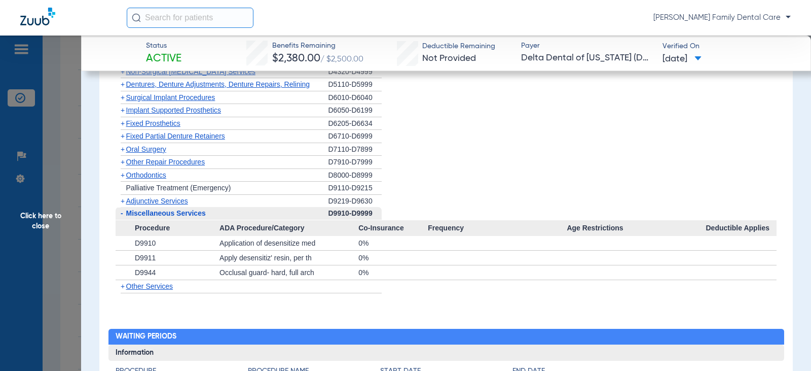
click at [127, 218] on div "- Miscellaneous Services" at bounding box center [222, 213] width 213 height 13
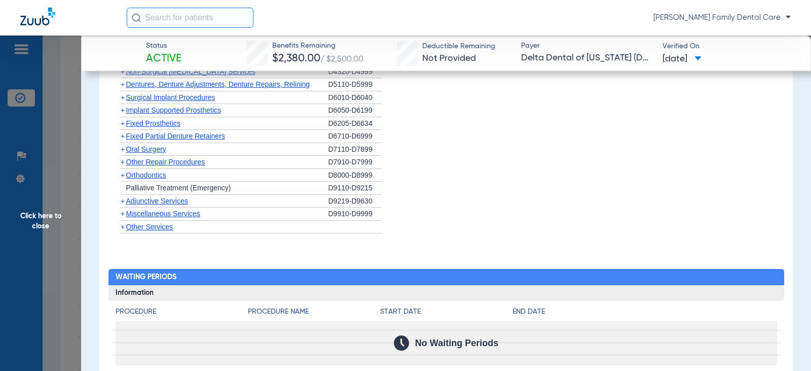
click at [123, 153] on span "+" at bounding box center [123, 149] width 4 height 8
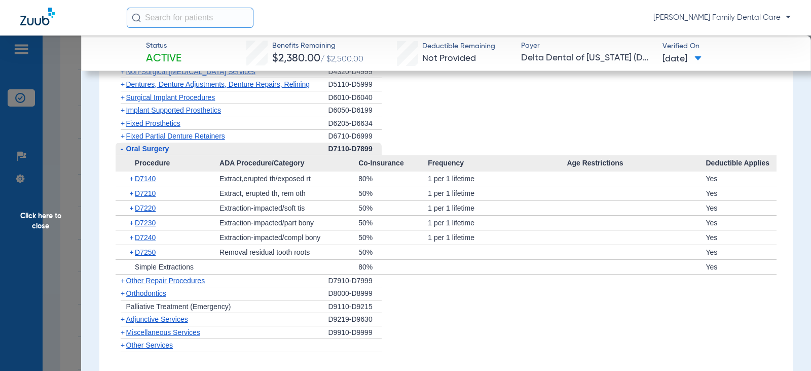
click at [123, 153] on span "-" at bounding box center [121, 149] width 11 height 13
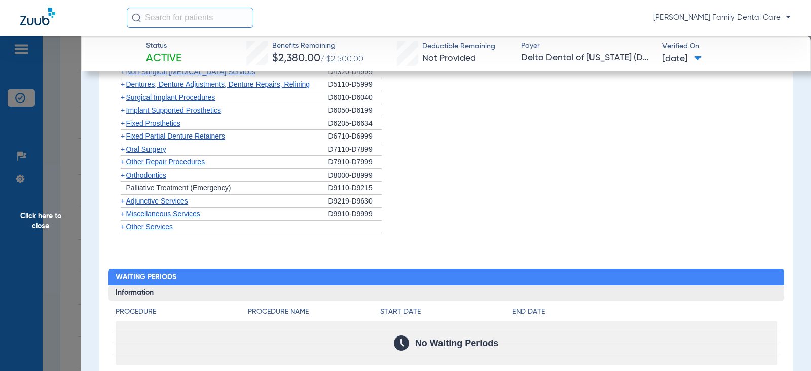
click at [121, 176] on span "+" at bounding box center [123, 175] width 4 height 8
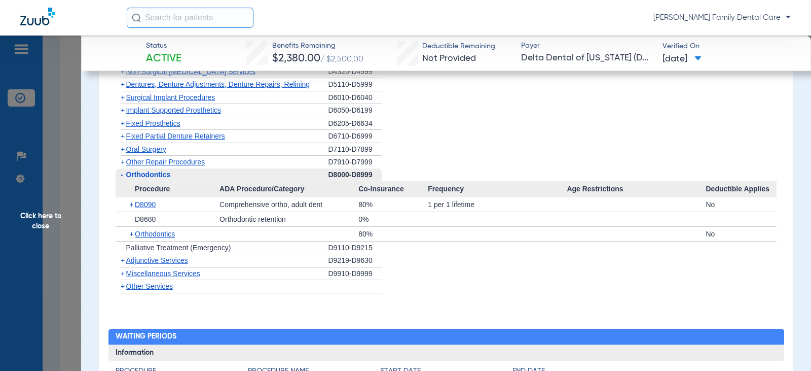
click at [121, 176] on span "-" at bounding box center [122, 174] width 3 height 8
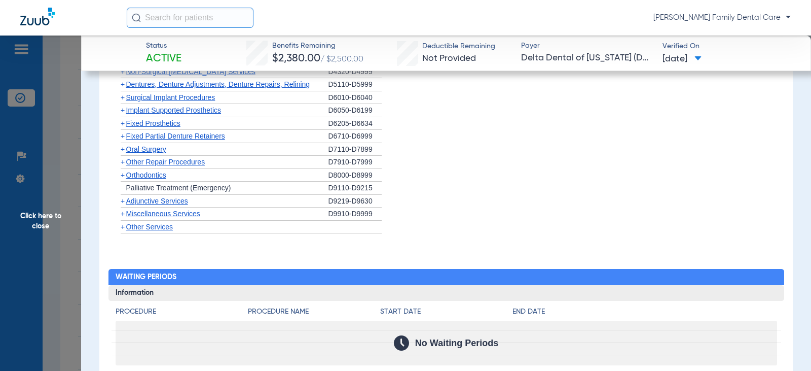
click at [37, 221] on span "Click here to close" at bounding box center [40, 220] width 81 height 371
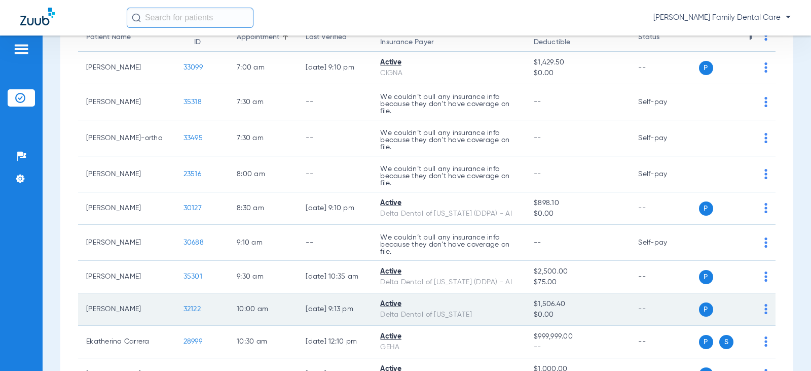
scroll to position [0, 0]
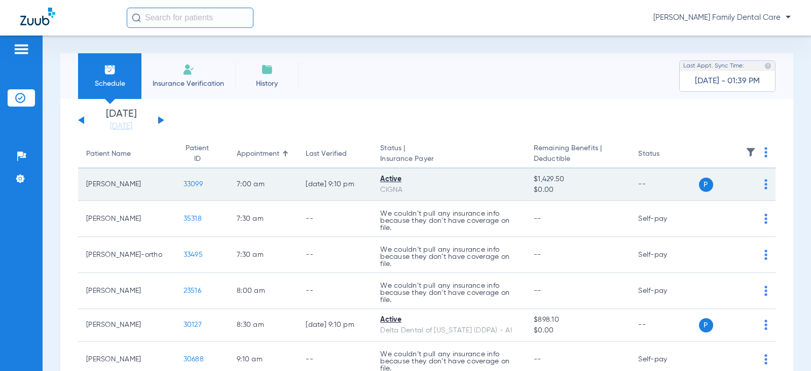
click at [184, 184] on span "33099" at bounding box center [193, 184] width 19 height 7
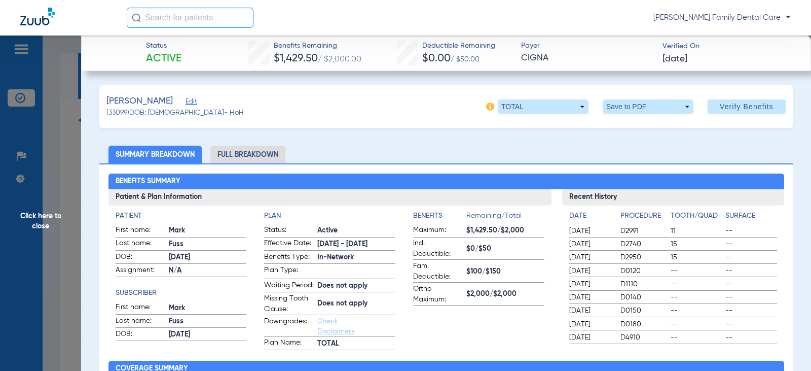
click at [242, 154] on li "Full Breakdown" at bounding box center [247, 155] width 75 height 18
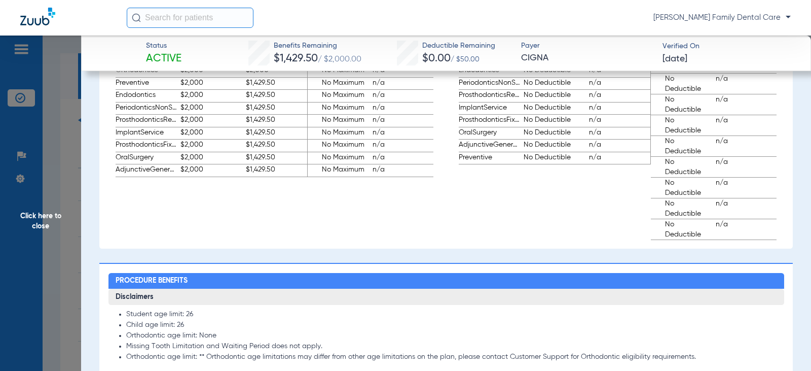
scroll to position [913, 0]
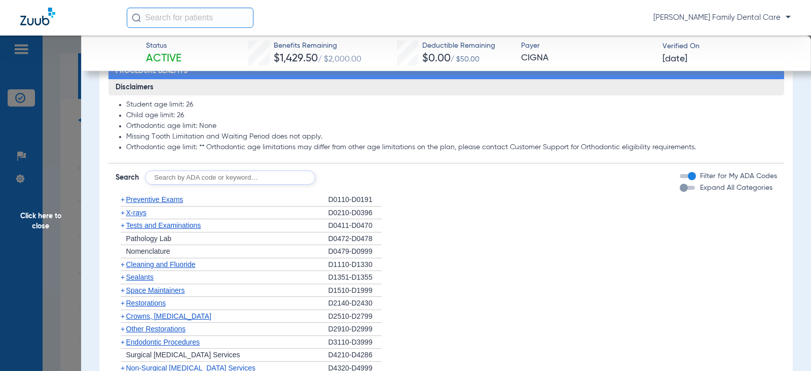
click at [121, 203] on span "+" at bounding box center [123, 199] width 4 height 8
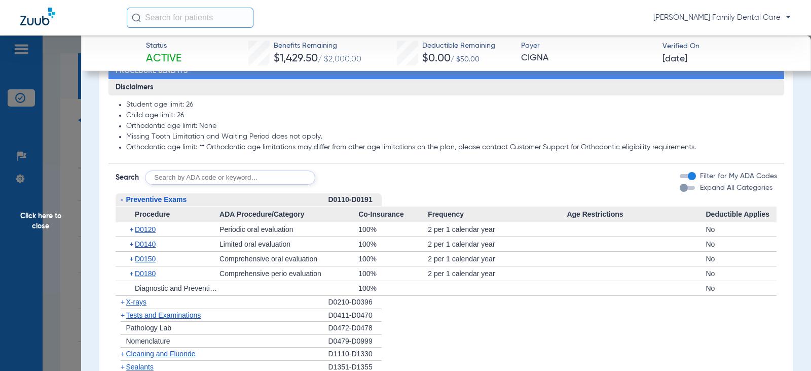
click at [121, 203] on span "-" at bounding box center [122, 199] width 3 height 8
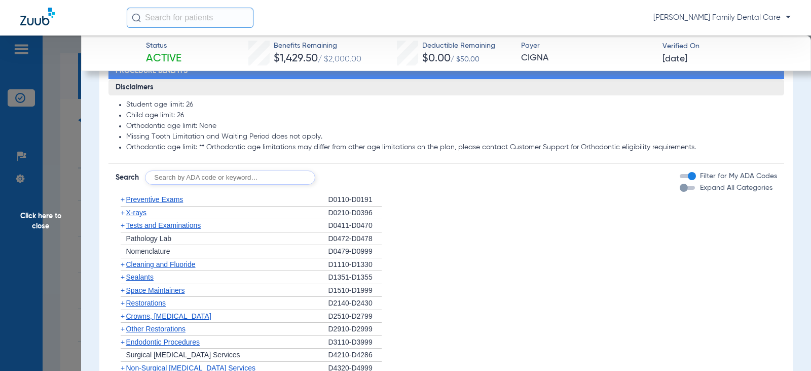
click at [122, 268] on span "+" at bounding box center [123, 264] width 4 height 8
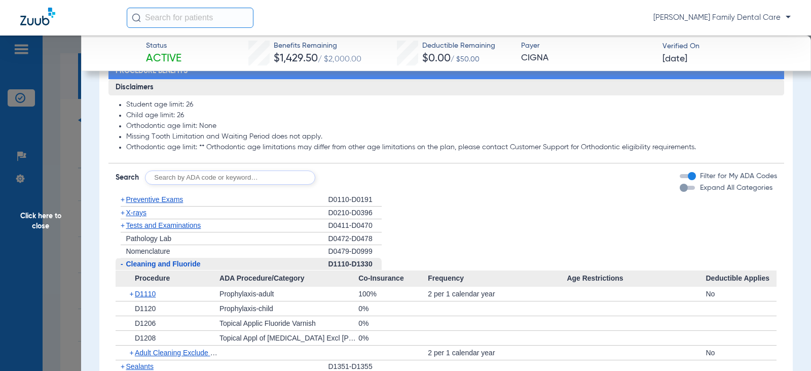
click at [122, 268] on span "-" at bounding box center [122, 264] width 3 height 8
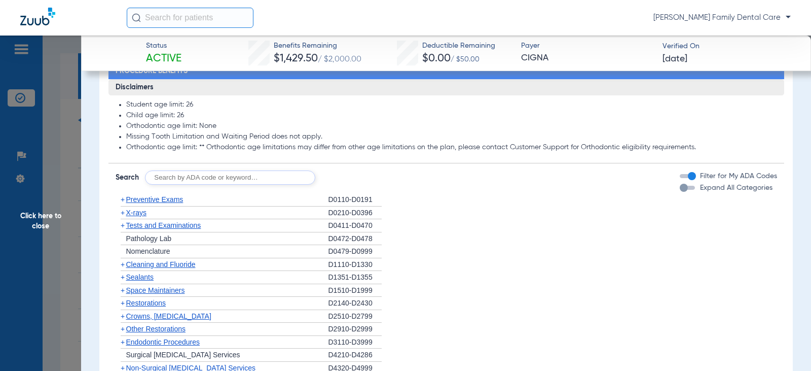
click at [123, 217] on span "+" at bounding box center [123, 212] width 4 height 8
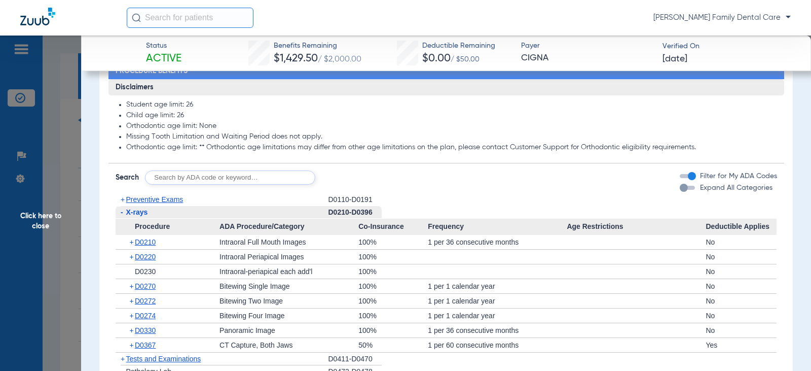
click at [125, 219] on span "-" at bounding box center [121, 212] width 11 height 13
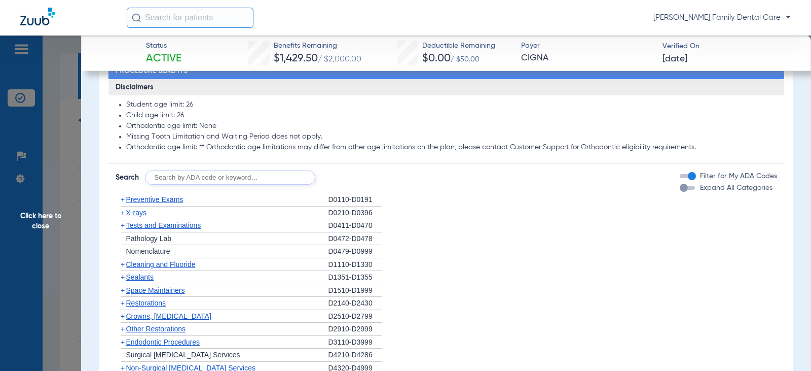
click at [124, 229] on span "+" at bounding box center [123, 225] width 4 height 8
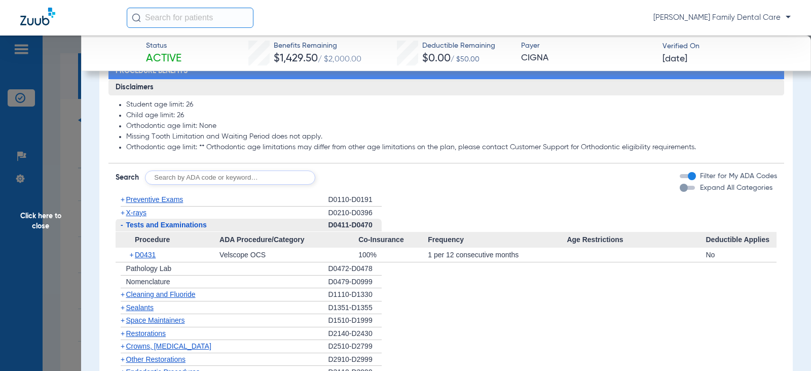
click at [124, 231] on span "-" at bounding box center [121, 225] width 11 height 13
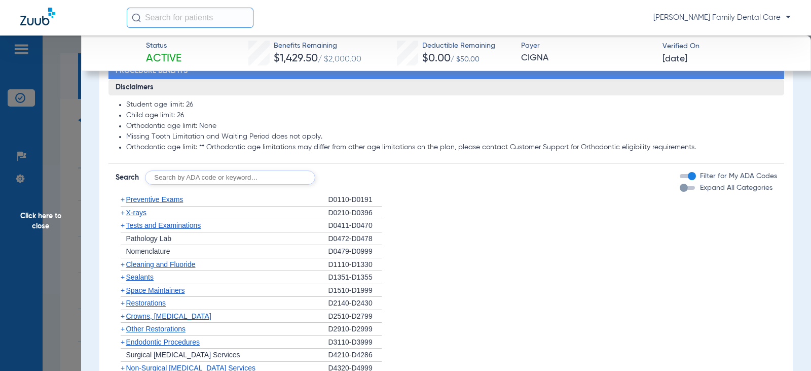
click at [124, 281] on span "+" at bounding box center [123, 277] width 4 height 8
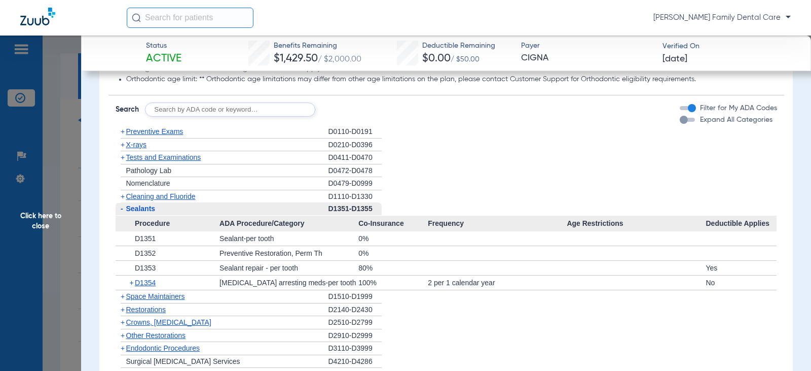
scroll to position [1014, 0]
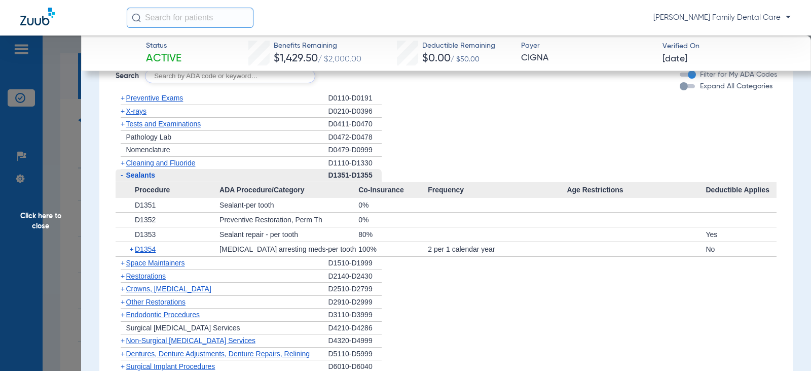
click at [123, 182] on span "-" at bounding box center [121, 175] width 11 height 13
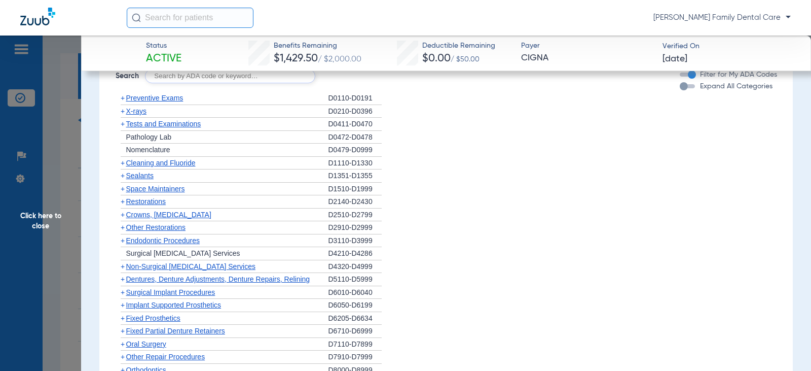
click at [124, 205] on span "+" at bounding box center [123, 201] width 4 height 8
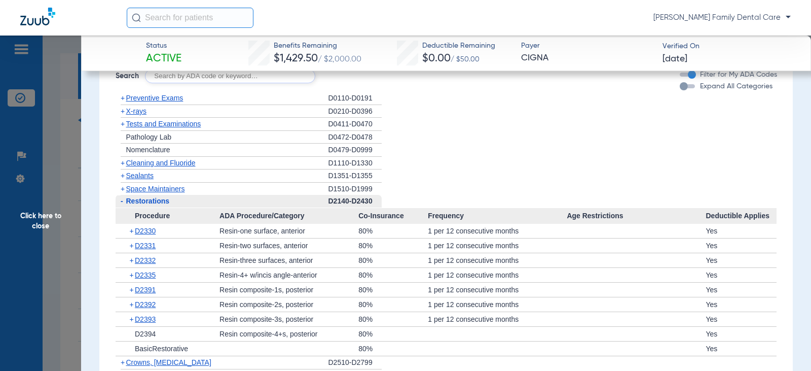
click at [124, 207] on span "-" at bounding box center [121, 201] width 11 height 13
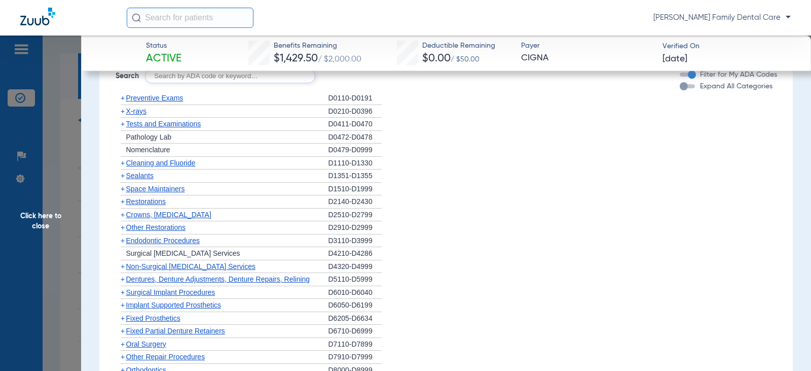
click at [124, 219] on span "+" at bounding box center [123, 214] width 4 height 8
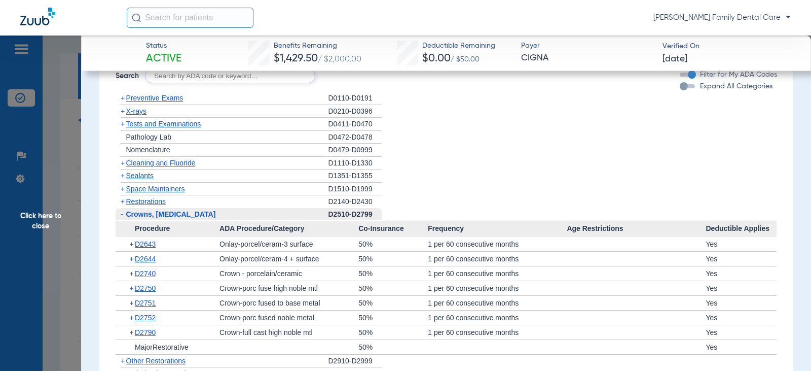
click at [124, 221] on span "-" at bounding box center [121, 214] width 11 height 13
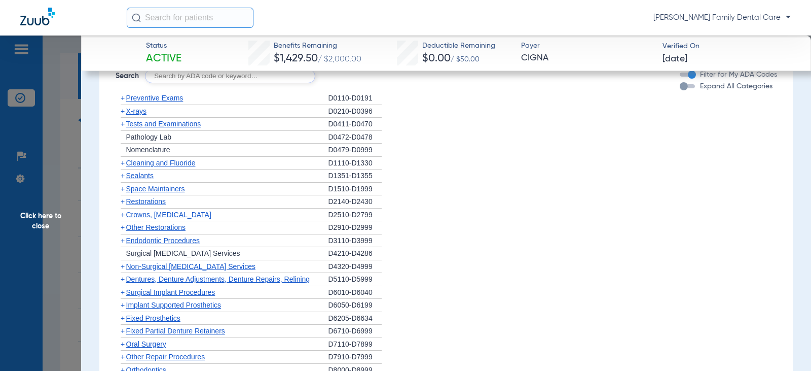
click at [124, 219] on span "+" at bounding box center [123, 214] width 4 height 8
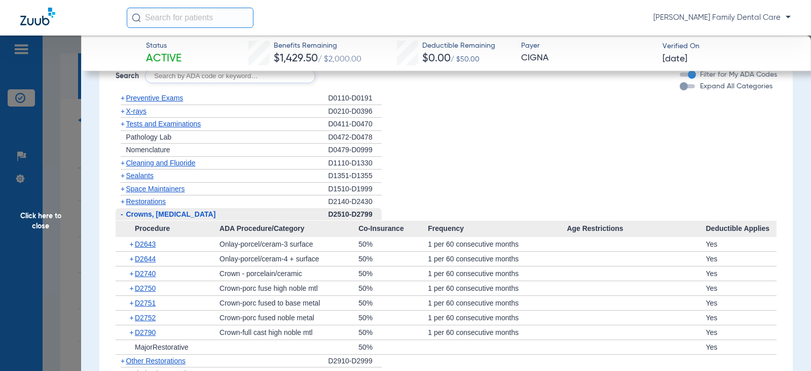
click at [124, 221] on span "-" at bounding box center [121, 214] width 11 height 13
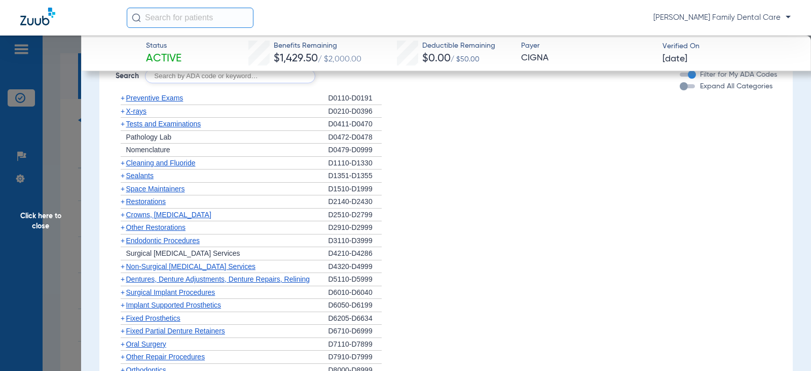
click at [124, 231] on span "+" at bounding box center [123, 227] width 4 height 8
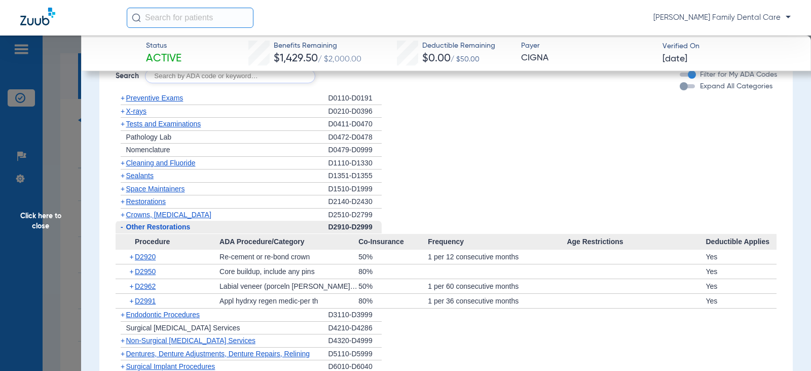
click at [124, 233] on span "-" at bounding box center [121, 227] width 11 height 13
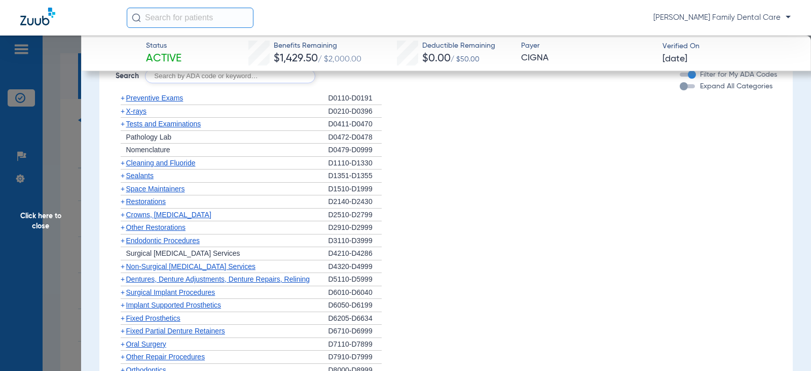
click at [124, 244] on span "+" at bounding box center [123, 240] width 4 height 8
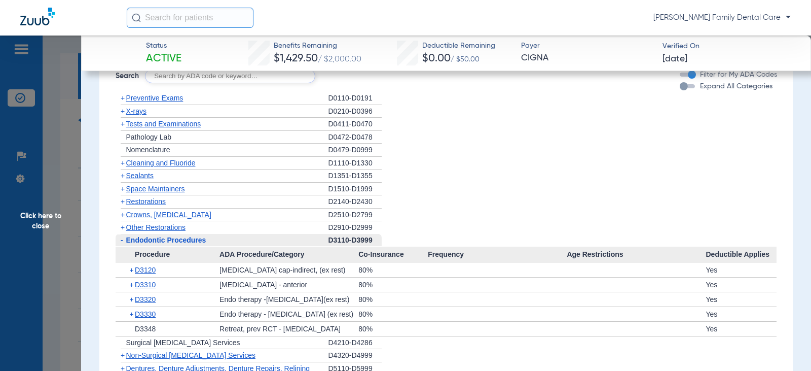
click at [124, 246] on span "-" at bounding box center [121, 240] width 11 height 13
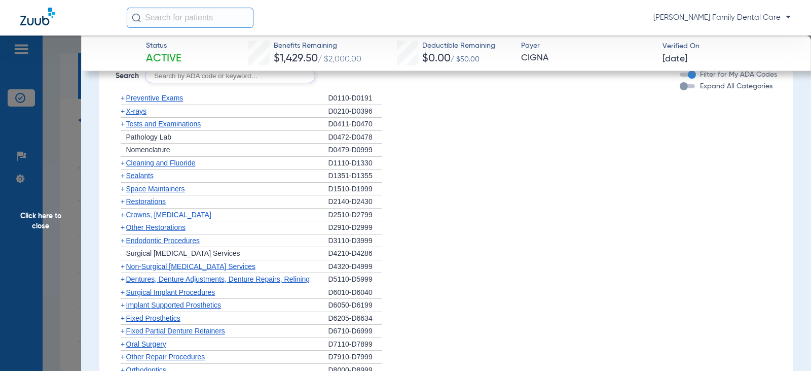
click at [121, 270] on span "+" at bounding box center [123, 266] width 4 height 8
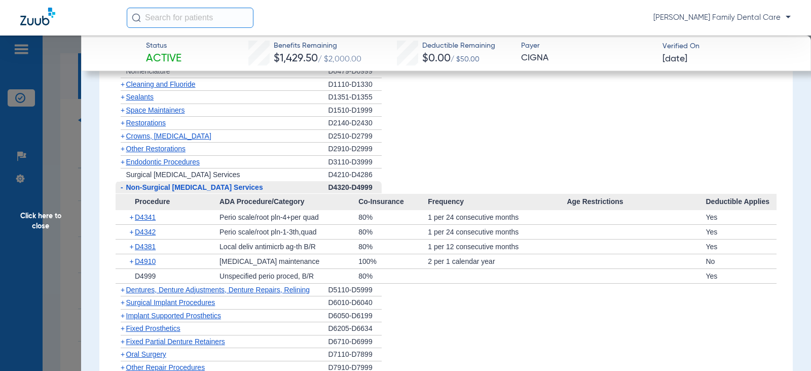
scroll to position [1116, 0]
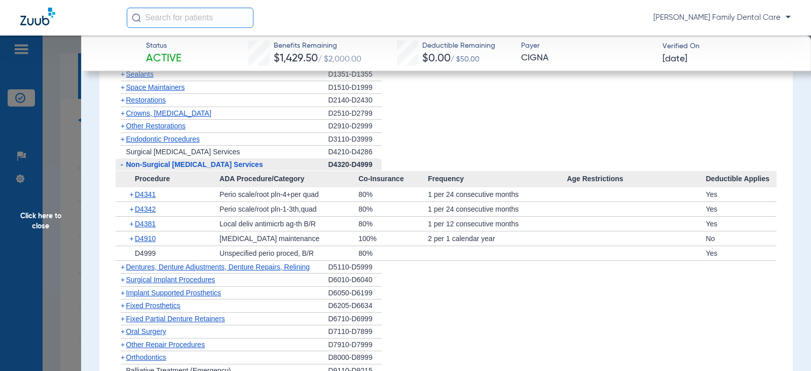
click at [122, 168] on span "-" at bounding box center [122, 164] width 3 height 8
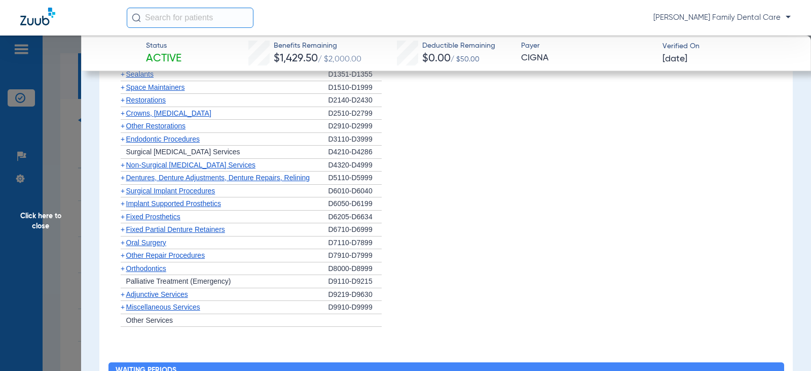
click at [126, 182] on span "Dentures, Denture Adjustments, Denture Repairs, Relining" at bounding box center [218, 177] width 184 height 8
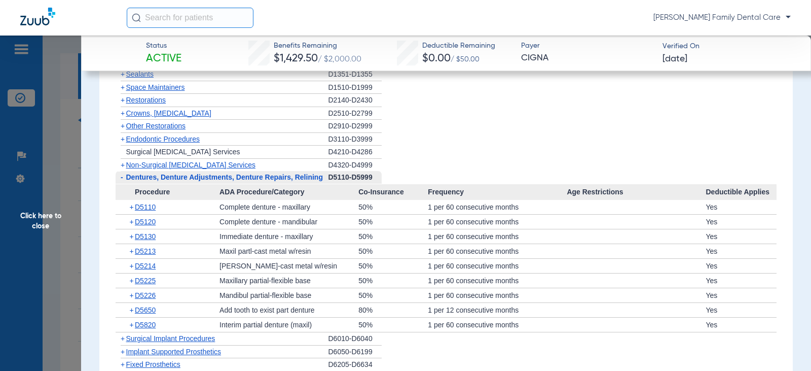
click at [126, 181] on span "Dentures, Denture Adjustments, Denture Repairs, Relining" at bounding box center [224, 177] width 197 height 8
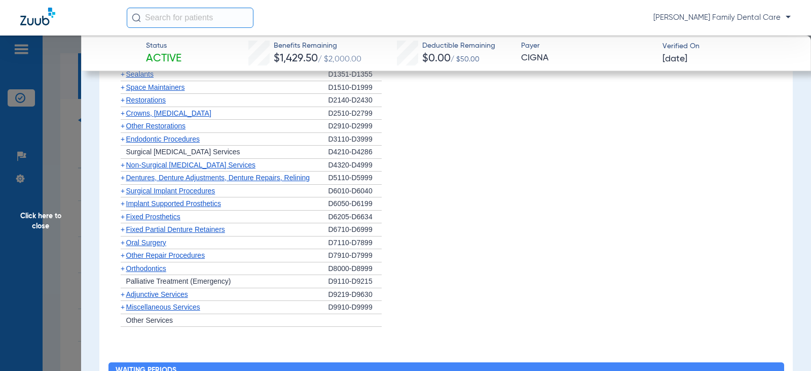
click at [122, 195] on span "+" at bounding box center [123, 191] width 4 height 8
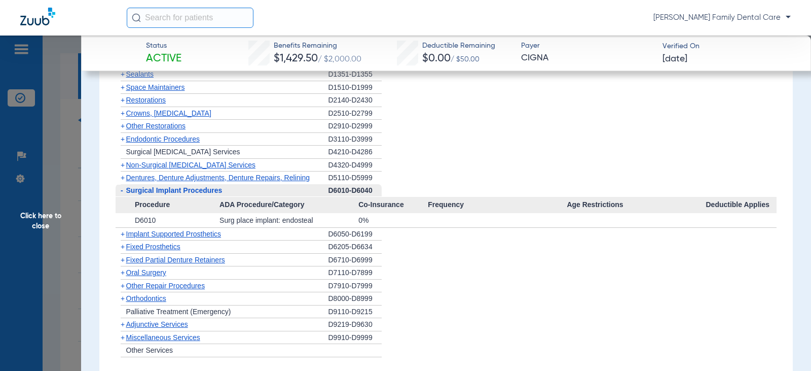
click at [122, 194] on span "-" at bounding box center [122, 190] width 3 height 8
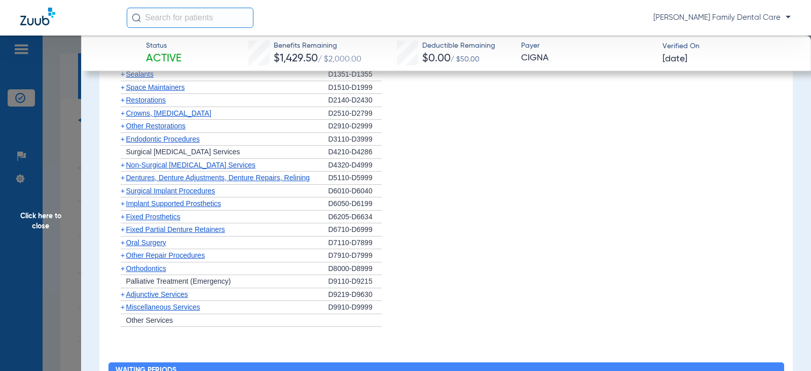
click at [122, 207] on span "+" at bounding box center [123, 203] width 4 height 8
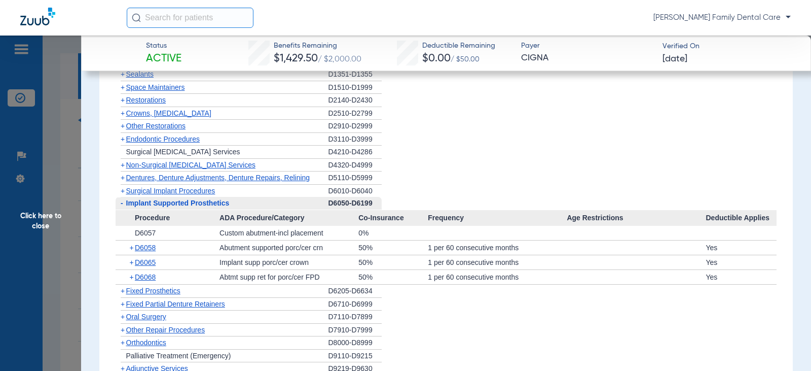
click at [122, 207] on span "-" at bounding box center [122, 203] width 3 height 8
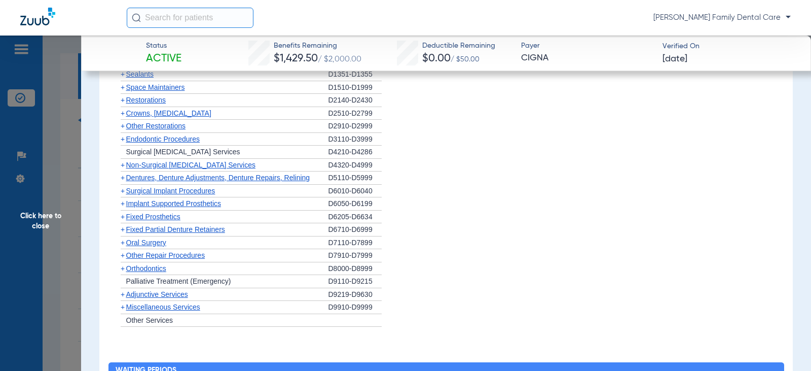
click at [122, 221] on span "+" at bounding box center [123, 216] width 4 height 8
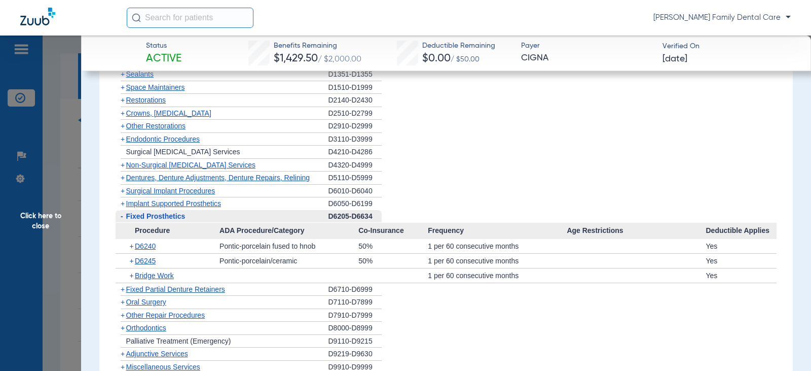
click at [122, 220] on span "-" at bounding box center [122, 216] width 3 height 8
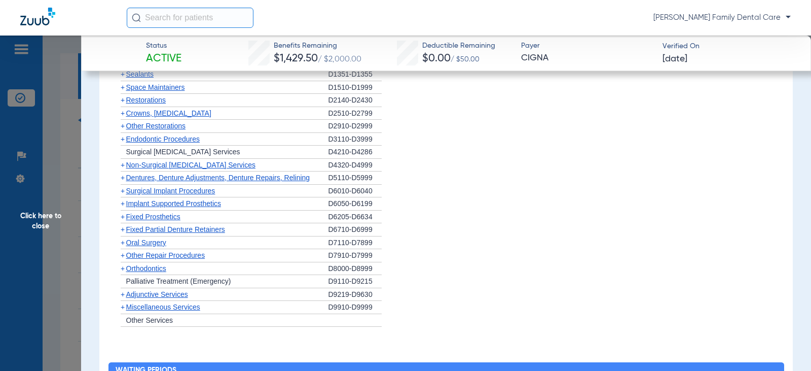
click at [123, 233] on span "+" at bounding box center [123, 229] width 4 height 8
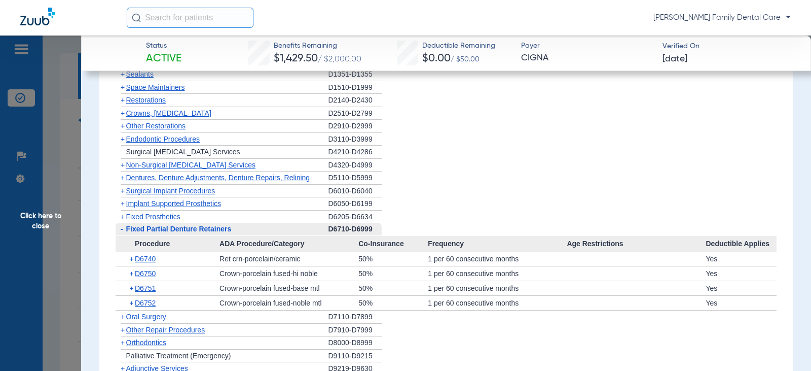
click at [123, 233] on span "-" at bounding box center [122, 229] width 3 height 8
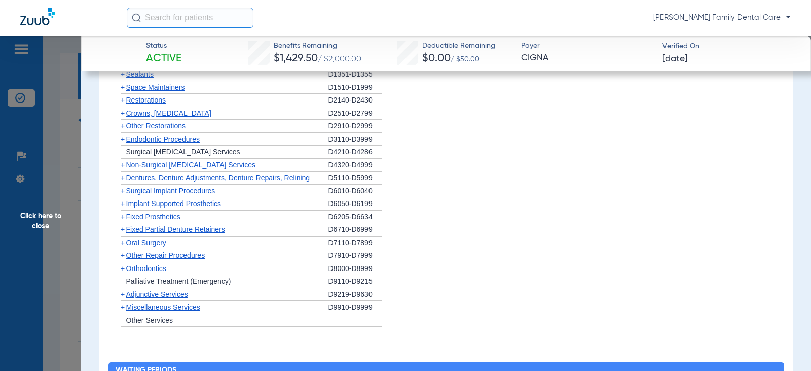
click at [123, 246] on span "+" at bounding box center [123, 242] width 4 height 8
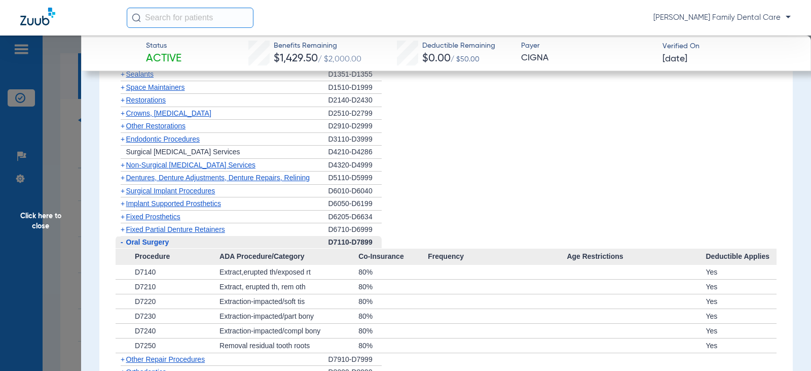
click at [123, 246] on span "-" at bounding box center [122, 242] width 3 height 8
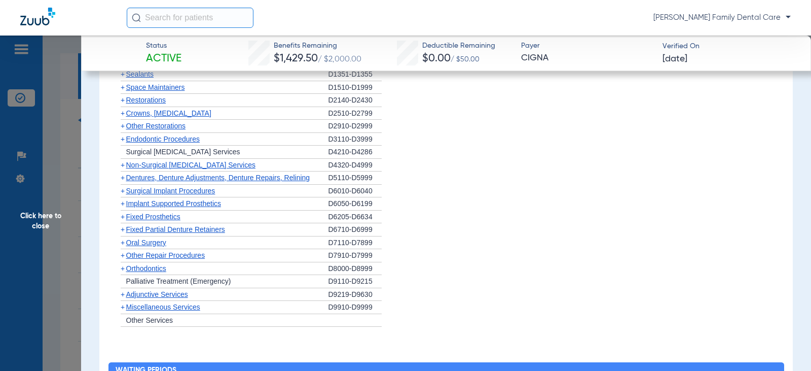
click at [123, 259] on span "+" at bounding box center [123, 255] width 4 height 8
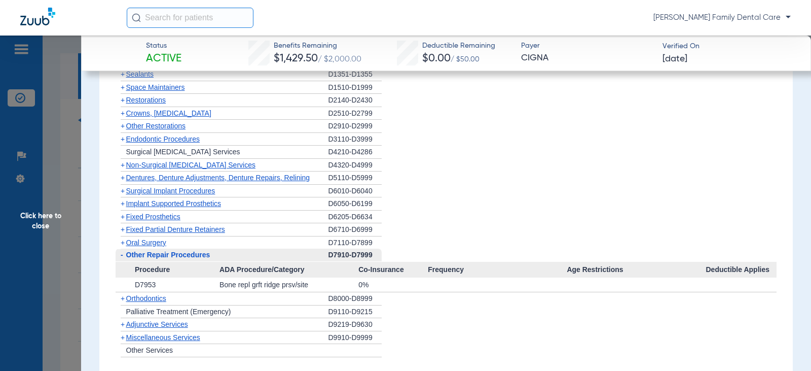
click at [123, 261] on span "-" at bounding box center [121, 254] width 11 height 13
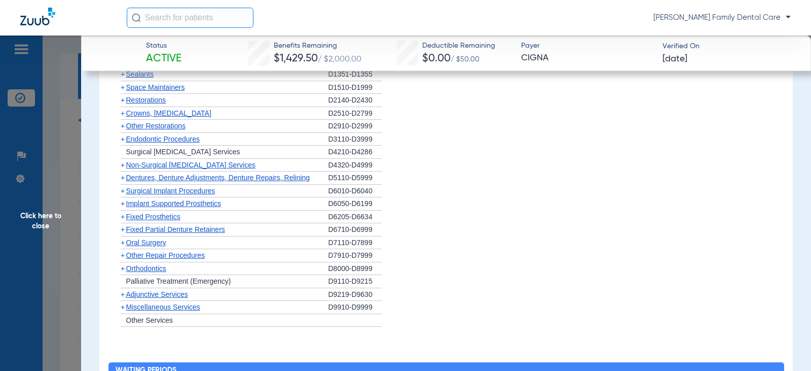
click at [123, 272] on span "+" at bounding box center [123, 268] width 4 height 8
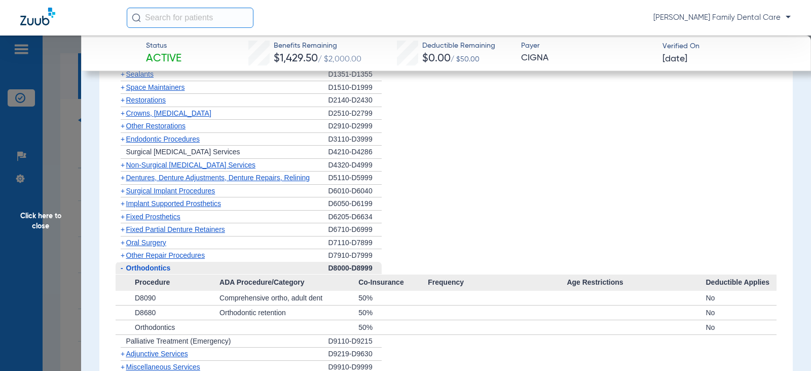
click at [123, 274] on span "-" at bounding box center [121, 268] width 11 height 13
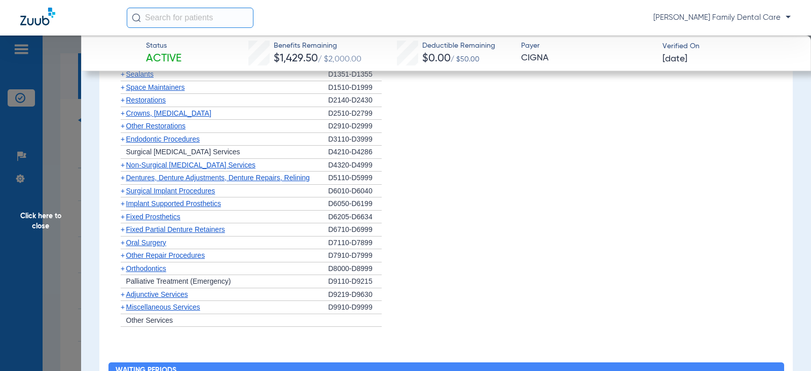
click at [123, 298] on span "+" at bounding box center [123, 294] width 4 height 8
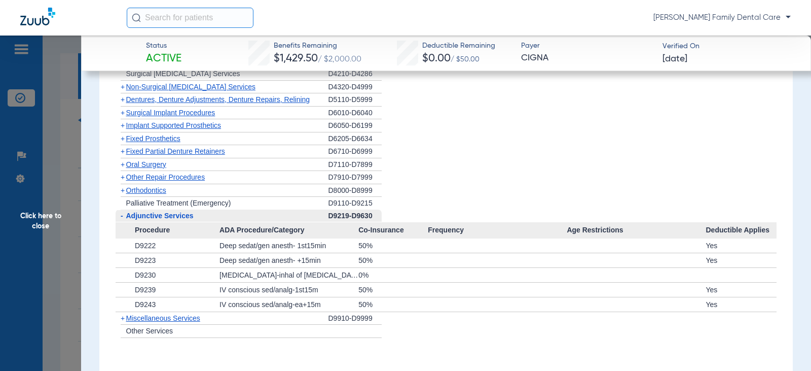
scroll to position [1217, 0]
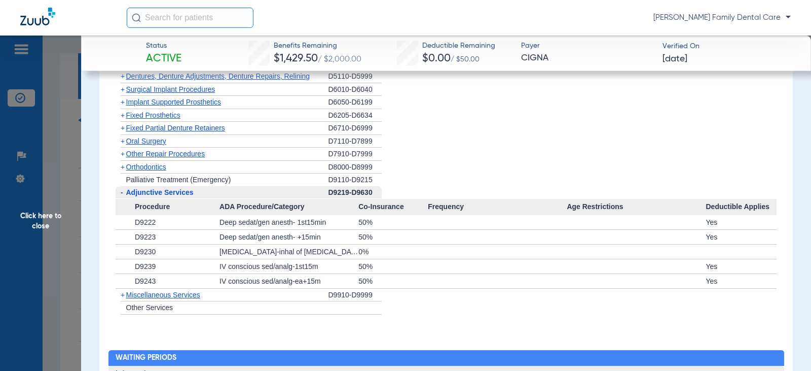
click at [124, 299] on span "+" at bounding box center [123, 295] width 4 height 8
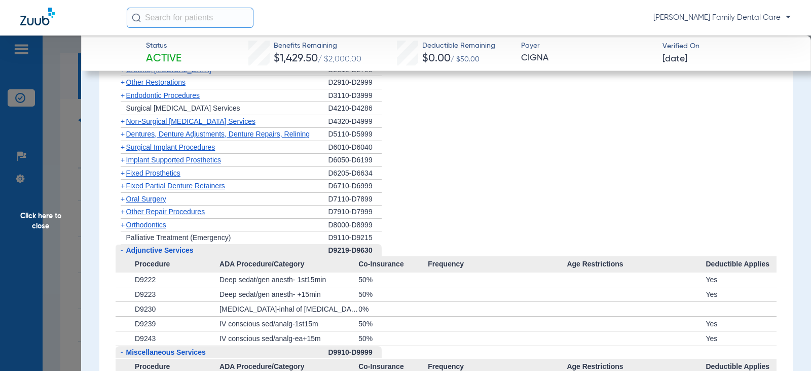
scroll to position [1116, 0]
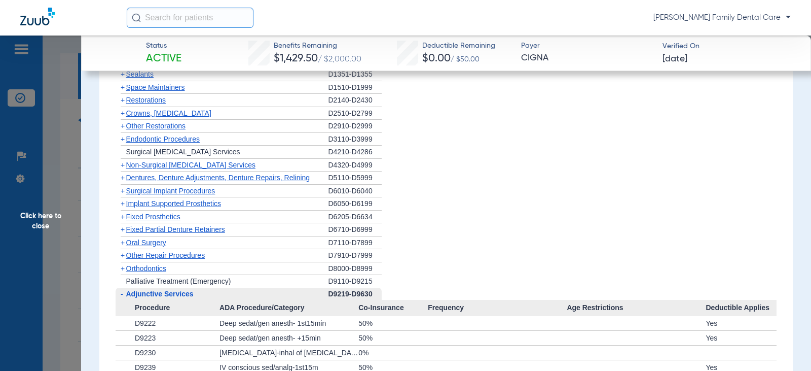
click at [123, 169] on span "+" at bounding box center [123, 165] width 4 height 8
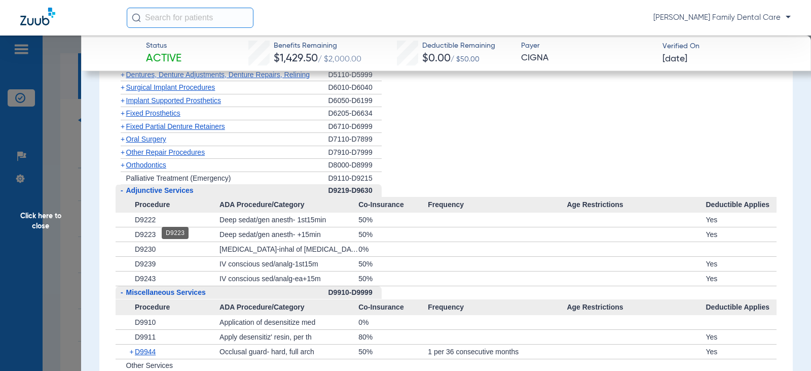
scroll to position [1319, 0]
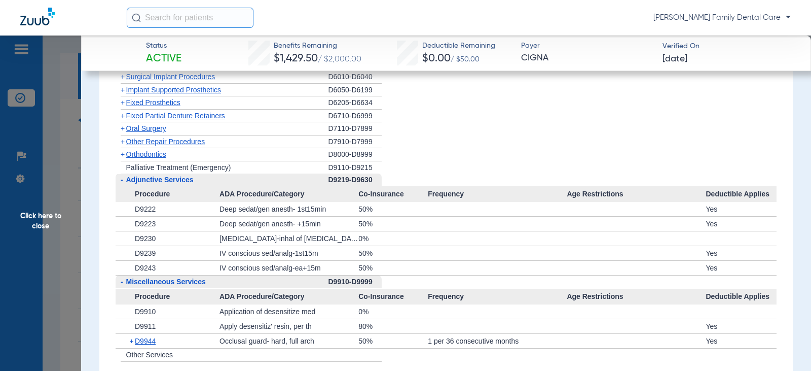
click at [121, 132] on span "+" at bounding box center [123, 128] width 4 height 8
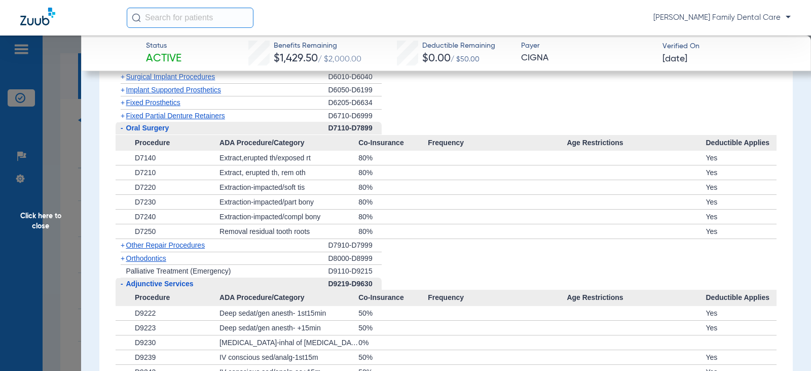
click at [29, 216] on span "Click here to close" at bounding box center [40, 220] width 81 height 371
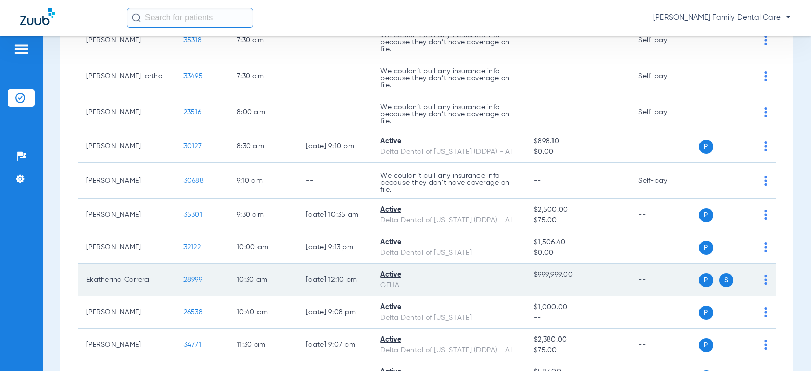
scroll to position [203, 0]
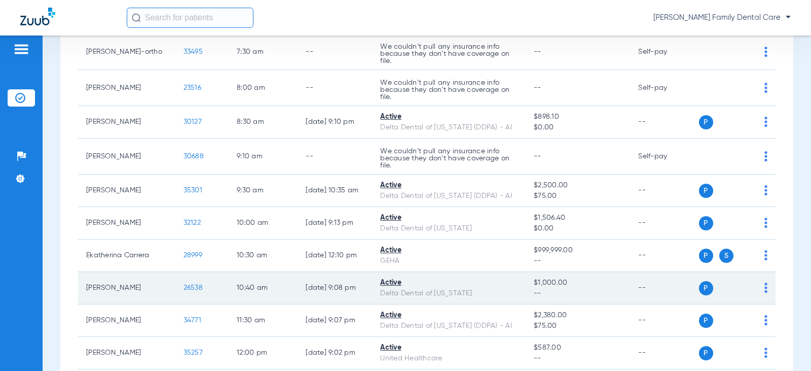
click at [184, 288] on span "26538" at bounding box center [193, 287] width 19 height 7
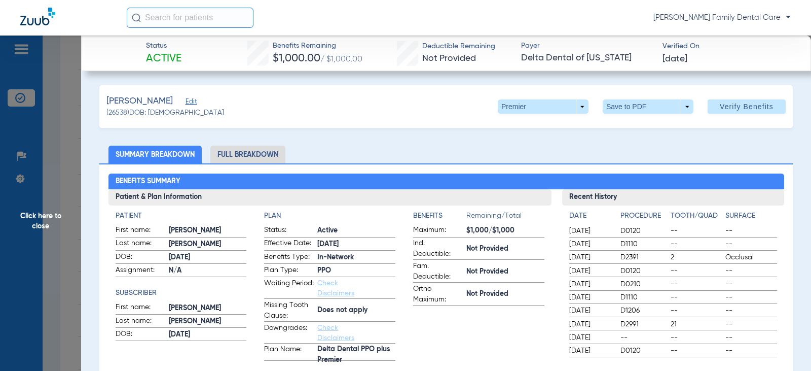
click at [253, 152] on li "Full Breakdown" at bounding box center [247, 155] width 75 height 18
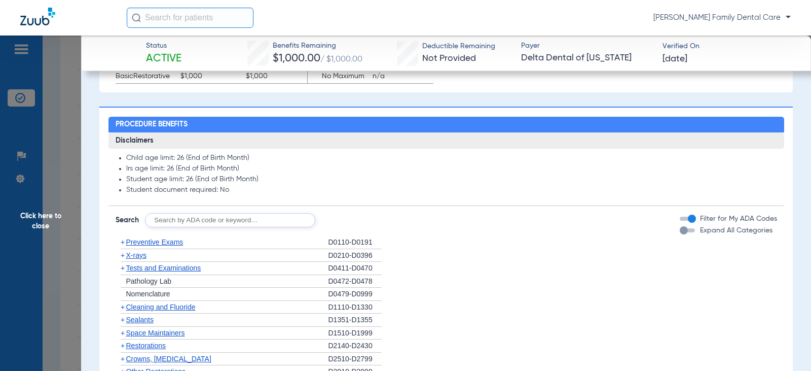
scroll to position [710, 0]
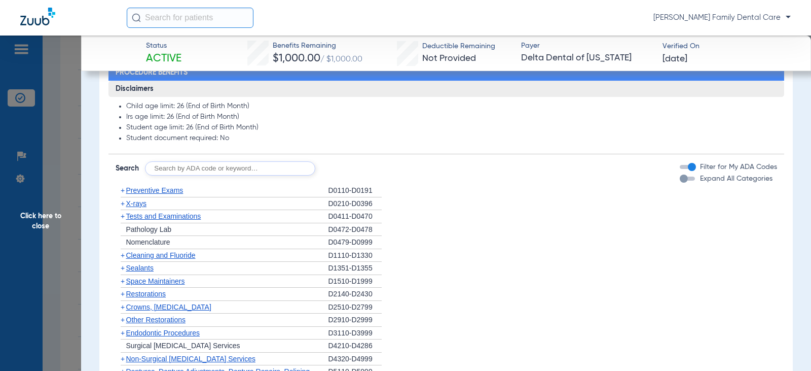
click at [124, 192] on span "+" at bounding box center [123, 190] width 4 height 8
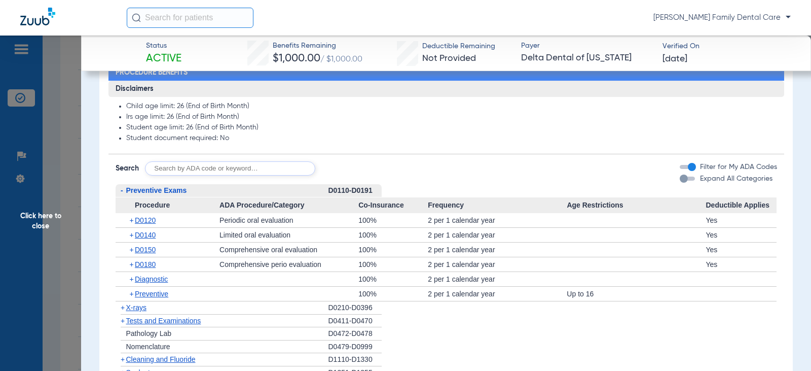
click at [124, 192] on span "-" at bounding box center [121, 190] width 11 height 13
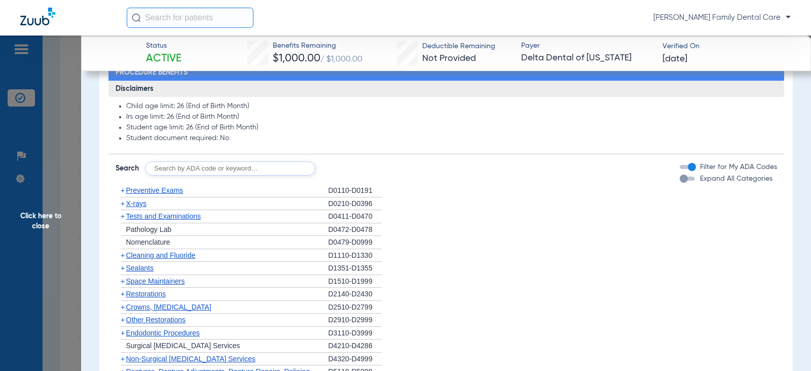
click at [123, 255] on span "+" at bounding box center [123, 255] width 4 height 8
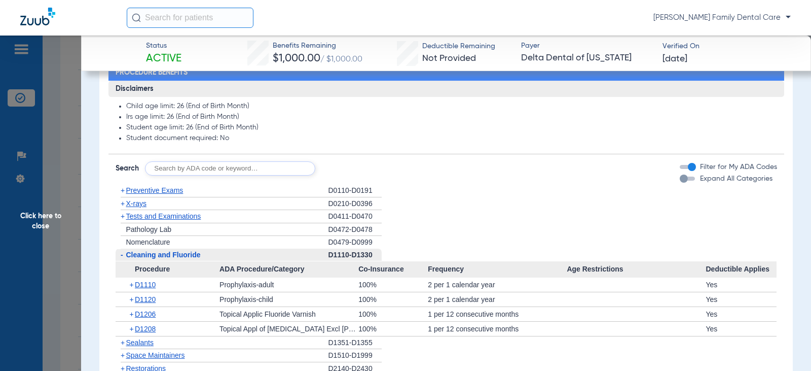
click at [123, 255] on span "-" at bounding box center [122, 255] width 3 height 8
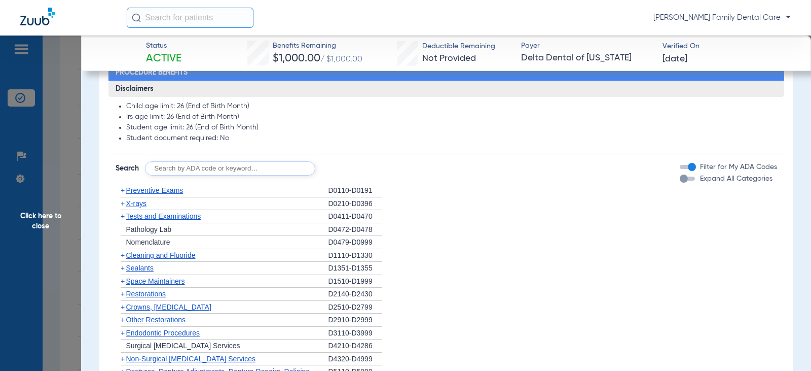
click at [123, 204] on span "+" at bounding box center [123, 203] width 4 height 8
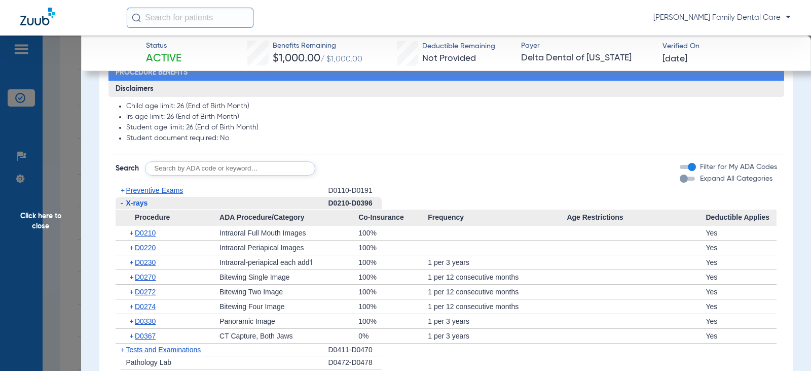
click at [123, 205] on span "-" at bounding box center [122, 203] width 3 height 8
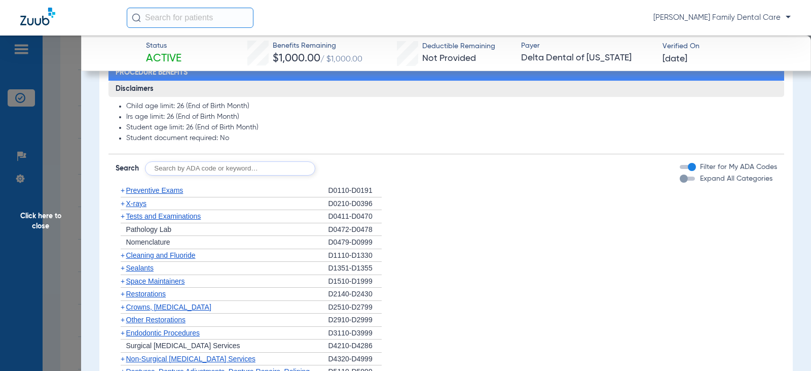
click at [124, 216] on span "+" at bounding box center [123, 216] width 4 height 8
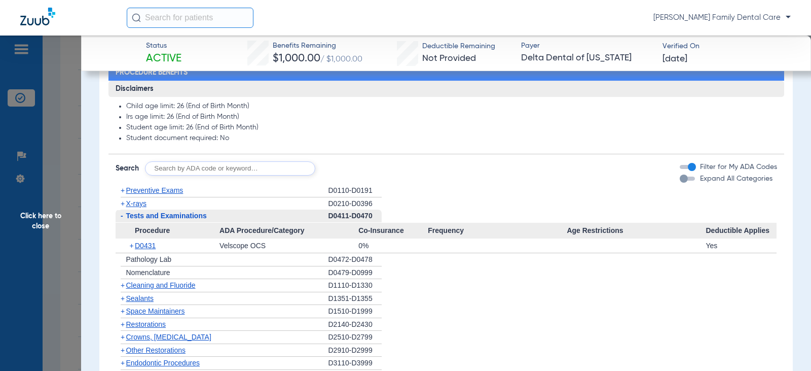
click at [124, 216] on span "-" at bounding box center [121, 215] width 11 height 13
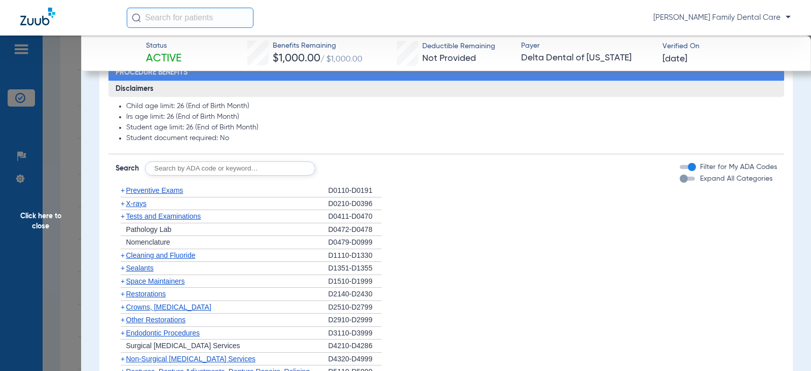
click at [124, 269] on span "+" at bounding box center [123, 268] width 4 height 8
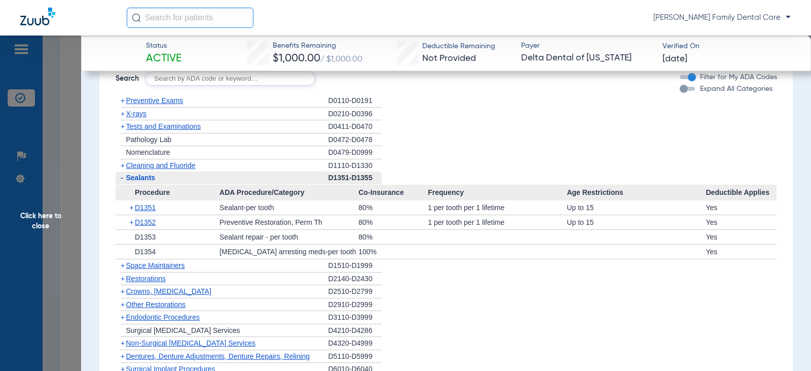
scroll to position [811, 0]
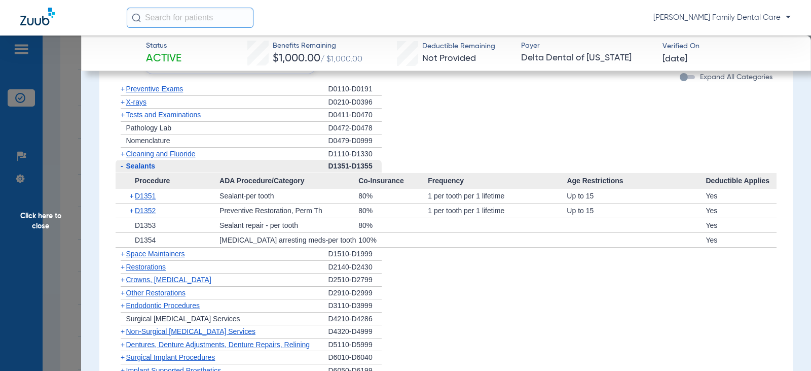
drag, startPoint x: 122, startPoint y: 159, endPoint x: 120, endPoint y: 165, distance: 5.8
click at [120, 165] on ul "+ Preventive Exams D0110-D0191 + X-rays D0210-D0396 + Tests and Examinations D0…" at bounding box center [447, 288] width 662 height 411
click at [121, 168] on span "-" at bounding box center [122, 166] width 3 height 8
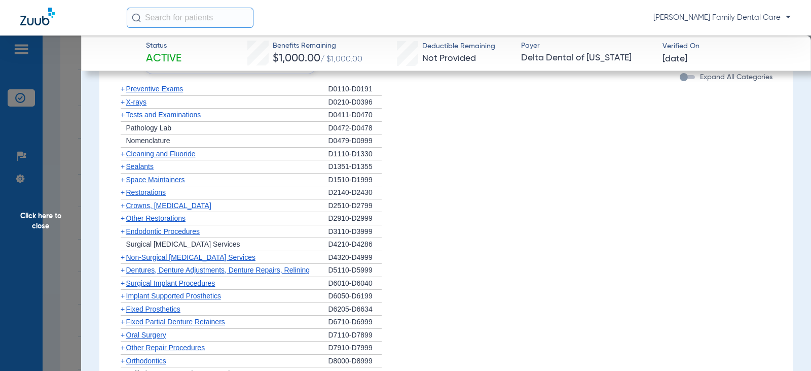
click at [124, 205] on span "+" at bounding box center [123, 205] width 4 height 8
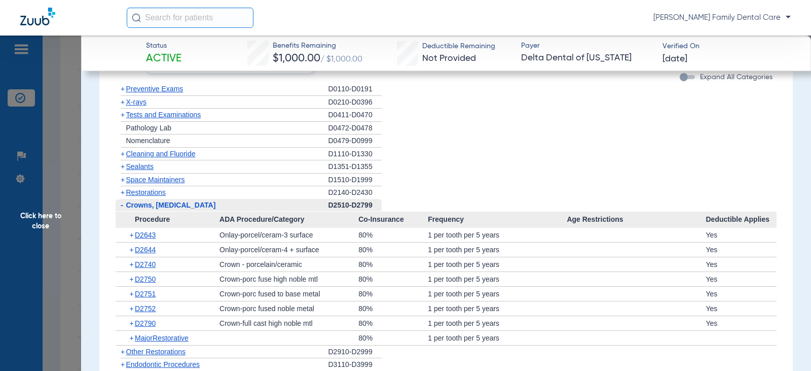
click at [124, 205] on span "-" at bounding box center [121, 205] width 11 height 13
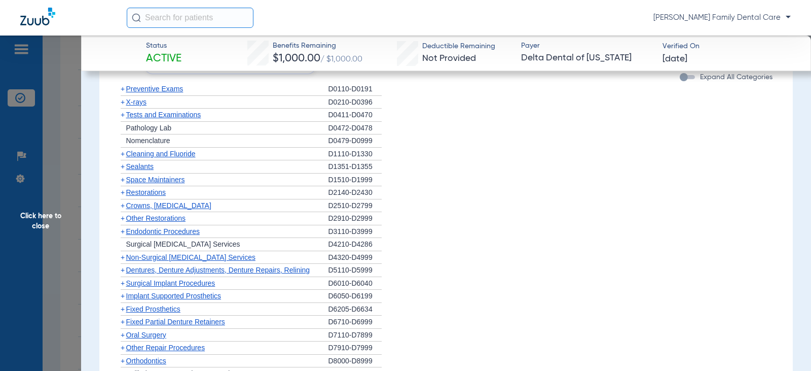
click at [124, 218] on span "+" at bounding box center [123, 218] width 4 height 8
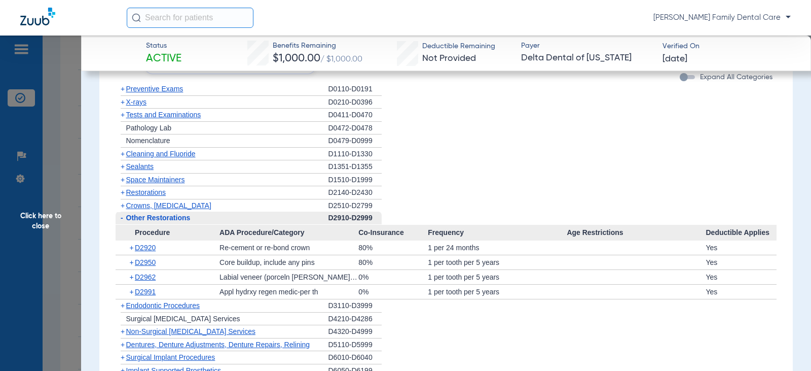
click at [122, 219] on span "-" at bounding box center [122, 218] width 3 height 8
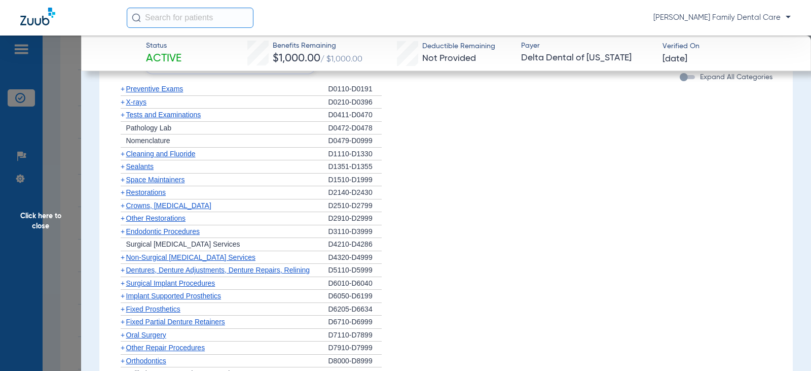
click at [124, 233] on span "+" at bounding box center [123, 231] width 4 height 8
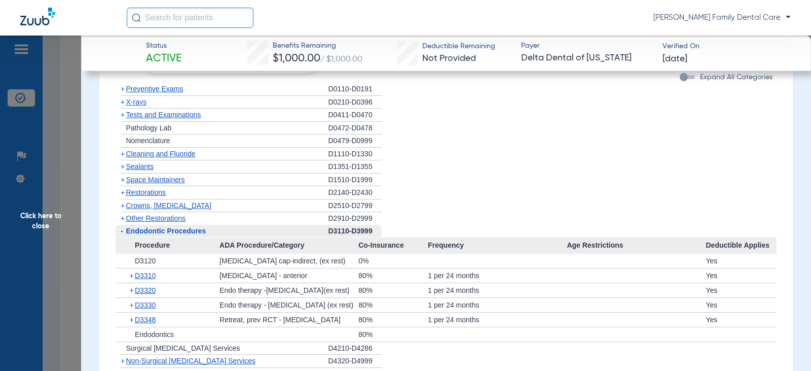
click at [124, 233] on span "-" at bounding box center [121, 231] width 11 height 13
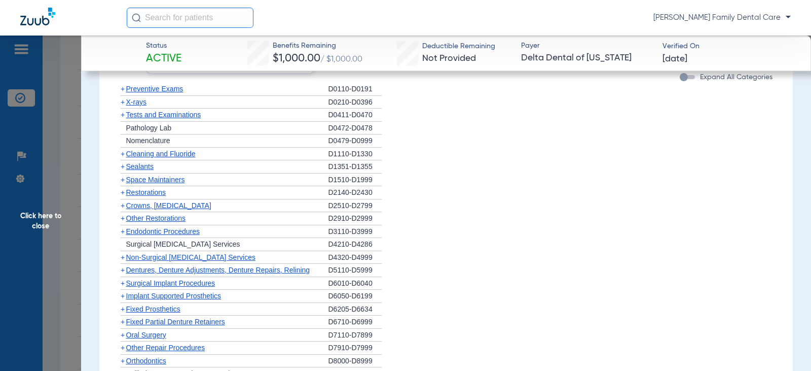
click at [124, 259] on span "+" at bounding box center [123, 257] width 4 height 8
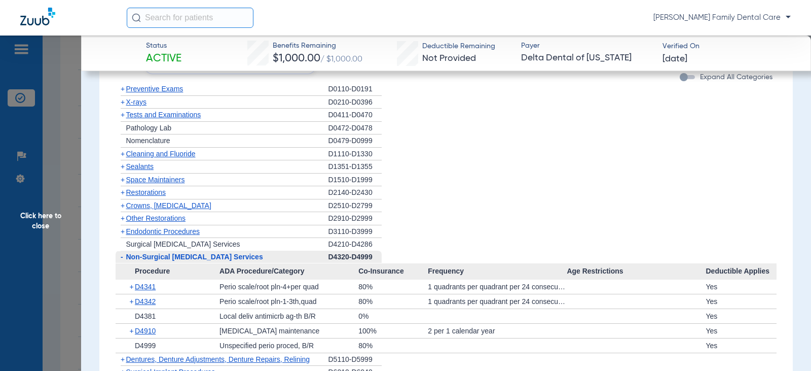
scroll to position [913, 0]
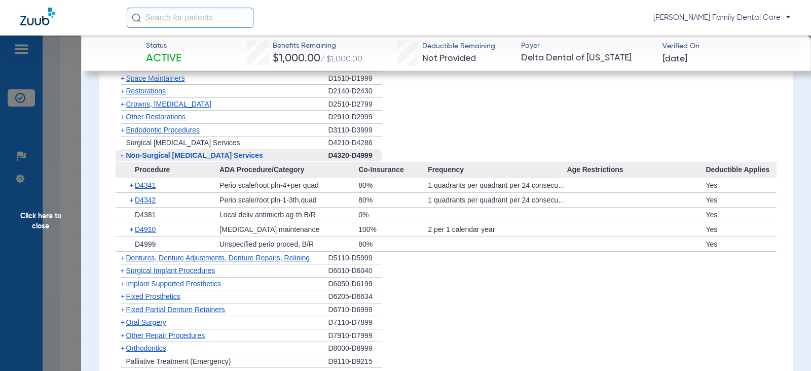
click at [121, 156] on span "-" at bounding box center [122, 155] width 3 height 8
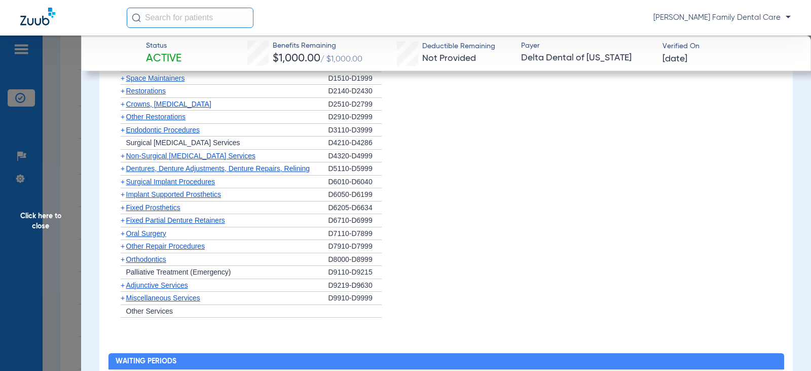
click at [123, 170] on span "+" at bounding box center [123, 168] width 4 height 8
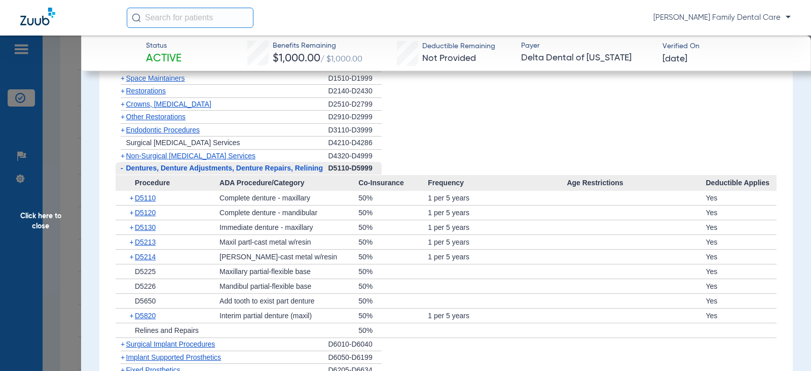
click at [123, 170] on span "-" at bounding box center [122, 168] width 3 height 8
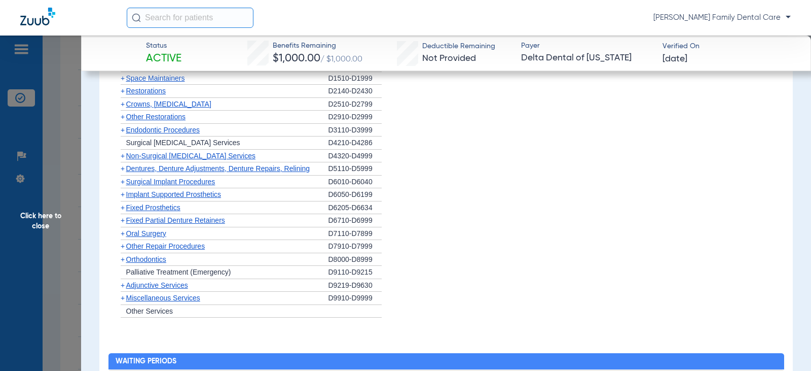
click at [123, 181] on span "+" at bounding box center [123, 181] width 4 height 8
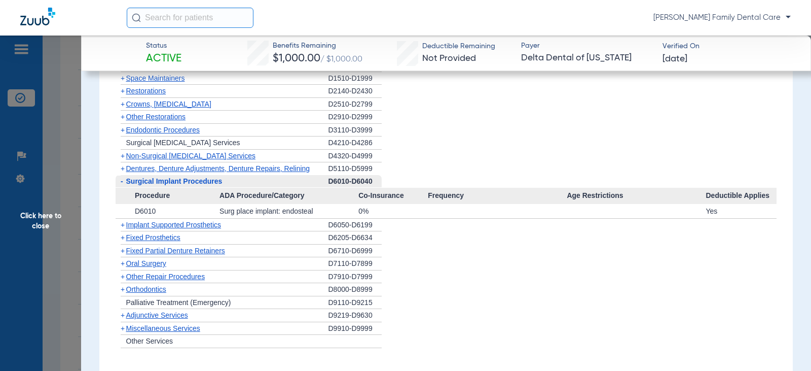
click at [124, 182] on span "-" at bounding box center [121, 181] width 11 height 13
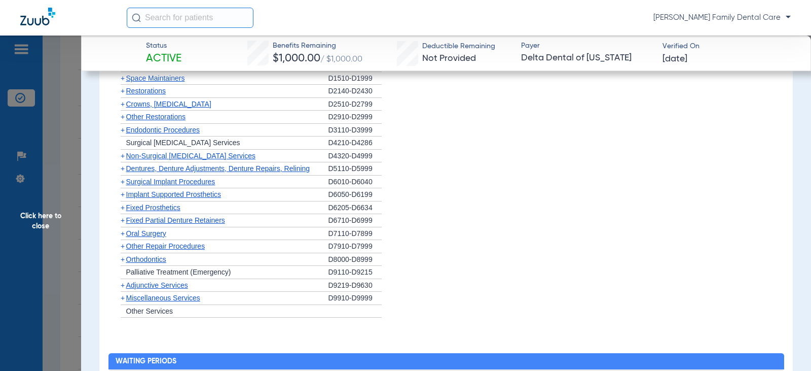
click at [121, 197] on span "+" at bounding box center [123, 194] width 4 height 8
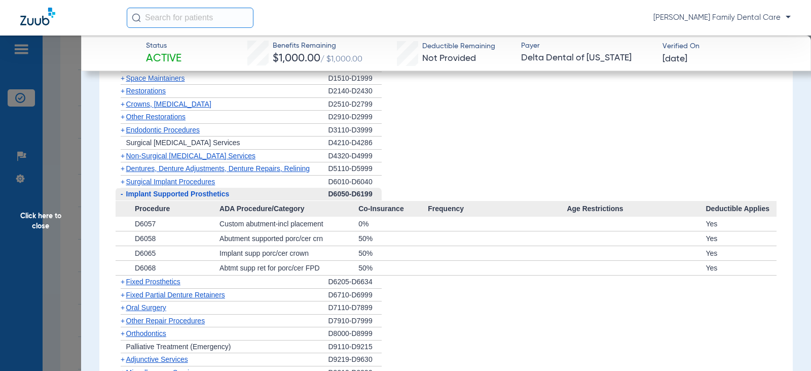
click at [123, 196] on span "-" at bounding box center [122, 194] width 3 height 8
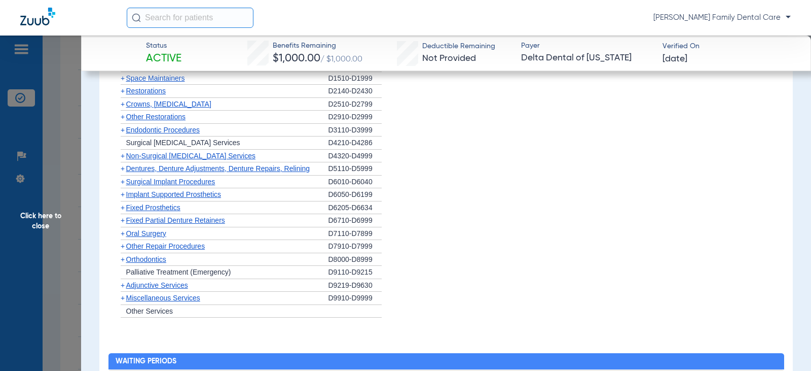
click at [124, 210] on span "+" at bounding box center [123, 207] width 4 height 8
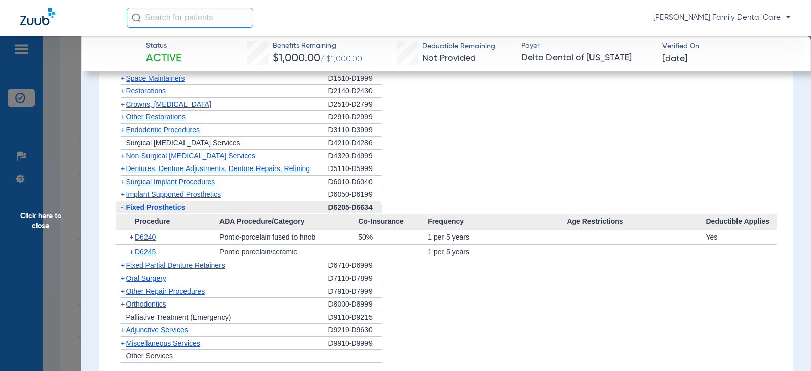
click at [124, 210] on span "-" at bounding box center [121, 207] width 11 height 13
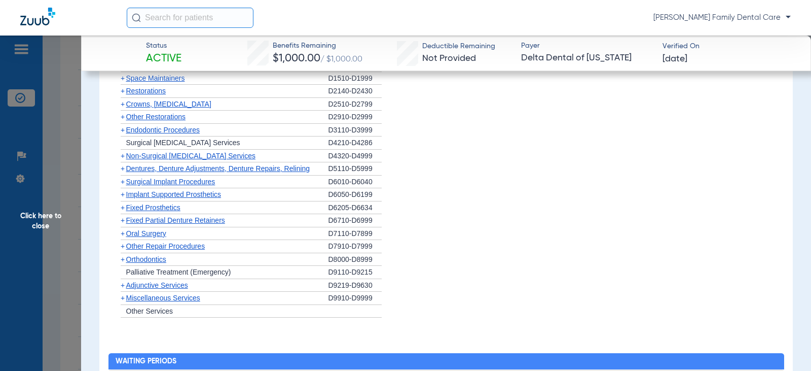
click at [123, 211] on span "+" at bounding box center [123, 207] width 4 height 8
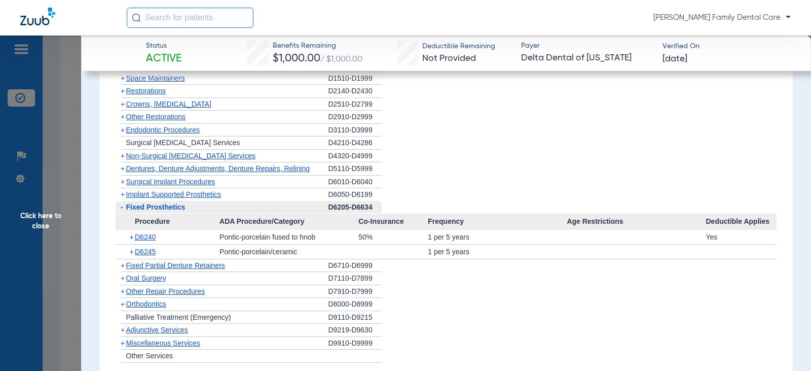
click at [124, 209] on span "-" at bounding box center [121, 207] width 11 height 13
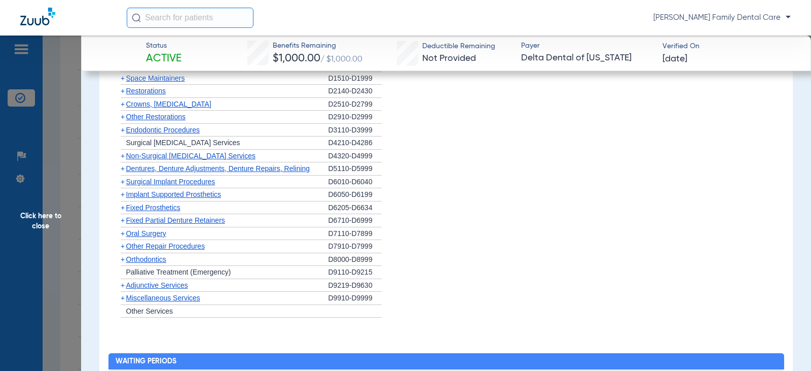
click at [122, 223] on span "+" at bounding box center [123, 220] width 4 height 8
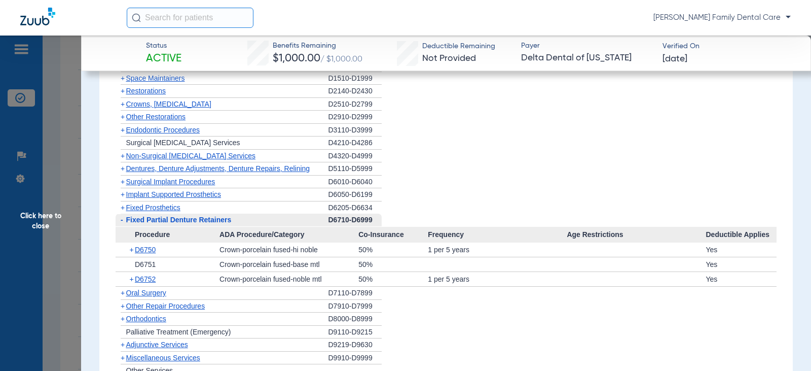
click at [122, 223] on span "-" at bounding box center [122, 220] width 3 height 8
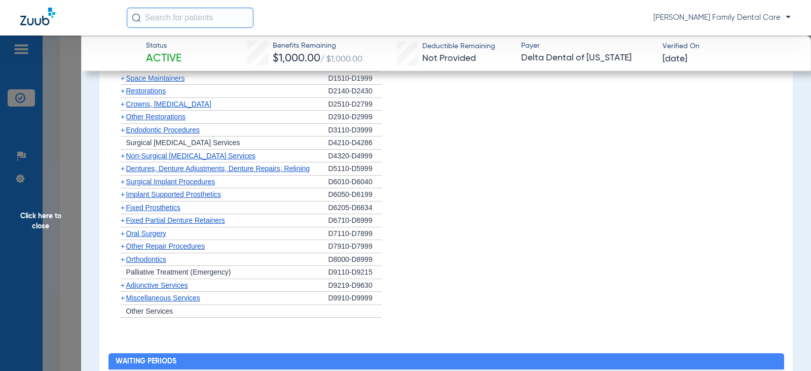
click at [123, 233] on span "+" at bounding box center [123, 233] width 4 height 8
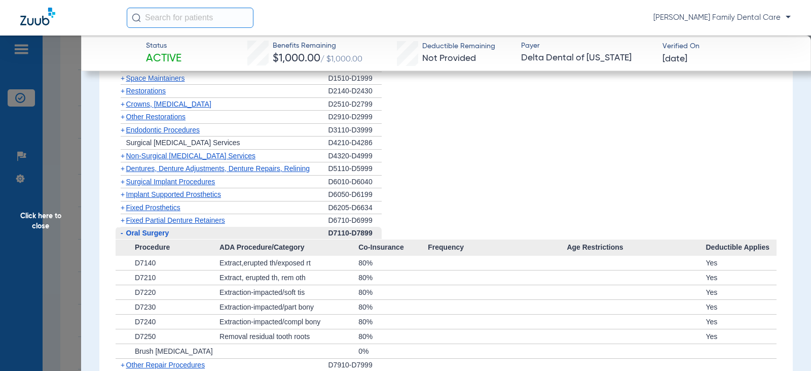
click at [121, 235] on span "-" at bounding box center [122, 233] width 3 height 8
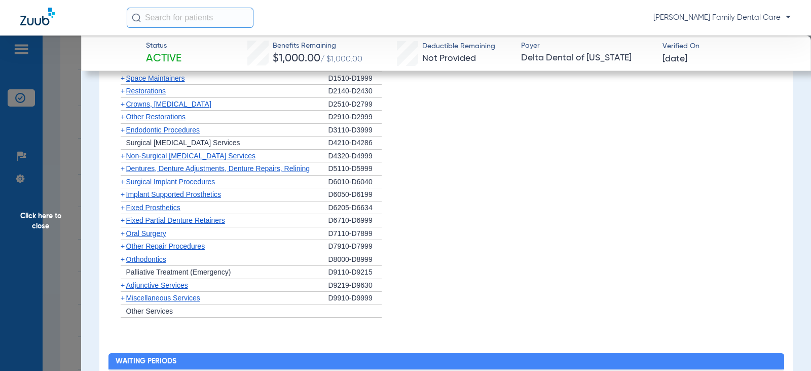
click at [123, 261] on span "+" at bounding box center [123, 259] width 4 height 8
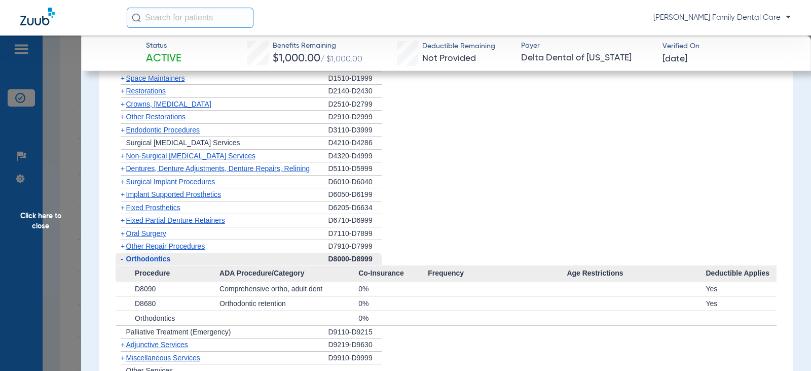
click at [123, 261] on span "-" at bounding box center [121, 259] width 11 height 13
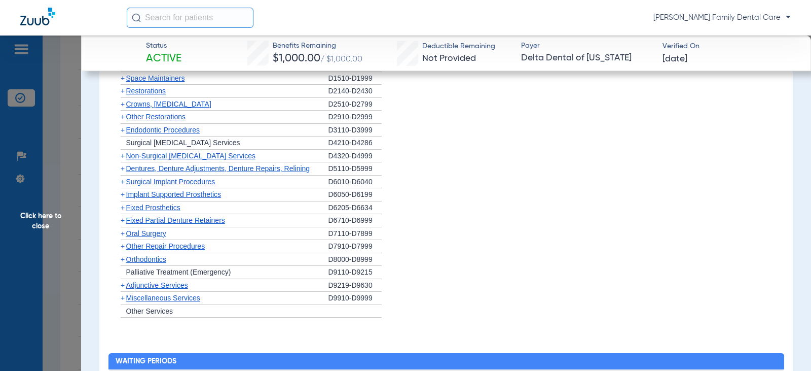
click at [121, 288] on span "+" at bounding box center [123, 285] width 4 height 8
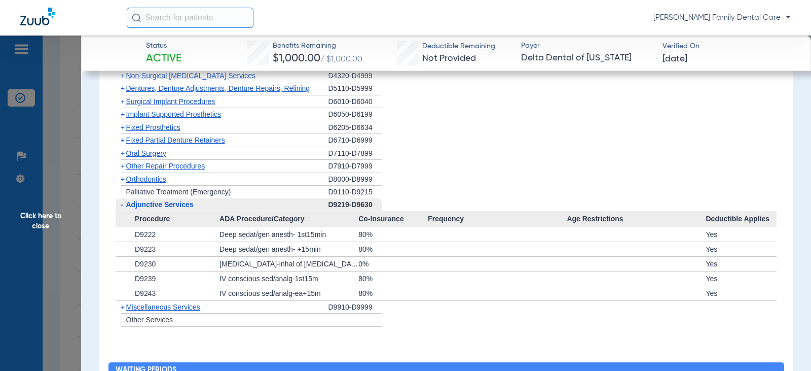
scroll to position [1014, 0]
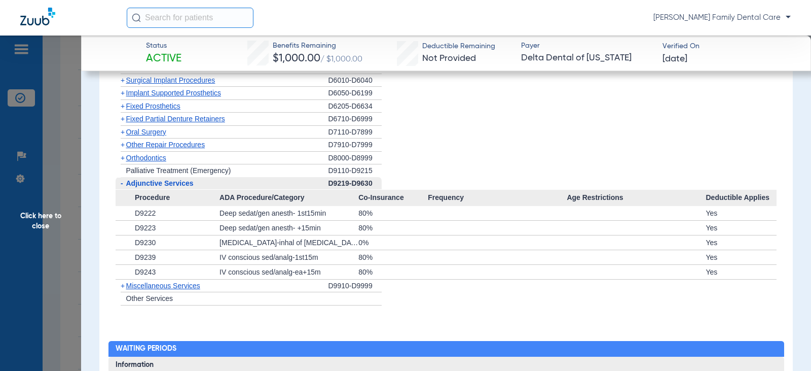
click at [121, 287] on span "+" at bounding box center [123, 285] width 4 height 8
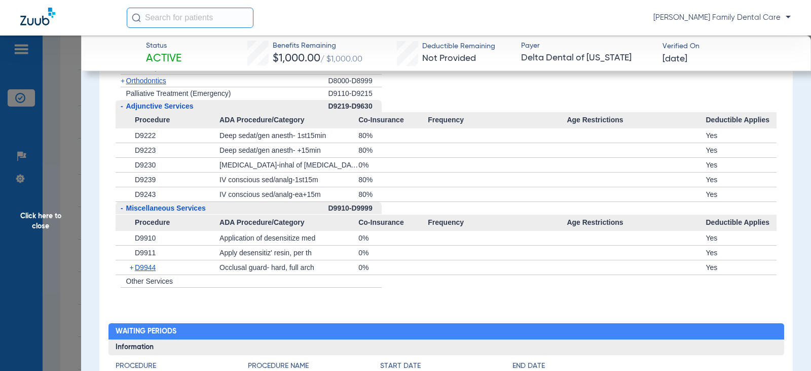
scroll to position [1116, 0]
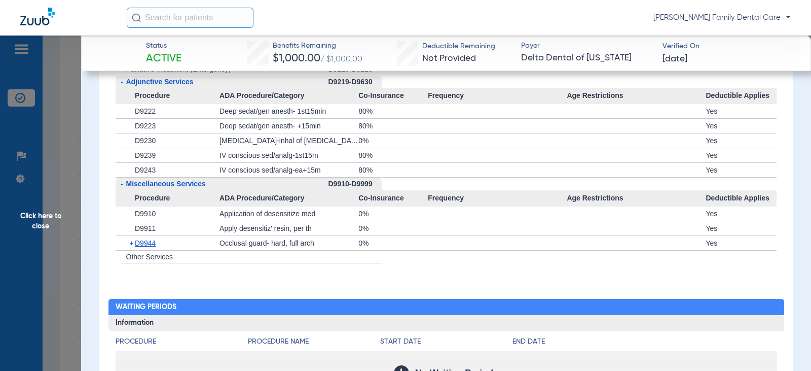
click at [42, 217] on span "Click here to close" at bounding box center [40, 220] width 81 height 371
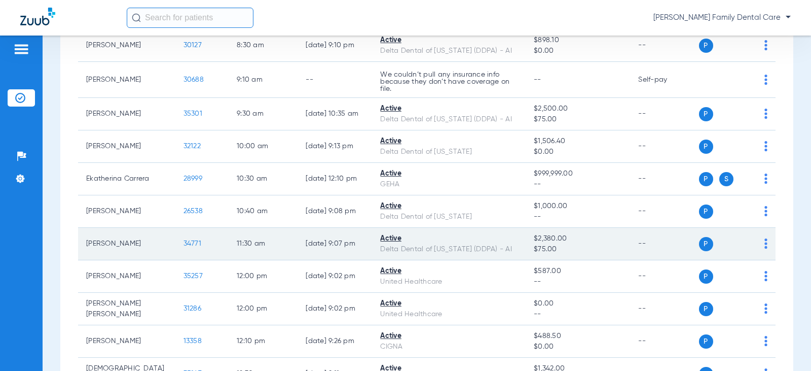
scroll to position [304, 0]
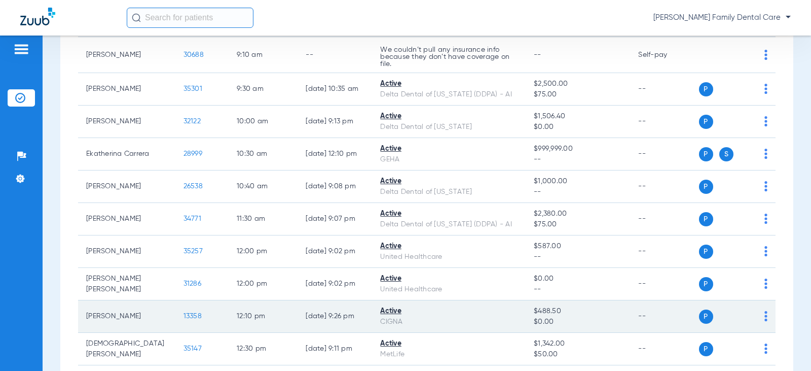
click at [184, 312] on span "13358" at bounding box center [193, 315] width 18 height 7
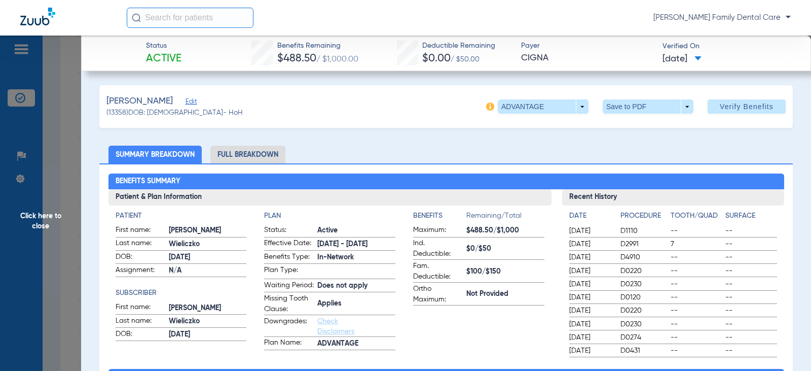
click at [241, 155] on li "Full Breakdown" at bounding box center [247, 155] width 75 height 18
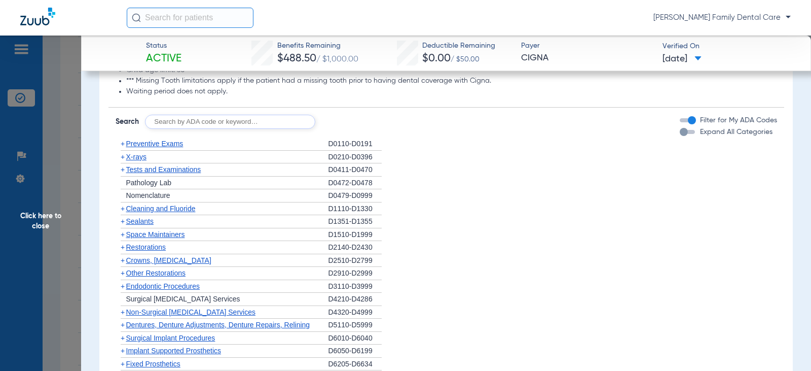
scroll to position [913, 0]
click at [121, 147] on span "+" at bounding box center [123, 143] width 4 height 8
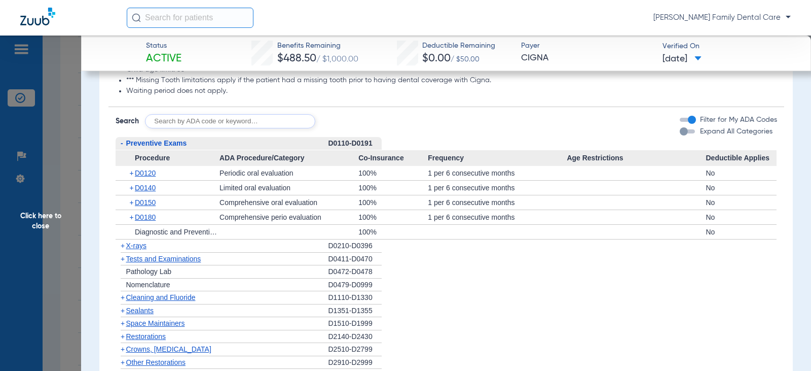
click at [121, 147] on span "-" at bounding box center [122, 143] width 3 height 8
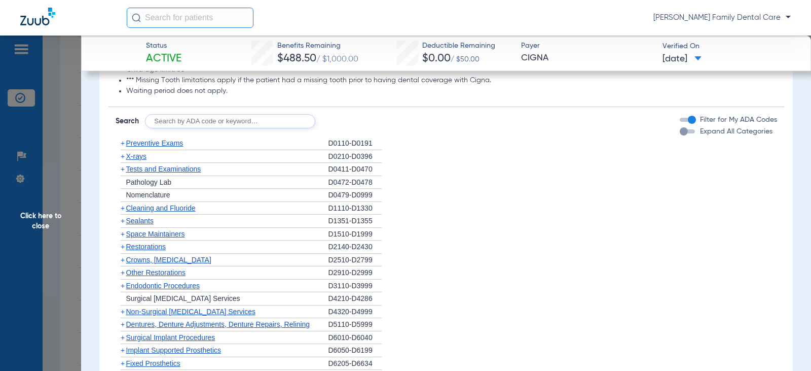
click at [123, 212] on span "+" at bounding box center [123, 208] width 4 height 8
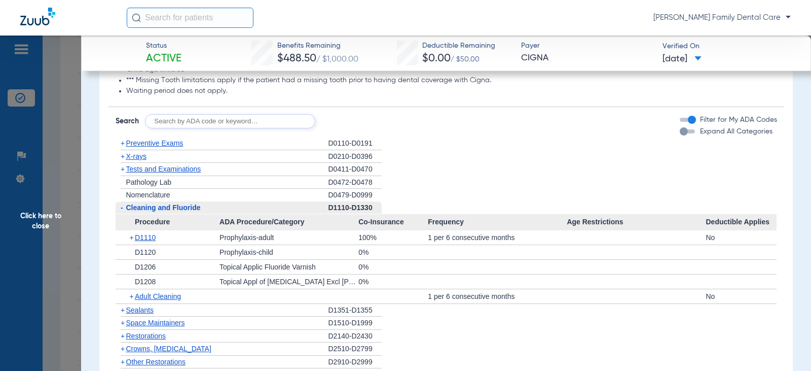
click at [123, 211] on span "-" at bounding box center [122, 207] width 3 height 8
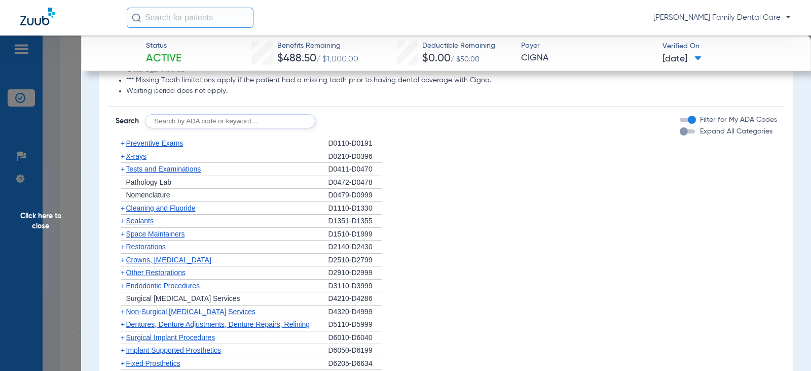
click at [123, 225] on span "+" at bounding box center [123, 221] width 4 height 8
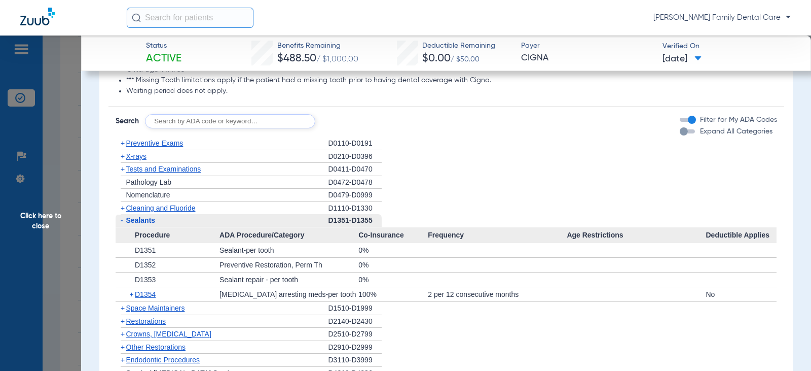
click at [123, 227] on span "-" at bounding box center [121, 220] width 11 height 13
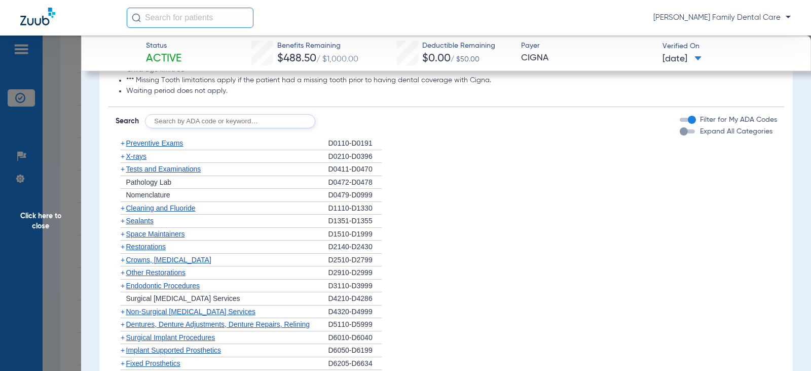
click at [122, 160] on span "+" at bounding box center [123, 156] width 4 height 8
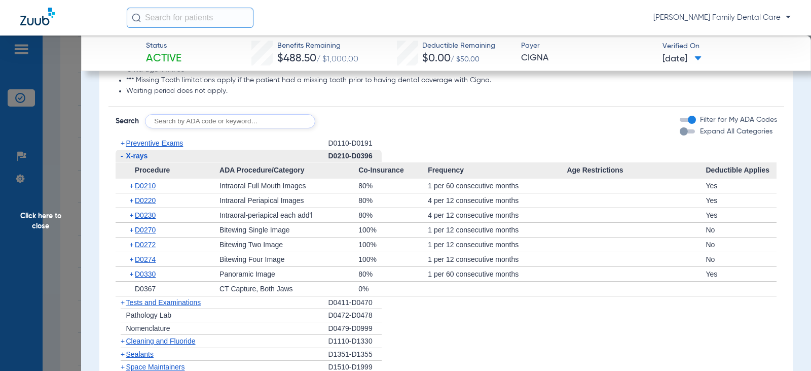
click at [122, 160] on span "-" at bounding box center [122, 156] width 3 height 8
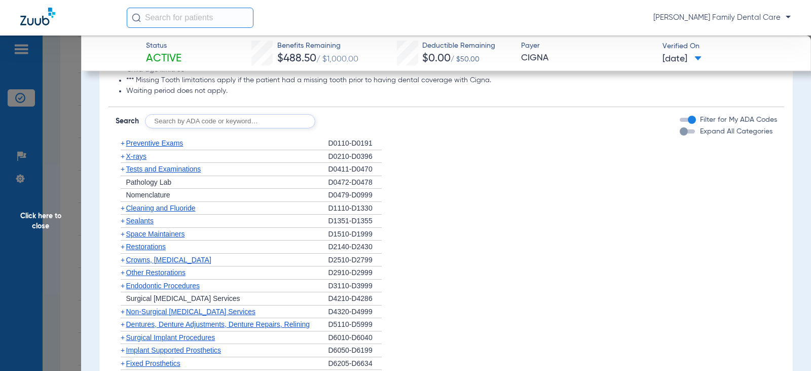
click at [124, 173] on span "+" at bounding box center [123, 169] width 4 height 8
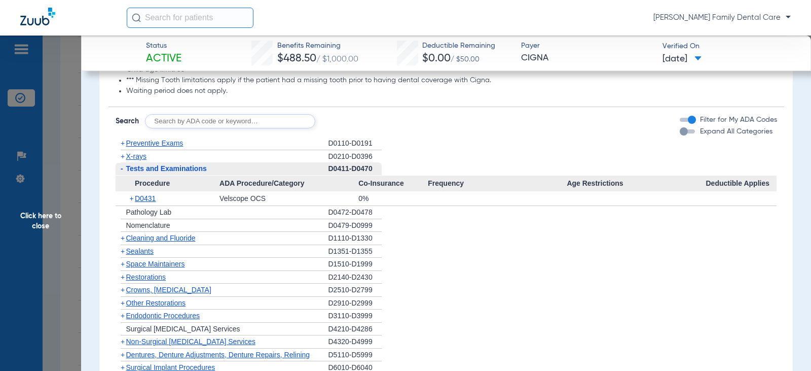
click at [124, 175] on span "-" at bounding box center [121, 168] width 11 height 13
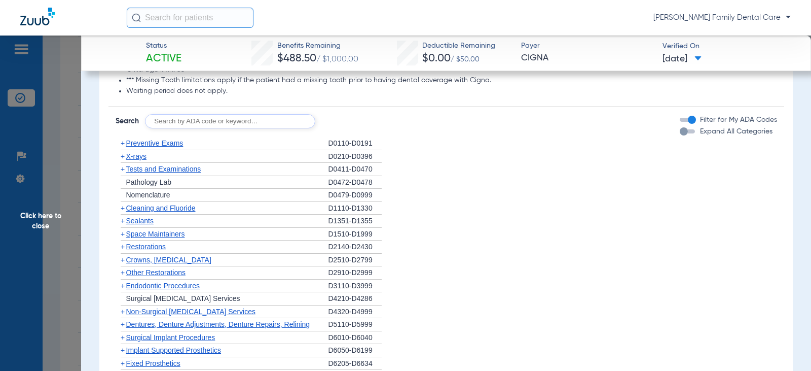
click at [123, 225] on span "+" at bounding box center [123, 221] width 4 height 8
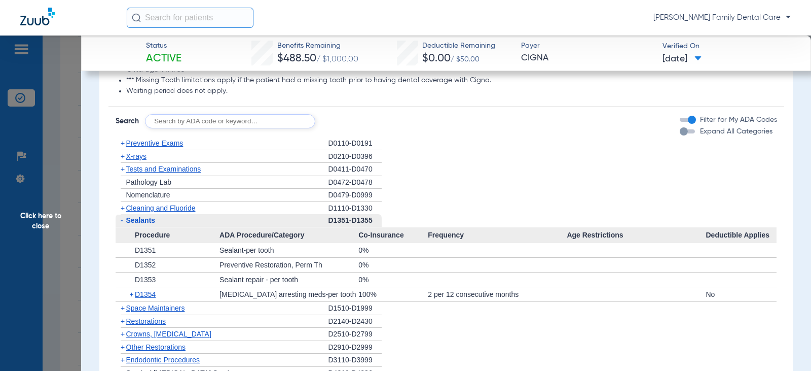
click at [123, 224] on span "-" at bounding box center [122, 220] width 3 height 8
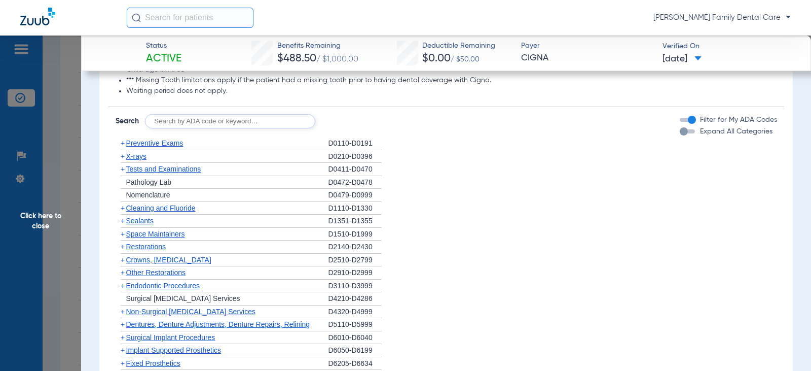
click at [123, 264] on span "+" at bounding box center [123, 260] width 4 height 8
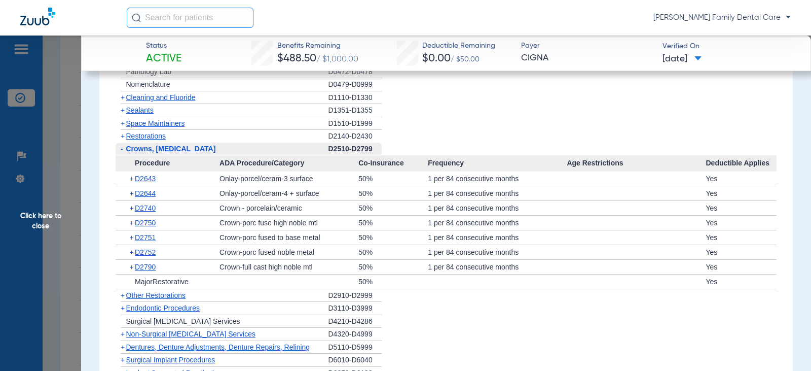
scroll to position [1116, 0]
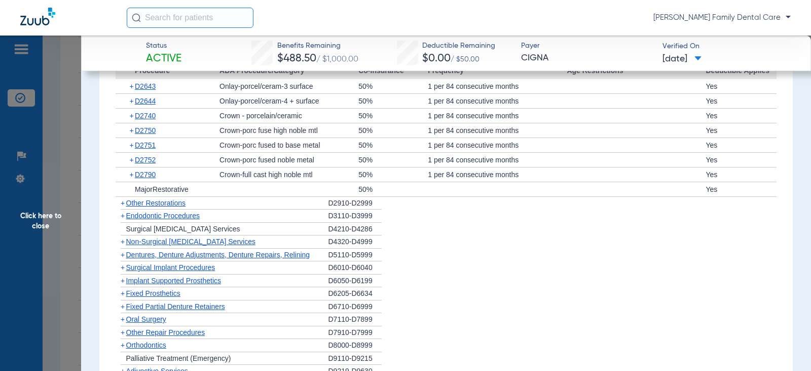
click at [123, 207] on span "+" at bounding box center [123, 203] width 4 height 8
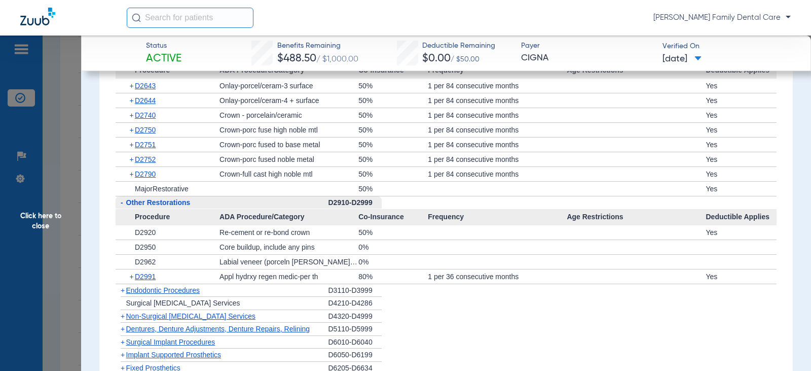
click at [123, 206] on span "-" at bounding box center [122, 202] width 3 height 8
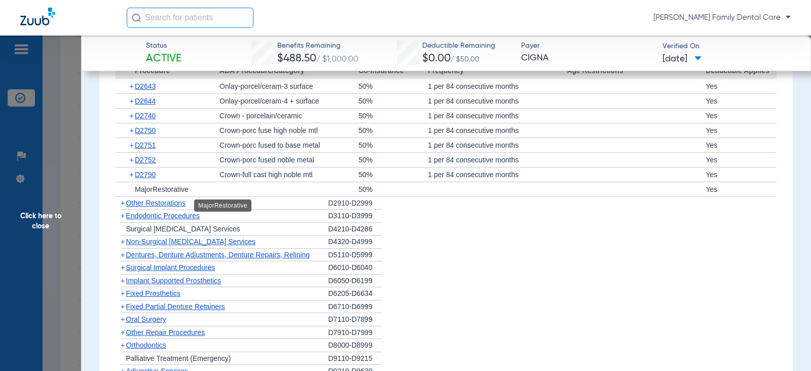
scroll to position [1014, 0]
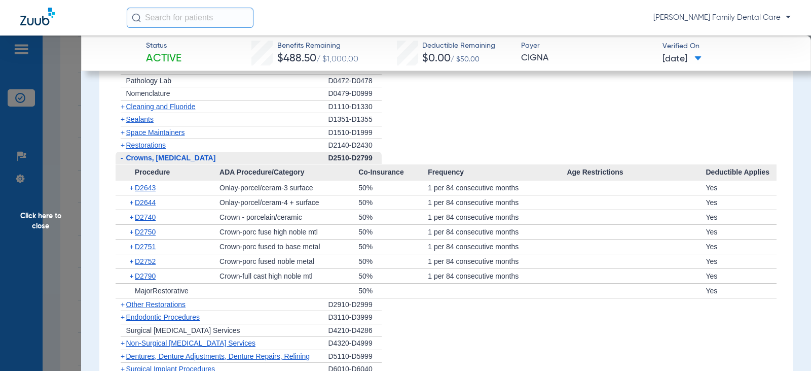
click at [122, 162] on span "-" at bounding box center [122, 158] width 3 height 8
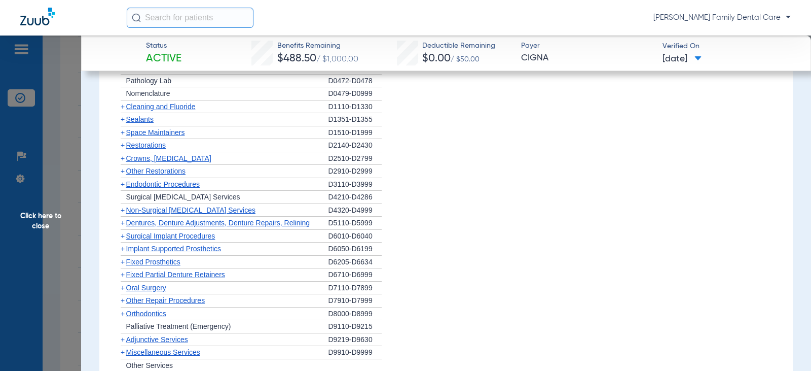
click at [122, 188] on span "+" at bounding box center [123, 184] width 4 height 8
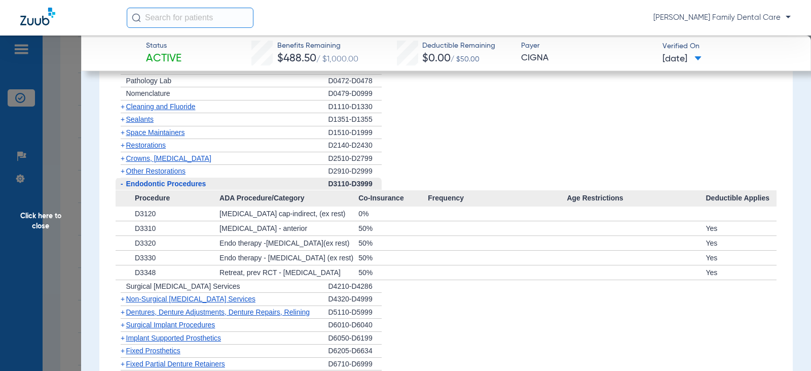
click at [122, 188] on span "-" at bounding box center [122, 184] width 3 height 8
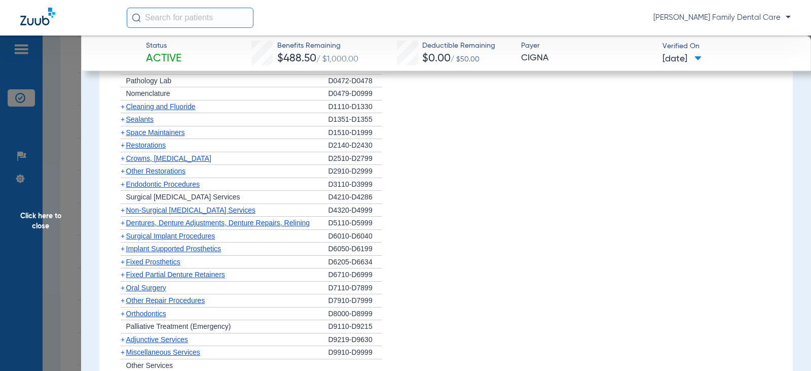
click at [121, 214] on span "+" at bounding box center [123, 210] width 4 height 8
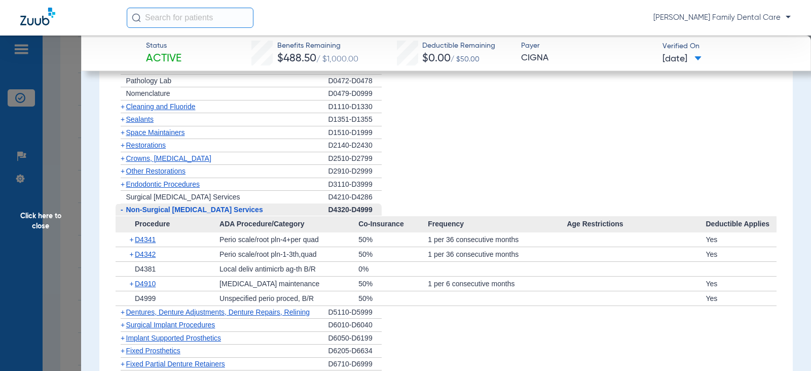
click at [119, 216] on span "-" at bounding box center [121, 209] width 11 height 13
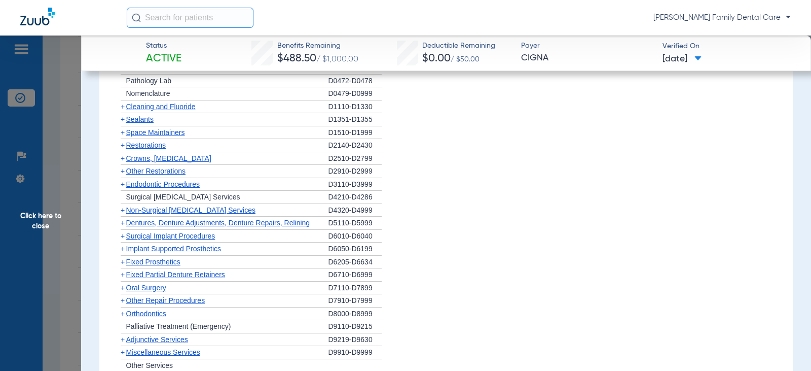
scroll to position [1116, 0]
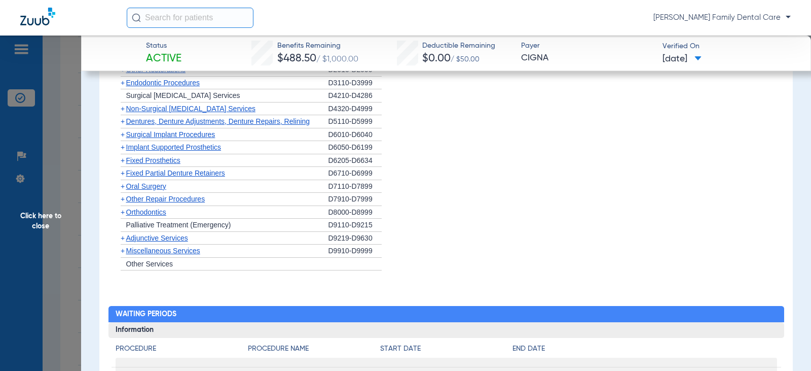
click at [123, 125] on span "+" at bounding box center [123, 121] width 4 height 8
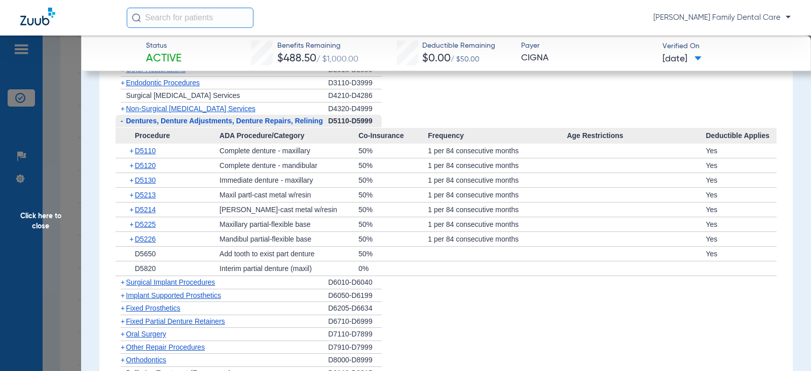
click at [123, 127] on span "-" at bounding box center [121, 121] width 11 height 13
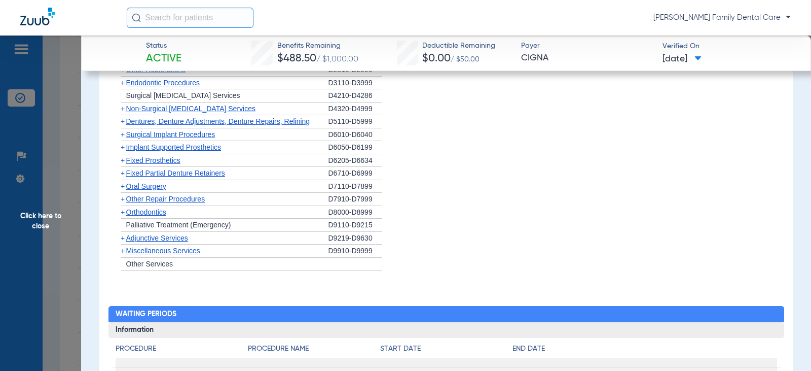
click at [124, 138] on span "+" at bounding box center [123, 134] width 4 height 8
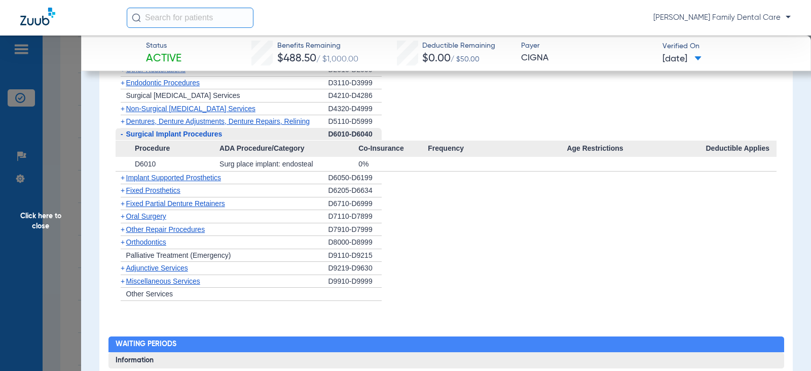
click at [122, 182] on span "+" at bounding box center [123, 177] width 4 height 8
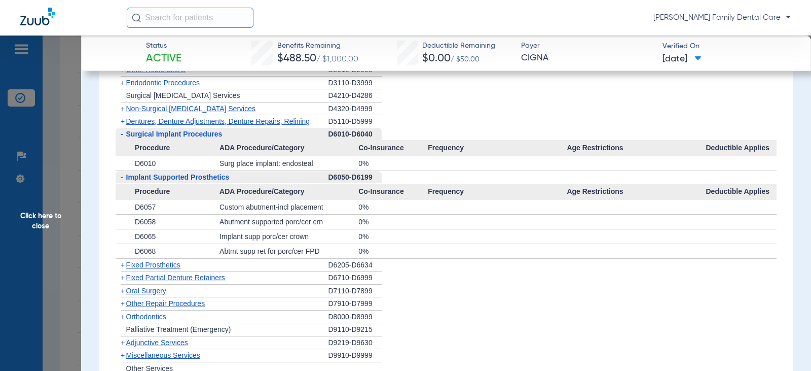
click at [121, 181] on span "-" at bounding box center [122, 177] width 3 height 8
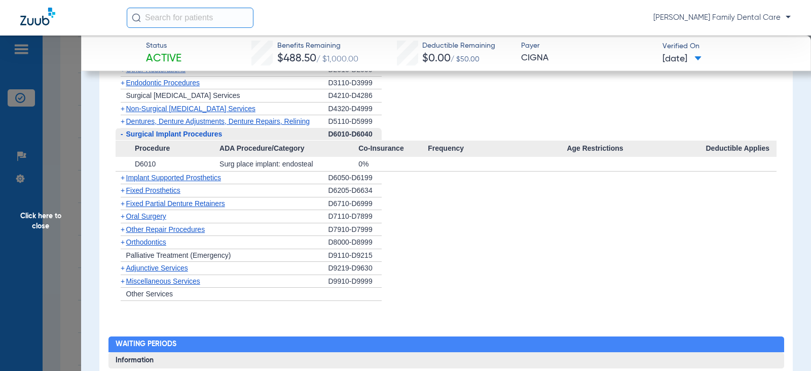
click at [123, 139] on span "-" at bounding box center [121, 134] width 11 height 13
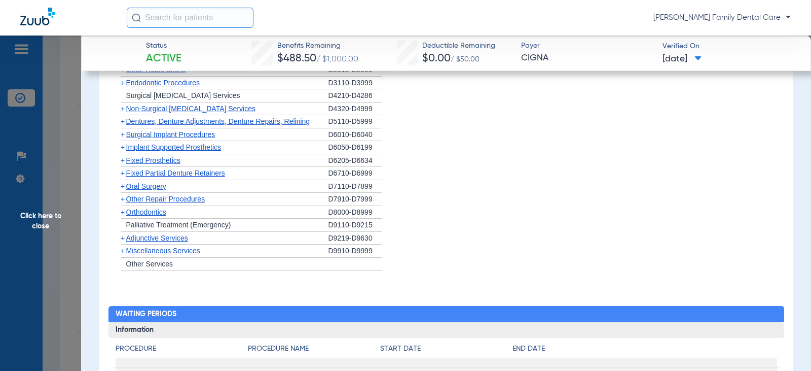
click at [122, 164] on span "+" at bounding box center [123, 160] width 4 height 8
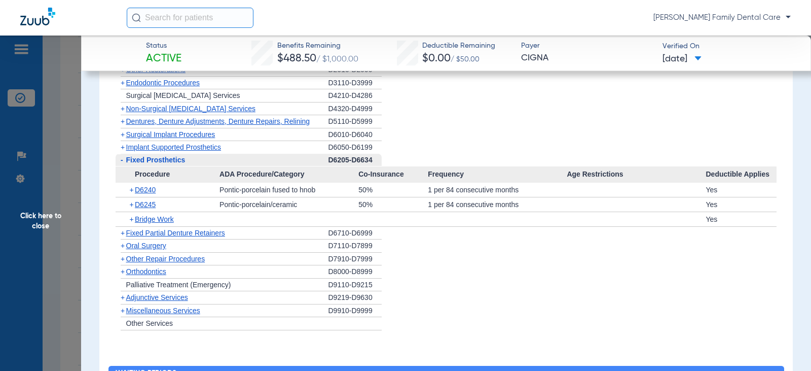
click at [122, 164] on span "-" at bounding box center [122, 160] width 3 height 8
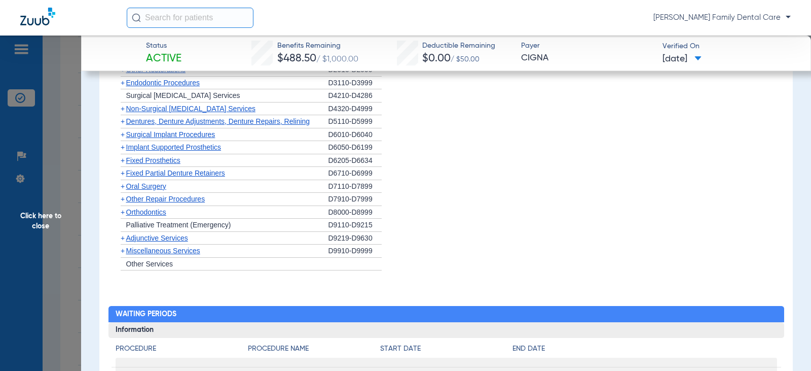
click at [124, 177] on span "+" at bounding box center [123, 173] width 4 height 8
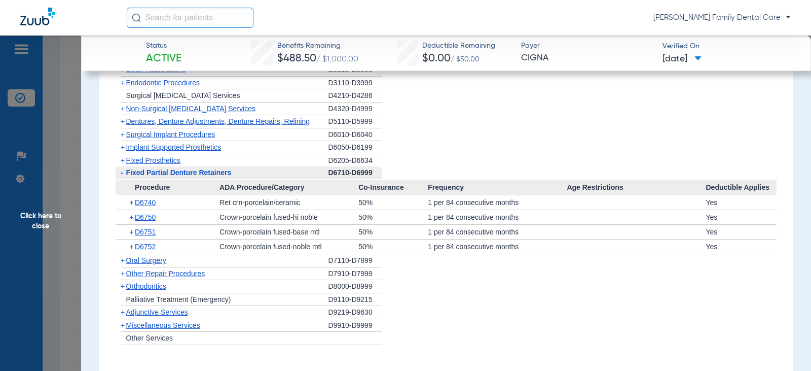
click at [125, 179] on span "-" at bounding box center [121, 172] width 11 height 13
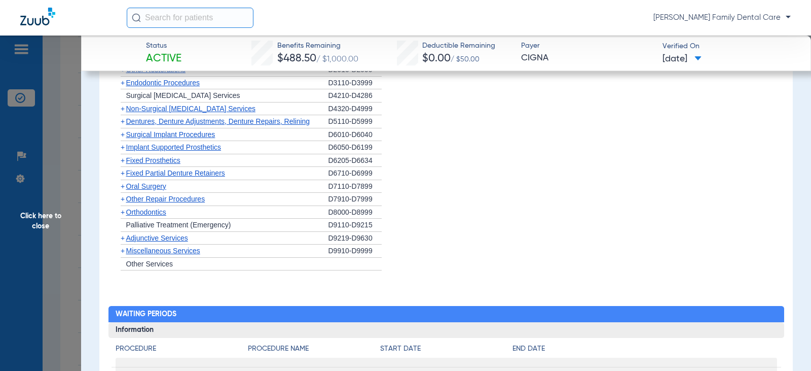
click at [126, 190] on span "Oral Surgery" at bounding box center [146, 186] width 40 height 8
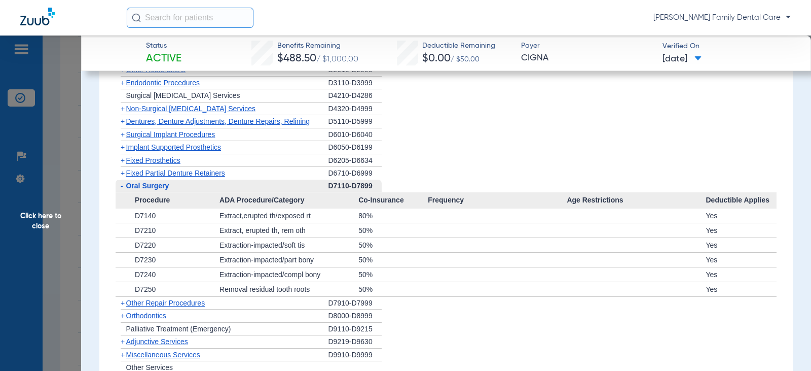
click at [126, 190] on span "Oral Surgery" at bounding box center [147, 186] width 43 height 8
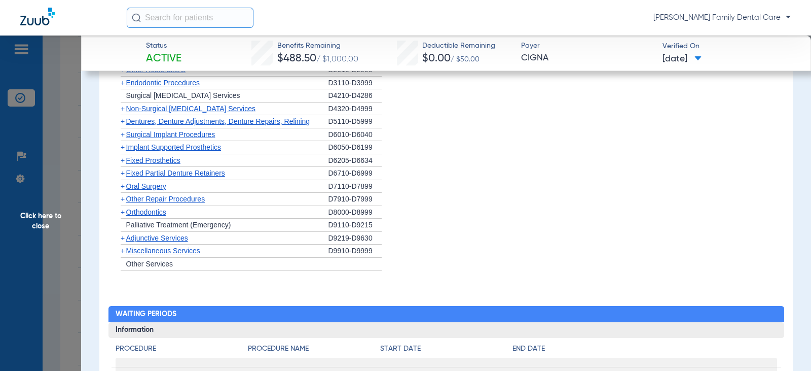
click at [123, 190] on span "+" at bounding box center [123, 186] width 4 height 8
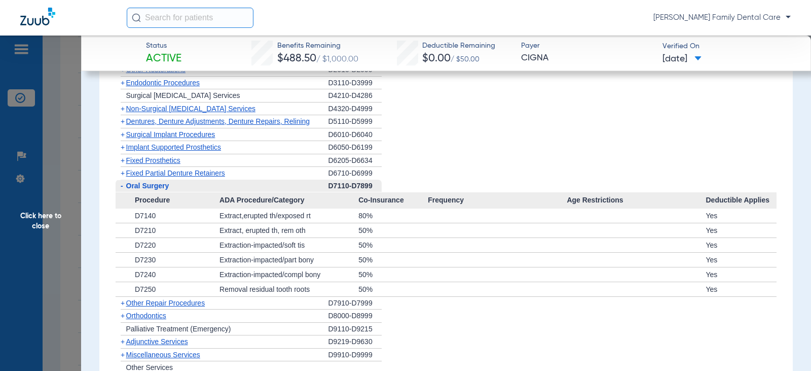
click at [123, 192] on span "-" at bounding box center [121, 186] width 11 height 13
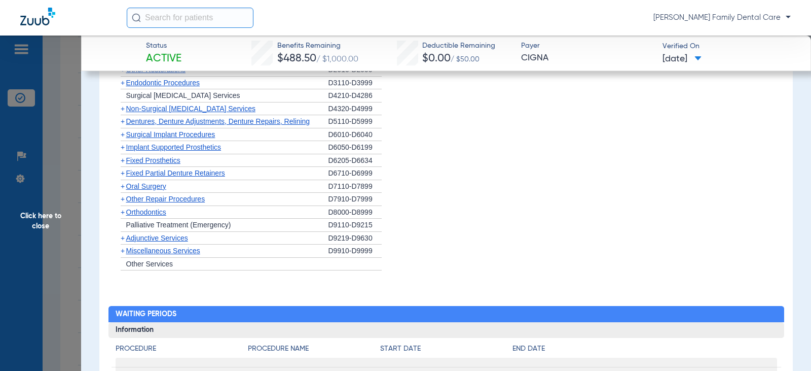
click at [122, 216] on span "+" at bounding box center [123, 212] width 4 height 8
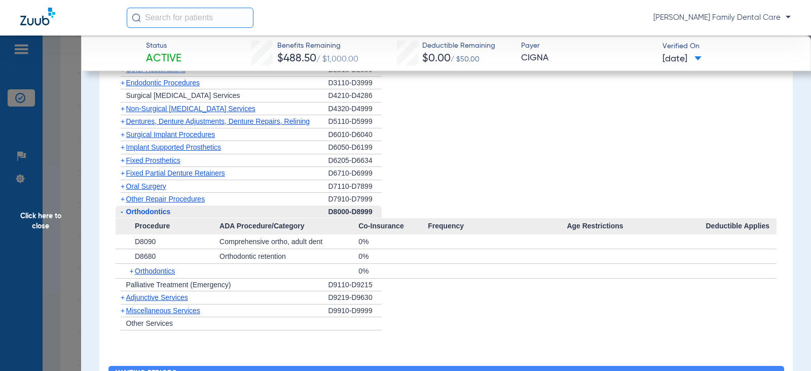
click at [124, 218] on span "-" at bounding box center [121, 211] width 11 height 13
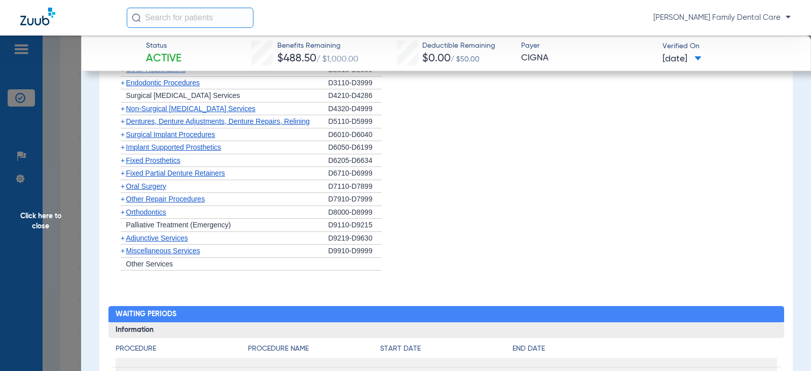
click at [123, 242] on span "+" at bounding box center [123, 238] width 4 height 8
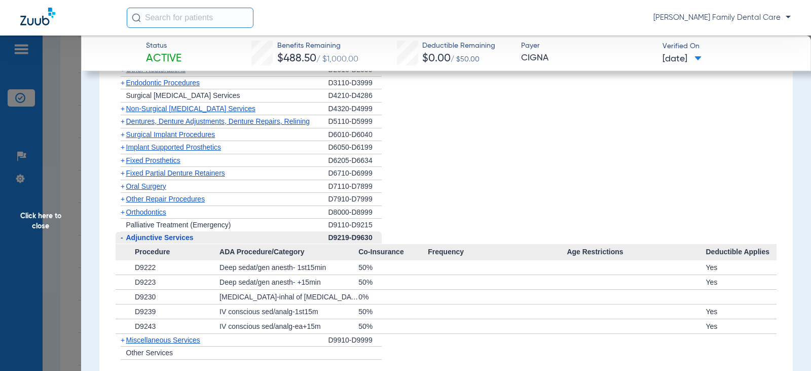
click at [123, 344] on span "+" at bounding box center [123, 340] width 4 height 8
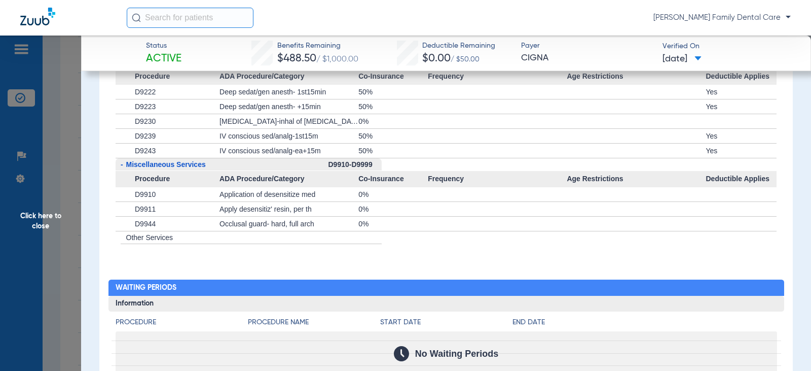
scroll to position [1319, 0]
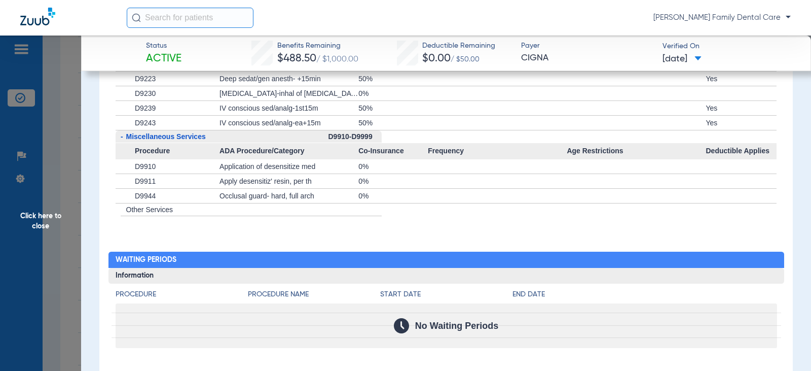
click at [41, 218] on span "Click here to close" at bounding box center [40, 220] width 81 height 371
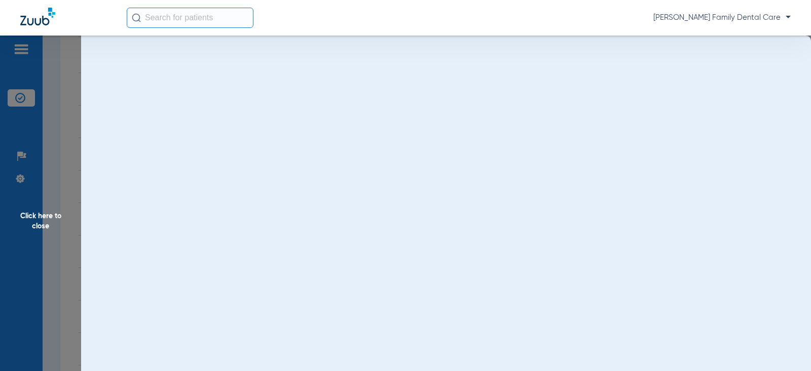
scroll to position [0, 0]
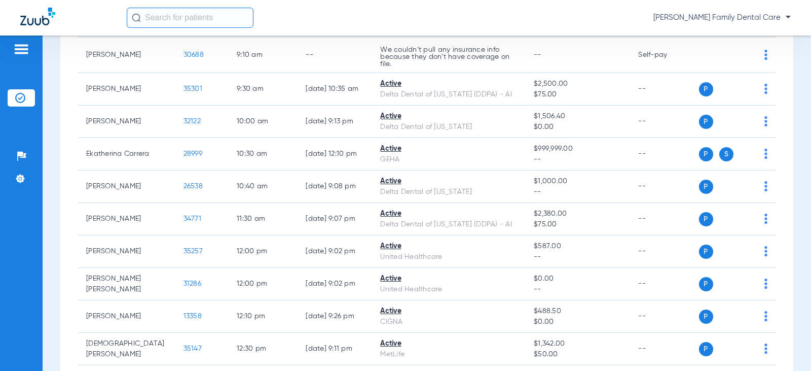
click at [482, 23] on div "[PERSON_NAME] Family Dental Care" at bounding box center [459, 18] width 664 height 20
click at [486, 2] on div "[PERSON_NAME] Family Dental Care" at bounding box center [405, 17] width 811 height 35
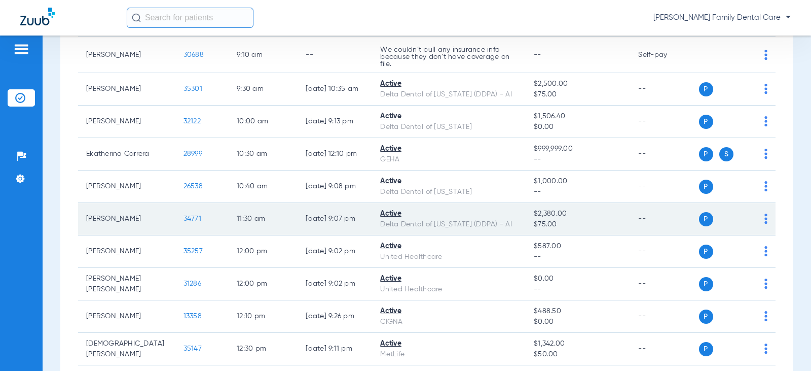
click at [479, 234] on td "Active Delta Dental of [US_STATE] (DDPA) - AI" at bounding box center [449, 219] width 154 height 32
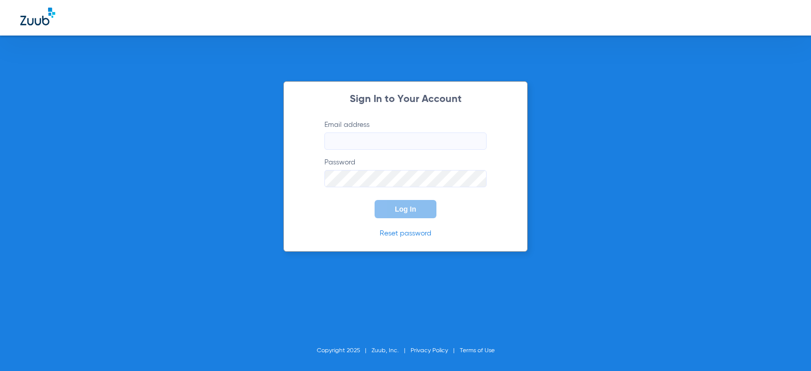
drag, startPoint x: 417, startPoint y: 148, endPoint x: 413, endPoint y: 143, distance: 6.1
click at [417, 148] on input "Email address" at bounding box center [406, 140] width 162 height 17
type input "[EMAIL_ADDRESS][DOMAIN_NAME]"
click at [375, 200] on button "Log In" at bounding box center [406, 209] width 62 height 18
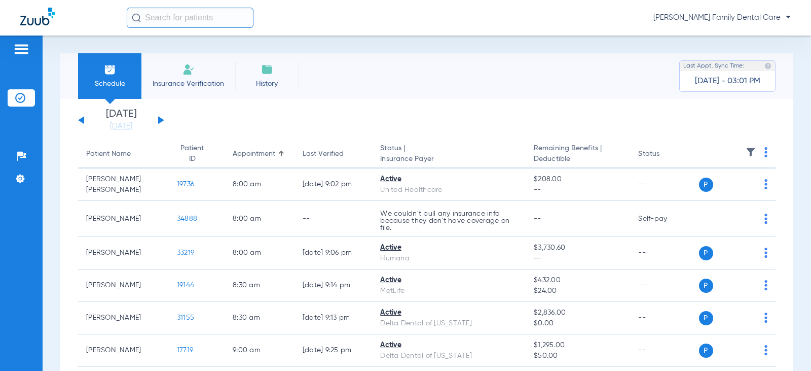
click at [159, 119] on button at bounding box center [161, 120] width 6 height 8
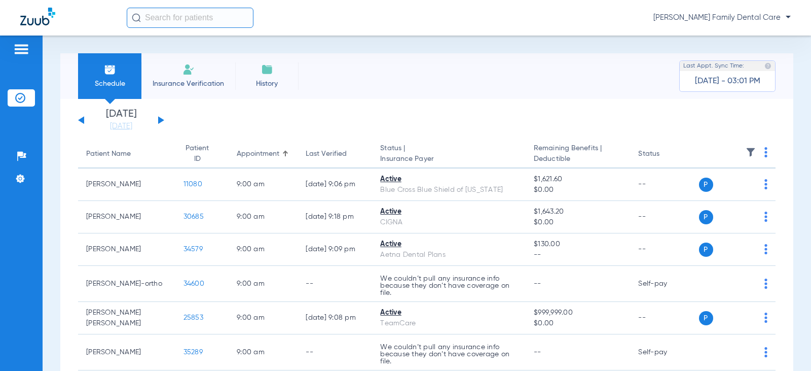
click at [159, 119] on button at bounding box center [161, 120] width 6 height 8
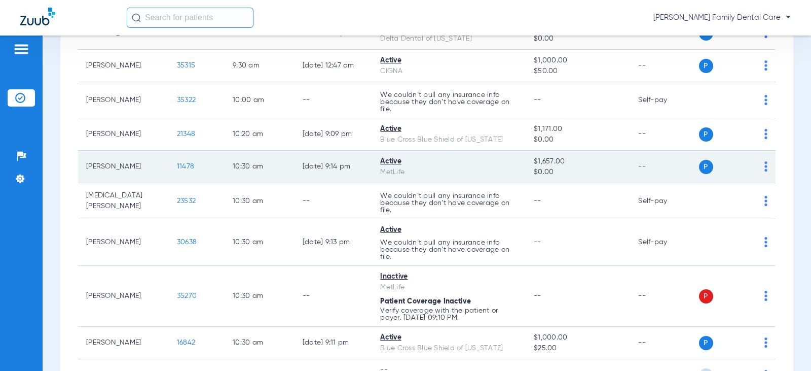
scroll to position [710, 0]
